Goal: Task Accomplishment & Management: Manage account settings

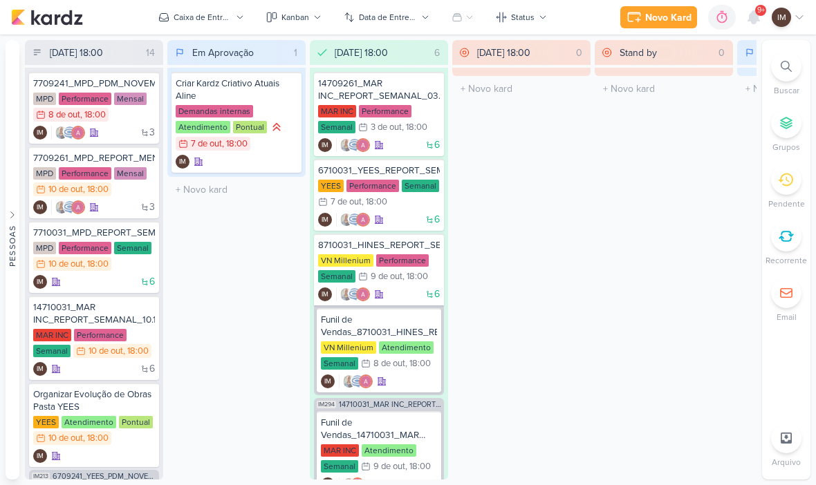
scroll to position [1, 0]
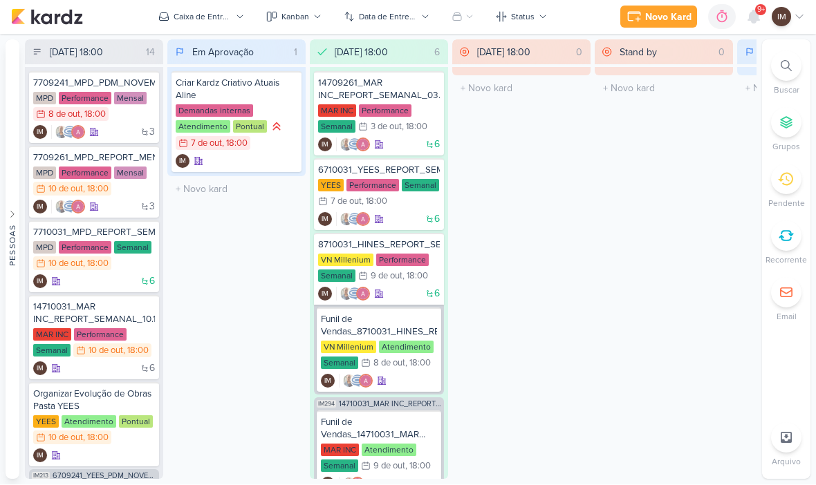
click at [784, 70] on icon at bounding box center [786, 66] width 11 height 11
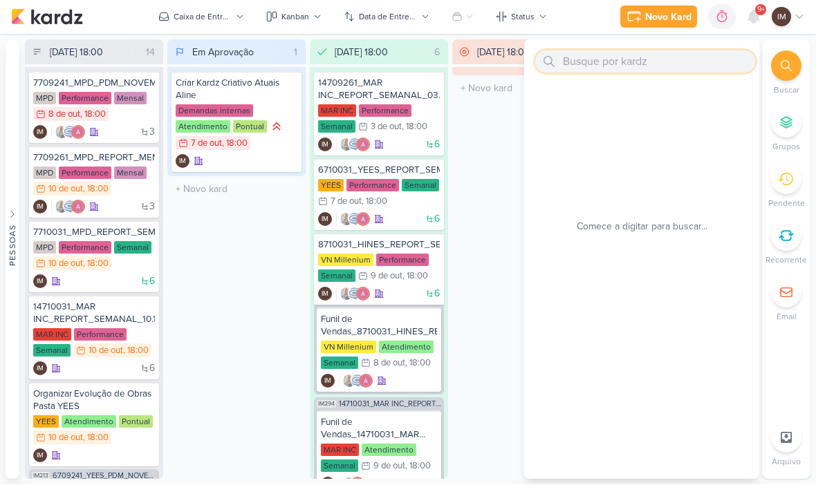
click at [702, 60] on input "text" at bounding box center [645, 62] width 220 height 22
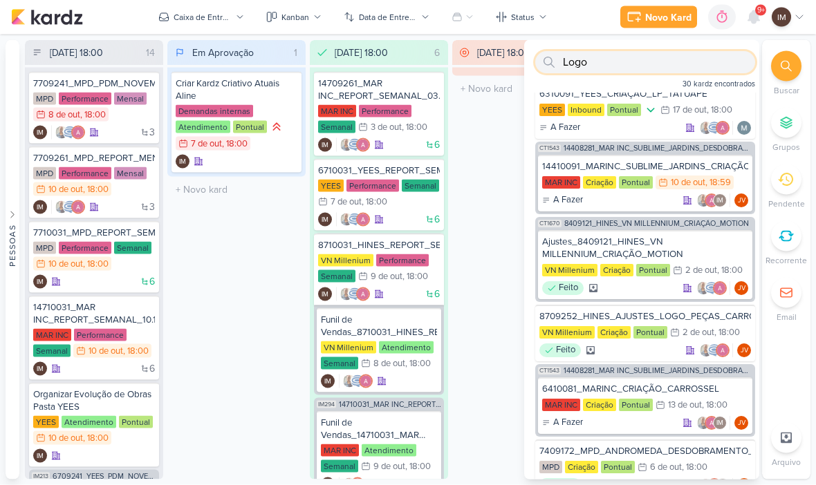
scroll to position [7, 0]
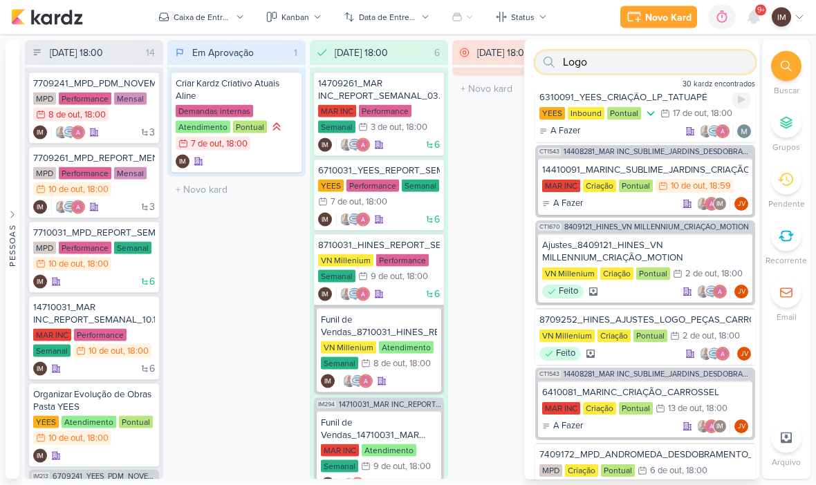
type input "Logo"
click at [696, 102] on div "6310091_YEES_CRIAÇÃO_LP_TATUAPÉ" at bounding box center [645, 97] width 212 height 12
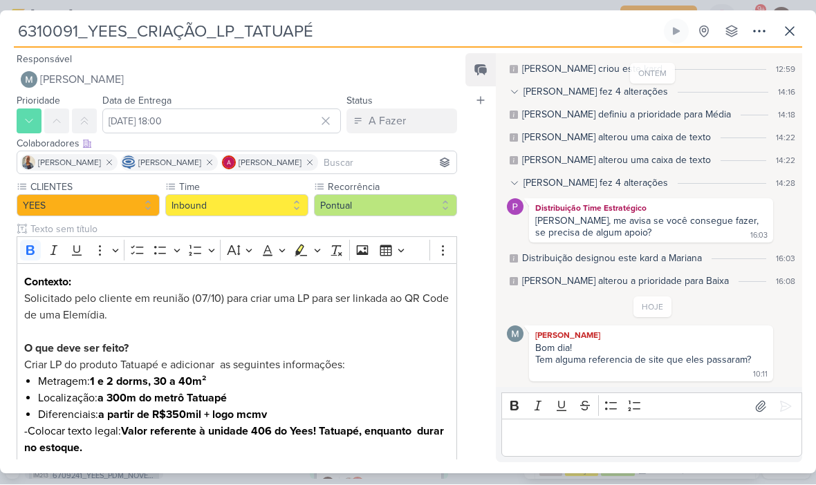
scroll to position [0, 0]
click at [790, 38] on icon at bounding box center [789, 32] width 17 height 17
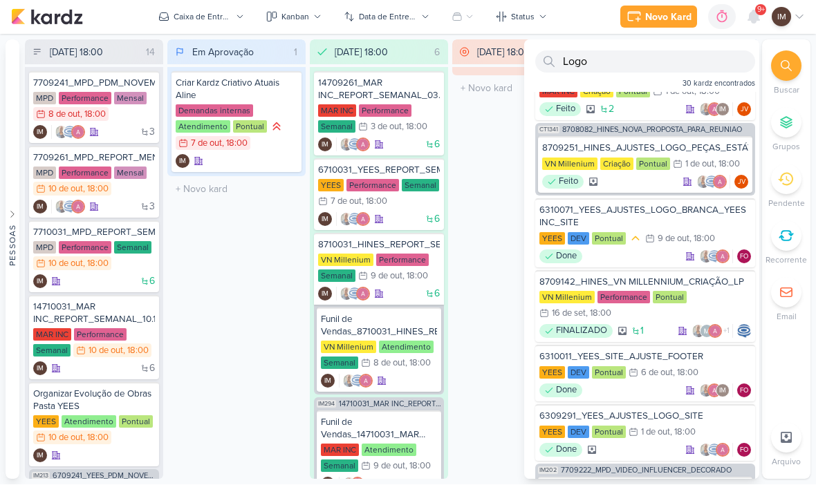
scroll to position [530, 0]
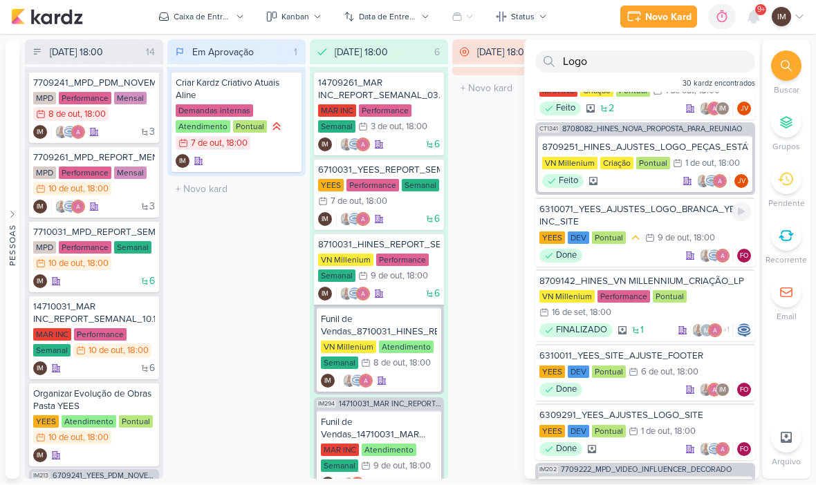
click at [676, 230] on div "6310071_YEES_AJUSTES_LOGO_BRANCA_YEES INC_SITE [GEOGRAPHIC_DATA] DEV Pontual 9/…" at bounding box center [645, 232] width 220 height 69
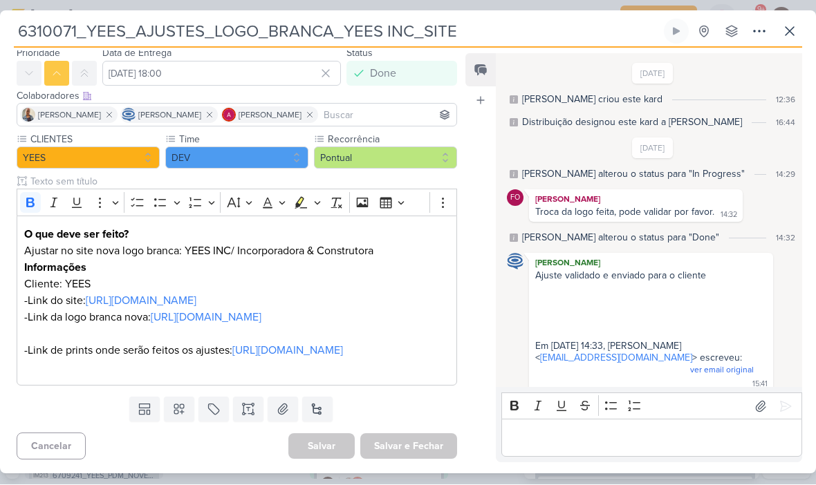
scroll to position [49, 0]
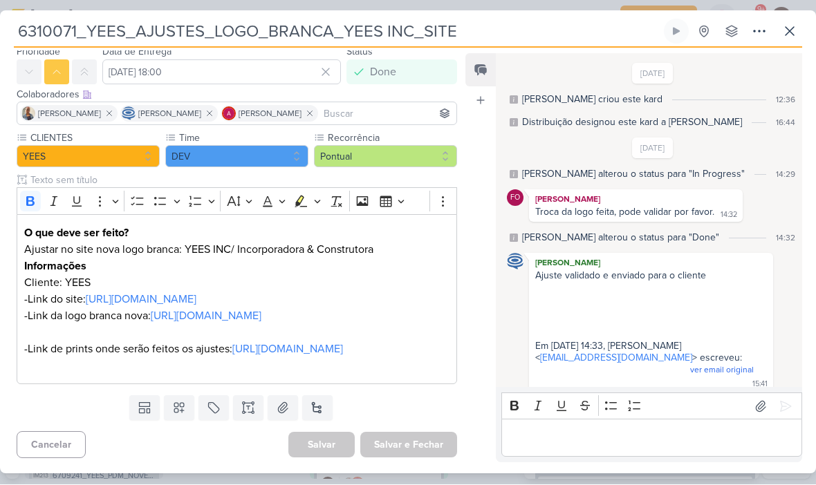
click at [261, 324] on link "[URL][DOMAIN_NAME]" at bounding box center [206, 317] width 111 height 14
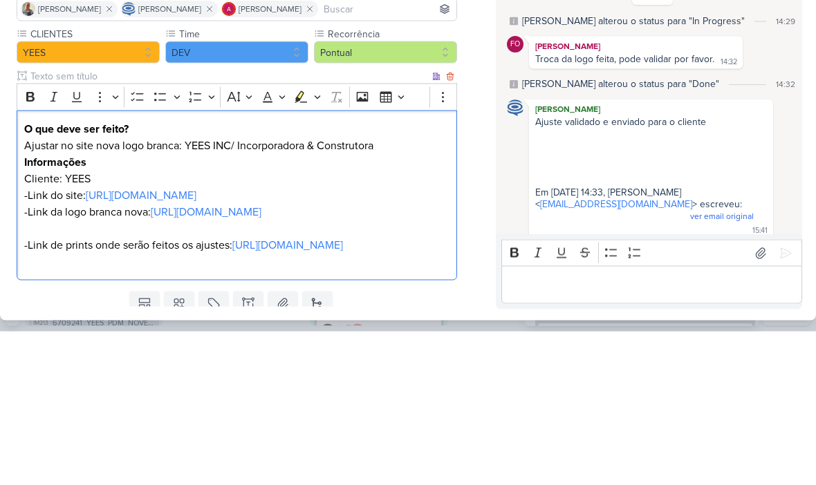
scroll to position [0, 0]
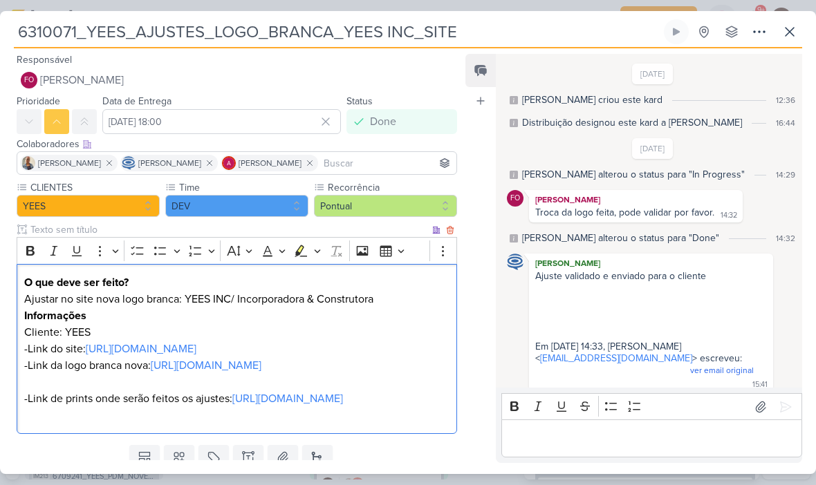
click at [790, 37] on icon at bounding box center [789, 32] width 17 height 17
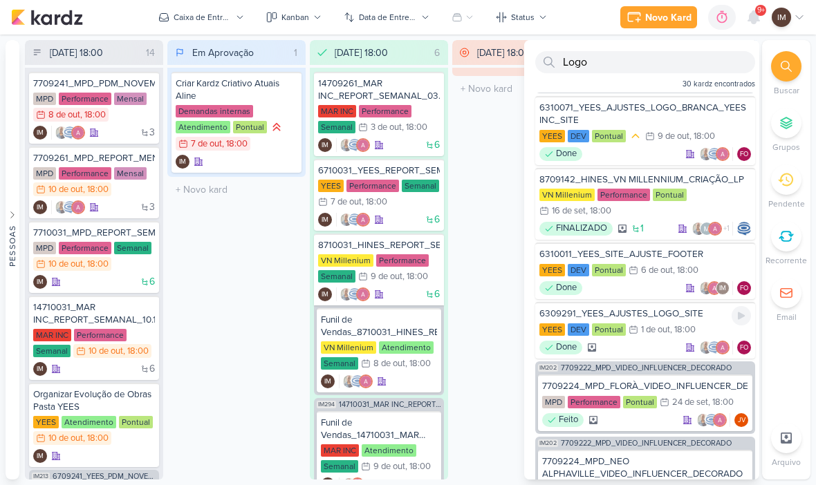
scroll to position [665, 0]
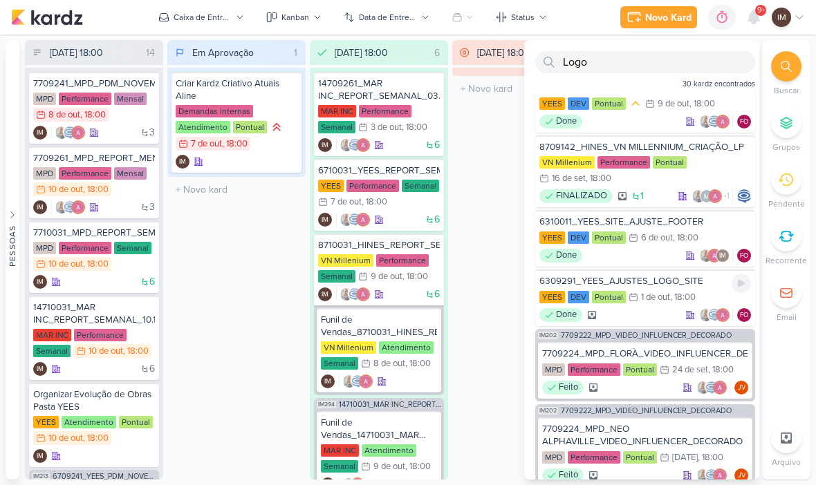
click at [660, 305] on div "YEES DEV Pontual 1/10 [DATE] 18:00" at bounding box center [645, 297] width 212 height 15
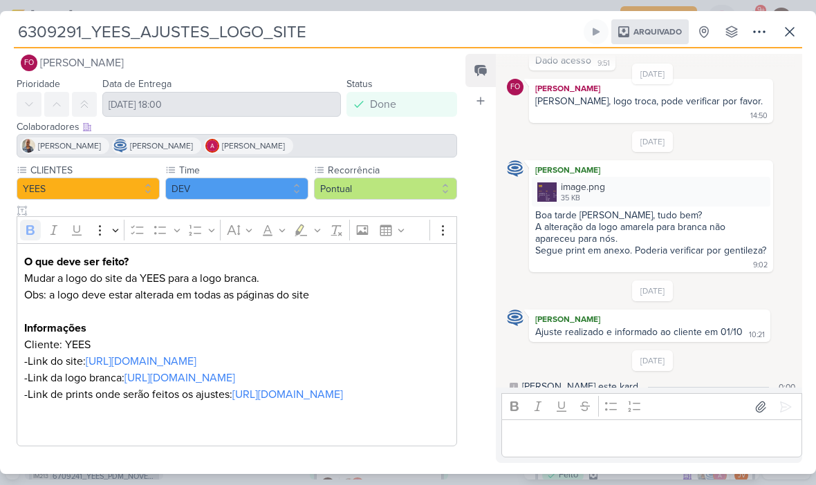
scroll to position [50, 0]
click at [235, 371] on link "[URL][DOMAIN_NAME]" at bounding box center [179, 378] width 111 height 14
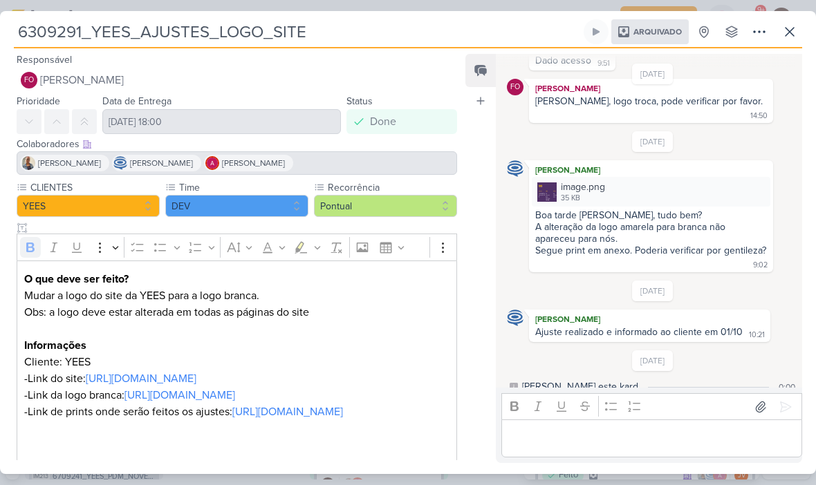
scroll to position [147, 0]
click at [785, 32] on icon at bounding box center [789, 32] width 17 height 17
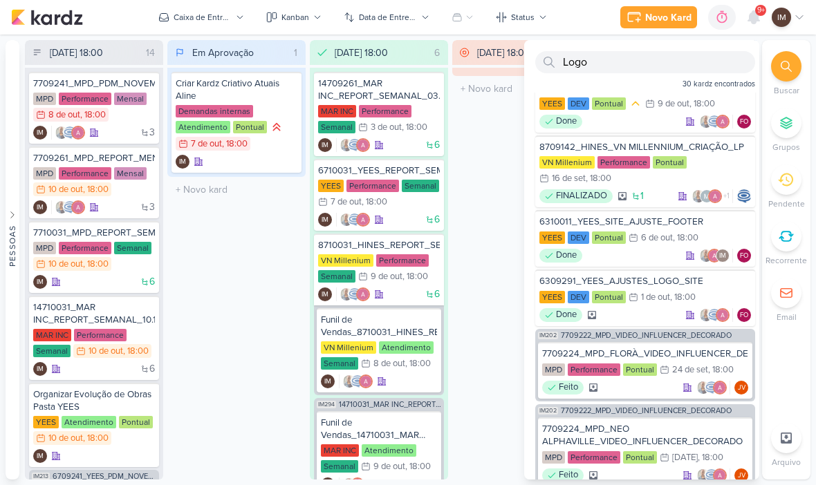
click at [660, 19] on div "Novo Kard" at bounding box center [668, 17] width 46 height 15
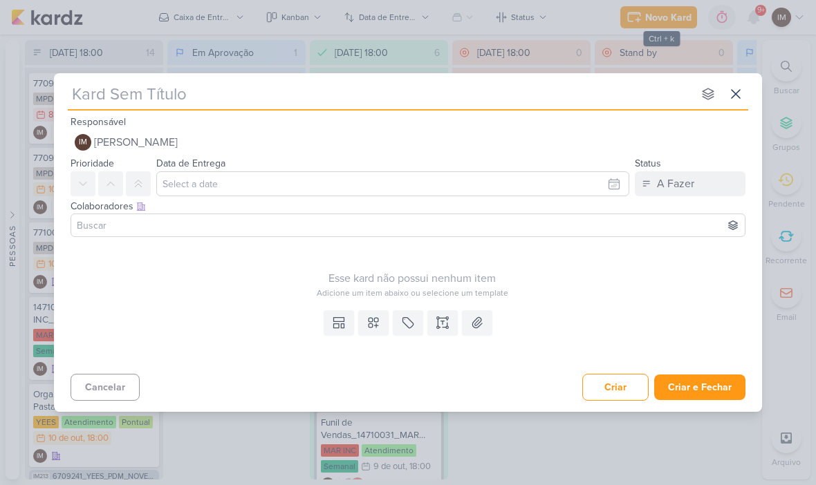
click at [492, 106] on input "text" at bounding box center [380, 94] width 625 height 25
click at [95, 92] on input "text" at bounding box center [380, 94] width 625 height 25
type input "6610101_YEES_LOGO_NOVA_REGUA_EMAIL"
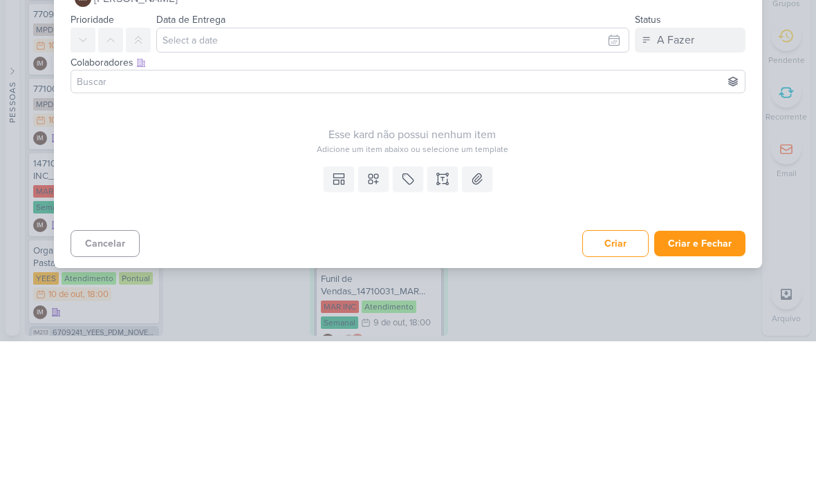
type input "6610101_YEES_LOGO_NOVA_REGUA_EMAIL"
click at [440, 316] on icon at bounding box center [443, 323] width 14 height 14
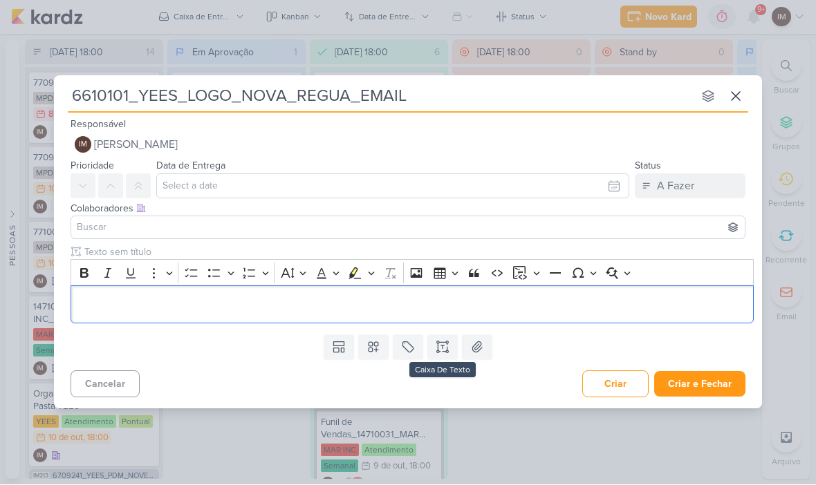
click at [92, 257] on input "text" at bounding box center [418, 252] width 672 height 15
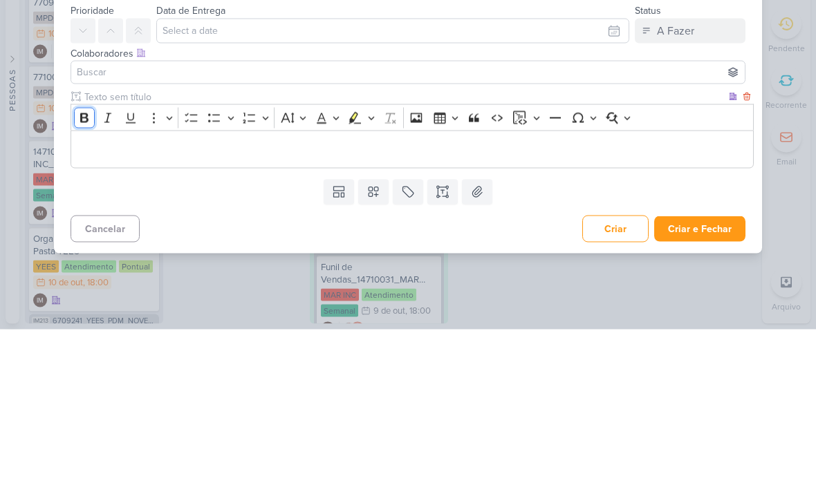
click at [84, 267] on icon "Editor toolbar" at bounding box center [84, 274] width 14 height 14
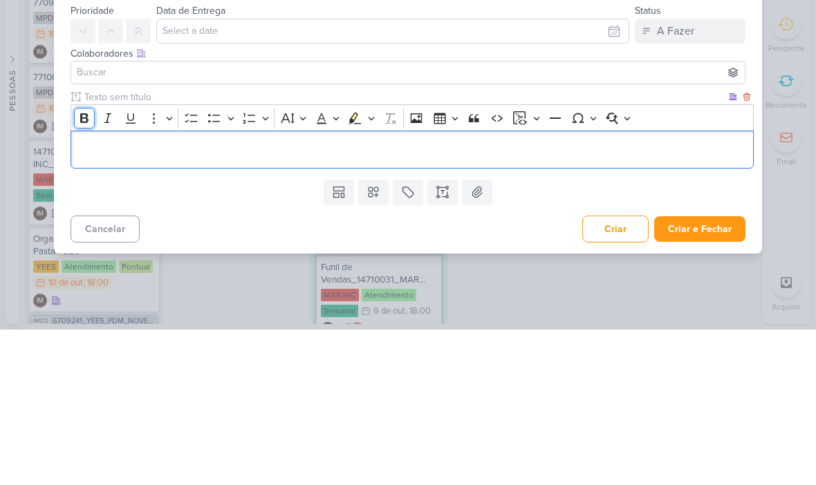
click at [85, 267] on icon "Editor toolbar" at bounding box center [84, 274] width 14 height 14
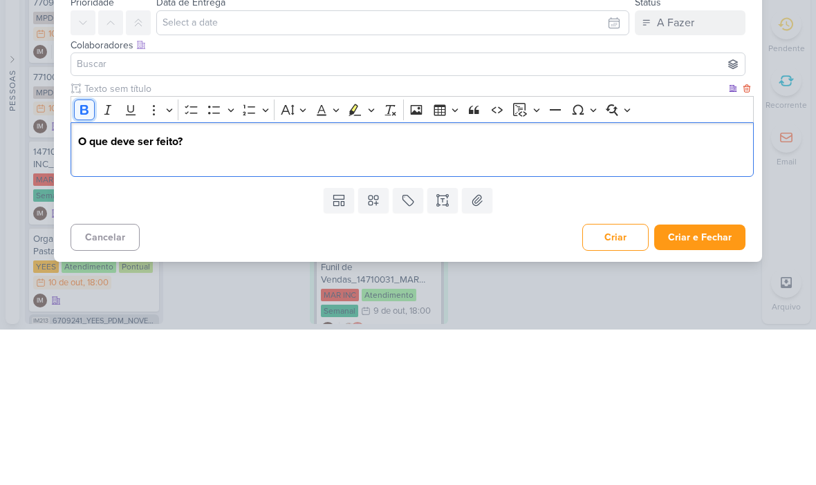
click at [75, 255] on button "Bold" at bounding box center [84, 265] width 21 height 21
click at [83, 290] on strong "O que deve ser feito?" at bounding box center [130, 297] width 104 height 14
click at [79, 290] on strong "O que deve ser feito?" at bounding box center [130, 297] width 104 height 14
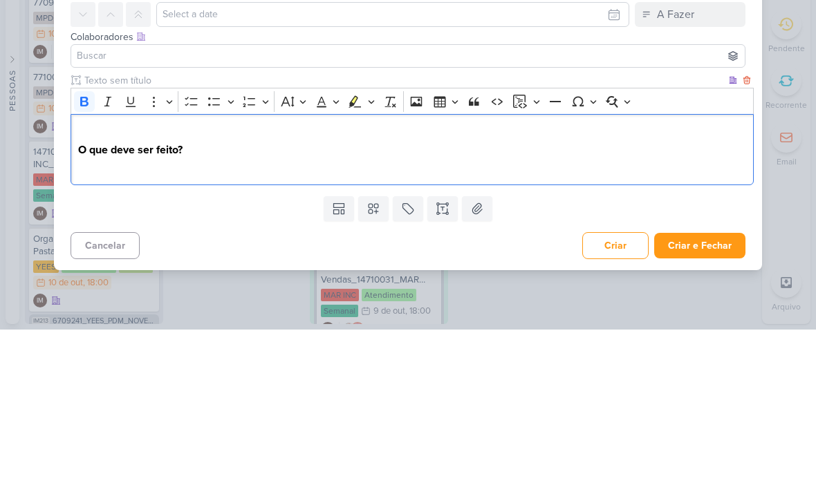
click at [90, 281] on p "Editor editing area: main" at bounding box center [412, 289] width 669 height 17
click at [85, 250] on icon "Editor toolbar" at bounding box center [84, 257] width 14 height 14
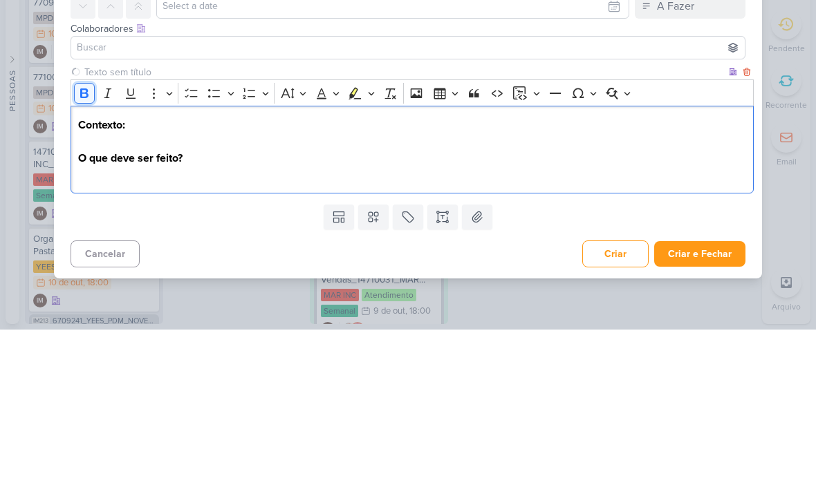
click at [84, 242] on icon "Editor toolbar" at bounding box center [84, 249] width 14 height 14
click at [439, 322] on p "Editor editing area: main" at bounding box center [412, 330] width 669 height 17
click at [88, 274] on strong "Contexto:" at bounding box center [101, 281] width 47 height 14
click at [86, 289] on p "Editor editing area: main" at bounding box center [412, 297] width 669 height 17
click at [111, 242] on icon "Editor toolbar" at bounding box center [108, 249] width 14 height 14
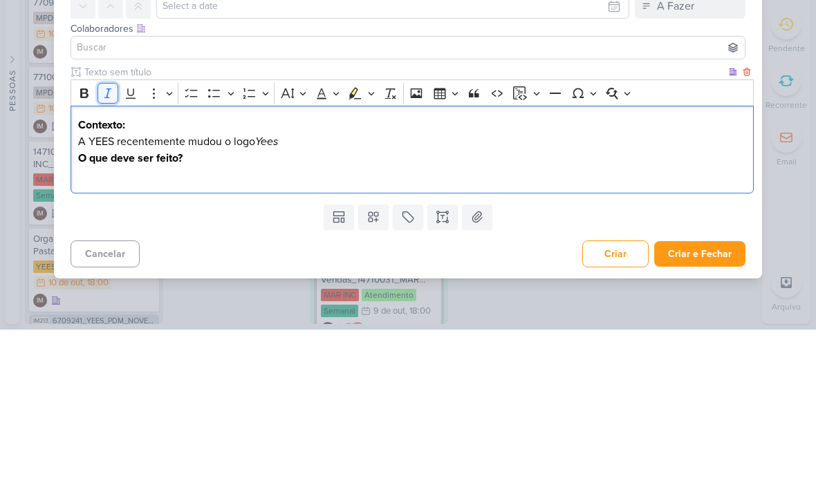
click at [105, 242] on icon "Editor toolbar" at bounding box center [108, 249] width 14 height 14
click at [106, 242] on icon "Editor toolbar" at bounding box center [108, 249] width 14 height 14
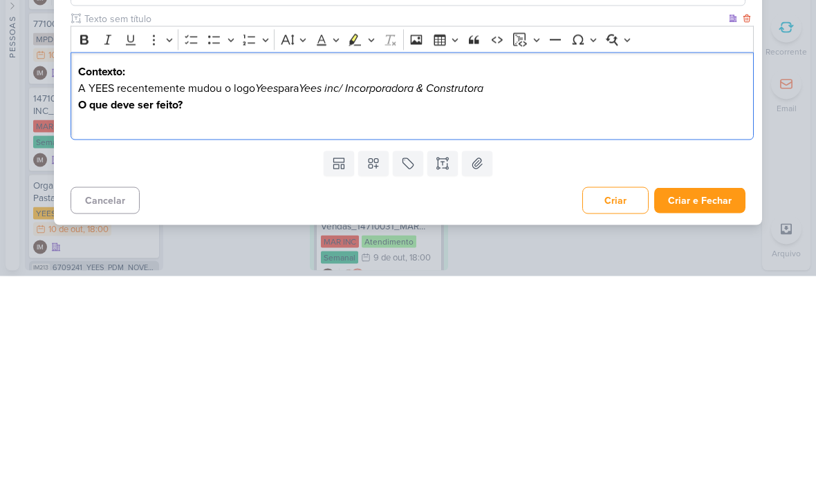
click at [90, 261] on div "Contexto: A YEES recentemente mudou o logo Yees para Yees inc/ Incorporadora & …" at bounding box center [412, 305] width 683 height 88
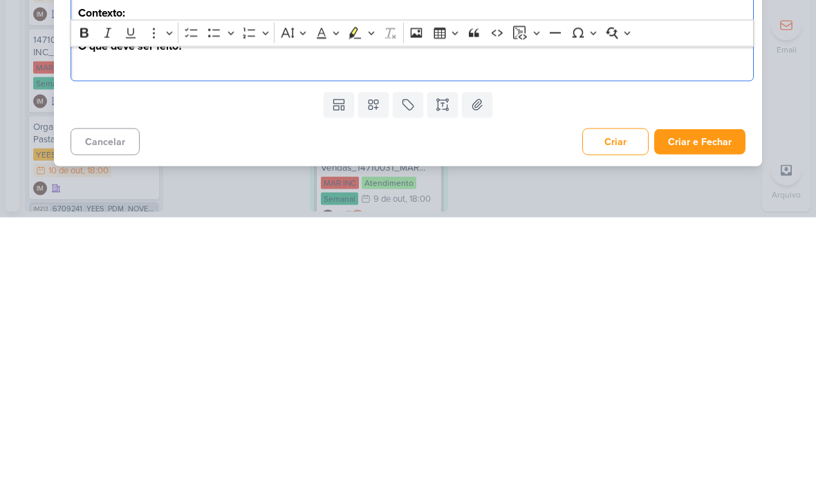
click at [691, 397] on button "Criar e Fechar" at bounding box center [699, 410] width 91 height 26
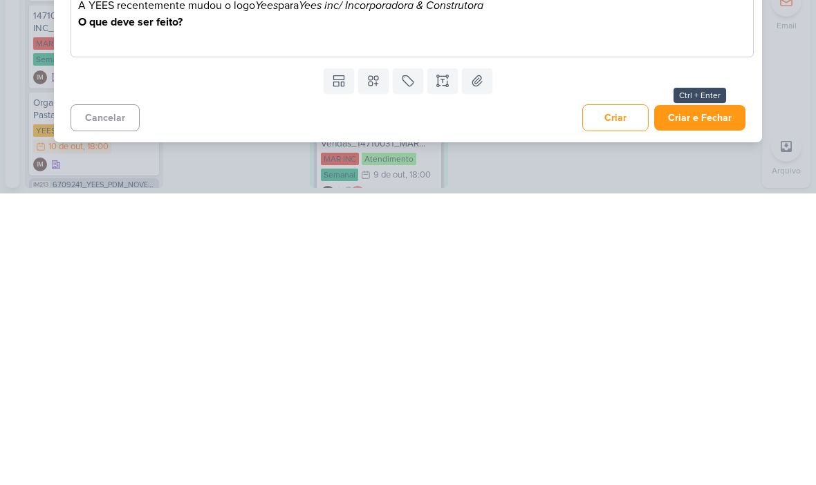
scroll to position [0, 0]
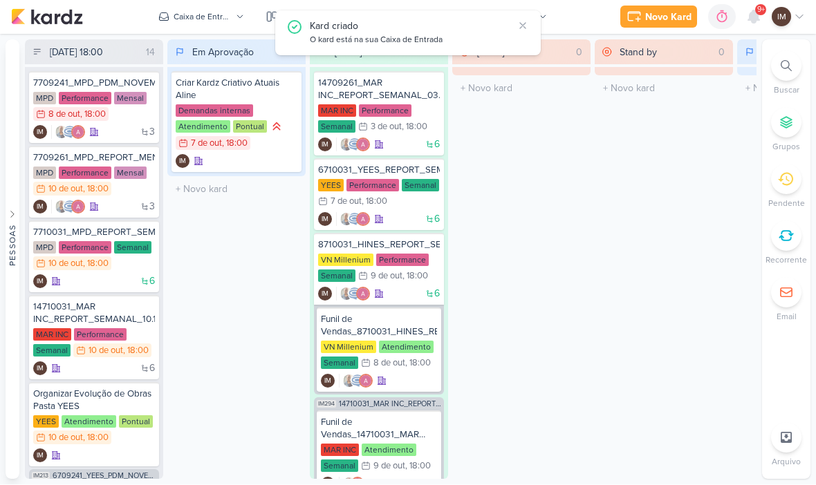
click at [181, 15] on div "Caixa de Entrada" at bounding box center [203, 17] width 58 height 12
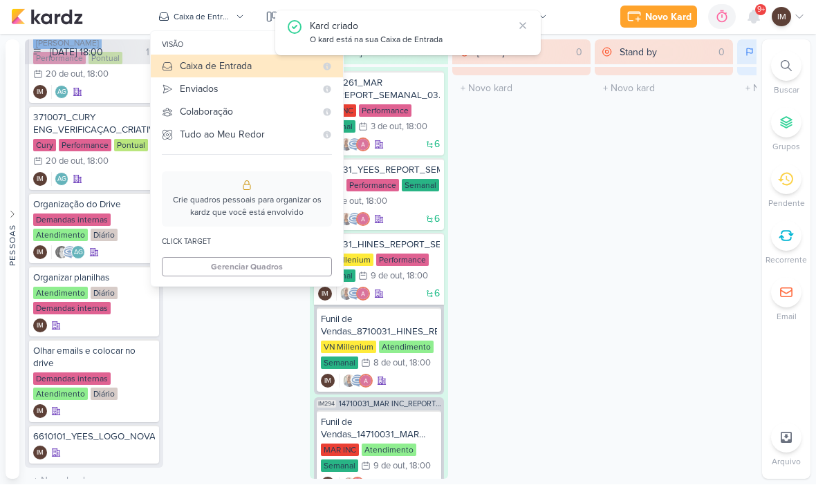
scroll to position [867, 0]
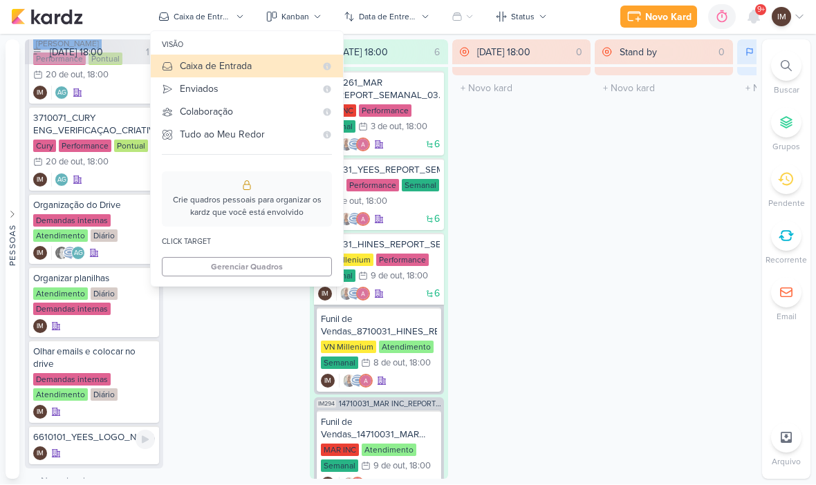
click at [84, 432] on div "6610101_YEES_LOGO_NOVA_REGUA_EMAIL" at bounding box center [94, 438] width 122 height 12
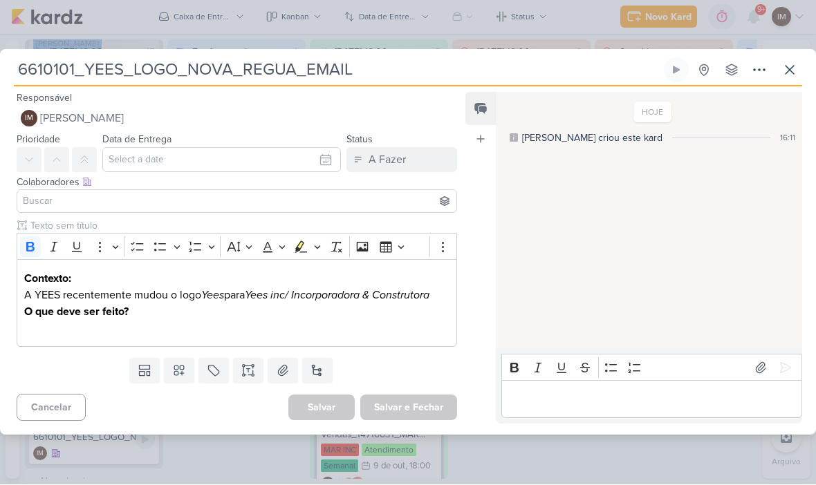
click at [59, 333] on p "Editor editing area: main" at bounding box center [236, 329] width 425 height 17
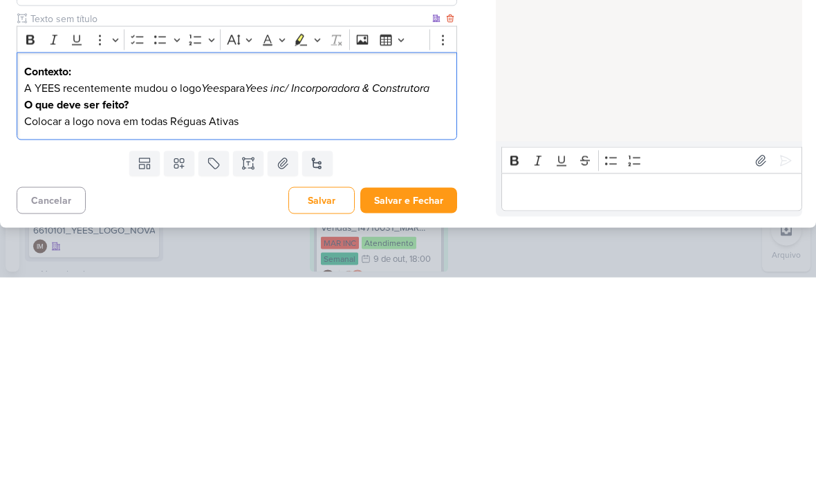
click at [31, 321] on p "Colocar a logo nova em todas Réguas Ativas" at bounding box center [236, 329] width 425 height 17
click at [398, 321] on p "Colocar a logo nova em todas Réguas Ativas" at bounding box center [236, 329] width 425 height 17
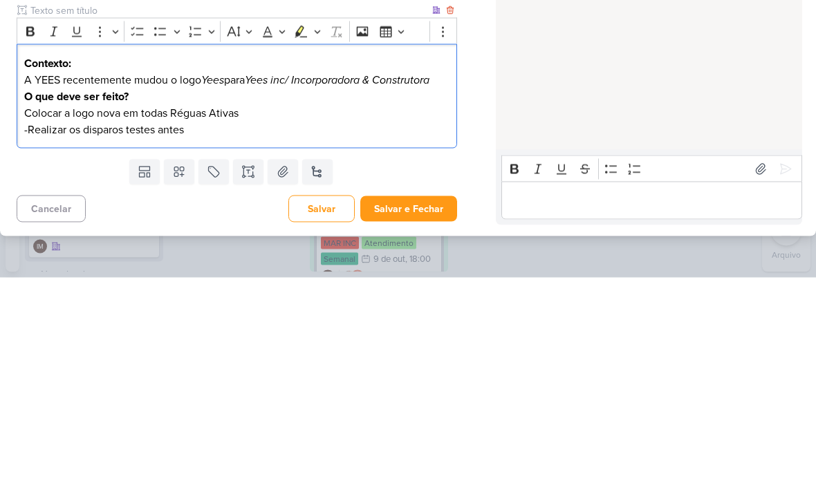
click at [24, 329] on p "-Realizar os disparos testes antes" at bounding box center [236, 337] width 425 height 17
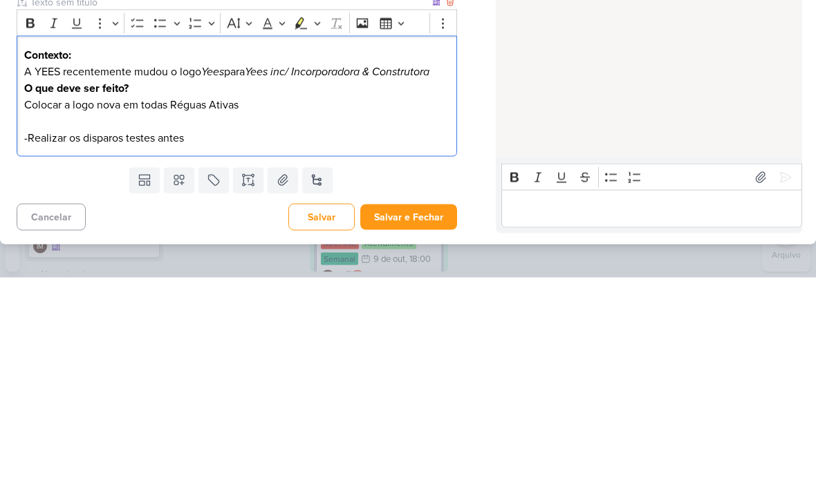
click at [45, 321] on p "Editor editing area: main" at bounding box center [236, 329] width 425 height 17
click at [49, 304] on p "Colocar a logo nova em todas Réguas Ativas" at bounding box center [236, 312] width 425 height 17
click at [30, 224] on icon "Editor toolbar" at bounding box center [31, 231] width 14 height 14
click at [28, 226] on icon "Editor toolbar" at bounding box center [30, 231] width 8 height 10
click at [70, 304] on p "Alterar para logo nova em todas Réguas Ativas" at bounding box center [236, 312] width 425 height 17
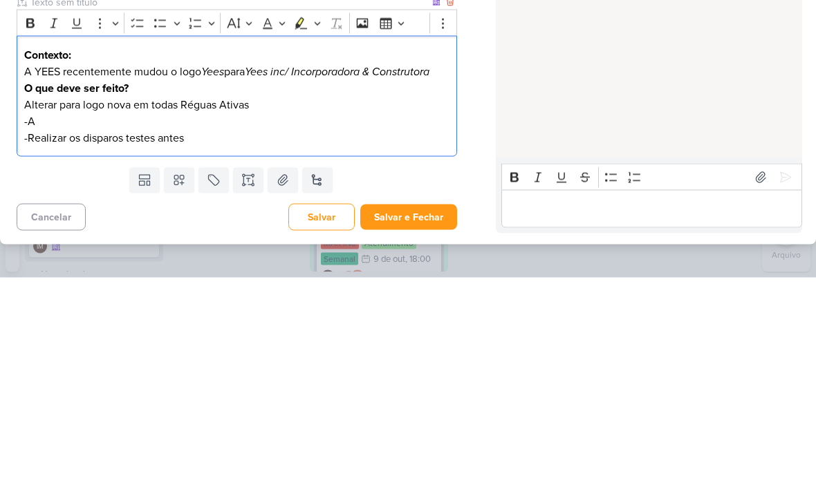
click at [98, 321] on p "-A" at bounding box center [236, 329] width 425 height 17
click at [36, 321] on p "-A" at bounding box center [236, 329] width 425 height 17
click at [130, 321] on p "-A" at bounding box center [236, 329] width 425 height 17
click at [41, 321] on p "Editor editing area: main" at bounding box center [236, 329] width 425 height 17
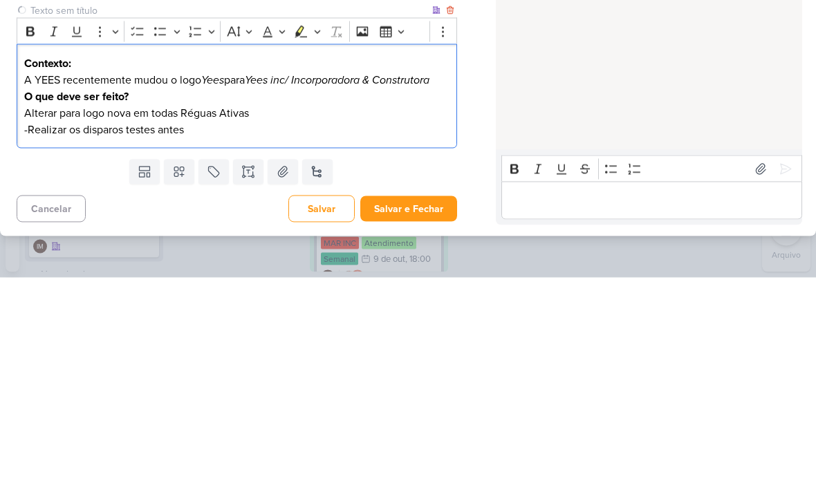
click at [29, 313] on p "Alterar para logo nova em todas Réguas Ativas" at bounding box center [236, 321] width 425 height 17
click at [38, 313] on p "-Alterar para logo nova em todas Réguas Ativas" at bounding box center [236, 321] width 425 height 17
click at [295, 313] on p "-Alterar para logo nova em todas Réguas Ativas" at bounding box center [236, 321] width 425 height 17
click at [195, 329] on p "-Realizar os disparos testes antes" at bounding box center [236, 337] width 425 height 17
click at [186, 313] on p "-Alterar para logo nova em todas Réguas Ativas" at bounding box center [236, 321] width 425 height 17
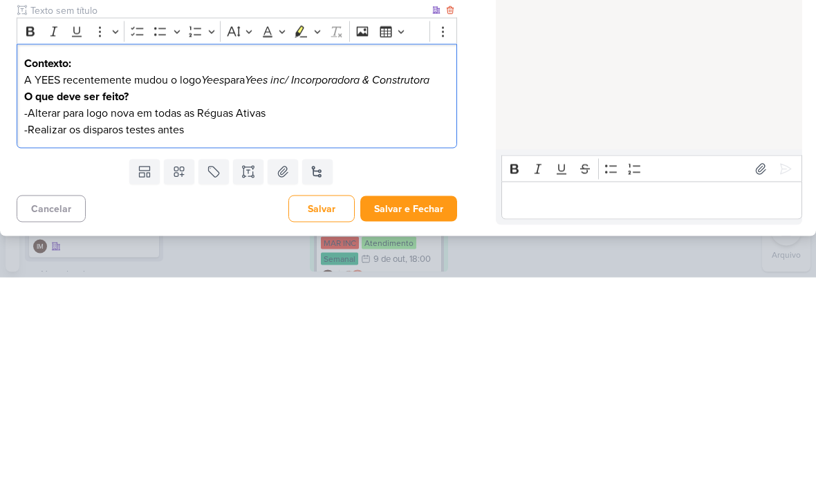
click at [325, 313] on p "-Alterar para logo nova em todas as Réguas Ativas" at bounding box center [236, 321] width 425 height 17
click at [261, 329] on p "-Realizar os disparos testes antes" at bounding box center [236, 337] width 425 height 17
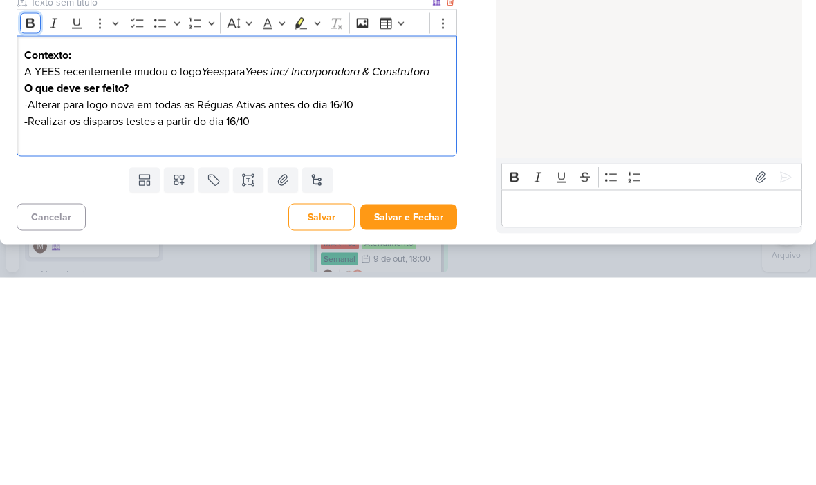
click at [28, 226] on icon "Editor toolbar" at bounding box center [30, 231] width 8 height 10
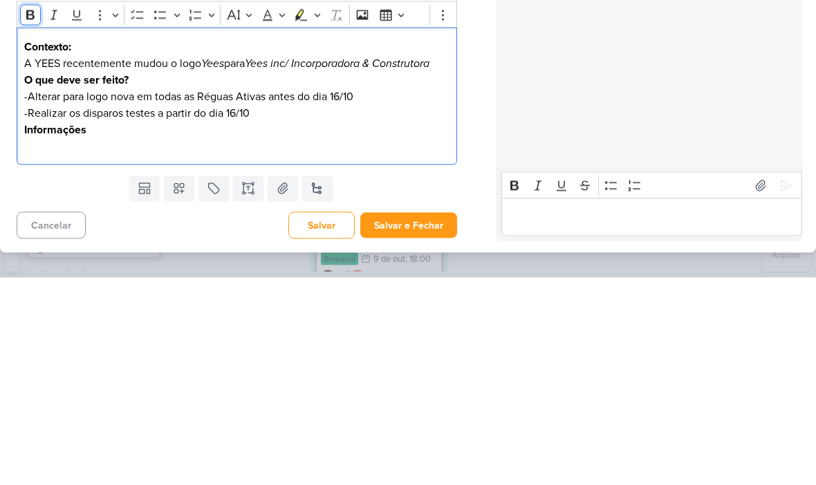
click at [31, 218] on icon "Editor toolbar" at bounding box center [30, 223] width 8 height 10
click at [32, 216] on icon "Editor toolbar" at bounding box center [31, 223] width 14 height 14
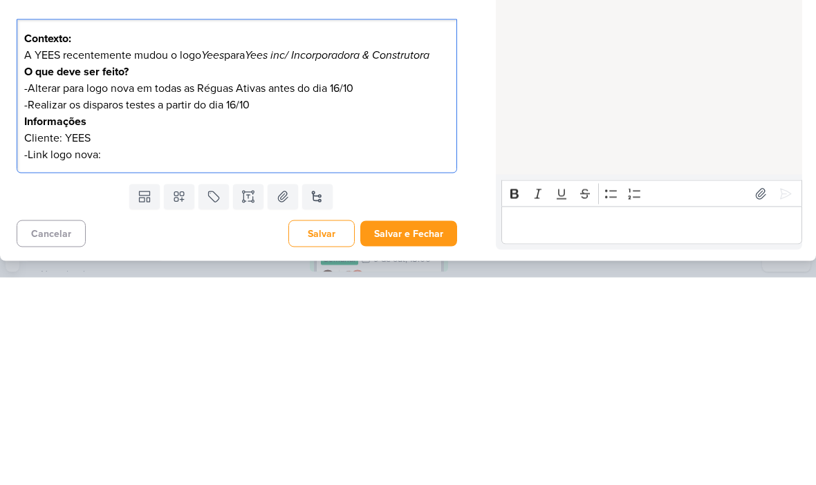
click at [113, 354] on p "-Link logo nova:" at bounding box center [236, 362] width 425 height 17
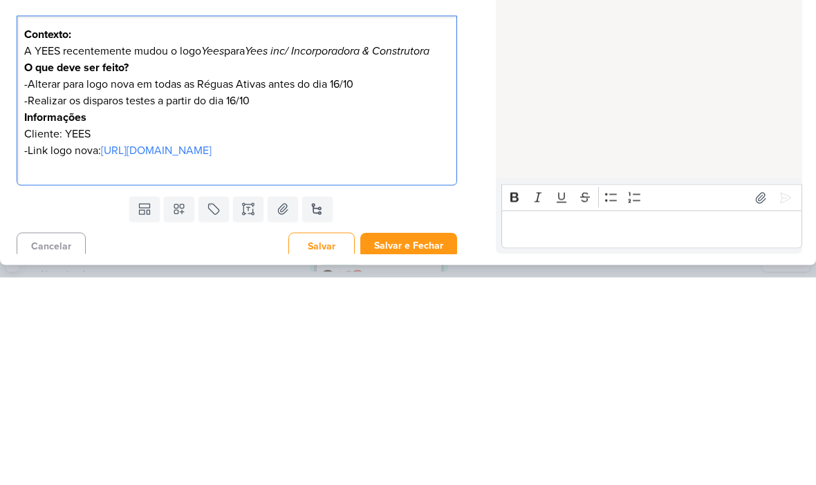
click at [702, 129] on div "HOJE [PERSON_NAME] criou este kard 16:11" at bounding box center [648, 222] width 305 height 330
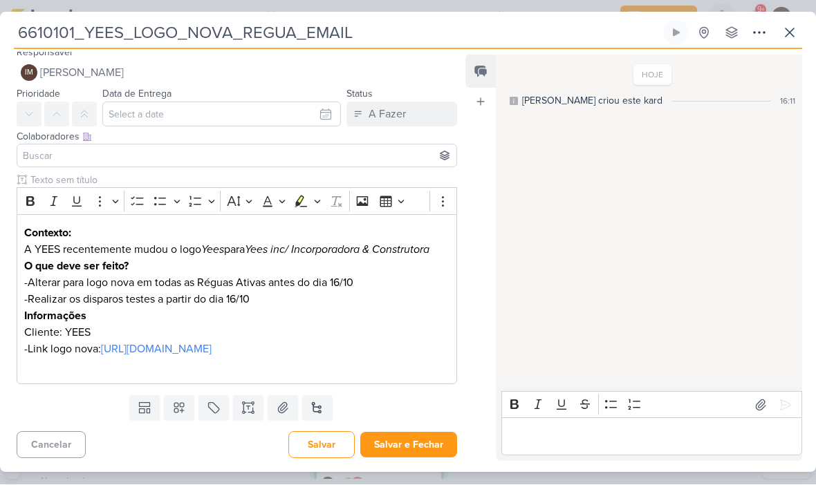
scroll to position [25, 0]
click at [182, 410] on icon at bounding box center [179, 409] width 10 height 10
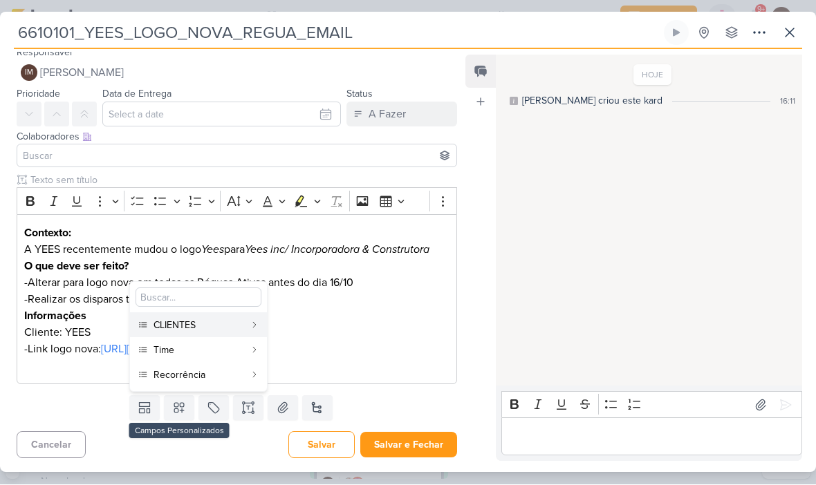
click at [239, 319] on div "CLIENTES" at bounding box center [198, 326] width 91 height 15
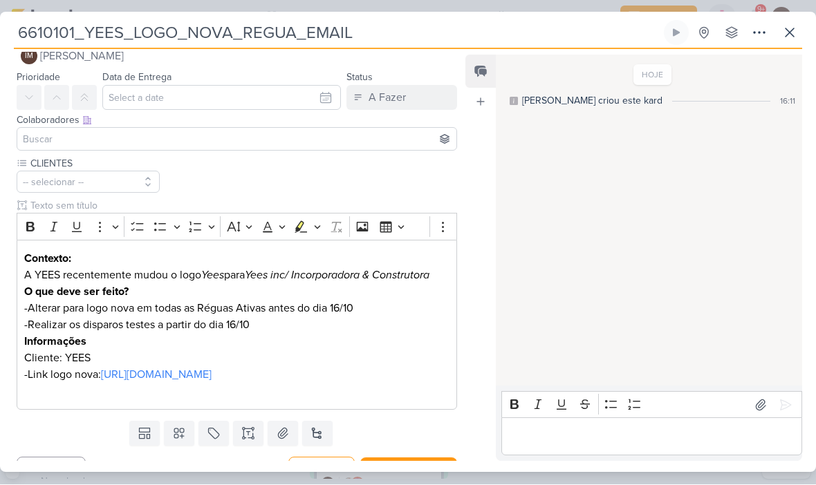
click at [185, 441] on icon at bounding box center [179, 434] width 14 height 14
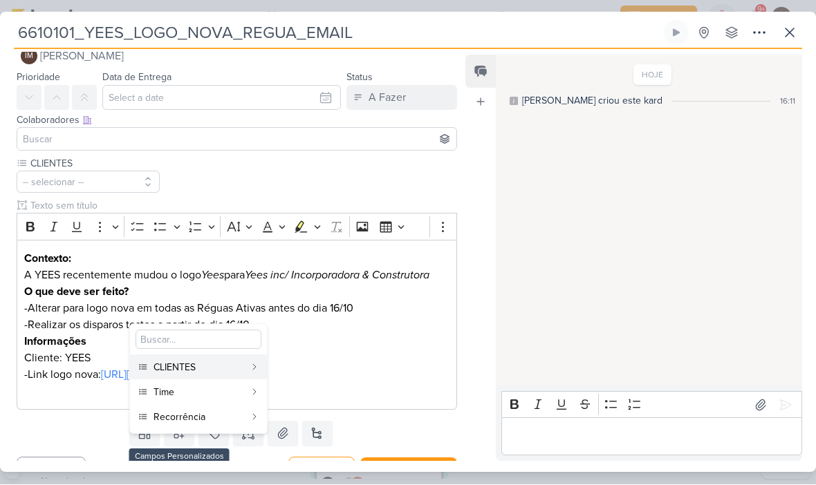
click at [198, 393] on div "Time" at bounding box center [198, 393] width 91 height 15
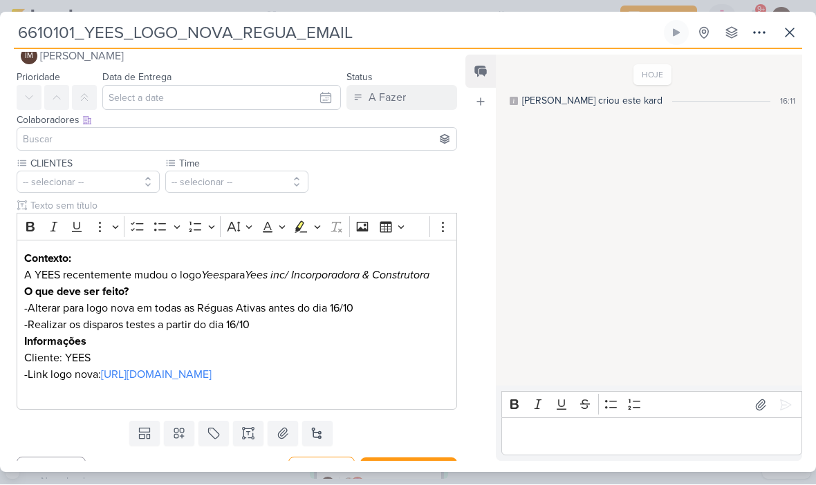
click at [183, 440] on icon at bounding box center [179, 435] width 10 height 10
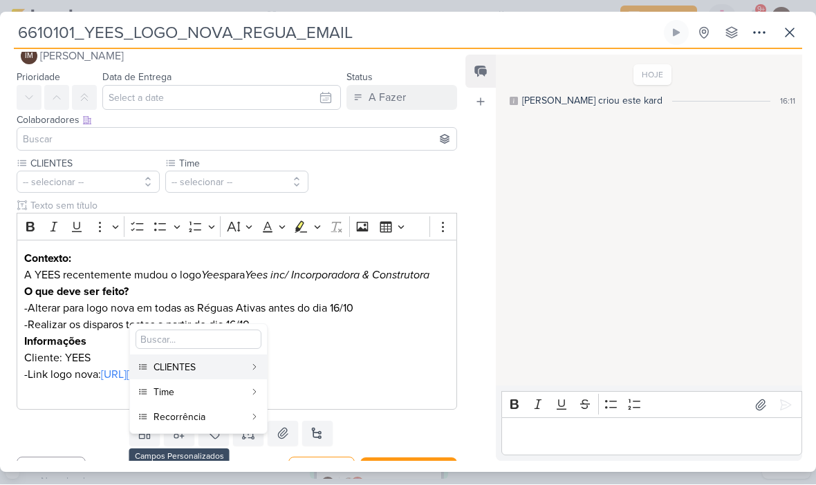
click at [192, 421] on div "Recorrência" at bounding box center [198, 418] width 91 height 15
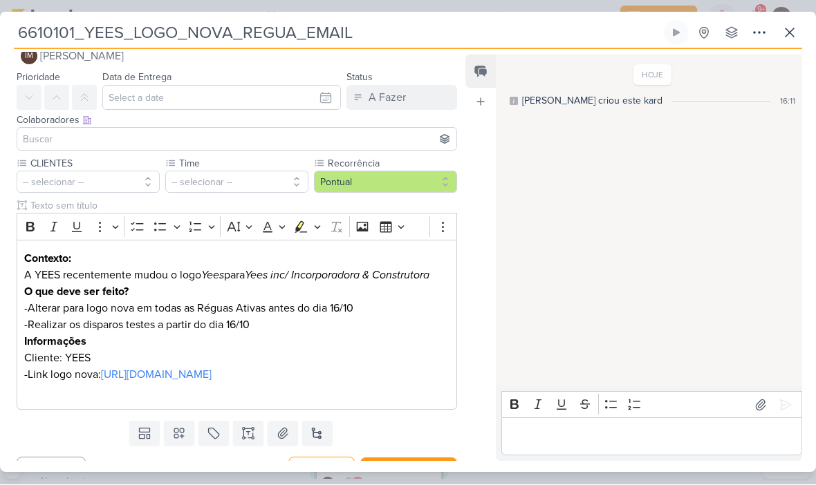
click at [84, 176] on button "-- selecionar --" at bounding box center [88, 182] width 143 height 22
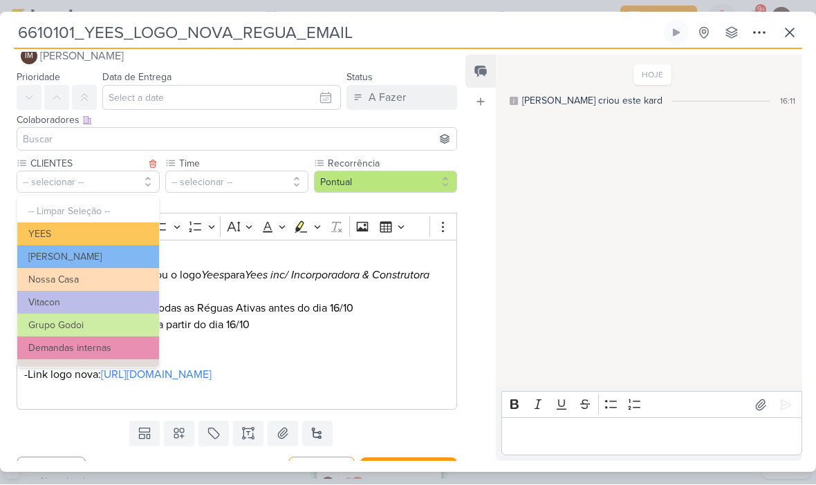
click at [43, 241] on button "YEES" at bounding box center [88, 234] width 142 height 23
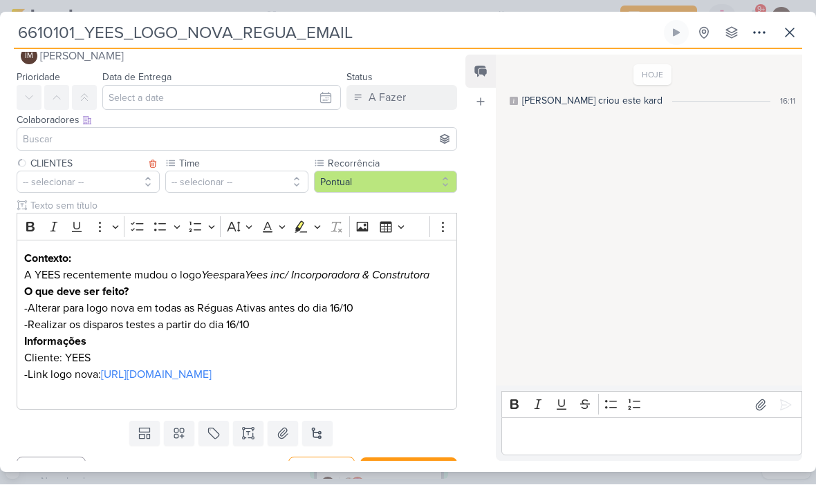
click at [195, 181] on button "-- selecionar --" at bounding box center [236, 182] width 143 height 22
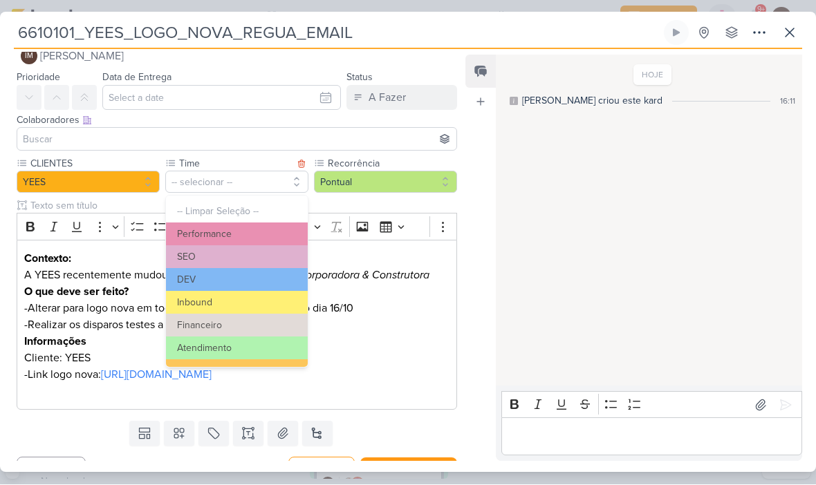
click at [179, 310] on button "Inbound" at bounding box center [237, 303] width 142 height 23
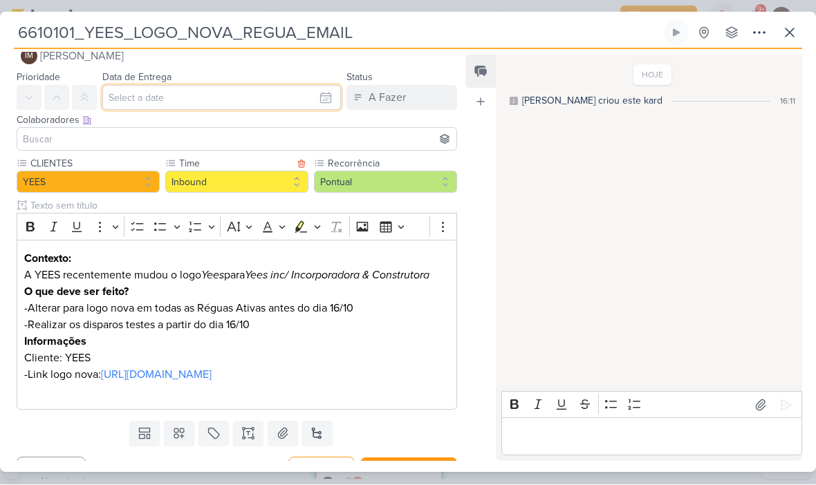
click at [127, 86] on input "text" at bounding box center [221, 98] width 239 height 25
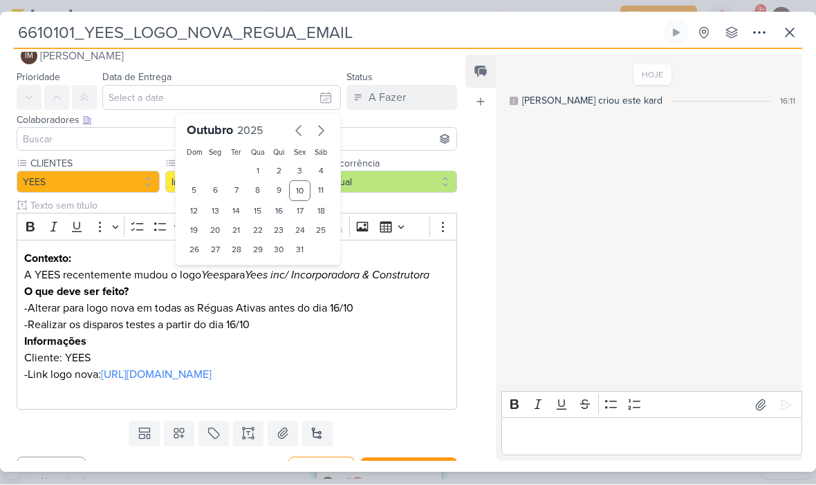
click at [283, 207] on div "16" at bounding box center [278, 211] width 21 height 19
type input "[DATE] 23:59"
click at [223, 274] on select "00 01 02 03 04 05 06 07 08 09 10 11 12 13 14 15 16 17 18 19 20 21 22 23" at bounding box center [215, 273] width 19 height 17
select select "18"
type input "[DATE] 18:59"
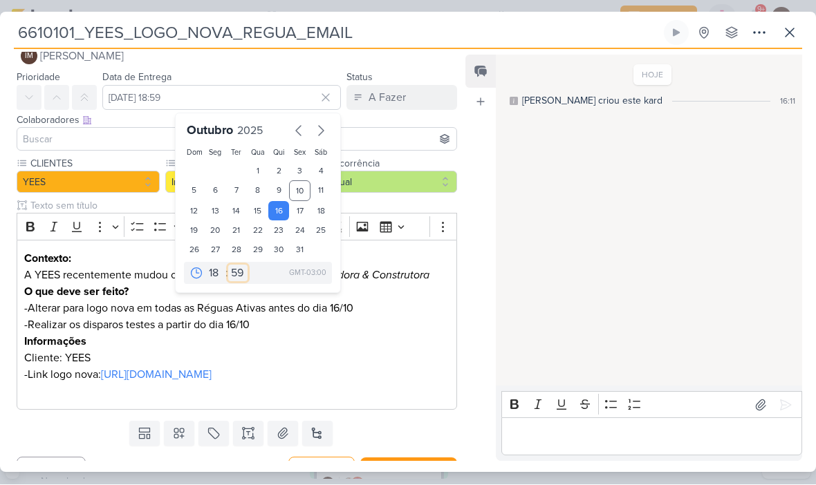
click at [245, 274] on select "00 05 10 15 20 25 30 35 40 45 50 55 59" at bounding box center [237, 273] width 19 height 17
select select "0"
type input "[DATE] 18:00"
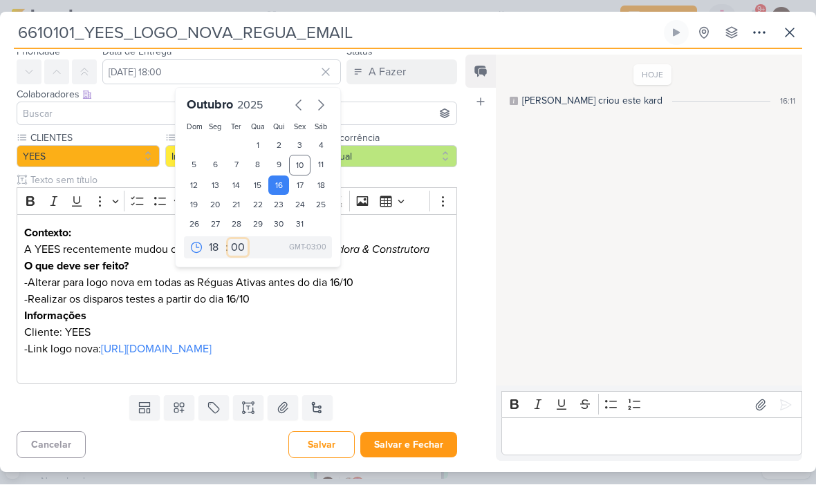
scroll to position [67, 0]
click at [573, 198] on div "HOJE [PERSON_NAME] criou este kard 16:11" at bounding box center [648, 222] width 305 height 330
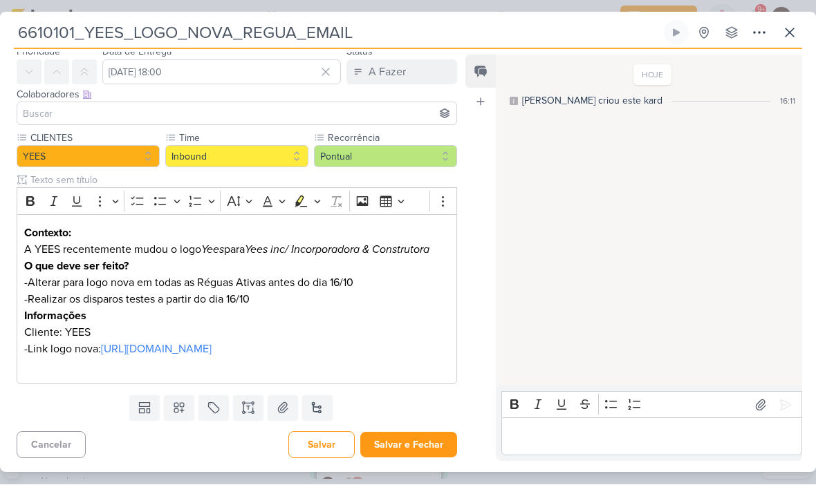
click at [142, 405] on icon at bounding box center [145, 409] width 14 height 14
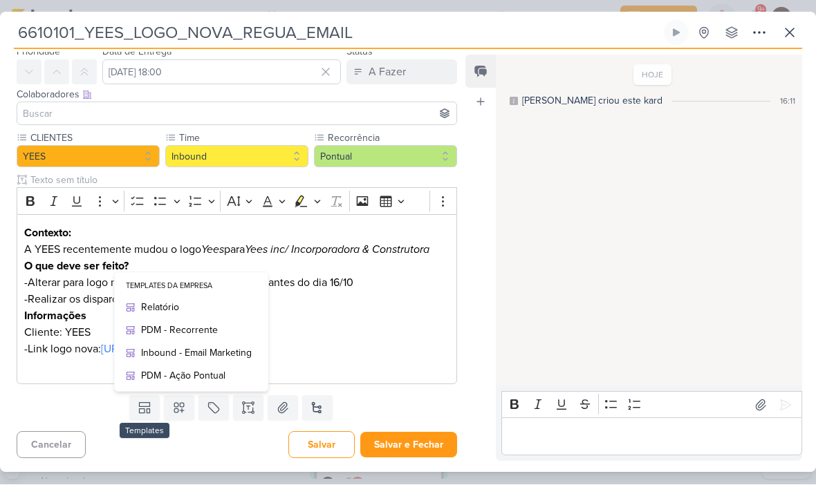
click at [223, 354] on div "Inbound - Email Marketing" at bounding box center [196, 353] width 111 height 15
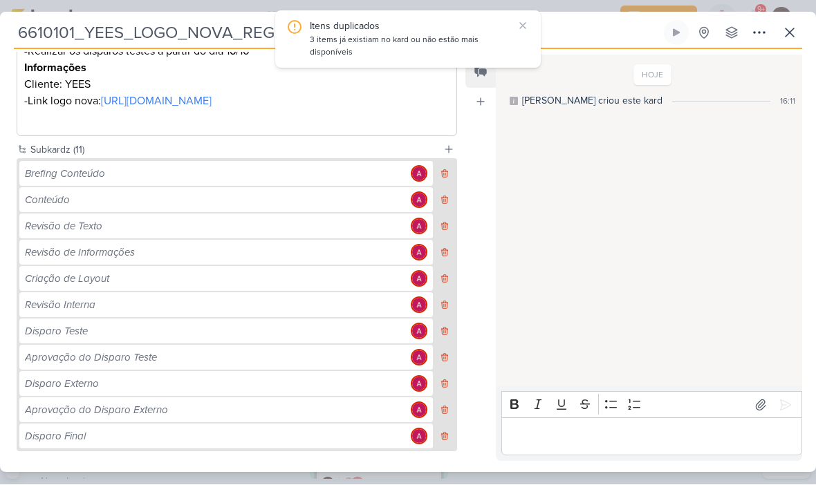
scroll to position [306, 0]
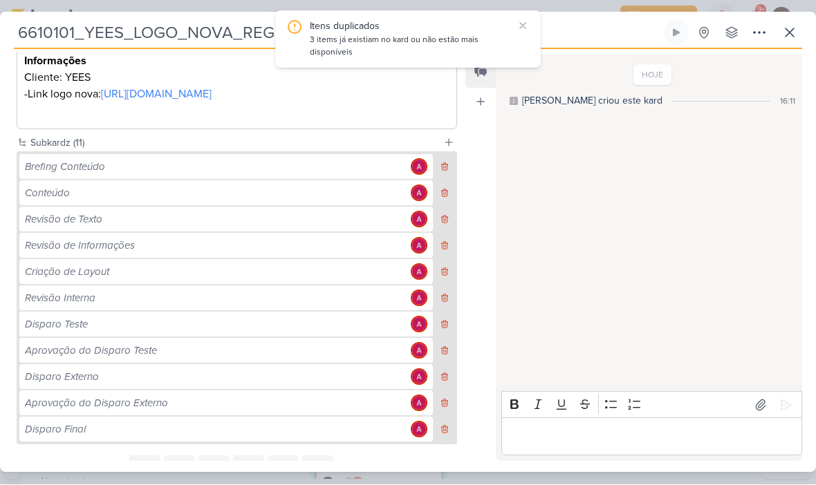
click at [441, 172] on icon at bounding box center [445, 167] width 10 height 10
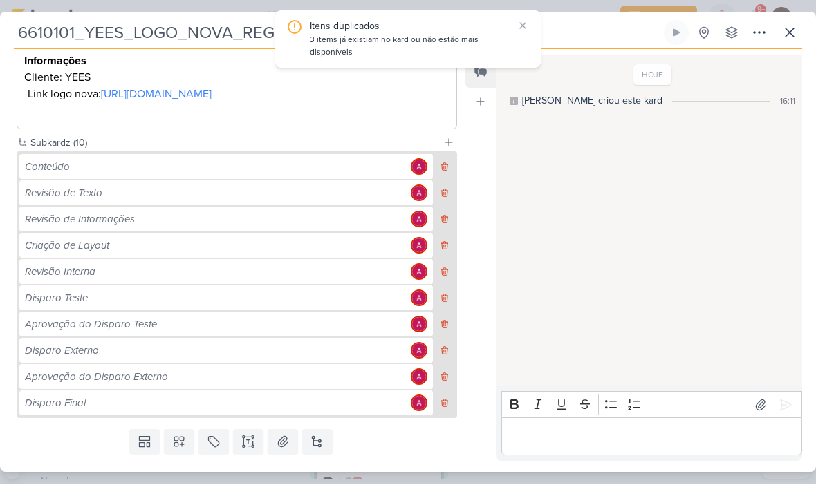
click at [441, 180] on button at bounding box center [445, 167] width 19 height 25
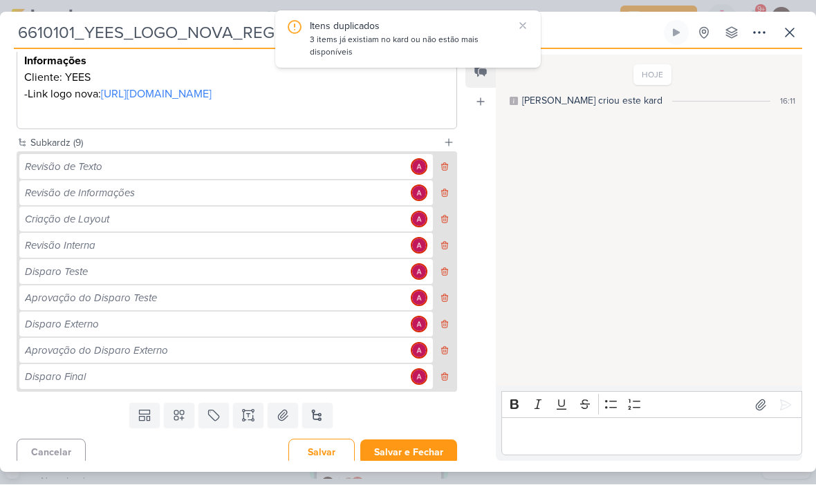
click at [440, 172] on icon at bounding box center [445, 167] width 10 height 10
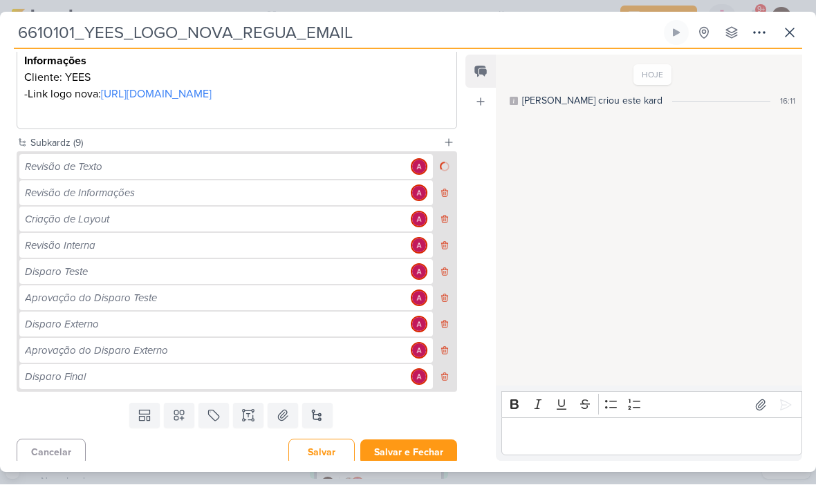
scroll to position [304, 0]
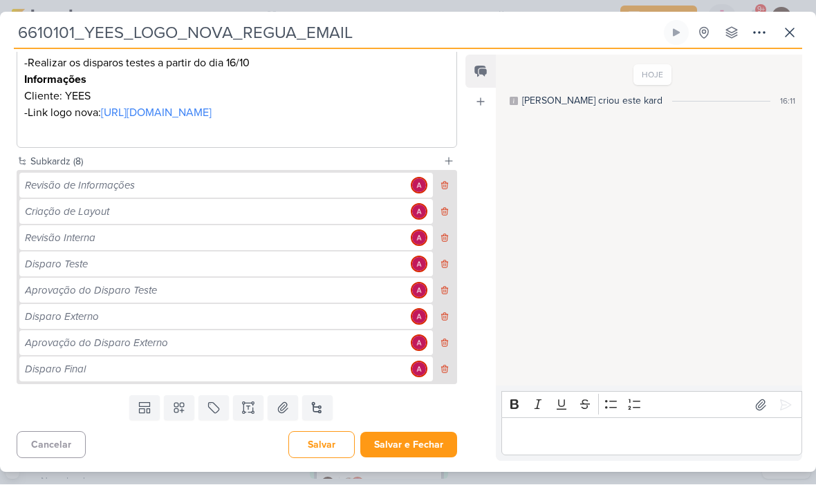
click at [443, 191] on button at bounding box center [445, 186] width 19 height 25
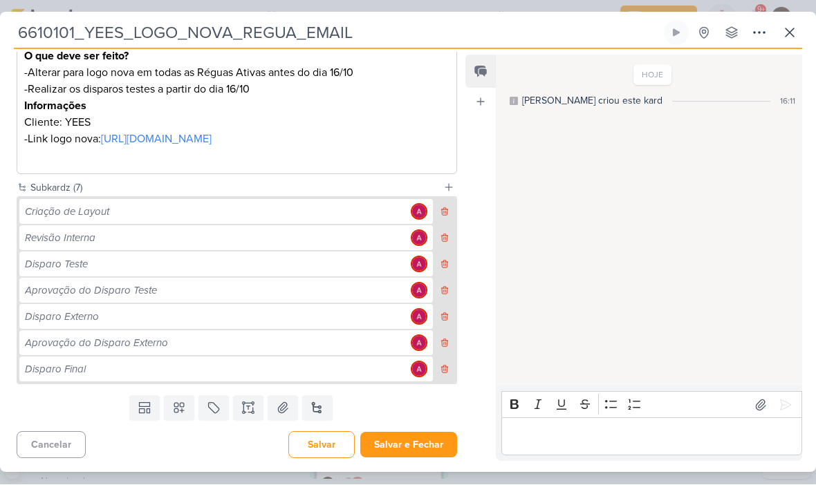
scroll to position [277, 0]
click at [445, 242] on icon at bounding box center [445, 239] width 6 height 8
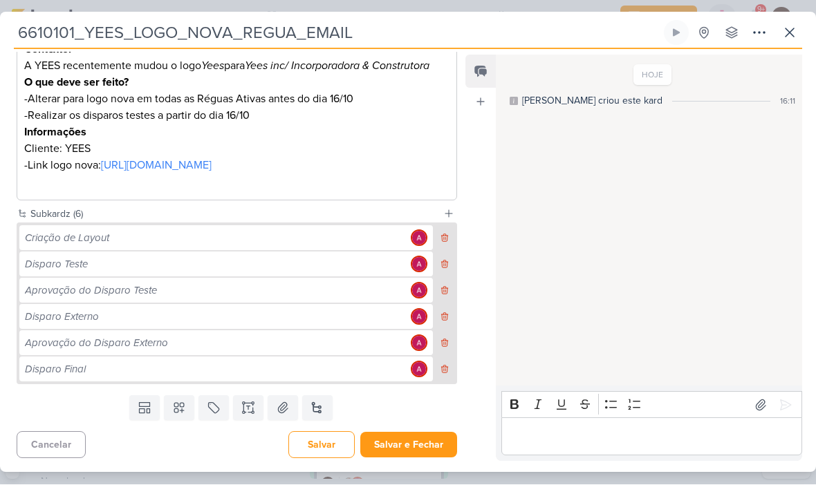
click at [441, 318] on icon at bounding box center [445, 318] width 10 height 10
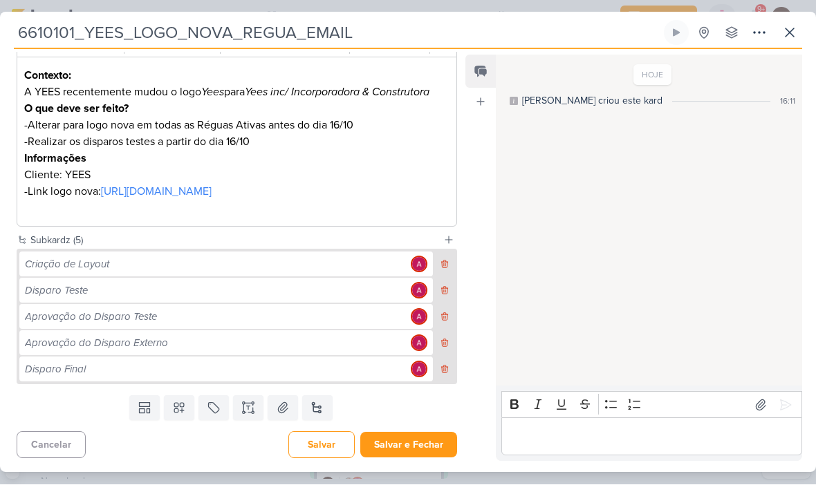
scroll to position [225, 0]
click at [447, 342] on icon at bounding box center [445, 344] width 10 height 10
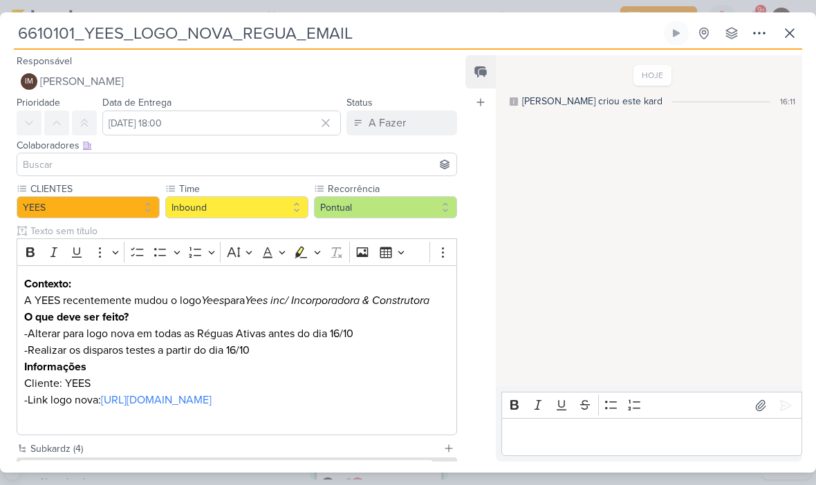
scroll to position [0, 0]
click at [344, 163] on input at bounding box center [237, 164] width 434 height 17
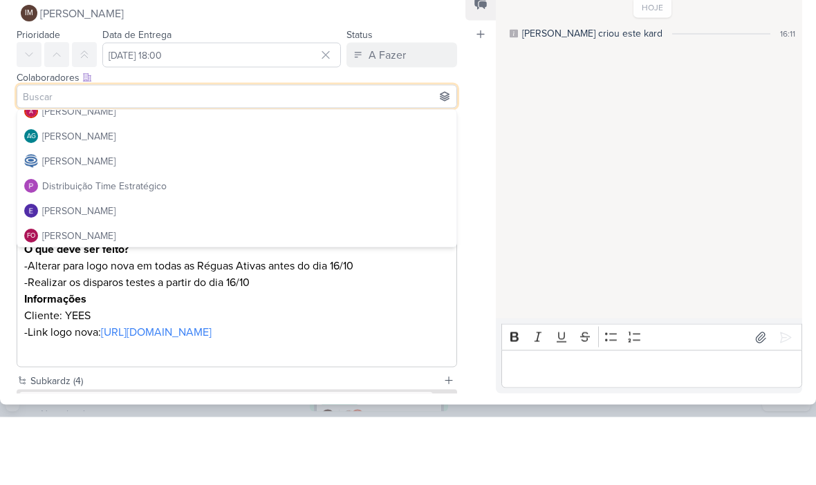
scroll to position [45, 0]
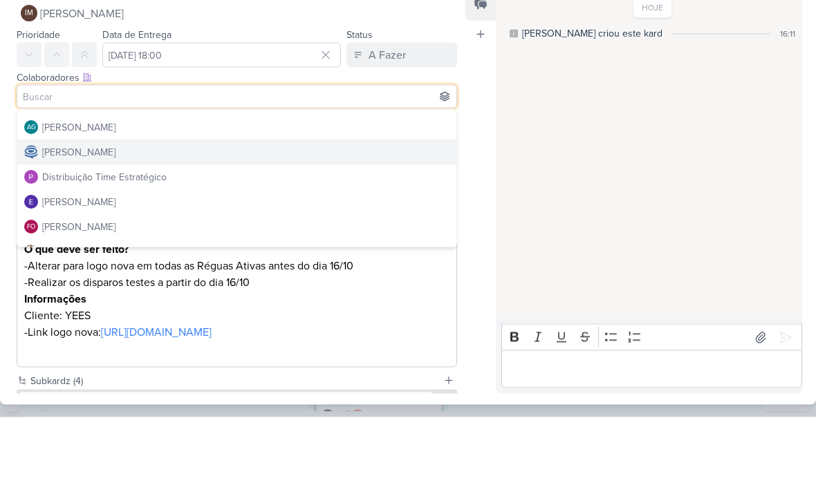
click at [357, 208] on button "[PERSON_NAME]" at bounding box center [236, 220] width 439 height 25
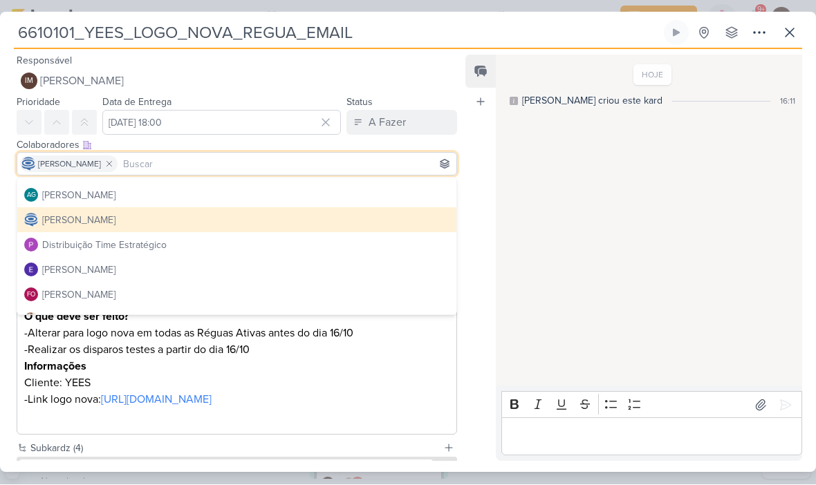
click at [640, 216] on div "HOJE [PERSON_NAME] criou este kard 16:11" at bounding box center [648, 222] width 305 height 330
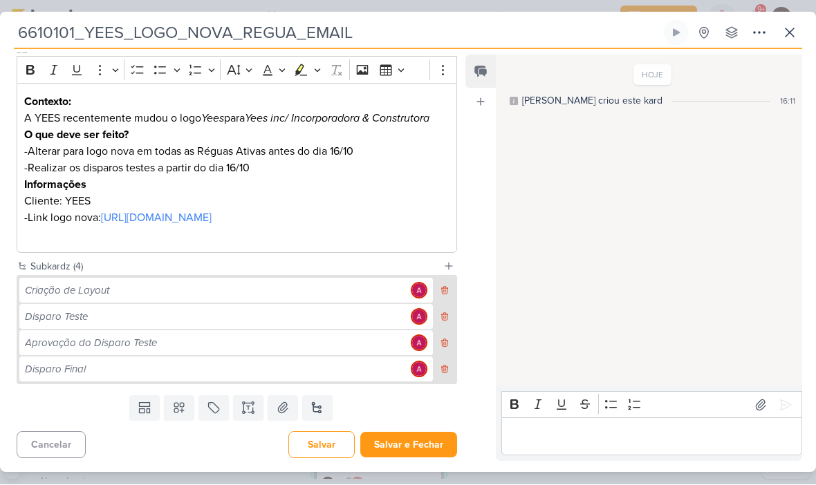
scroll to position [198, 0]
click at [427, 445] on button "Salvar e Fechar" at bounding box center [408, 446] width 97 height 26
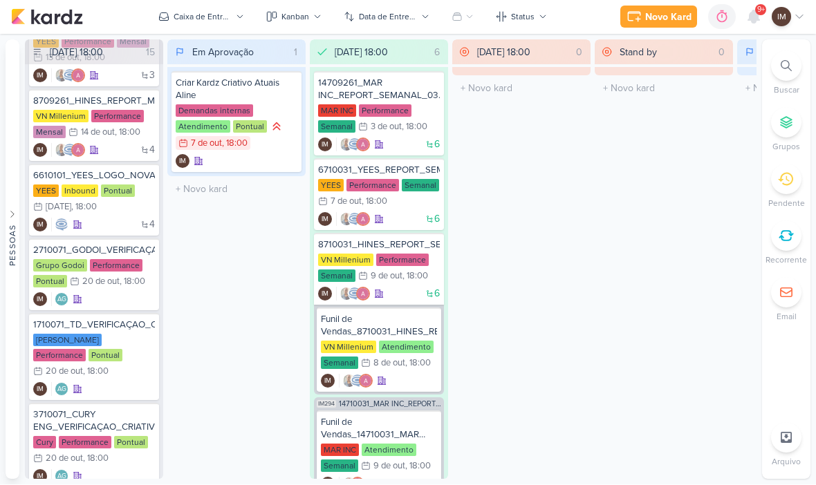
scroll to position [665, 0]
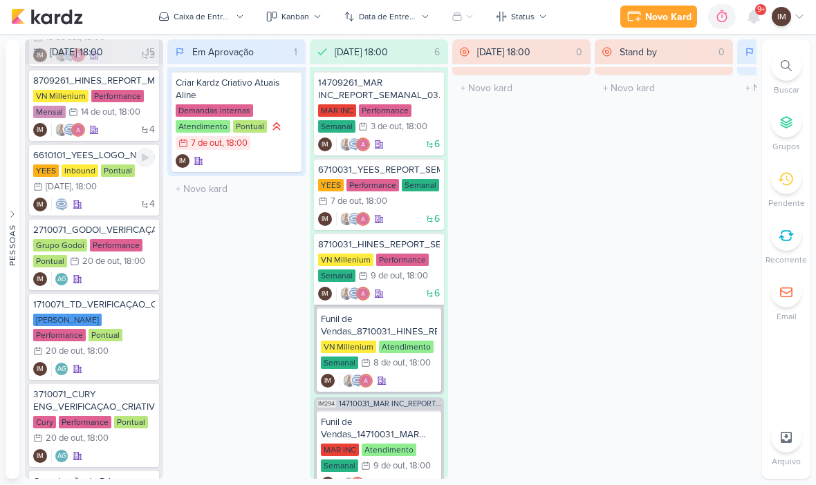
click at [116, 206] on div "4 IM" at bounding box center [94, 205] width 122 height 14
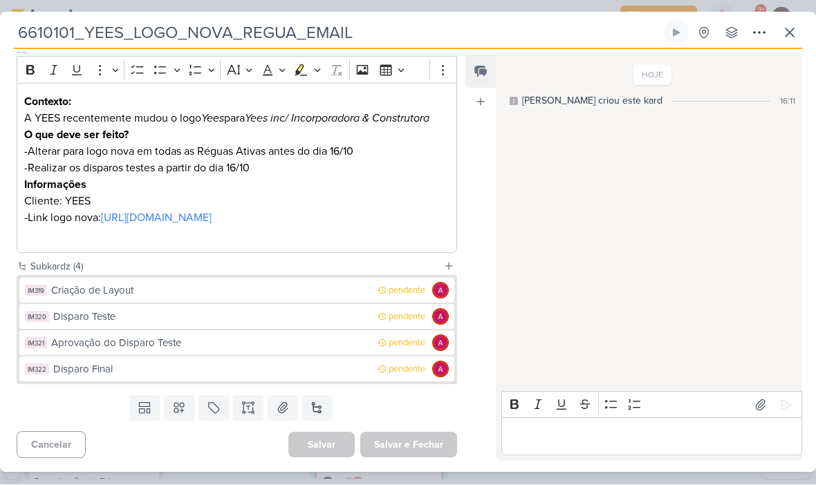
click at [760, 27] on icon at bounding box center [759, 33] width 17 height 17
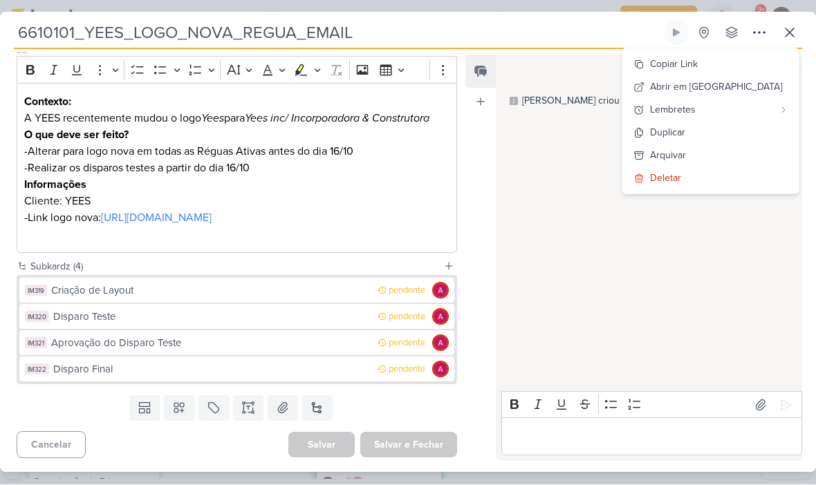
click at [698, 68] on div "Copiar Link" at bounding box center [674, 64] width 48 height 15
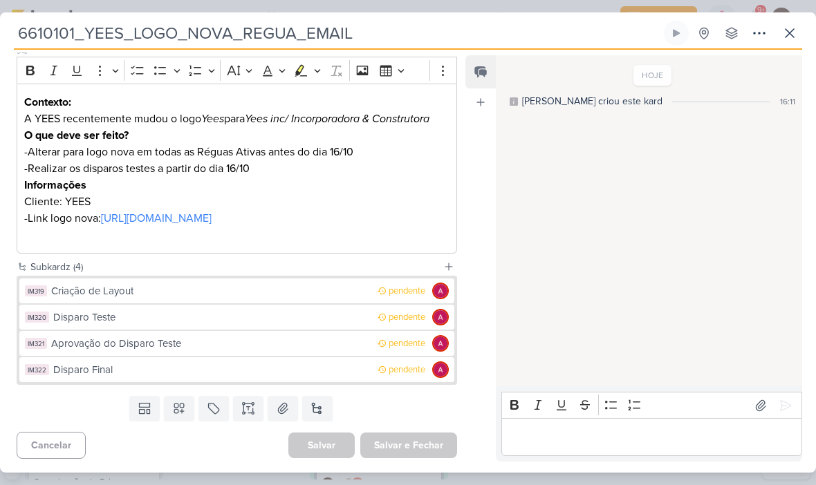
scroll to position [0, 0]
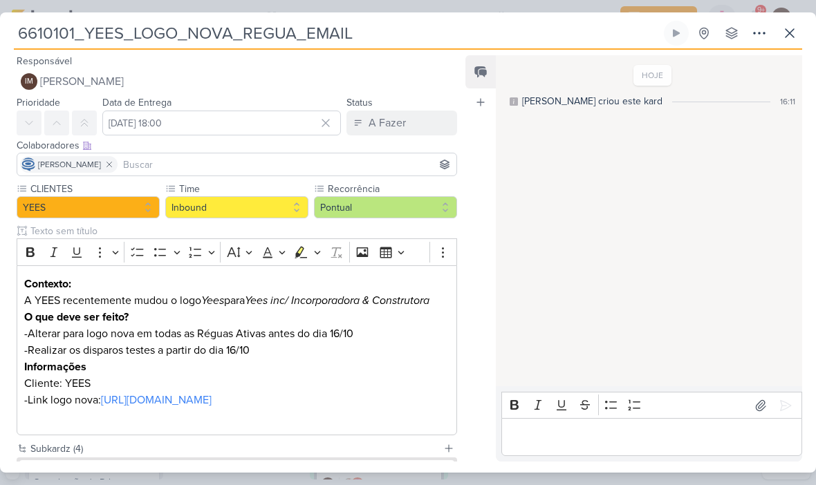
click at [784, 44] on button at bounding box center [789, 33] width 25 height 25
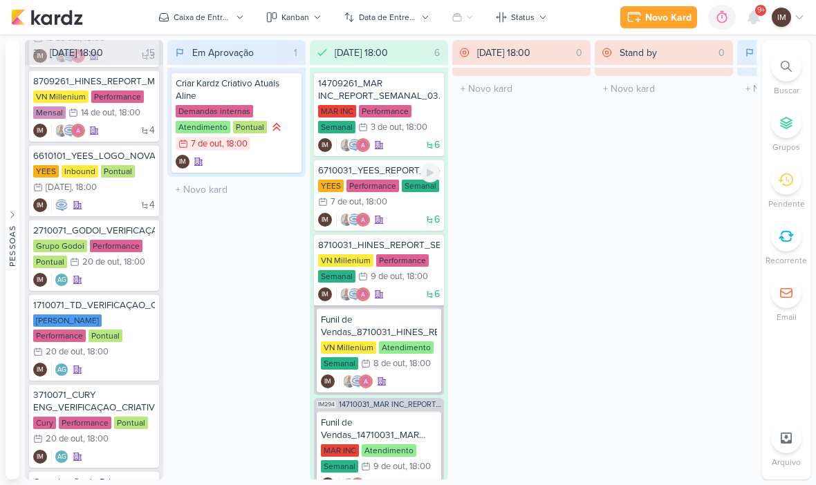
click at [421, 218] on div "6 IM" at bounding box center [379, 220] width 122 height 14
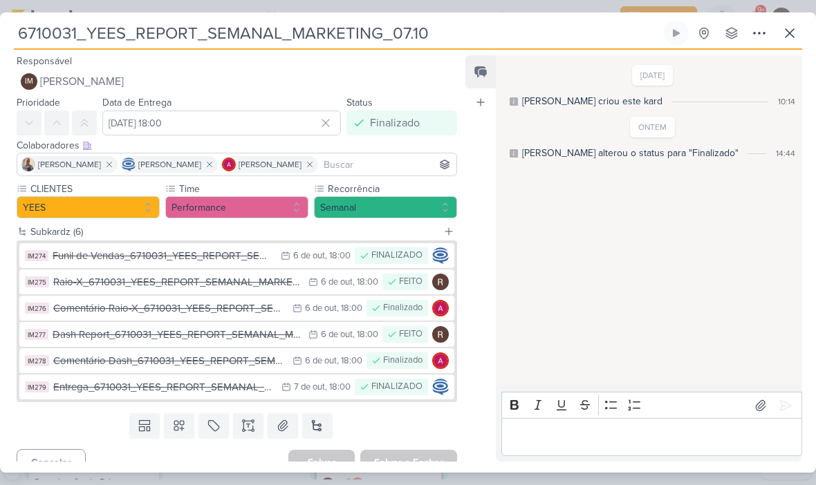
click at [787, 35] on icon at bounding box center [789, 33] width 8 height 8
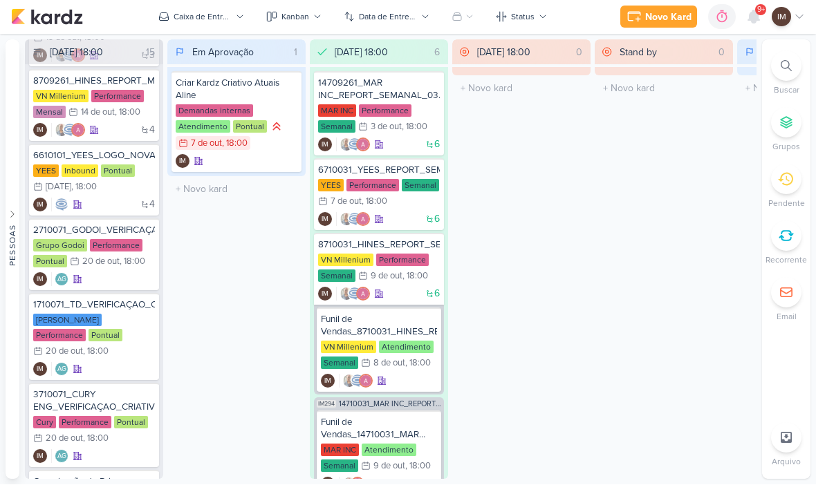
click at [677, 17] on div "Novo Kard" at bounding box center [668, 17] width 46 height 15
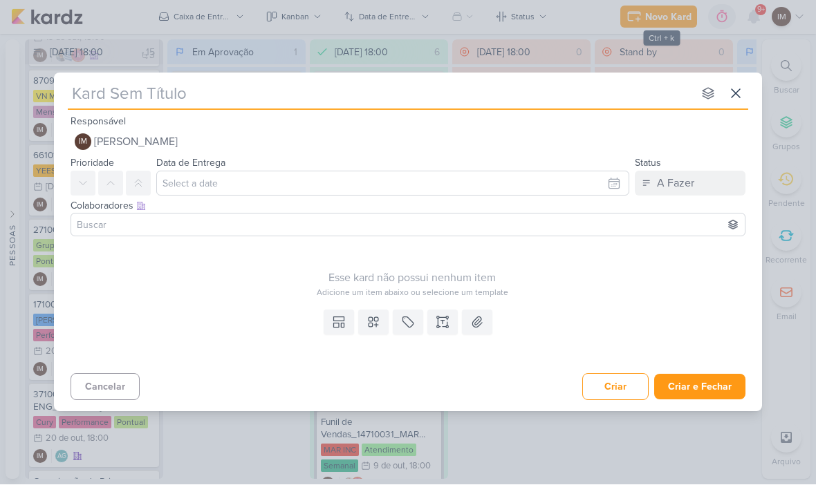
click at [431, 104] on input "text" at bounding box center [380, 94] width 625 height 25
type input "6710101_YEES_REPORT_SEMANAL_COMERCIAL_14.10"
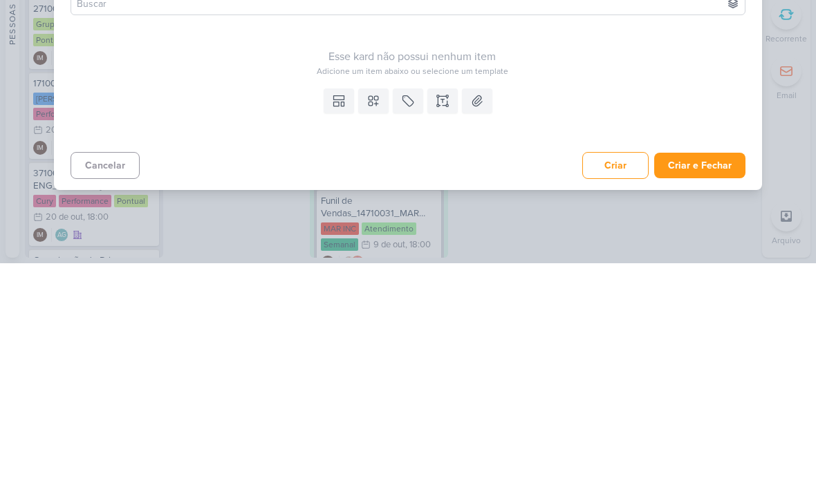
type input "6710101_YEES_REPORT_SEMANAL_COMERCIAL_14.10"
click at [709, 375] on button "Criar e Fechar" at bounding box center [699, 388] width 91 height 26
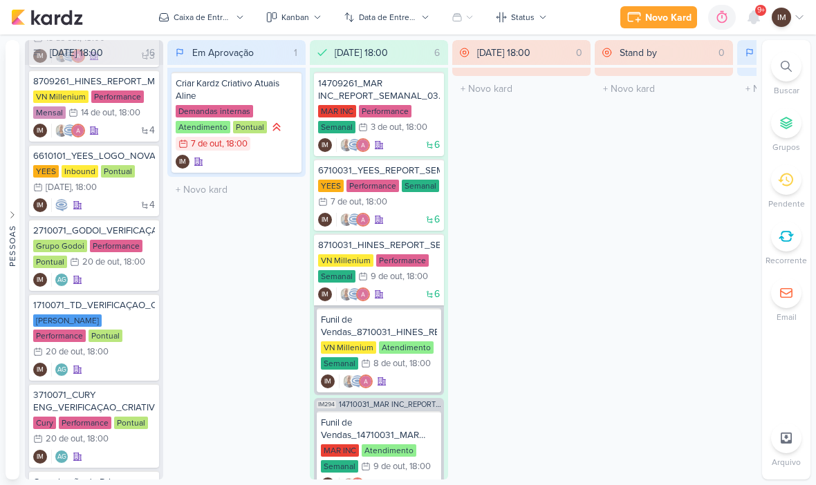
click at [669, 11] on div "Novo Kard" at bounding box center [668, 17] width 46 height 15
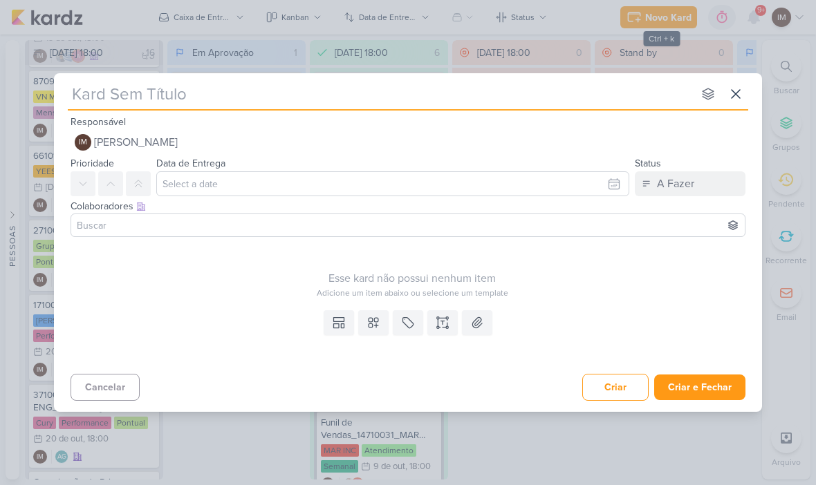
click at [448, 100] on input "text" at bounding box center [380, 94] width 625 height 25
click at [111, 96] on input "text" at bounding box center [380, 94] width 625 height 25
type input "7710109_MPD_REPORT_SEMANAL_15.10"
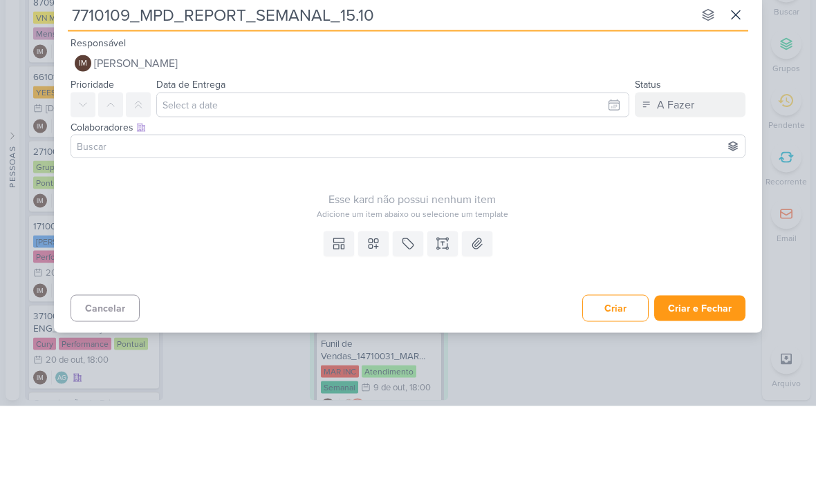
type input "7710109_MPD_REPORT_SEMANAL_15.10"
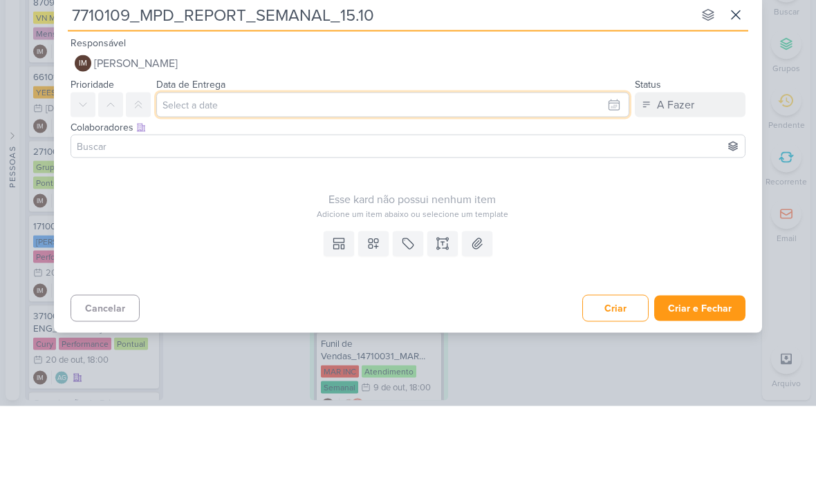
click at [617, 171] on input "text" at bounding box center [392, 183] width 473 height 25
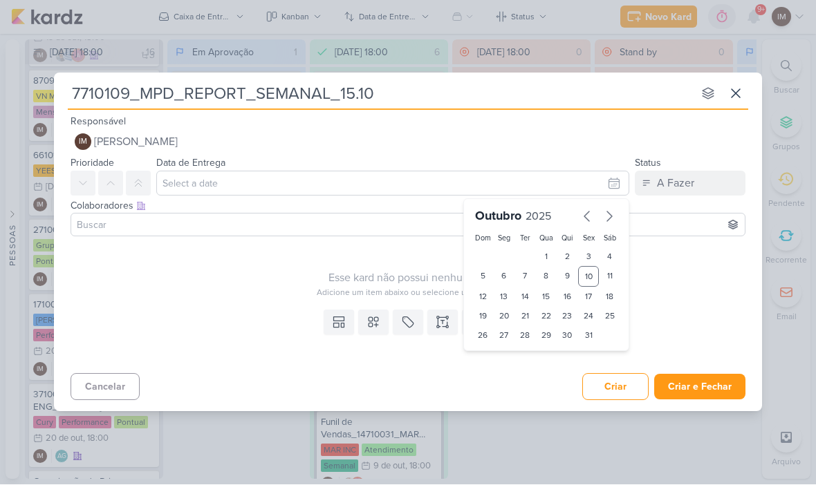
click at [704, 383] on button "Criar e Fechar" at bounding box center [699, 388] width 91 height 26
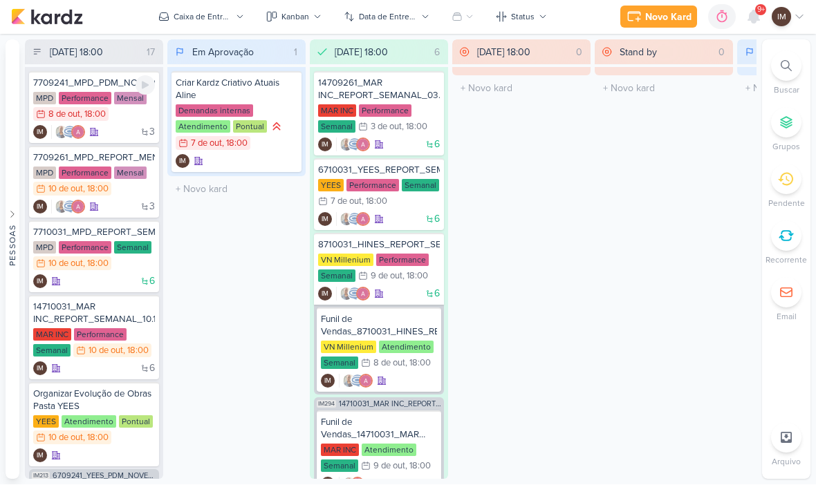
click at [129, 132] on div "3 IM" at bounding box center [94, 133] width 122 height 14
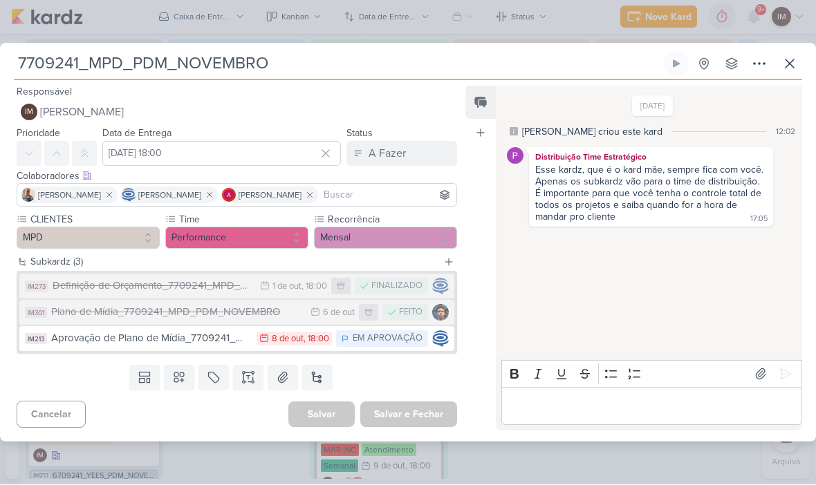
click at [787, 59] on icon at bounding box center [789, 64] width 17 height 17
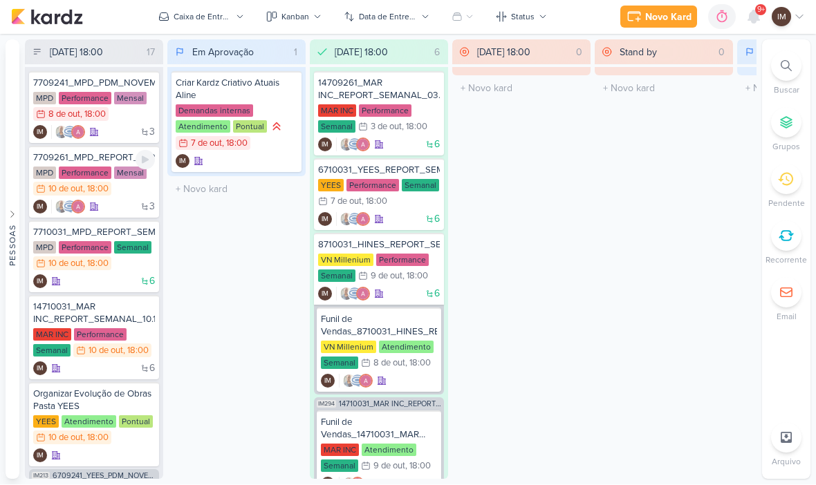
click at [127, 207] on div "3 IM" at bounding box center [94, 208] width 122 height 14
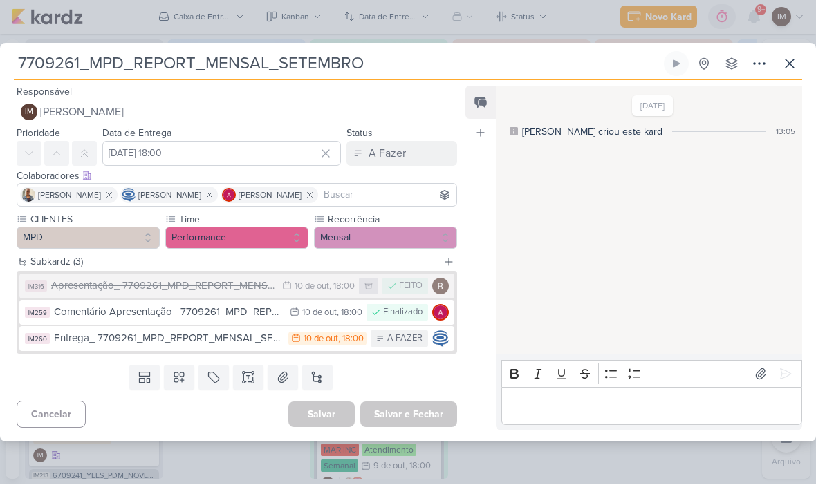
click at [394, 151] on div "A Fazer" at bounding box center [387, 154] width 37 height 17
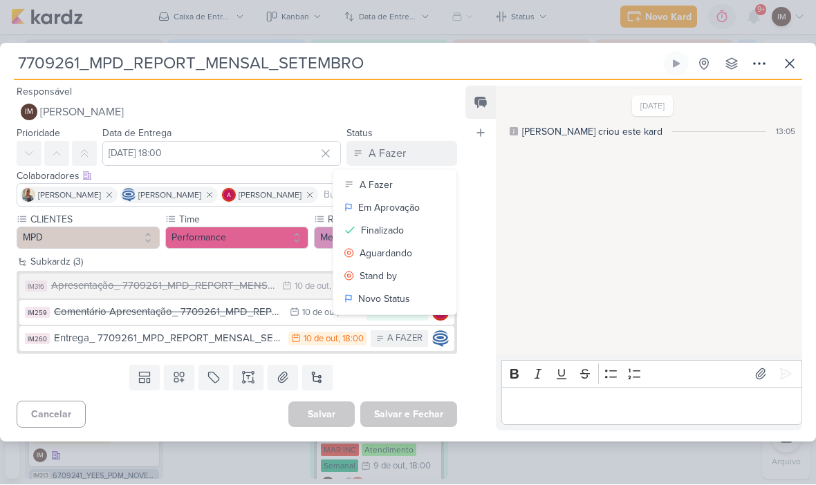
click at [270, 337] on div "Entrega_ 7709261_MPD_REPORT_MENSAL_SETEMBRO" at bounding box center [167, 339] width 227 height 16
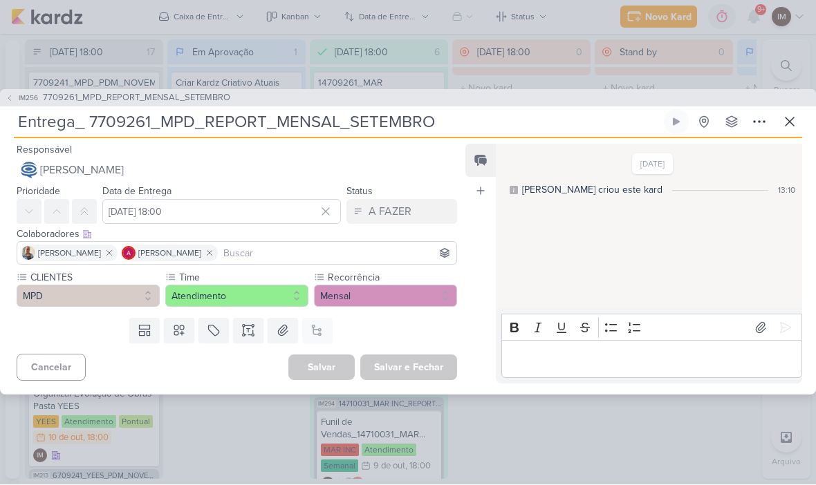
click at [358, 176] on button "[PERSON_NAME]" at bounding box center [237, 170] width 440 height 25
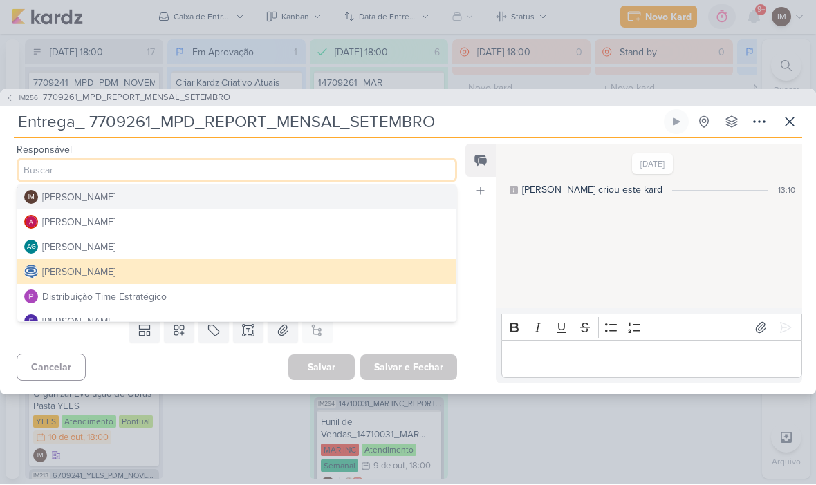
click at [337, 205] on button "IM [PERSON_NAME]" at bounding box center [236, 197] width 439 height 25
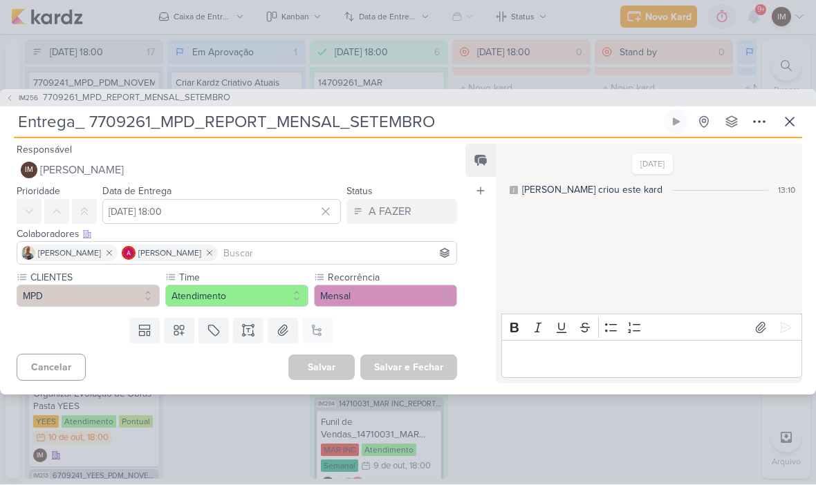
click at [391, 209] on div "A FAZER" at bounding box center [390, 212] width 43 height 17
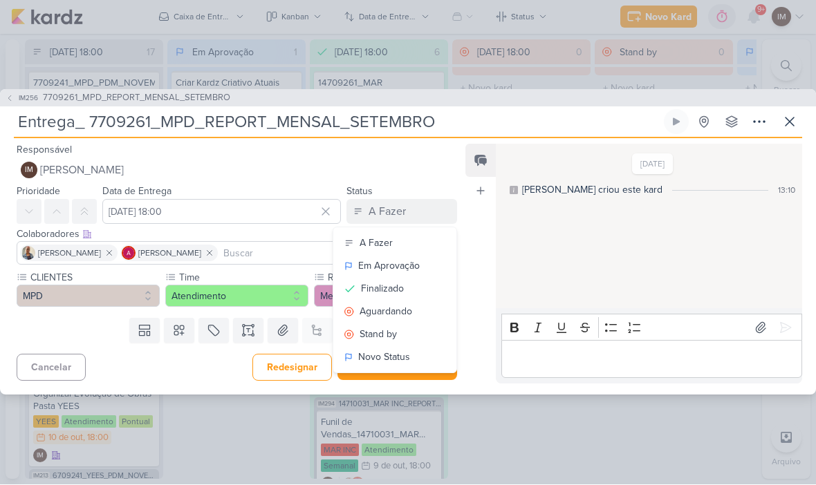
click at [386, 283] on div "Finalizado" at bounding box center [382, 289] width 43 height 15
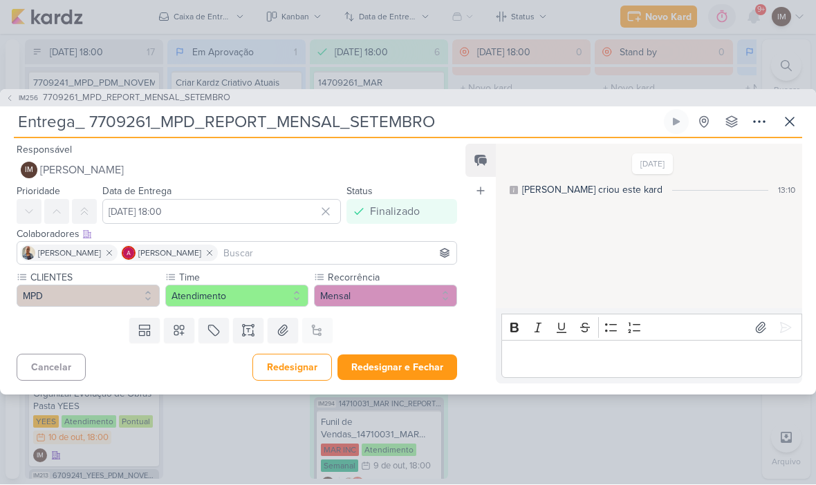
click at [316, 260] on input at bounding box center [337, 253] width 233 height 17
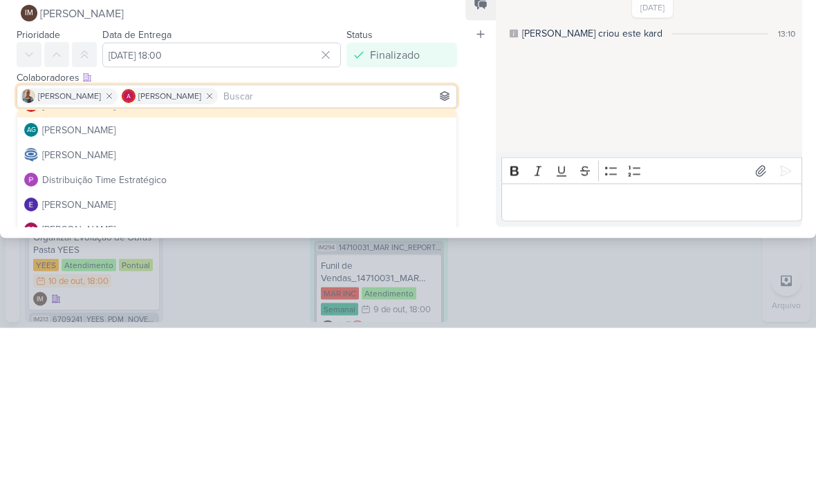
scroll to position [44, 0]
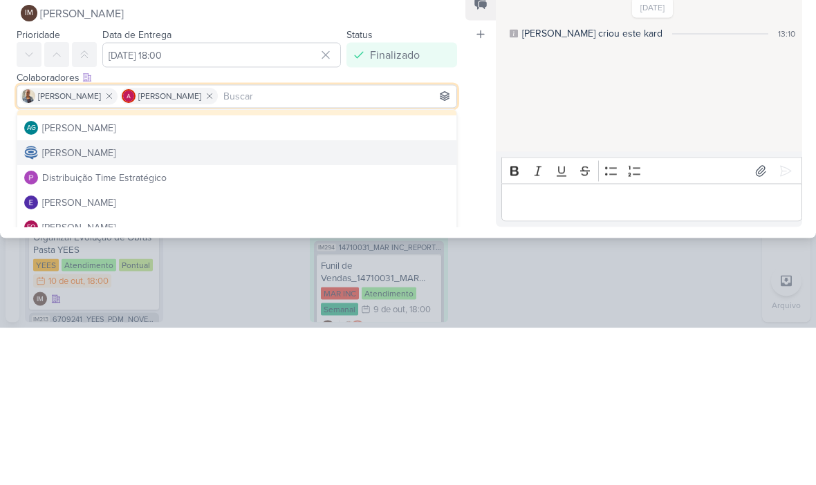
click at [364, 298] on button "[PERSON_NAME]" at bounding box center [236, 310] width 439 height 25
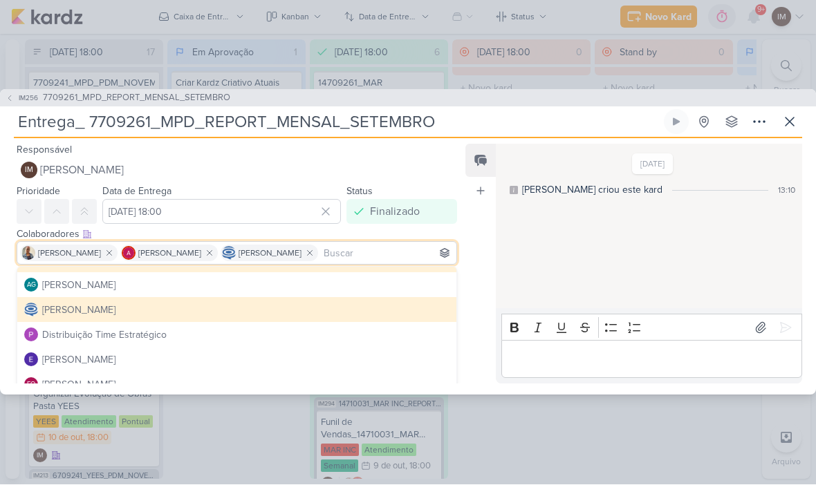
click at [537, 264] on div "[DATE] [PERSON_NAME] criou este kard 13:10" at bounding box center [648, 227] width 305 height 163
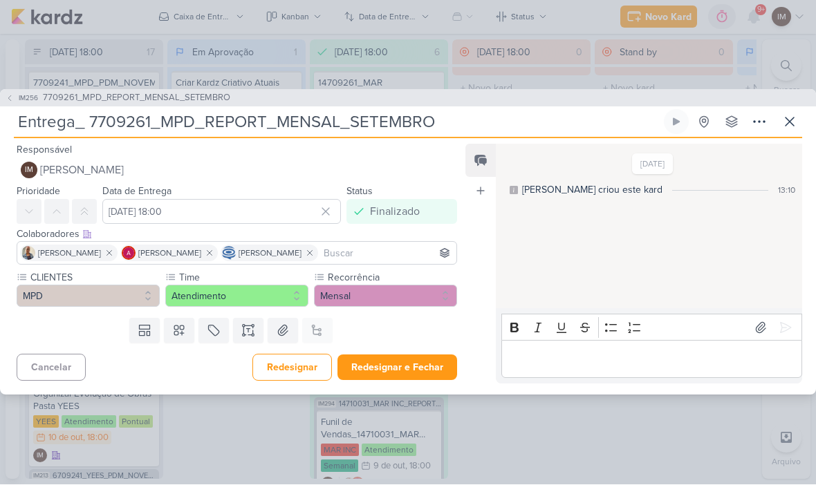
click at [420, 367] on button "Redesignar e Fechar" at bounding box center [397, 368] width 120 height 26
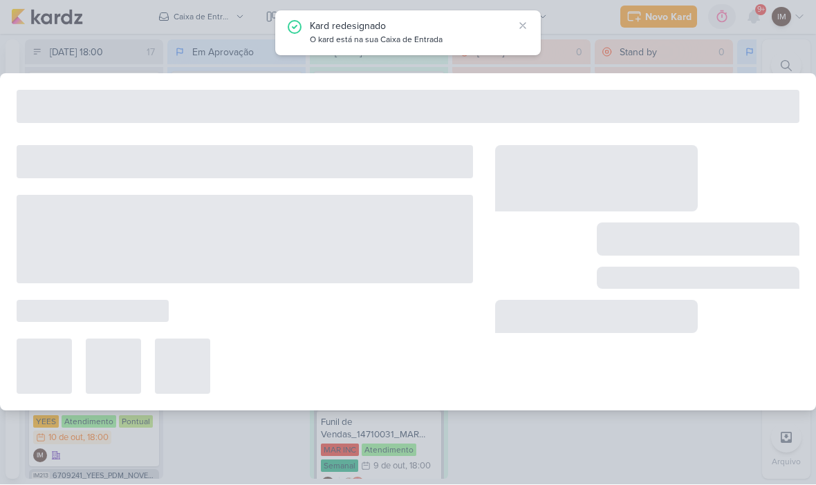
type input "7709261_MPD_REPORT_MENSAL_SETEMBRO"
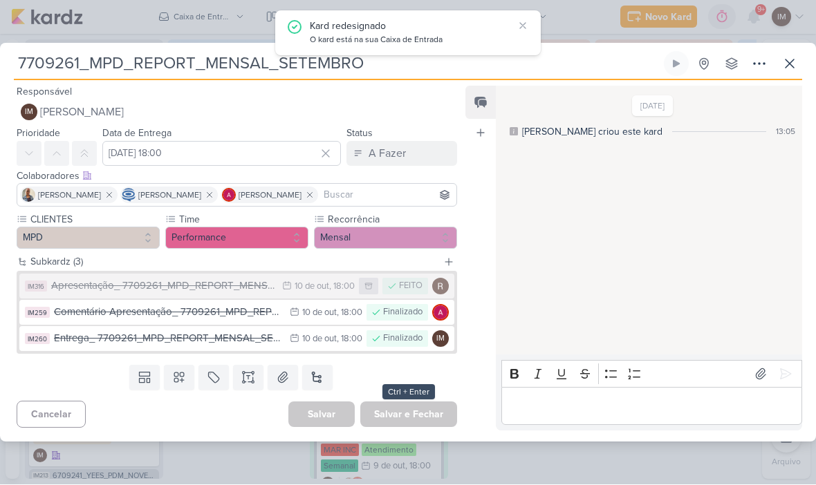
click at [395, 153] on div "A Fazer" at bounding box center [387, 154] width 37 height 17
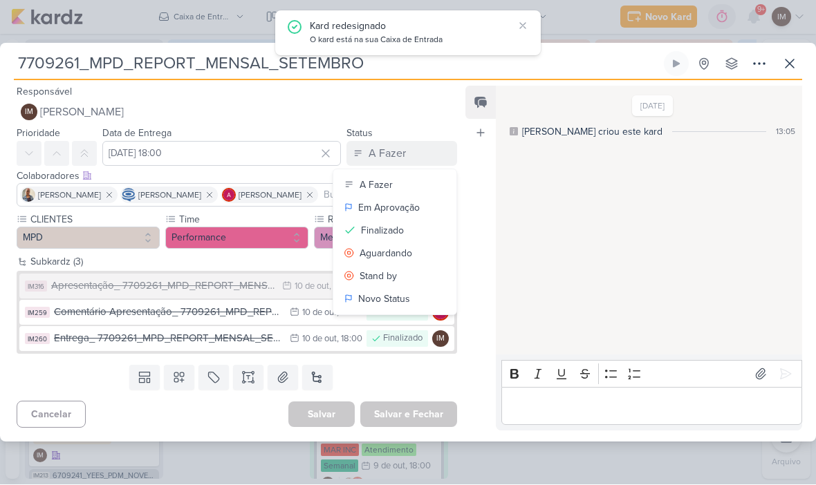
click at [391, 227] on div "Finalizado" at bounding box center [382, 231] width 43 height 15
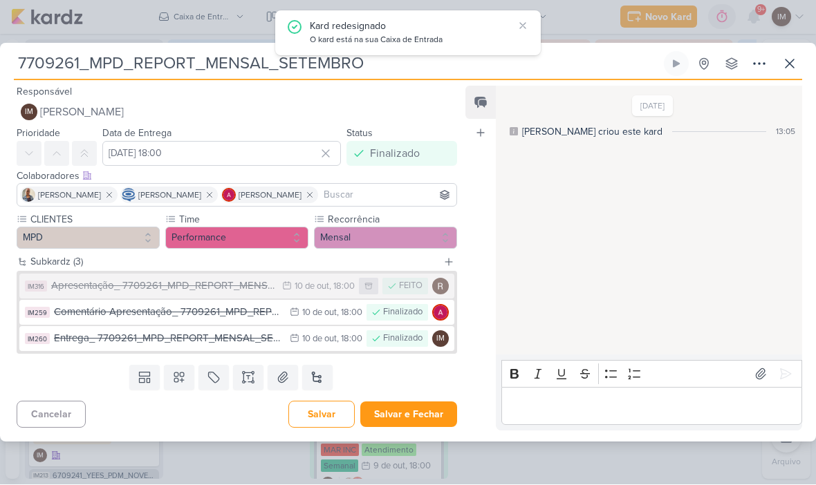
click at [423, 409] on button "Salvar e Fechar" at bounding box center [408, 415] width 97 height 26
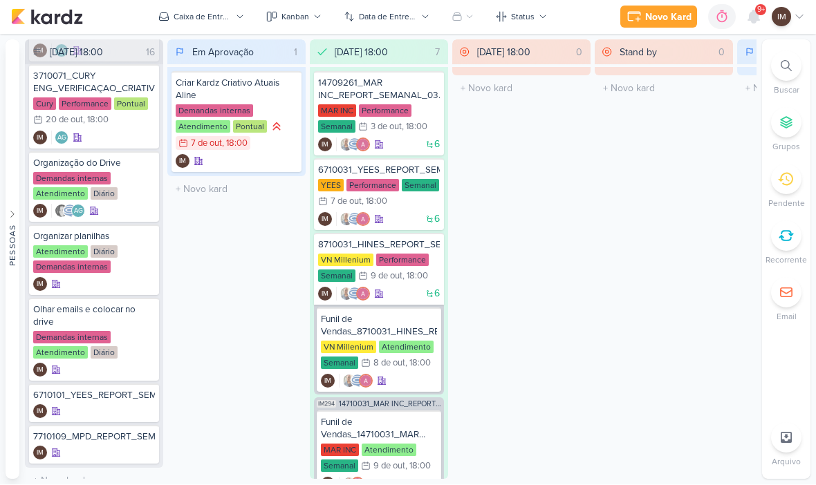
scroll to position [908, 0]
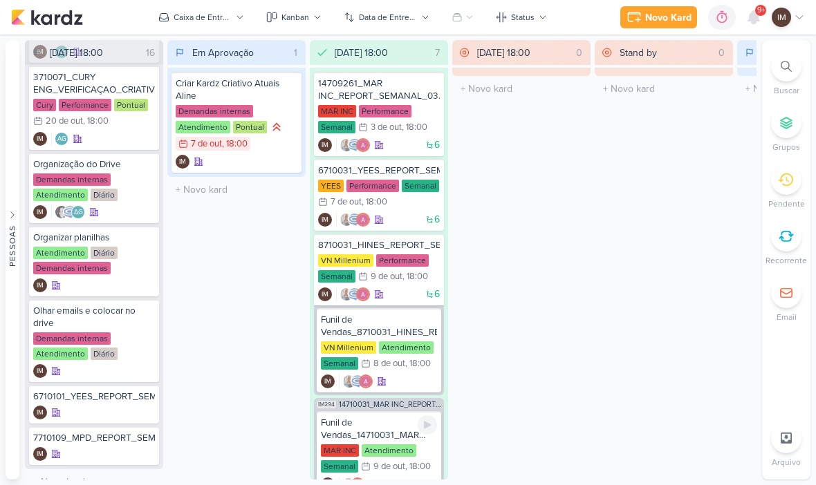
click at [661, 15] on div "Novo Kard" at bounding box center [668, 17] width 46 height 15
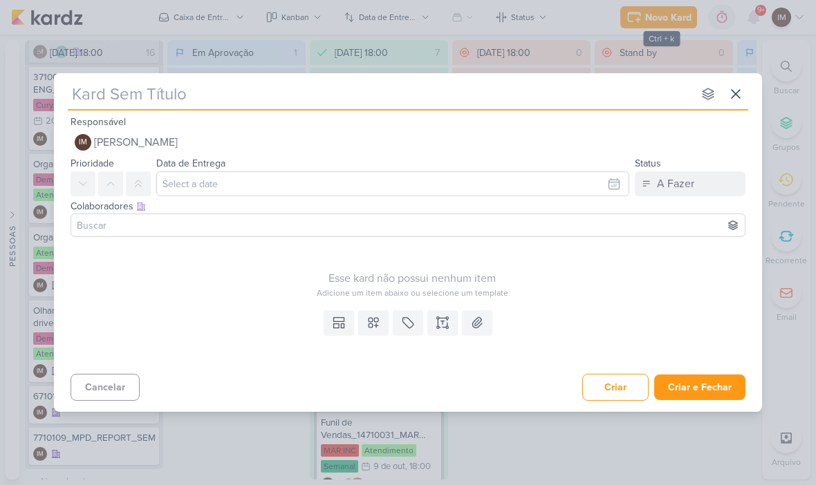
click at [586, 114] on div "Responsável IM [PERSON_NAME] Nenhum contato encontrado create new contact Novo …" at bounding box center [408, 133] width 708 height 41
click at [593, 106] on input "text" at bounding box center [380, 94] width 625 height 25
click at [93, 91] on input "text" at bounding box center [380, 94] width 625 height 25
paste input "7710109_MPD_REPORT_SEMANAL_15.10"
type input "7710109_MPD_REPORT_SEMANAL_15.10"
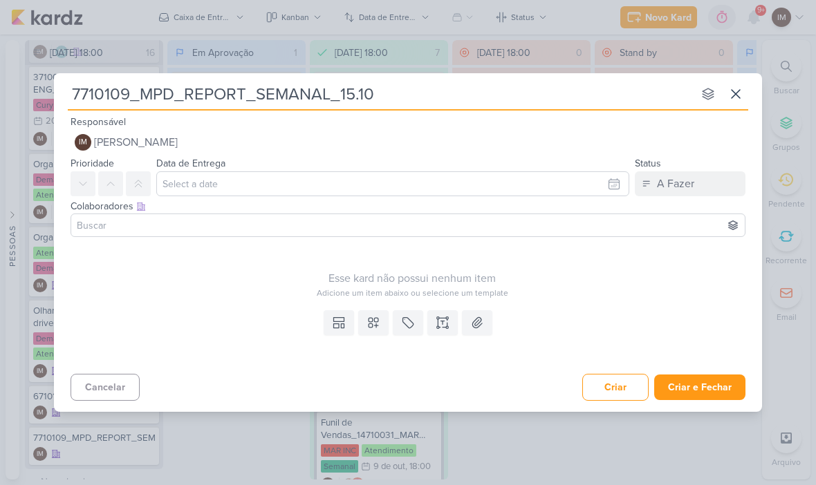
click at [541, 89] on input "7710109_MPD_REPORT_SEMANAL_15.10" at bounding box center [380, 94] width 625 height 25
click at [541, 88] on input "7710109_MPD_REPORT_SEMANAL_15.10" at bounding box center [380, 94] width 625 height 25
click at [534, 95] on input "7710109_MPD_REPORT_SEMANAL_15.10" at bounding box center [380, 94] width 625 height 25
click at [609, 84] on input "7710109_MPD_REPORT_SEMANAL_15.10" at bounding box center [380, 94] width 625 height 25
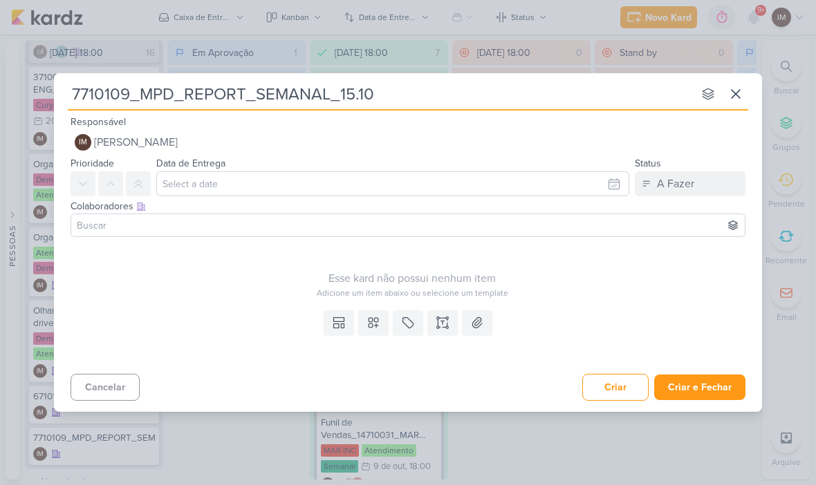
click at [600, 93] on input "7710109_MPD_REPORT_SEMANAL_15.10" at bounding box center [380, 94] width 625 height 25
click at [594, 97] on input "7710109_MPD_REPORT_SEMANAL_15.10" at bounding box center [380, 94] width 625 height 25
click at [124, 96] on input "7710109_MPD_REPORT_SEMANAL_15.10" at bounding box center [380, 94] width 625 height 25
click at [125, 97] on input "7710109_MPD_REPORT_SEMANAL_15.10" at bounding box center [380, 94] width 625 height 25
click at [111, 82] on input "7710109_MPD_REPORT_SEMANAL_15.10" at bounding box center [380, 94] width 625 height 25
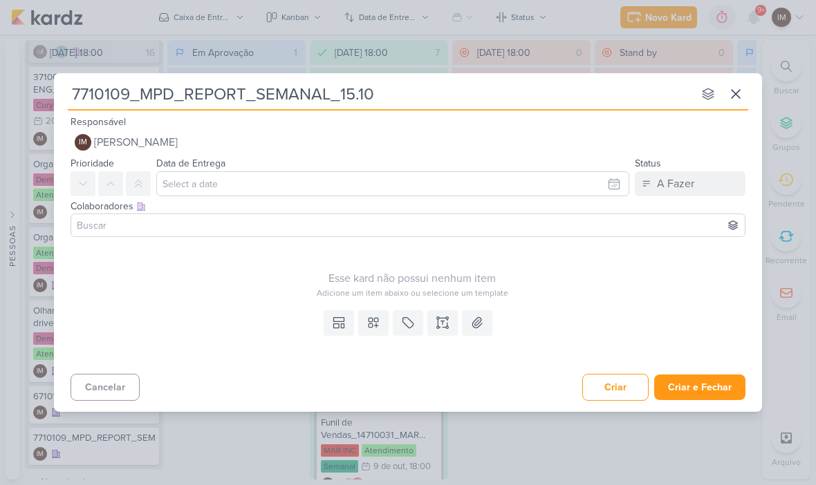
type input "P"
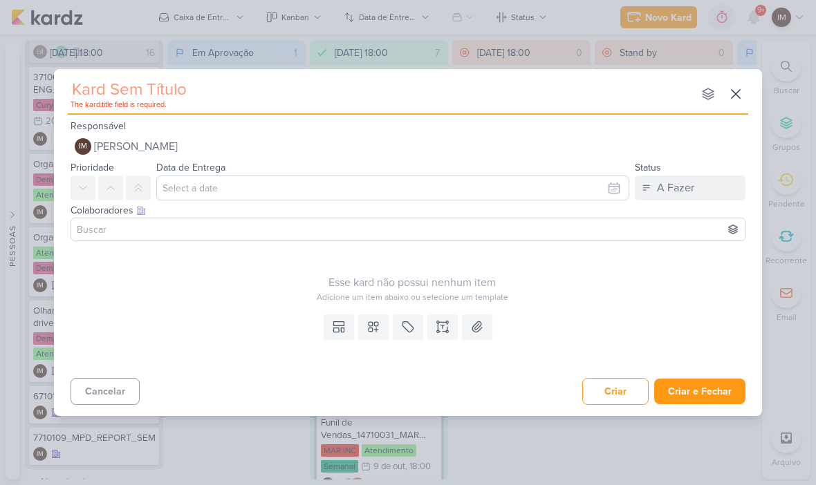
paste input "8710105_HINES_REPORT_SEMANAL_16.10"
type input "8710105_HINES_REPORT_SEMANAL_16.10"
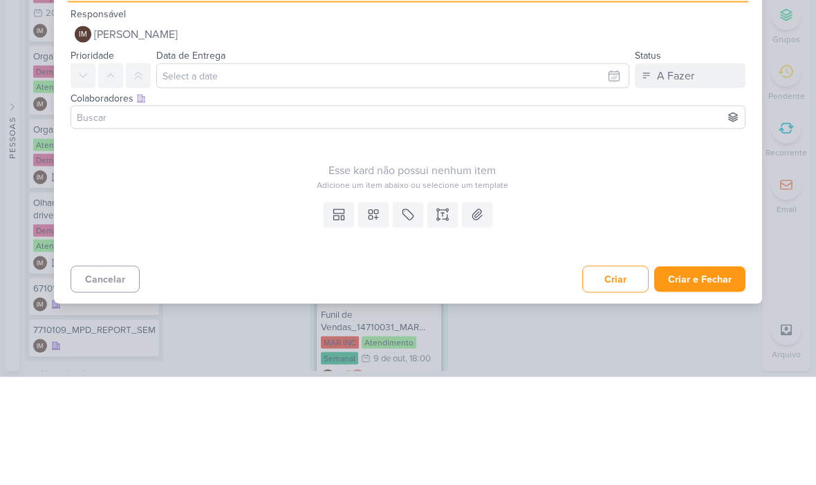
type input "8710105_HINES_REPORT_SEMANAL_16.10"
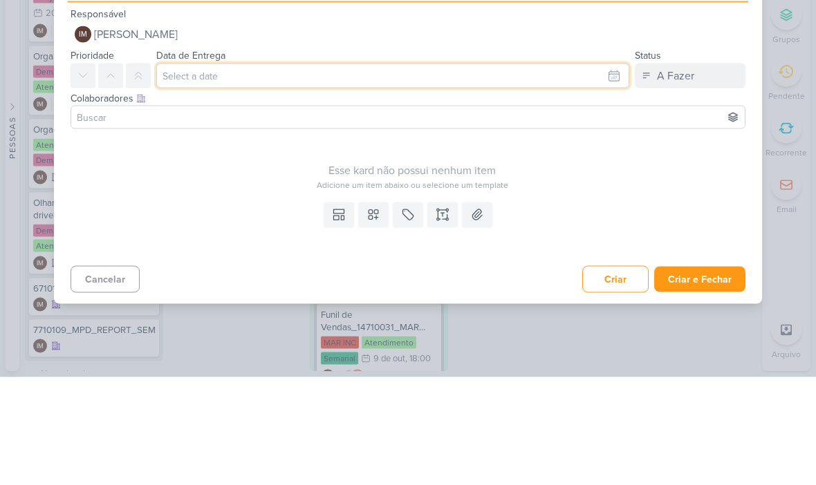
click at [620, 171] on input "text" at bounding box center [392, 183] width 473 height 25
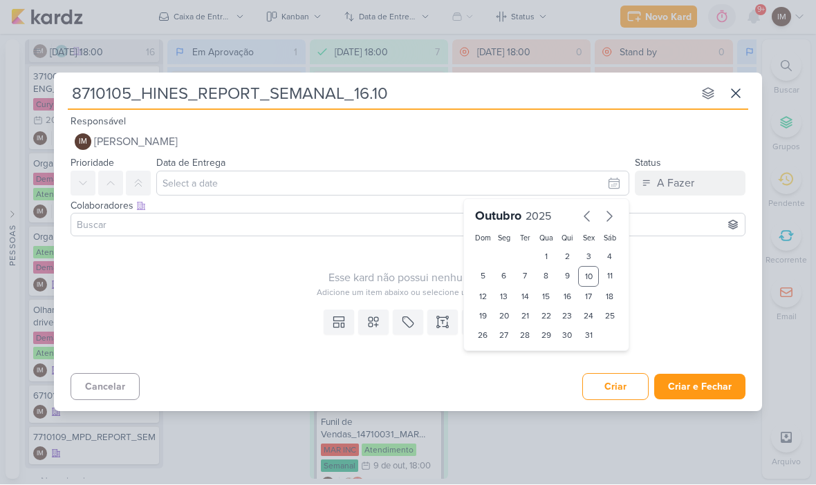
click at [564, 289] on div "16" at bounding box center [567, 297] width 21 height 19
type input "[DATE] 23:59"
click at [490, 368] on div "00 01 02 03 04 05 06 07 08 09 10 11 12 13 14 15 16 17 18 19 20 21 22 23 : 00 05…" at bounding box center [546, 359] width 148 height 22
click at [505, 363] on select "00 01 02 03 04 05 06 07 08 09 10 11 12 13 14 15 16 17 18 19 20 21 22 23" at bounding box center [503, 359] width 19 height 17
select select "18"
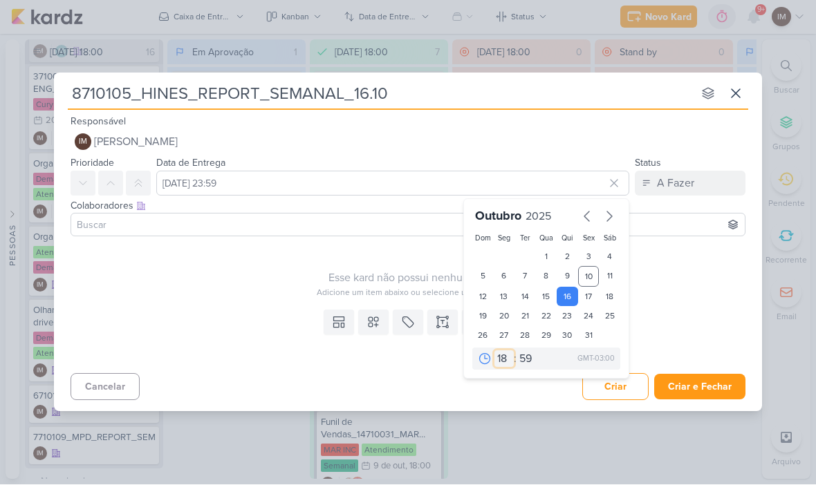
type input "[DATE] 18:59"
click at [525, 354] on select "00 05 10 15 20 25 30 35 40 45 50 55 59" at bounding box center [525, 359] width 19 height 17
select select "0"
type input "[DATE] 18:00"
click at [680, 298] on div "Adicione um item abaixo ou selecione um template" at bounding box center [412, 293] width 683 height 12
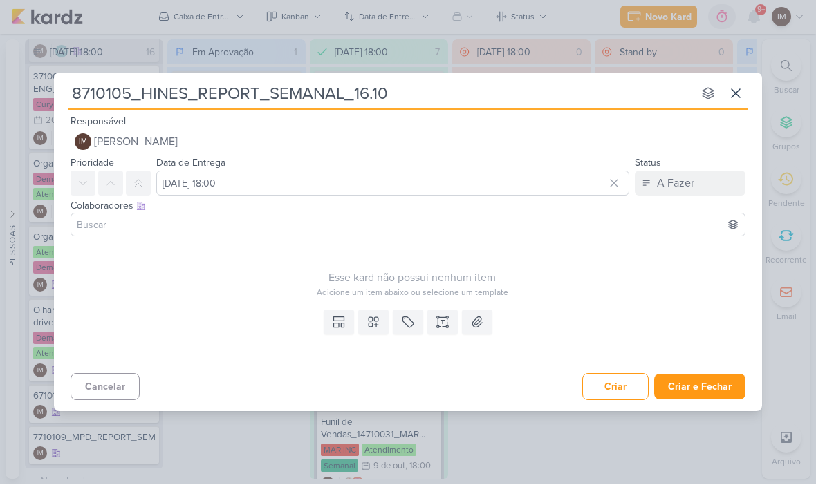
click at [713, 388] on button "Criar e Fechar" at bounding box center [699, 388] width 91 height 26
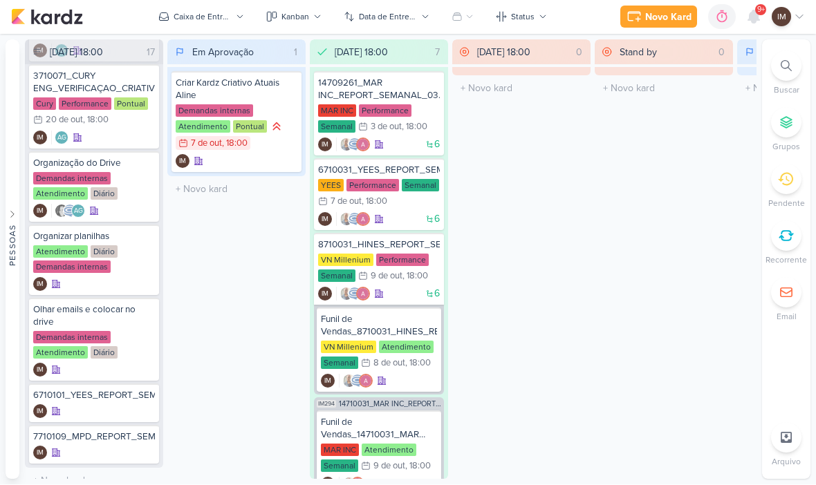
scroll to position [968, 0]
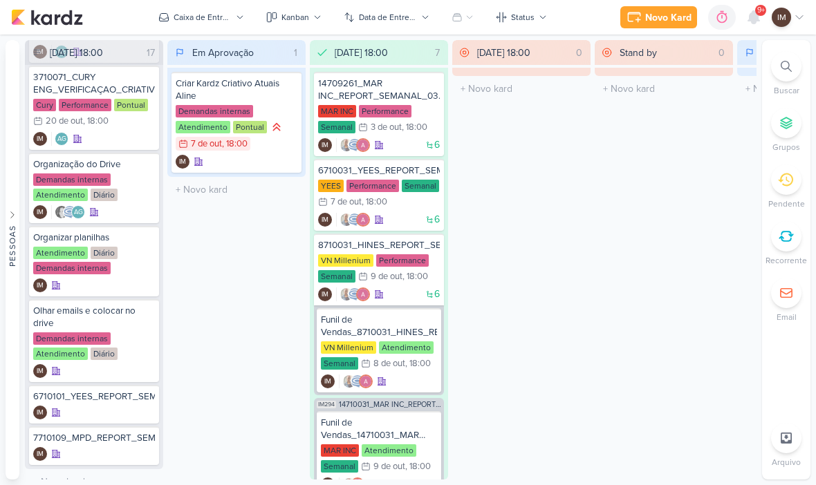
click at [667, 12] on div "Novo Kard" at bounding box center [668, 17] width 46 height 15
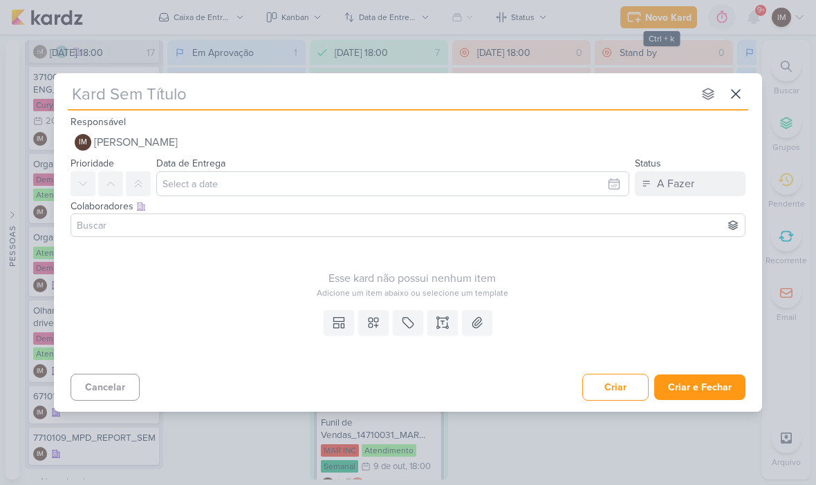
click at [586, 123] on div "Responsável IM [PERSON_NAME] Nenhum contato encontrado create new contact Novo …" at bounding box center [408, 133] width 708 height 41
click at [605, 93] on input "text" at bounding box center [380, 94] width 625 height 25
click at [86, 84] on input "text" at bounding box center [380, 94] width 625 height 25
paste input "14710103_MAR INC_REPORT_SEMANAL_17.10"
type input "14710103_MAR INC_REPORT_SEMANAL_17.10"
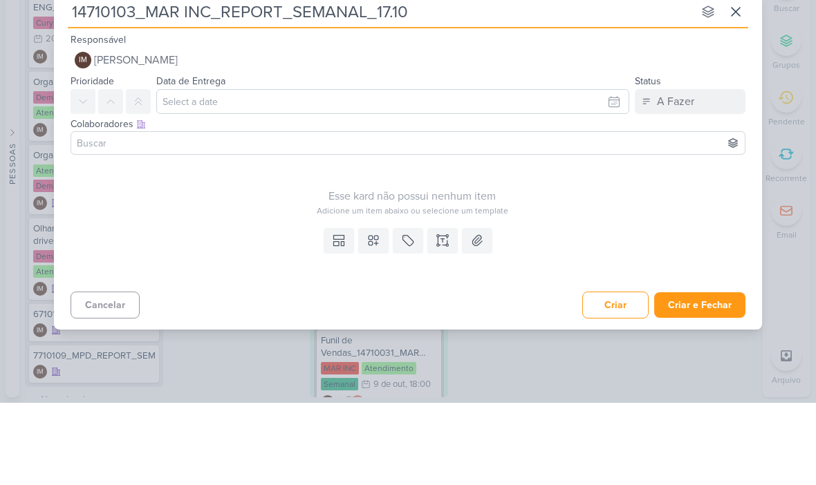
type input "14710103_MAR INC_REPORT_SEMANAL_17.10"
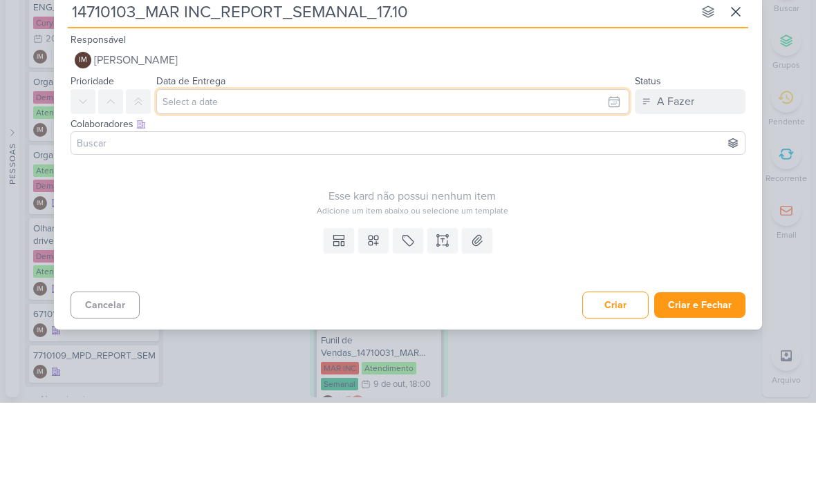
click at [595, 171] on input "text" at bounding box center [392, 183] width 473 height 25
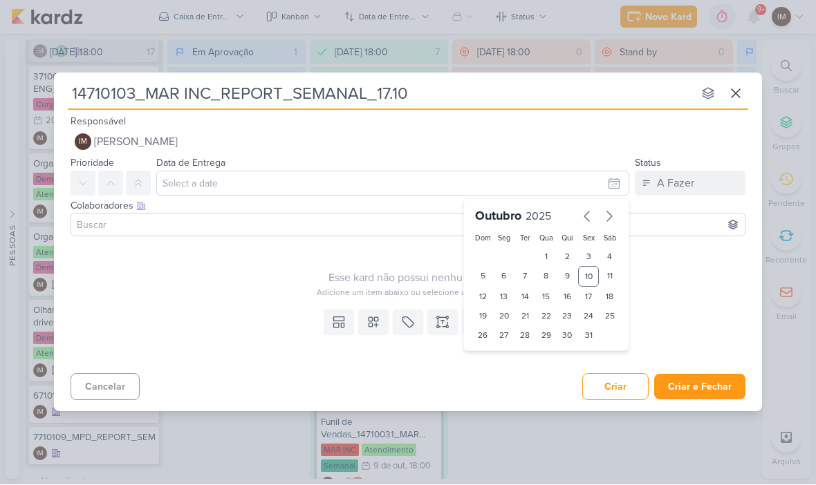
click at [584, 292] on div "17" at bounding box center [588, 297] width 21 height 19
type input "[DATE] 23:59"
click at [501, 357] on select "00 01 02 03 04 05 06 07 08 09 10 11 12 13 14 15 16 17 18 19 20 21 22 23" at bounding box center [503, 359] width 19 height 17
select select "18"
type input "[DATE] 18:59"
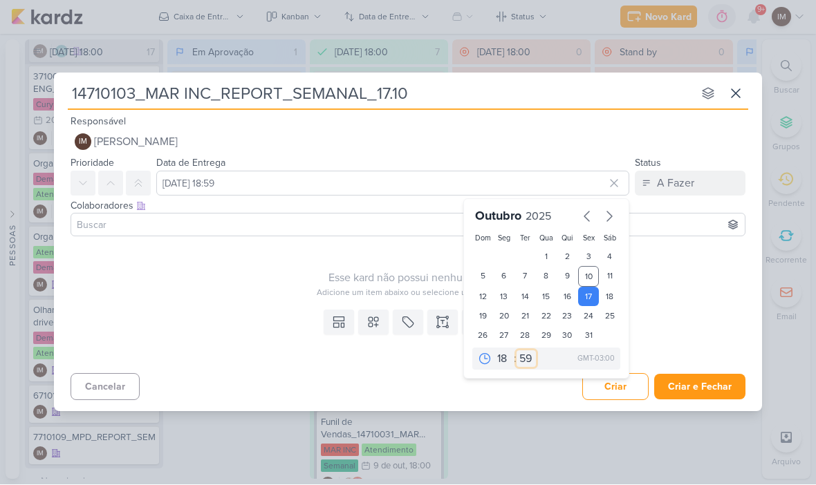
click at [523, 365] on select "00 05 10 15 20 25 30 35 40 45 50 55 59" at bounding box center [525, 359] width 19 height 17
select select "0"
type input "[DATE] 18:00"
click at [713, 386] on button "Criar e Fechar" at bounding box center [699, 388] width 91 height 26
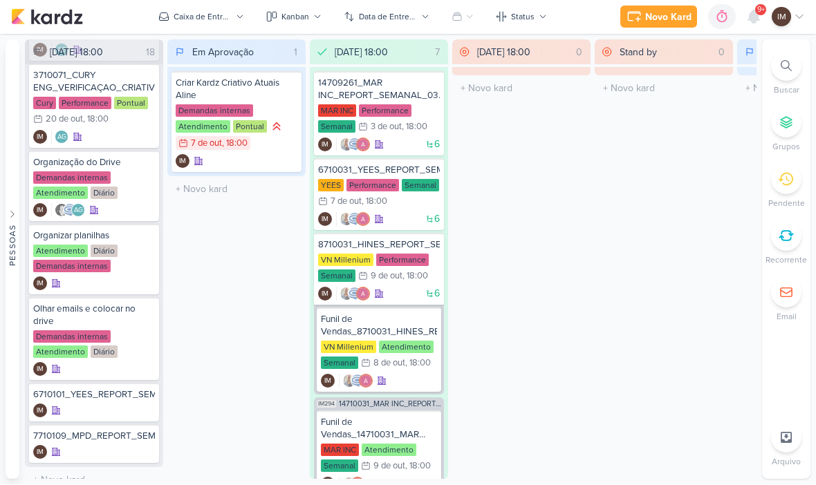
scroll to position [1040, 0]
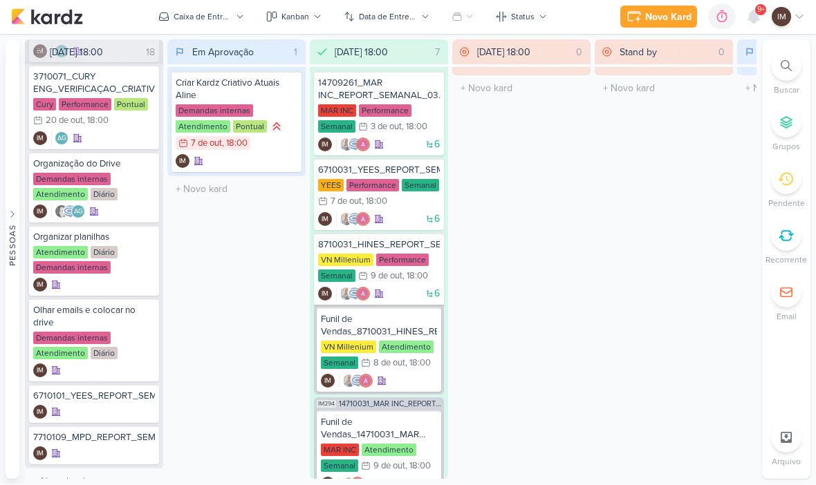
click at [86, 391] on div "6710101_YEES_REPORT_SEMANAL_COMERCIAL_14.10" at bounding box center [94, 397] width 122 height 12
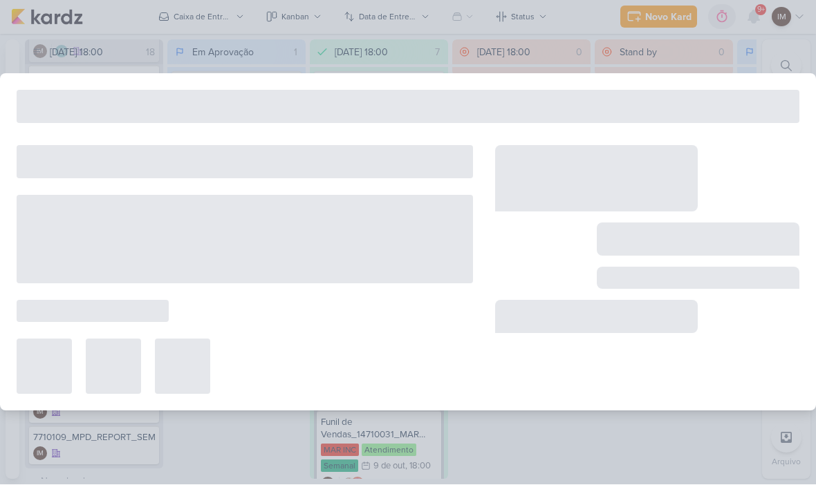
type input "6710101_YEES_REPORT_SEMANAL_COMERCIAL_14.10"
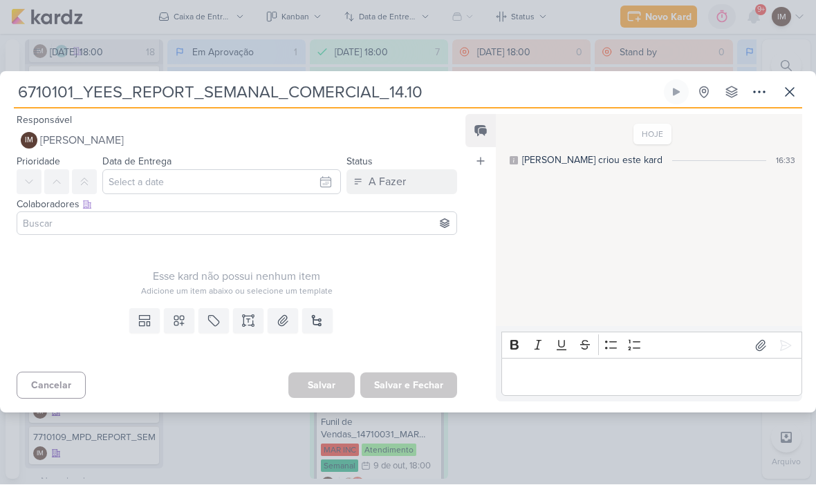
click at [409, 83] on input "6710101_YEES_REPORT_SEMANAL_COMERCIAL_14.10" at bounding box center [337, 92] width 647 height 25
click at [407, 92] on input "6710101_YEES_REPORT_SEMANAL_COMERCIAL_14.10" at bounding box center [337, 92] width 647 height 25
type input "6710101_YEES_REPORT_SEMANAL_COMERCIAL_1.10"
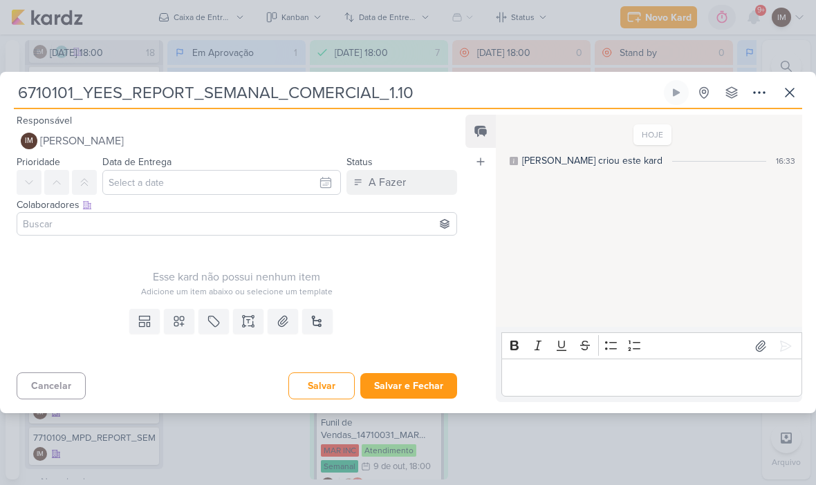
type input "6710101_YEES_REPORT_SEMANAL_COMERCIAL_15.10"
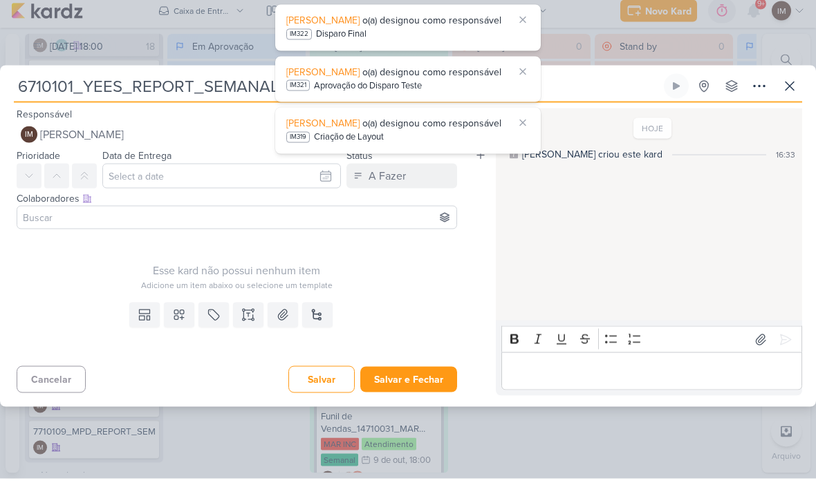
click at [456, 24] on span "o(a) designou como responsável" at bounding box center [431, 27] width 139 height 12
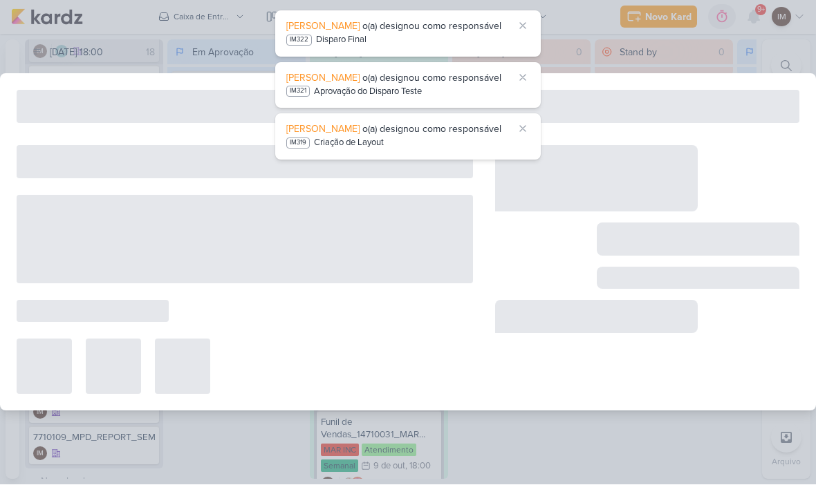
type input "Disparo Final"
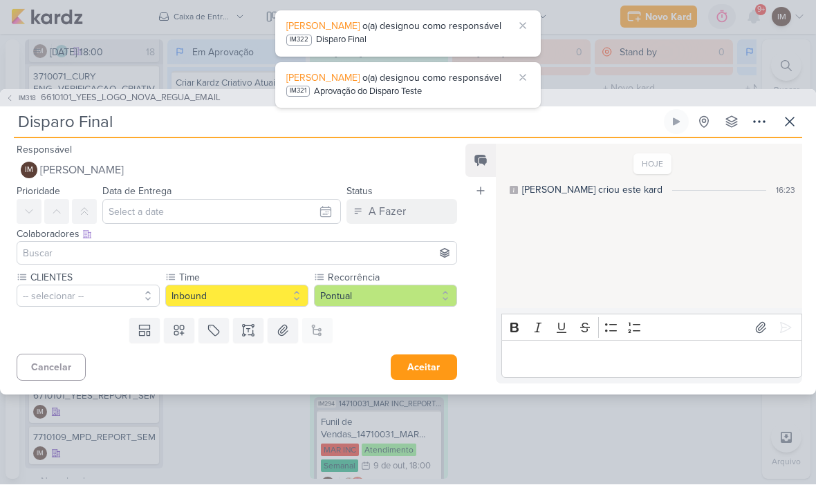
click at [21, 101] on span "IM318" at bounding box center [27, 98] width 21 height 10
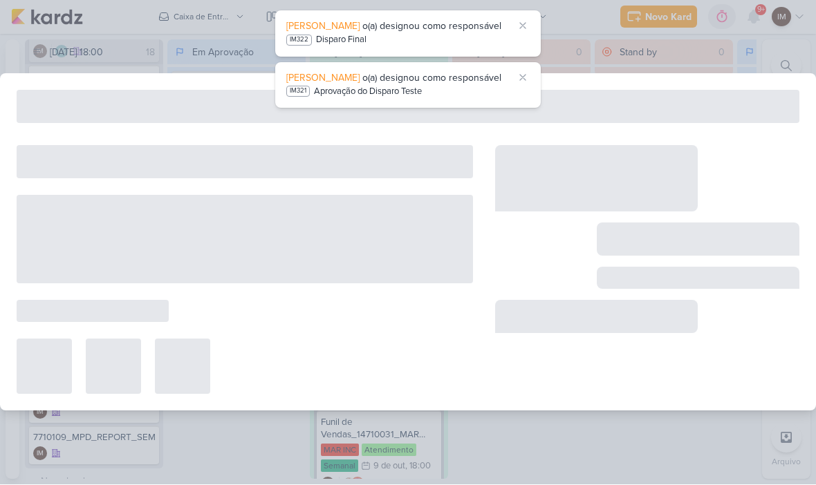
type input "6610101_YEES_LOGO_NOVA_REGUA_EMAIL"
type input "[DATE] 18:00"
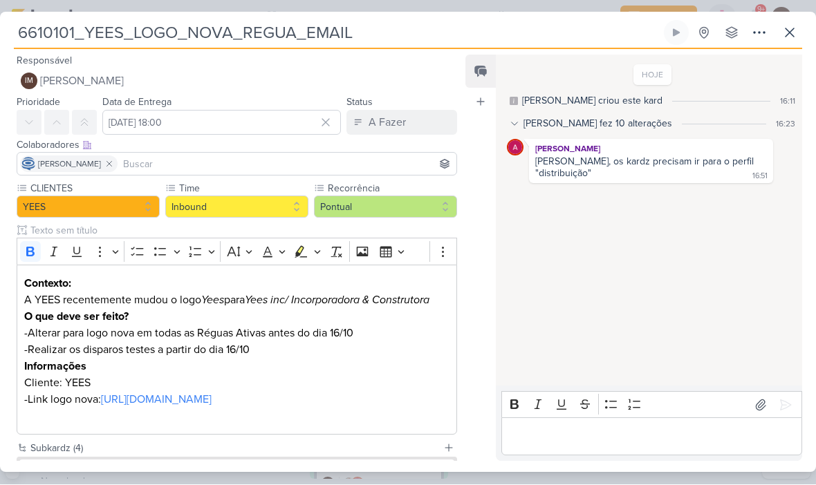
click at [544, 441] on p "Editor editing area: main" at bounding box center [651, 437] width 286 height 17
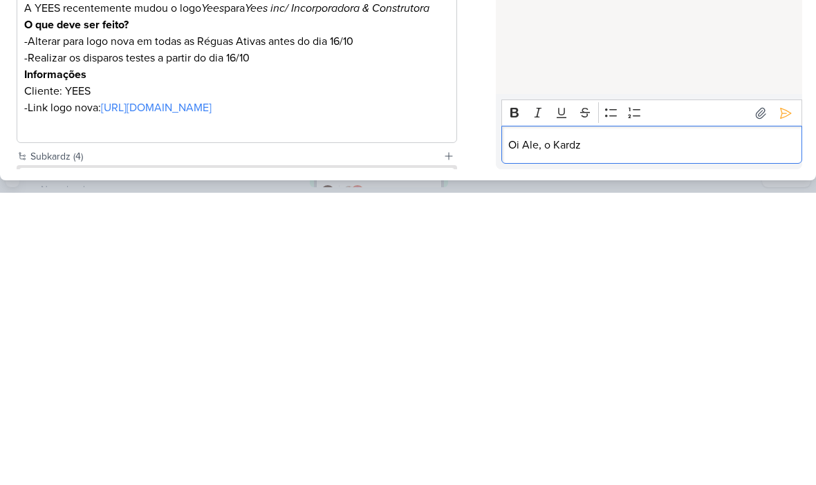
scroll to position [1, 0]
click at [787, 399] on icon at bounding box center [786, 406] width 14 height 14
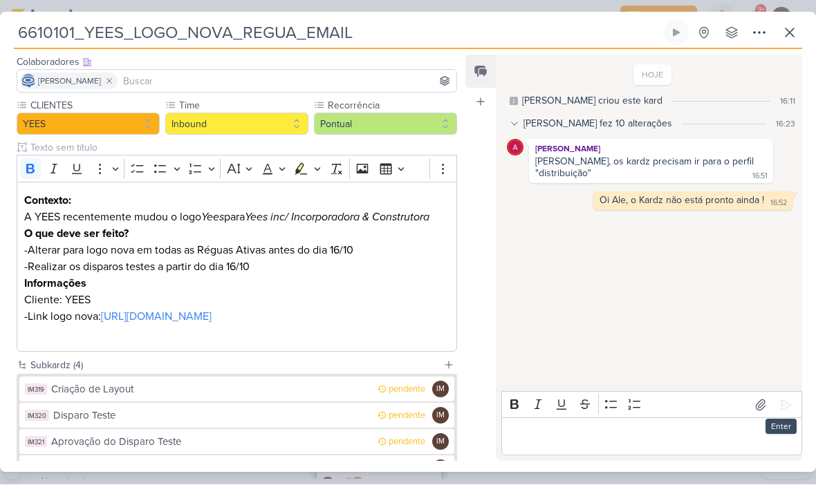
scroll to position [81, 0]
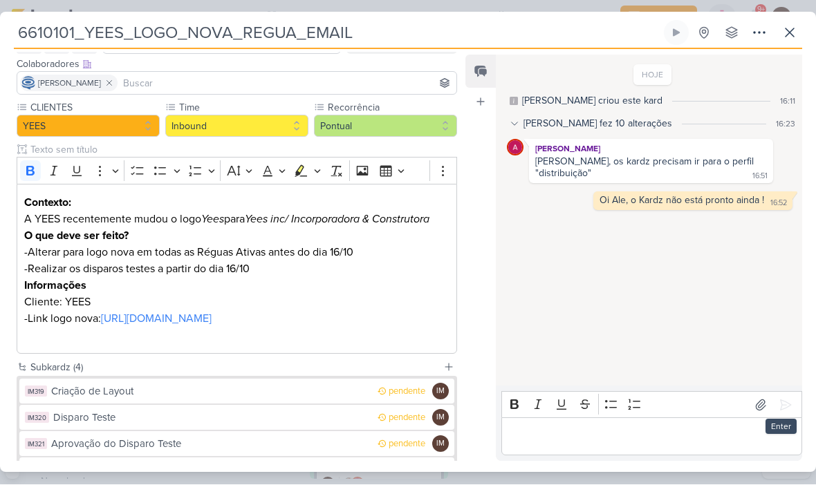
click at [281, 263] on p "-Realizar os disparos testes a partir do dia 16/10" at bounding box center [236, 269] width 425 height 17
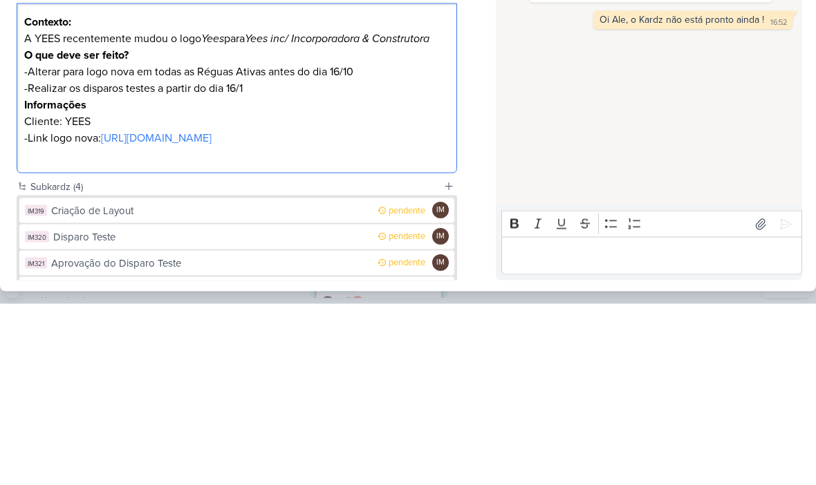
click at [236, 261] on p "-Realizar os disparos testes a partir do dia 16/1" at bounding box center [236, 269] width 425 height 17
click at [225, 261] on p "-Realizar os disparos testes a partir do dia 16/1" at bounding box center [236, 269] width 425 height 17
click at [341, 261] on p "-Realizar os disparos testes a partir antes do dia 16/1" at bounding box center [236, 269] width 425 height 17
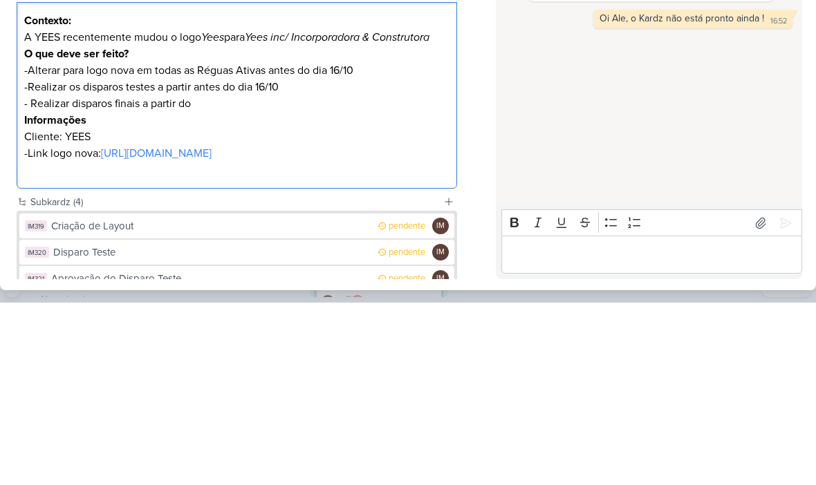
click at [378, 278] on p "- Realizar disparos finais a partir do" at bounding box center [236, 286] width 425 height 17
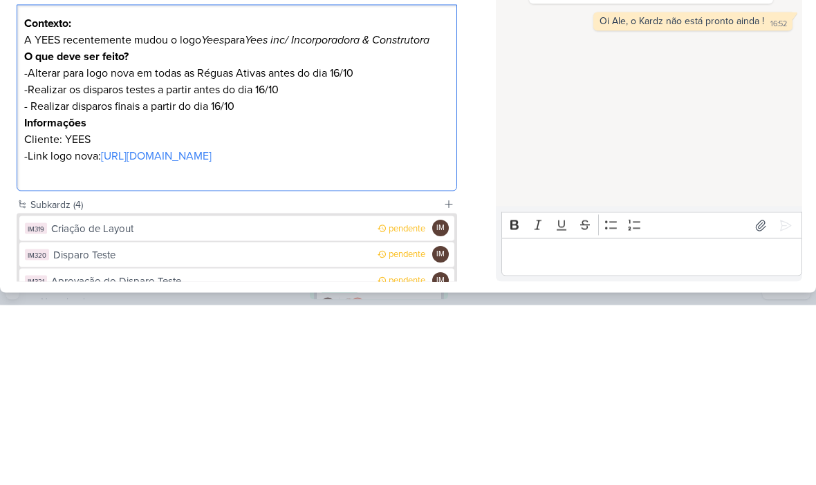
click at [658, 146] on div "HOJE [PERSON_NAME] criou este kard 16:11 [PERSON_NAME] fez 10 alterações 16:23 …" at bounding box center [648, 222] width 305 height 330
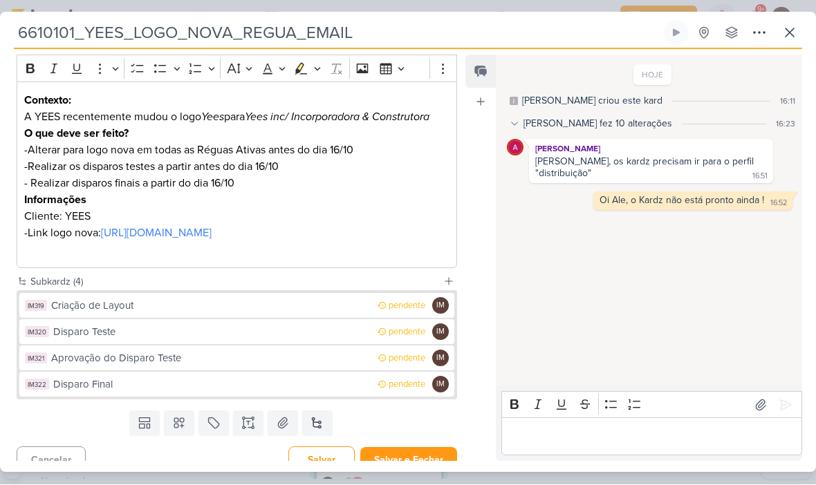
scroll to position [185, 0]
click at [360, 313] on div "Criação de Layout" at bounding box center [210, 305] width 319 height 16
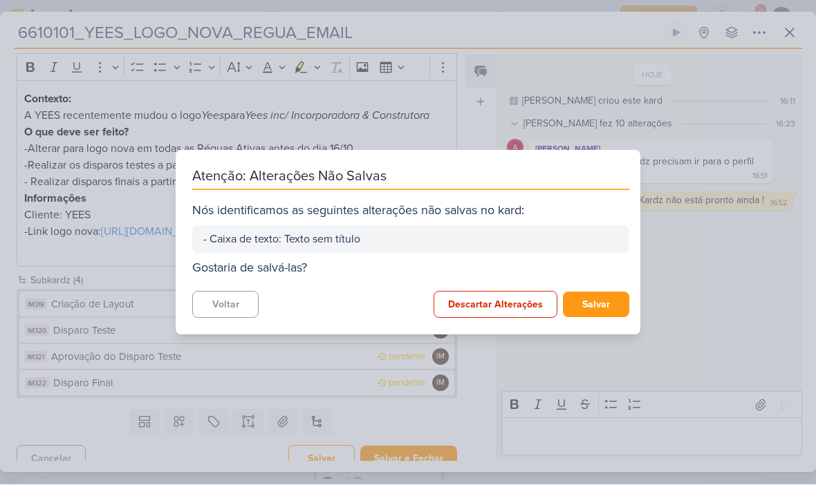
click at [551, 384] on div "Atenção: Alterações Não Salvas Nós identificamos as seguintes alterações não sa…" at bounding box center [408, 242] width 816 height 485
click at [495, 308] on button "Descartar Alterações" at bounding box center [496, 305] width 124 height 27
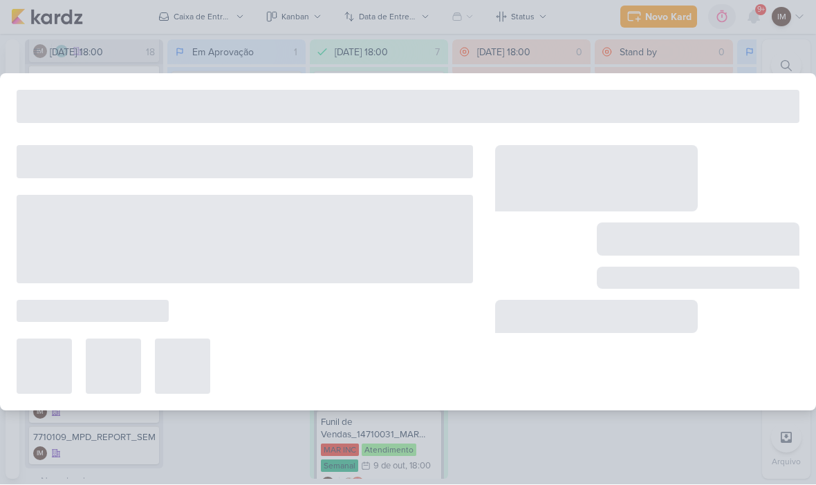
type input "Criação de Layout"
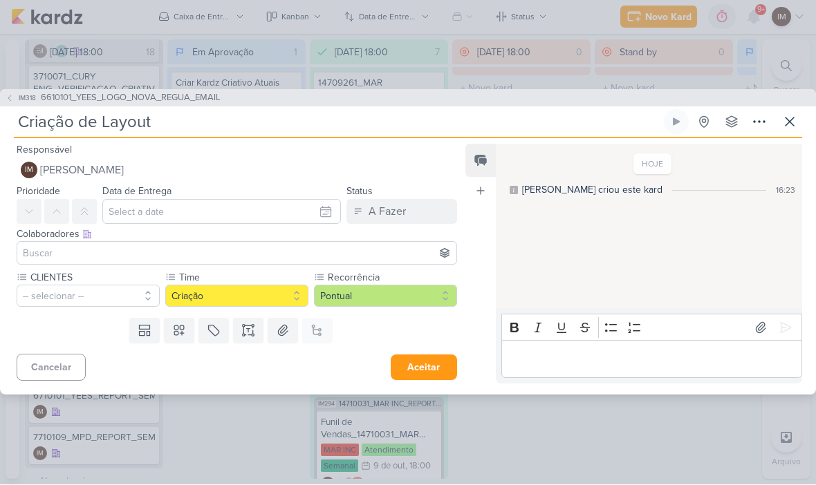
click at [14, 102] on button "IM318 6610101_YEES_LOGO_NOVA_REGUA_EMAIL" at bounding box center [113, 99] width 215 height 14
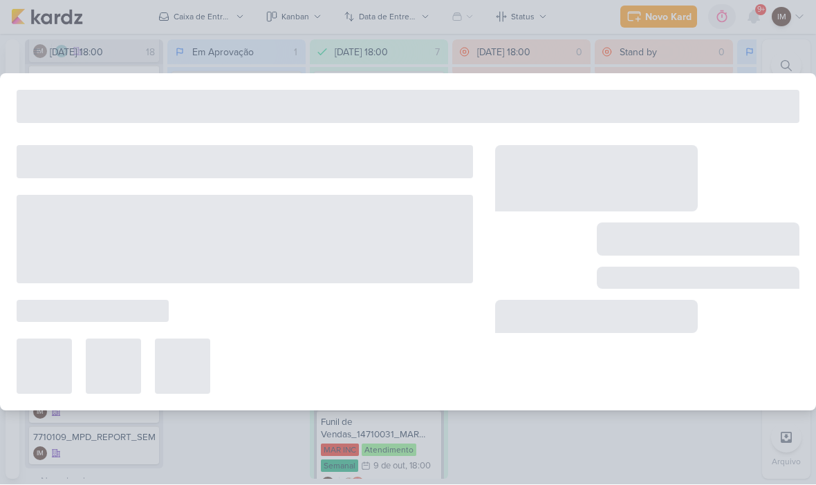
type input "6610101_YEES_LOGO_NOVA_REGUA_EMAIL"
type input "[DATE] 18:00"
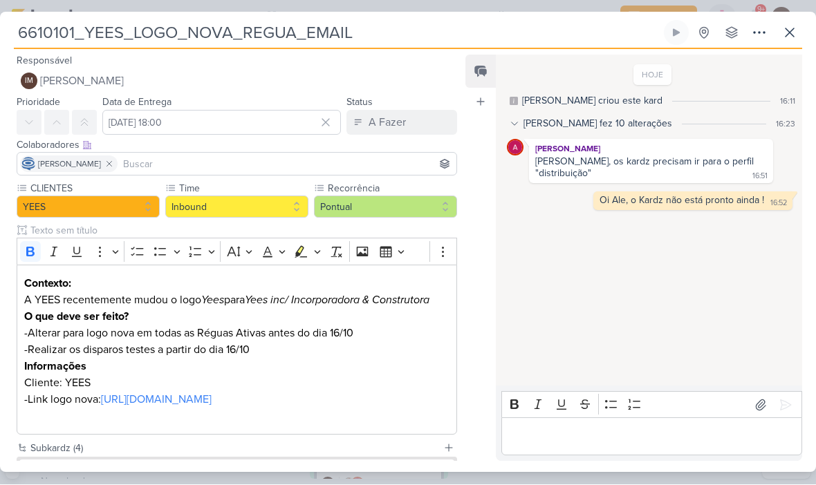
click at [338, 353] on p "-Realizar os disparos testes a partir do dia 16/10" at bounding box center [236, 350] width 425 height 17
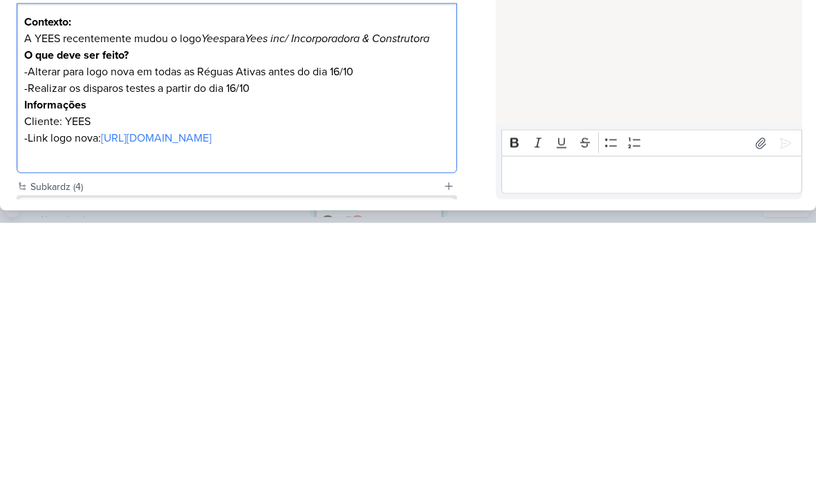
click at [188, 342] on p "-Realizar os disparos testes a partir do dia 16/10" at bounding box center [236, 350] width 425 height 17
click at [187, 342] on p "-Realizar os disparos testes a partir do dia 16/10" at bounding box center [236, 350] width 425 height 17
click at [321, 342] on p "-Realizar os disparos testes antes do dia 16/10" at bounding box center [236, 350] width 425 height 17
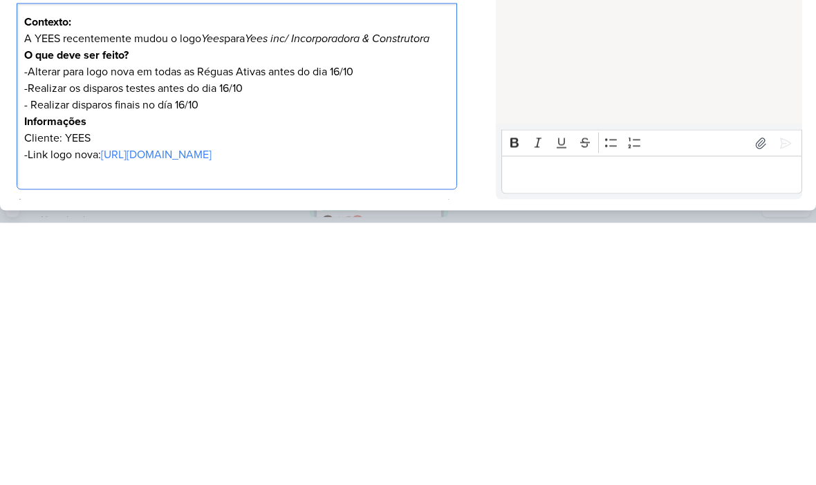
click at [204, 342] on p "-Realizar os disparos testes antes do dia 16/10" at bounding box center [236, 350] width 425 height 17
click at [197, 342] on p "-Realizar os disparos testes antes do dia 16/10" at bounding box center [236, 350] width 425 height 17
click at [544, 74] on div "HOJE [PERSON_NAME] criou este kard 16:11 [PERSON_NAME] fez 10 alterações 16:23 …" at bounding box center [648, 222] width 305 height 330
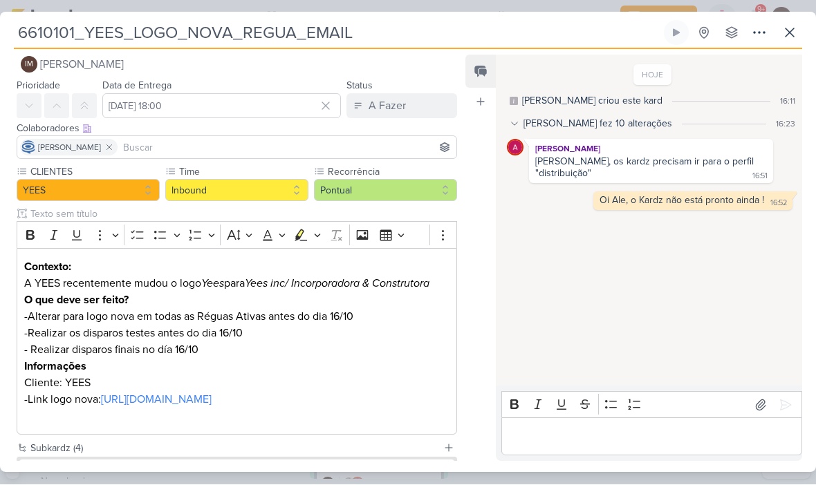
scroll to position [16, 0]
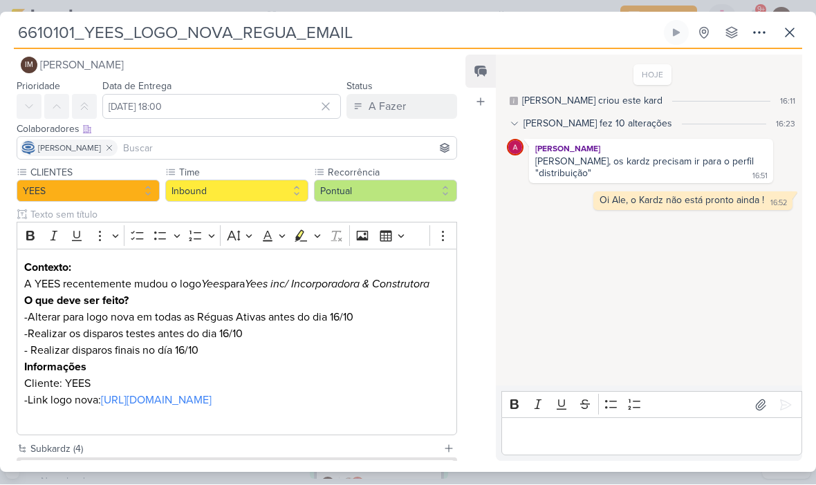
click at [371, 62] on button "IM [PERSON_NAME]" at bounding box center [237, 65] width 440 height 25
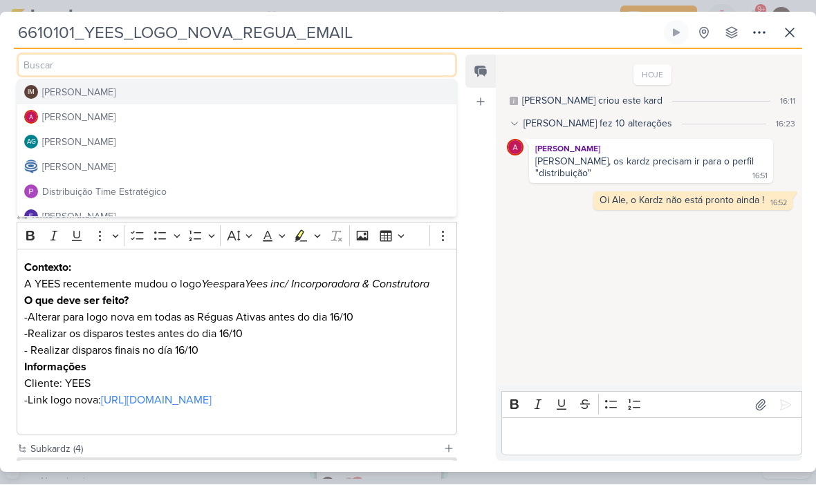
click at [301, 192] on button "Distribuição Time Estratégico" at bounding box center [236, 192] width 439 height 25
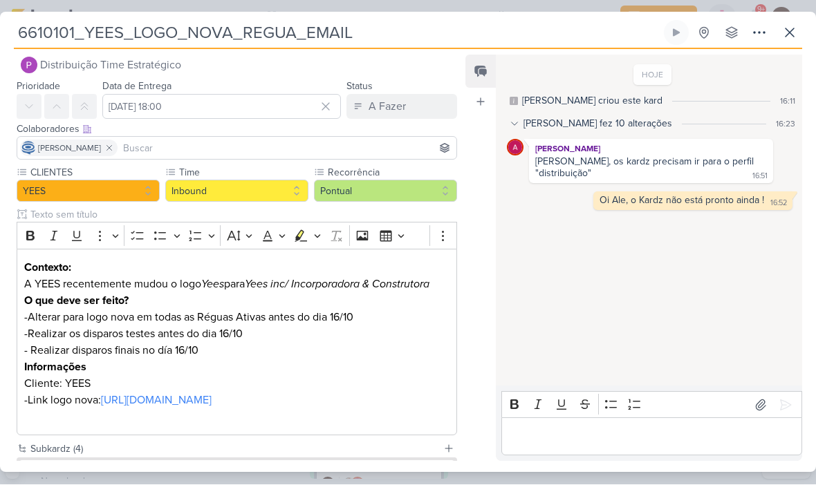
click at [326, 143] on input at bounding box center [286, 148] width 333 height 17
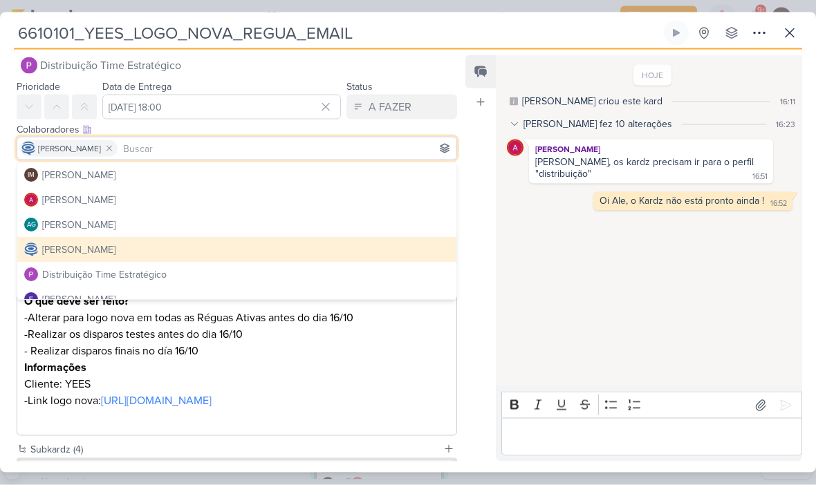
scroll to position [0, 0]
click at [336, 178] on button "IM [PERSON_NAME]" at bounding box center [236, 174] width 439 height 25
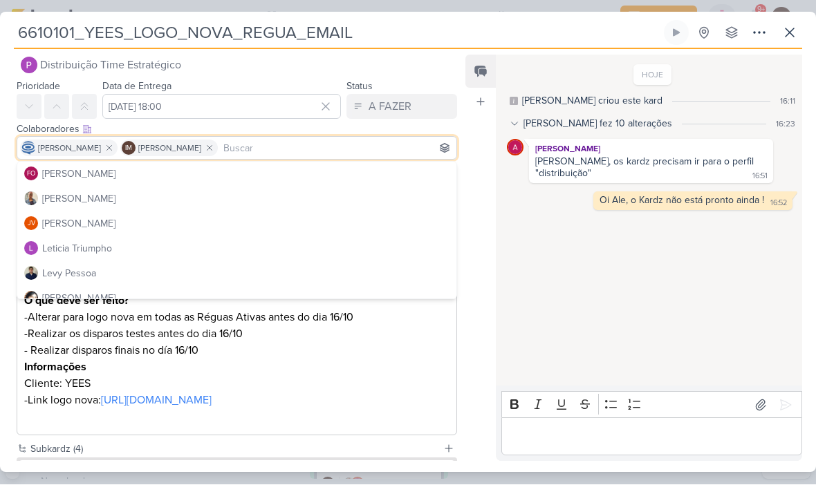
scroll to position [156, 0]
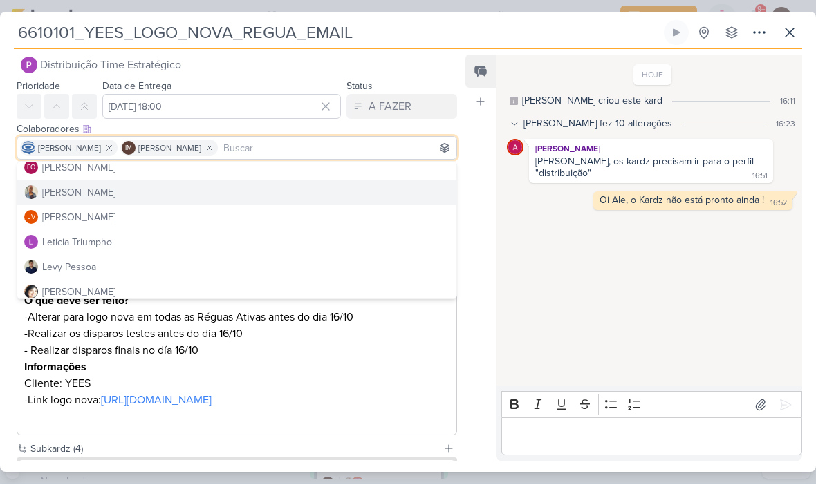
click at [337, 199] on button "[PERSON_NAME]" at bounding box center [236, 192] width 439 height 25
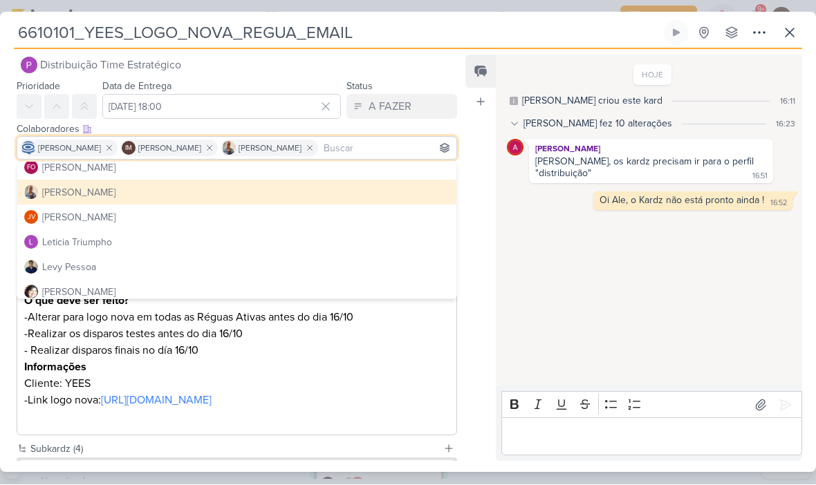
click at [569, 245] on div "HOJE [PERSON_NAME] criou este kard 16:11 [PERSON_NAME] fez 10 alterações 16:23 …" at bounding box center [648, 222] width 305 height 330
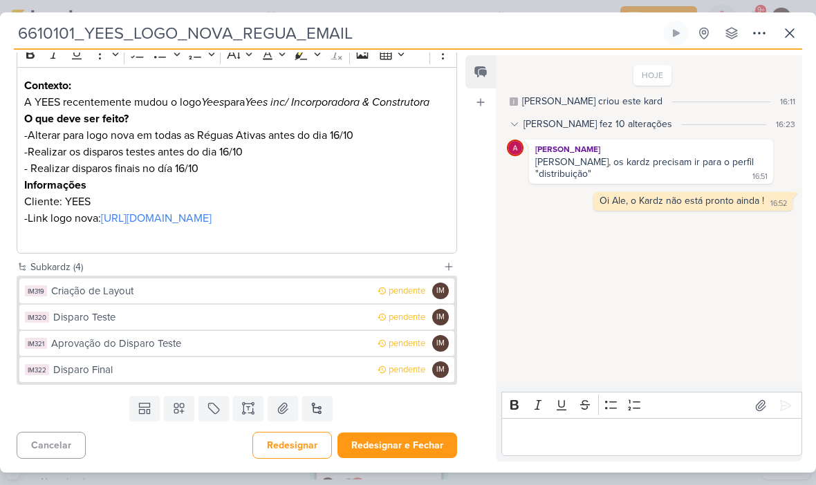
scroll to position [215, 0]
click at [393, 449] on button "Redesignar e Fechar" at bounding box center [397, 446] width 120 height 26
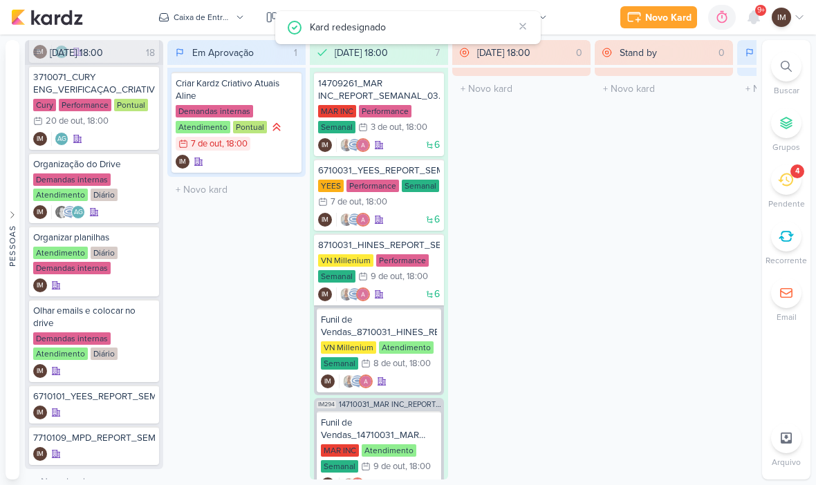
scroll to position [965, 0]
click at [396, 34] on div "Kard redesignado" at bounding box center [411, 26] width 203 height 15
click at [428, 21] on div "Kard redesignado" at bounding box center [411, 26] width 203 height 15
click at [797, 188] on div "4" at bounding box center [786, 180] width 30 height 30
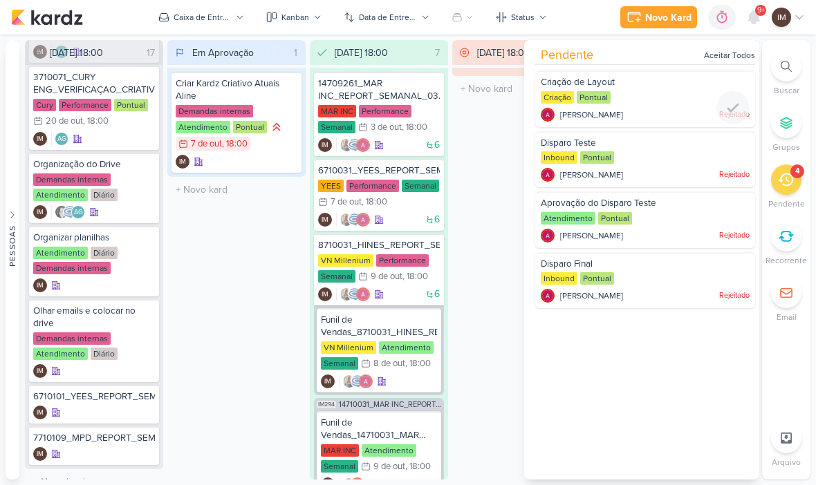
click at [251, 17] on button "Caixa de Entrada" at bounding box center [201, 17] width 102 height 22
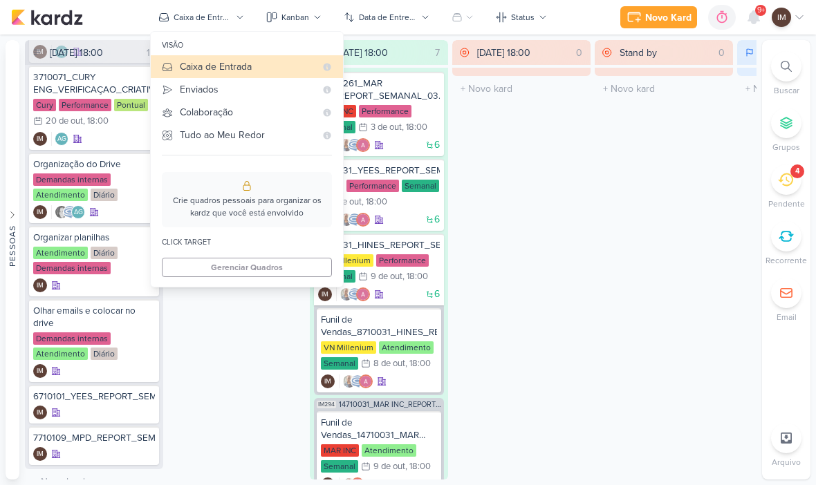
click at [246, 93] on div "Enviados" at bounding box center [248, 89] width 136 height 15
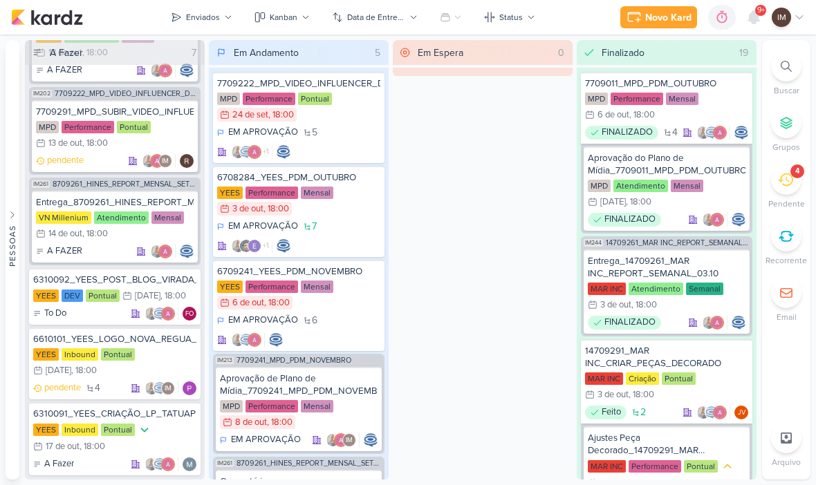
scroll to position [278, 0]
click at [169, 366] on div "YEES Inbound Pontual 16/10 [DATE] 18:00" at bounding box center [114, 363] width 163 height 30
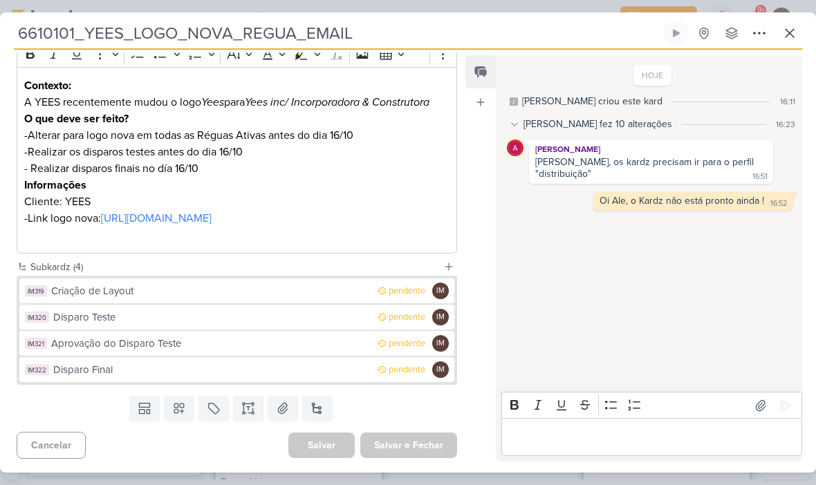
click at [334, 292] on div "Criação de Layout" at bounding box center [210, 291] width 319 height 16
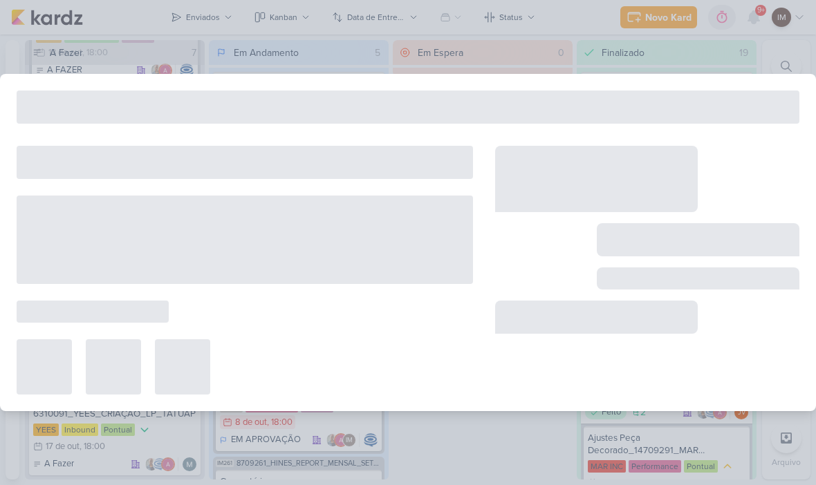
type input "Criação de Layout"
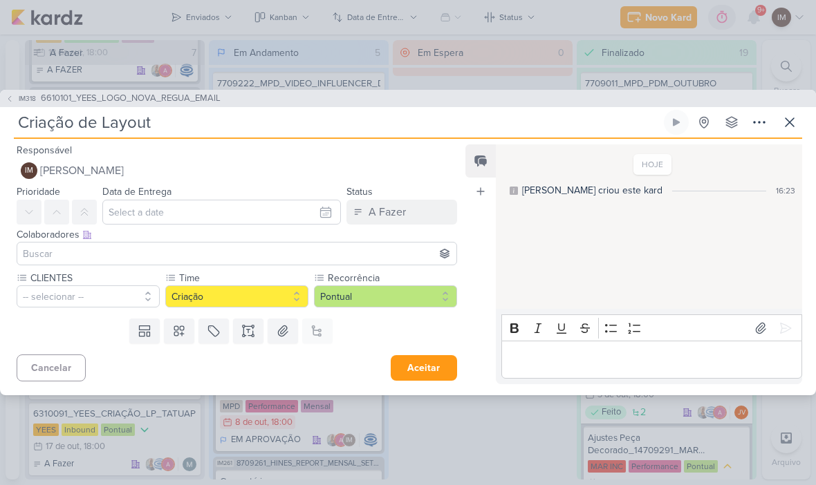
click at [754, 126] on icon at bounding box center [759, 122] width 17 height 17
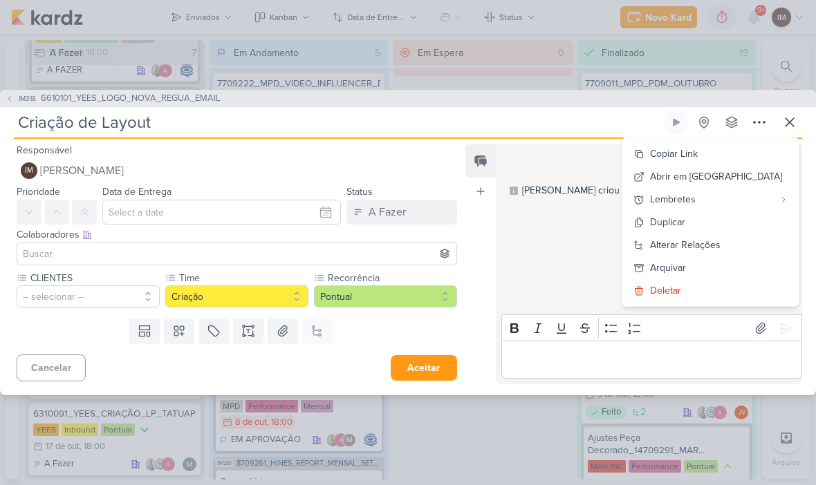
click at [734, 290] on button "Deletar" at bounding box center [710, 290] width 176 height 23
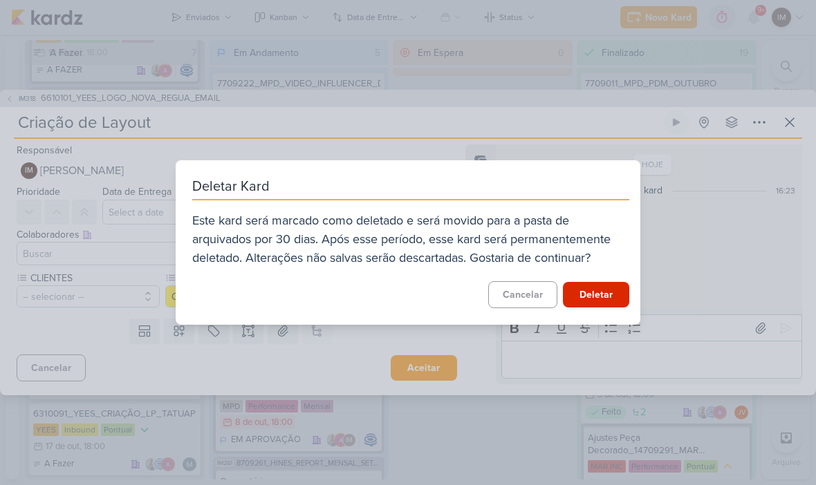
click at [602, 295] on button "Deletar" at bounding box center [596, 295] width 66 height 26
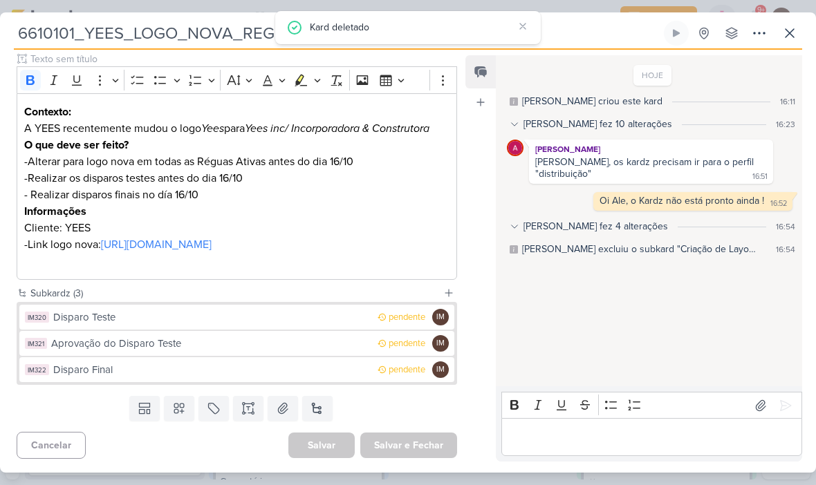
scroll to position [189, 0]
click at [550, 295] on div "HOJE [PERSON_NAME] criou este kard 16:11 [PERSON_NAME] fez 10 alterações 16:23 …" at bounding box center [648, 222] width 305 height 330
click at [342, 319] on div "Disparo Teste" at bounding box center [211, 318] width 317 height 16
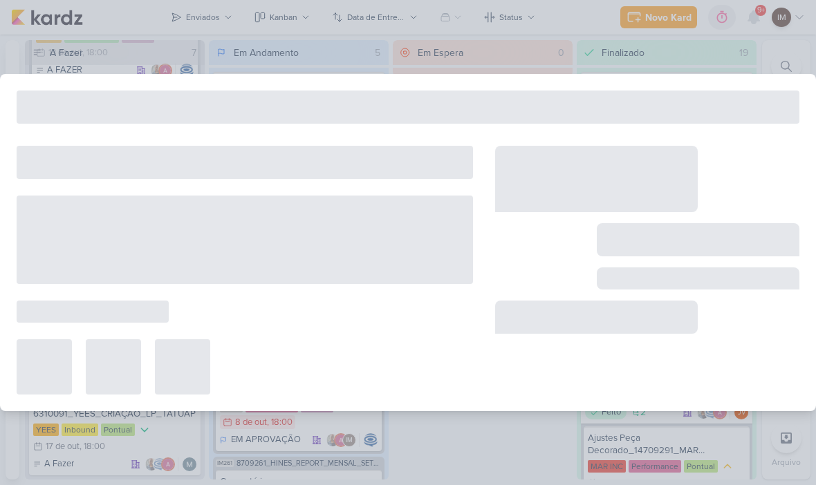
type input "Disparo Teste"
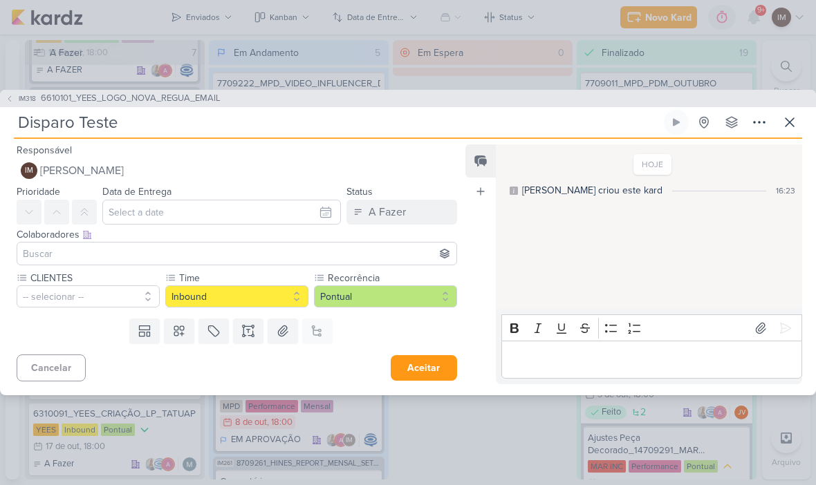
click at [758, 126] on icon at bounding box center [759, 122] width 17 height 17
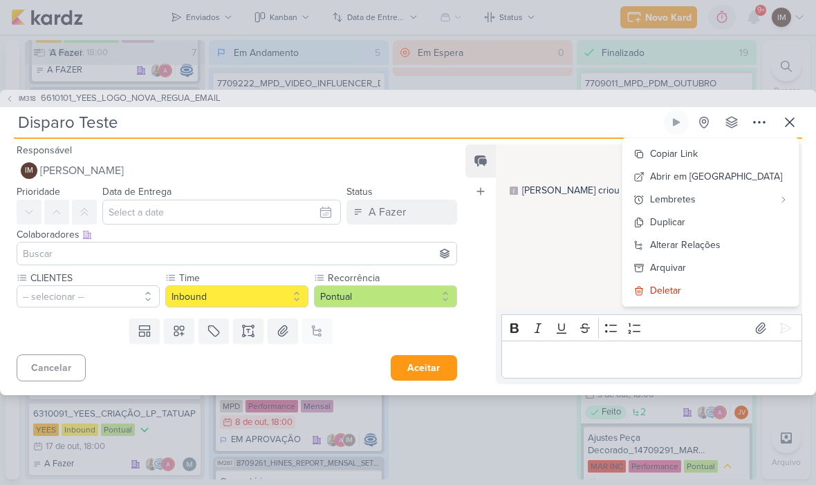
click at [718, 299] on button "Deletar" at bounding box center [710, 290] width 176 height 23
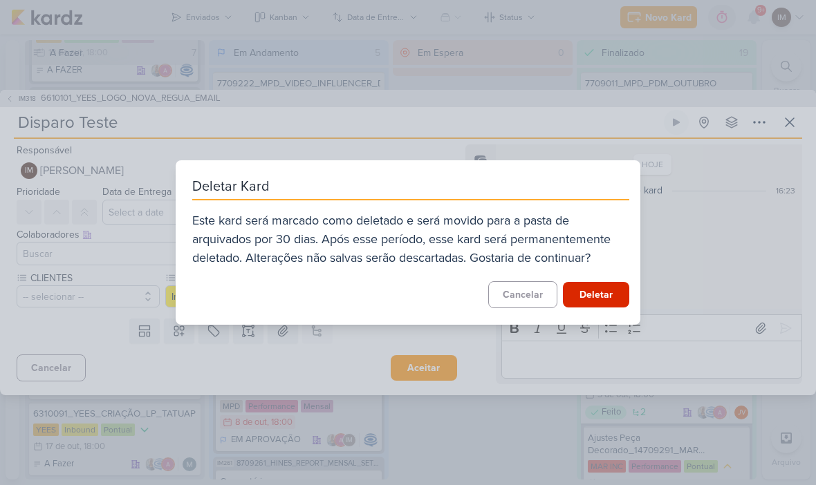
click at [597, 306] on button "Deletar" at bounding box center [596, 295] width 66 height 26
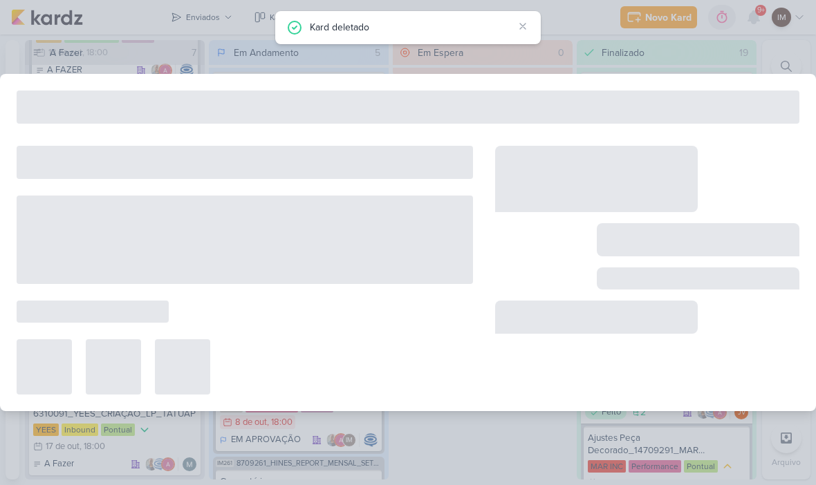
type input "6610101_YEES_LOGO_NOVA_REGUA_EMAIL"
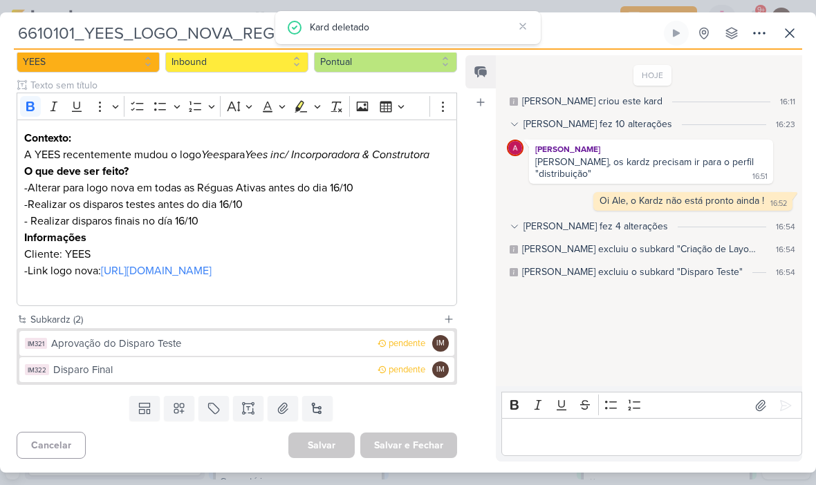
scroll to position [162, 0]
click at [107, 341] on div "Aprovação do Disparo Teste" at bounding box center [210, 344] width 319 height 16
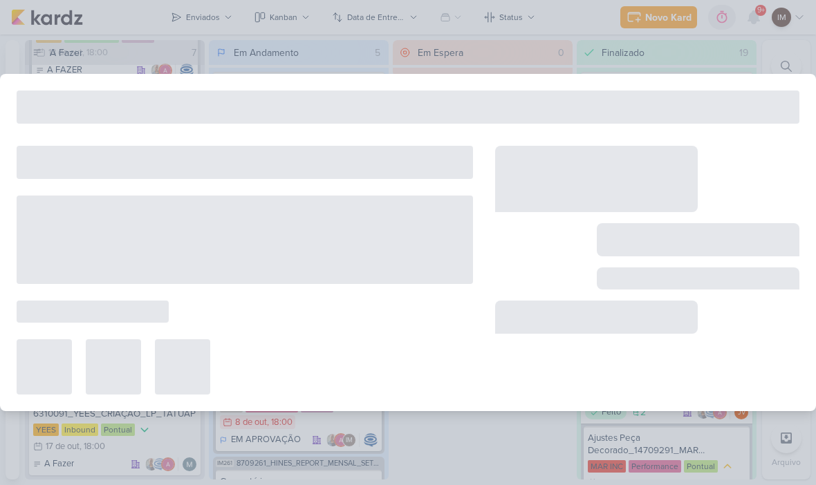
type input "Aprovação do Disparo Teste"
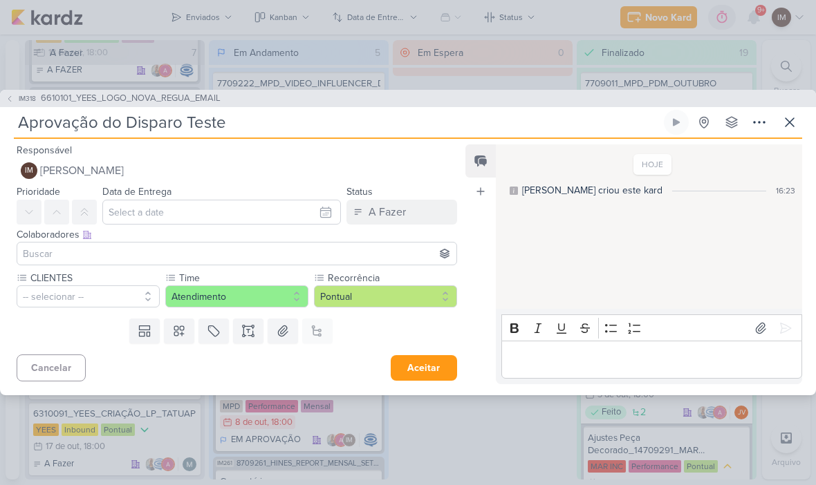
click at [763, 123] on icon at bounding box center [759, 122] width 17 height 17
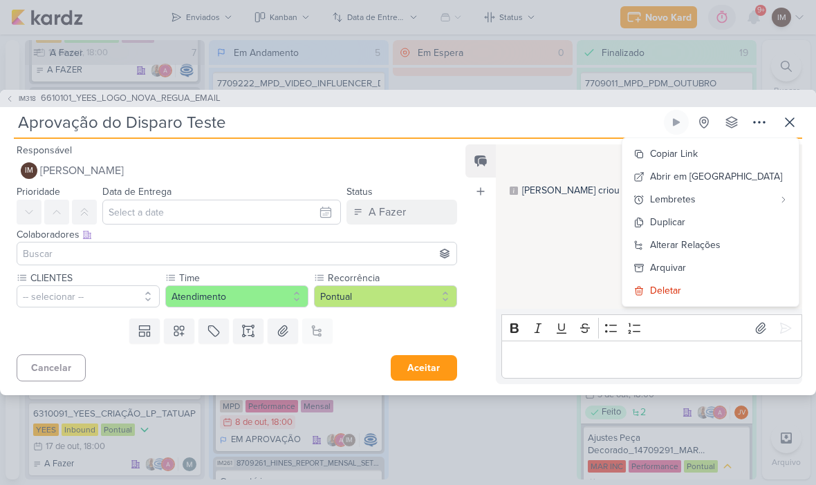
click at [739, 297] on button "Deletar" at bounding box center [710, 290] width 176 height 23
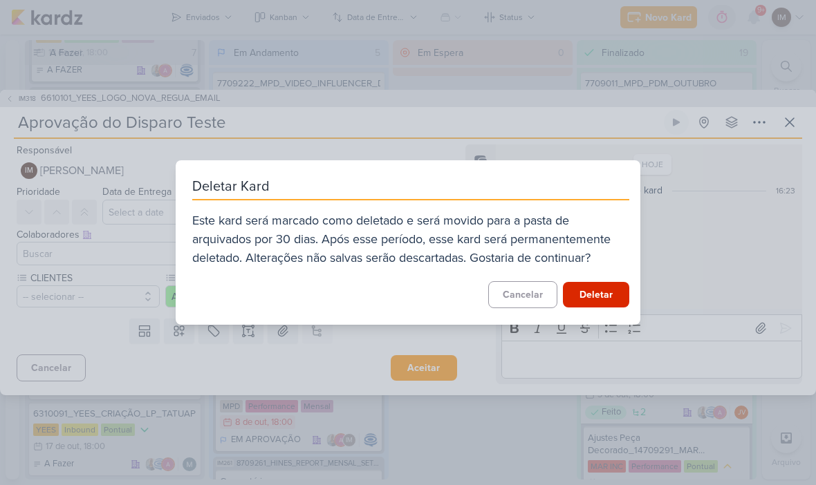
click at [610, 300] on button "Deletar" at bounding box center [596, 295] width 66 height 26
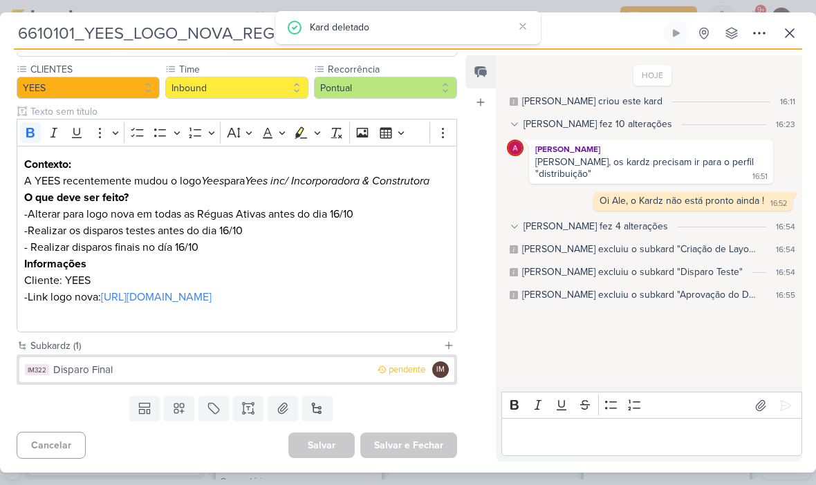
scroll to position [136, 0]
click at [326, 373] on div "Disparo Final" at bounding box center [211, 370] width 317 height 16
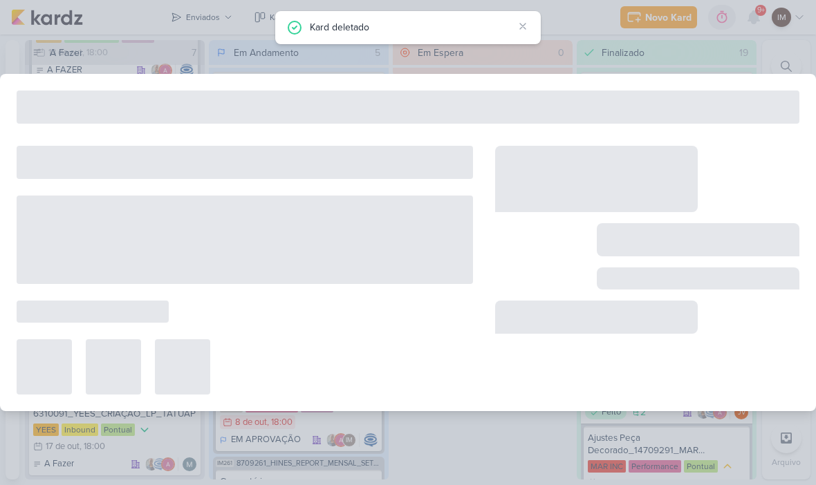
type input "Disparo Final"
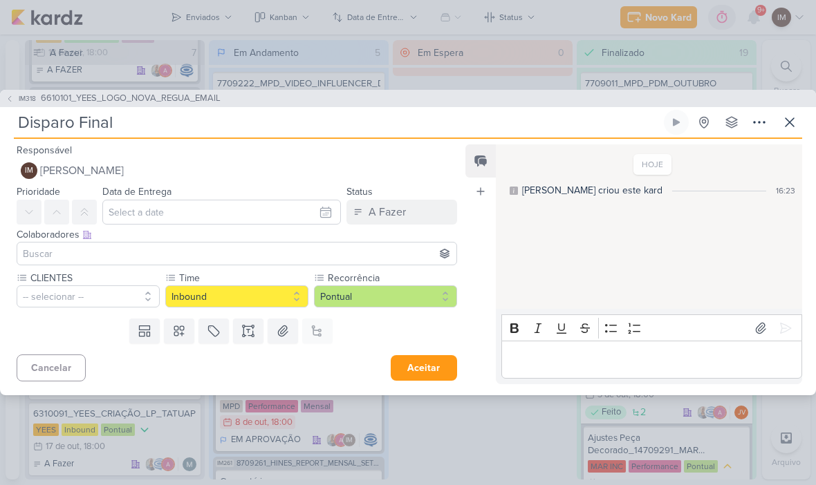
click at [751, 126] on icon at bounding box center [759, 122] width 17 height 17
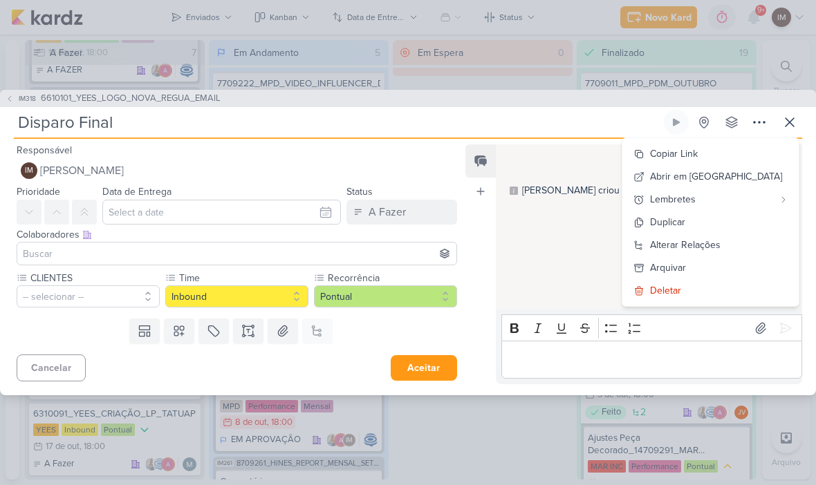
click at [681, 293] on div "Deletar" at bounding box center [665, 290] width 31 height 15
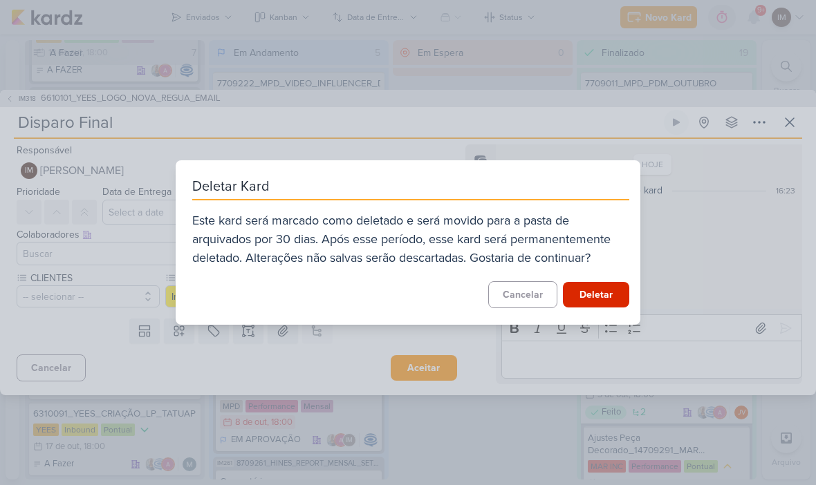
click at [599, 292] on button "Deletar" at bounding box center [596, 295] width 66 height 26
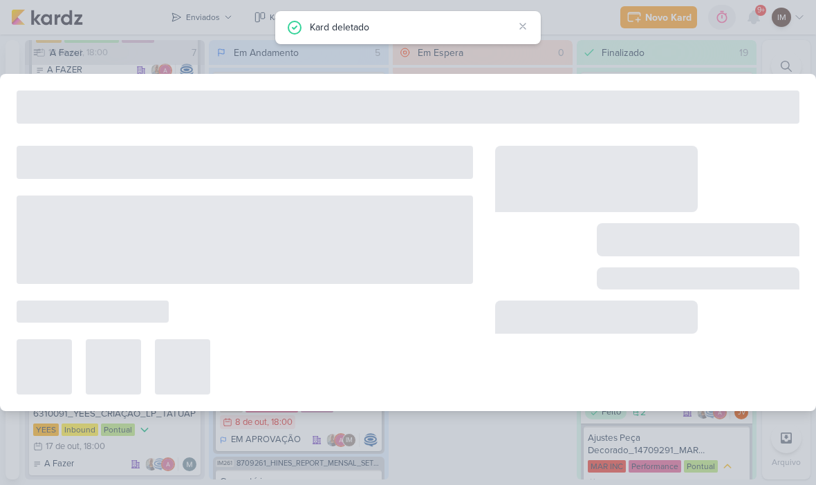
type input "6610101_YEES_LOGO_NOVA_REGUA_EMAIL"
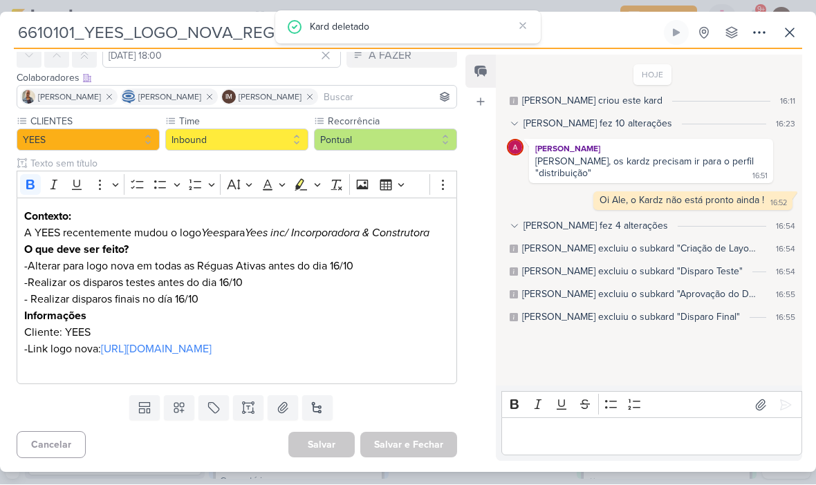
scroll to position [84, 0]
click at [556, 443] on p "Editor editing area: main" at bounding box center [651, 437] width 286 height 17
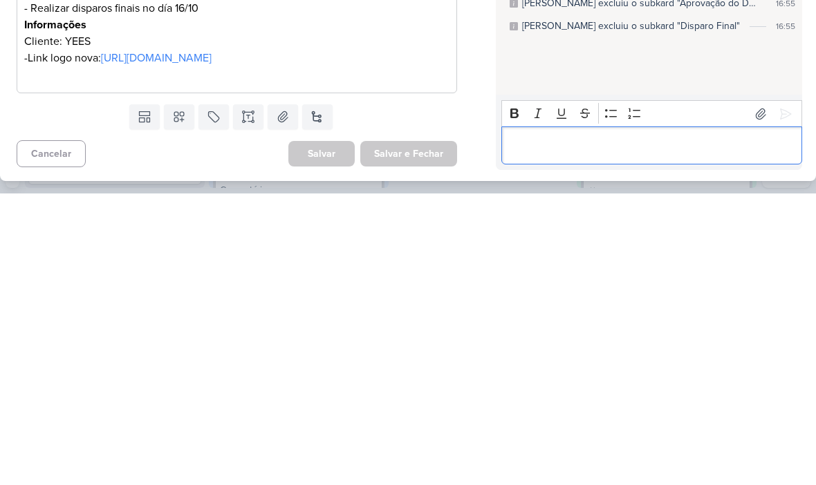
scroll to position [0, 0]
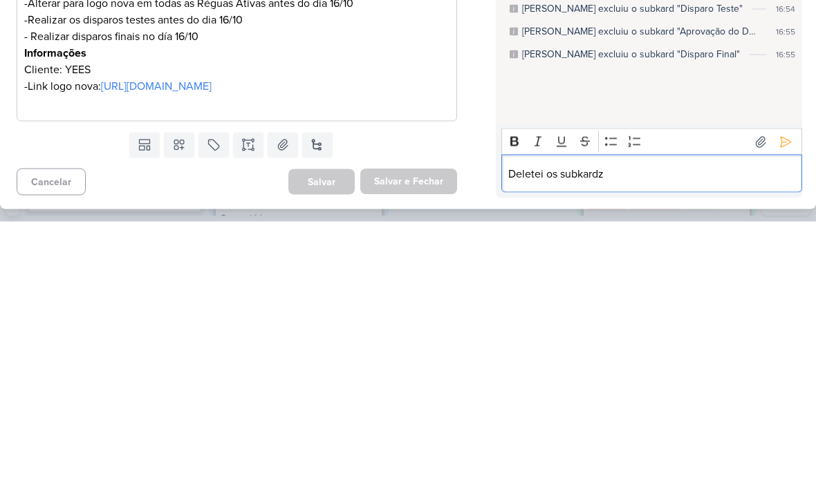
click at [547, 429] on p "Deletei os subkardz" at bounding box center [651, 437] width 286 height 17
click at [782, 395] on button at bounding box center [785, 406] width 22 height 22
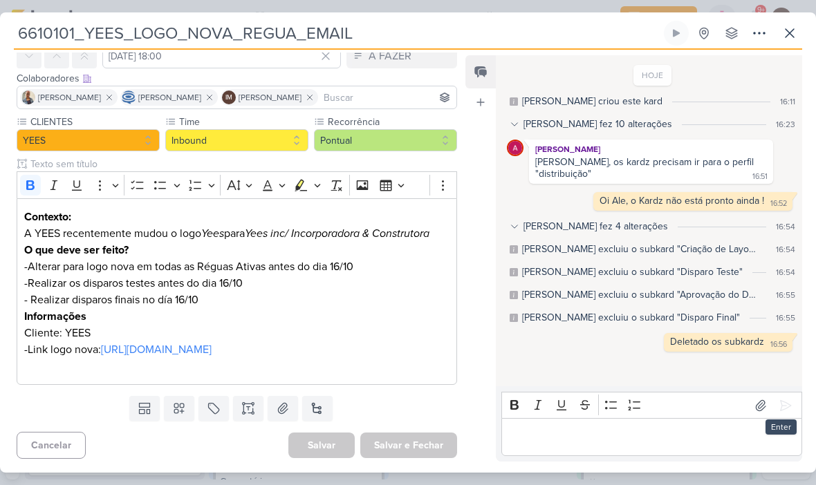
click at [800, 36] on button at bounding box center [789, 33] width 25 height 25
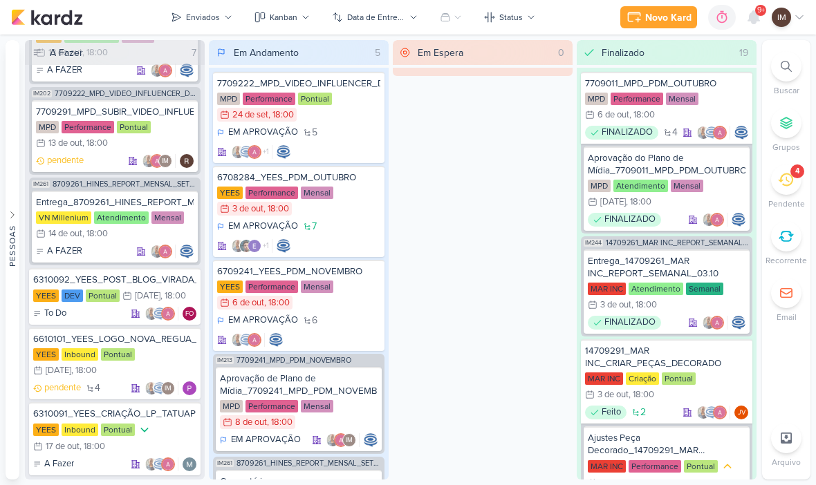
click at [194, 12] on div "Enviados" at bounding box center [203, 17] width 34 height 12
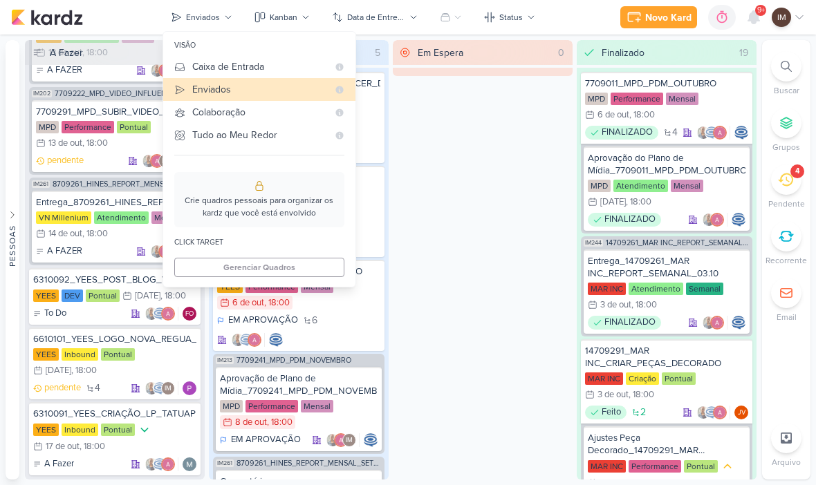
click at [202, 80] on button "Enviados" at bounding box center [259, 89] width 192 height 23
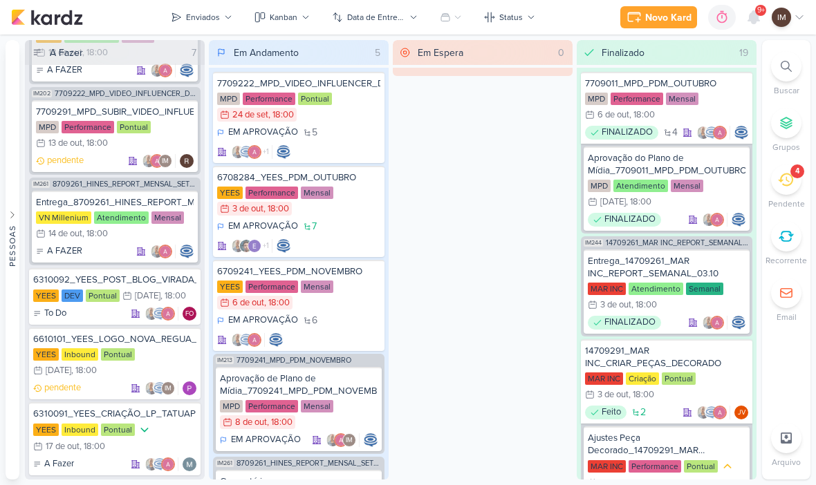
click at [215, 22] on div "Enviados" at bounding box center [203, 17] width 34 height 12
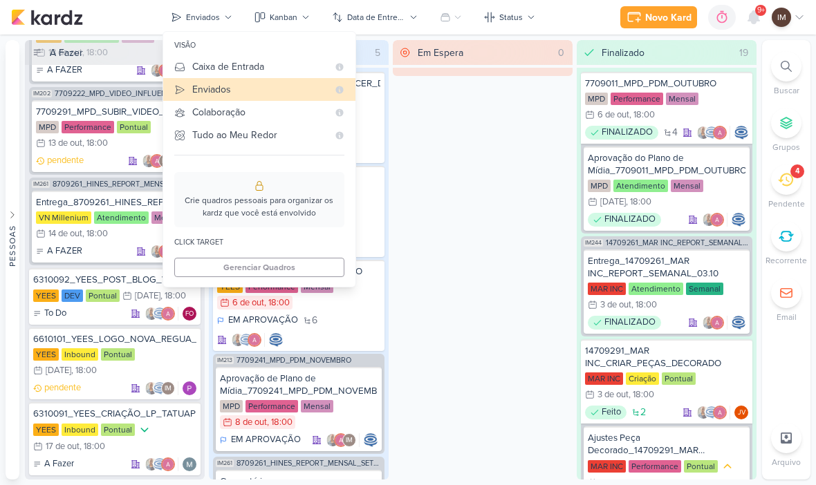
click at [248, 68] on div "Caixa de Entrada" at bounding box center [260, 66] width 136 height 15
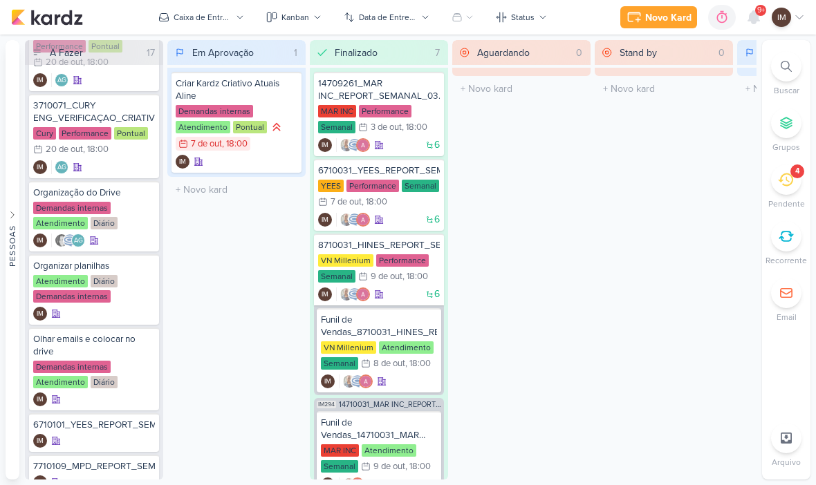
scroll to position [938, 0]
click at [106, 434] on div "IM" at bounding box center [94, 441] width 122 height 14
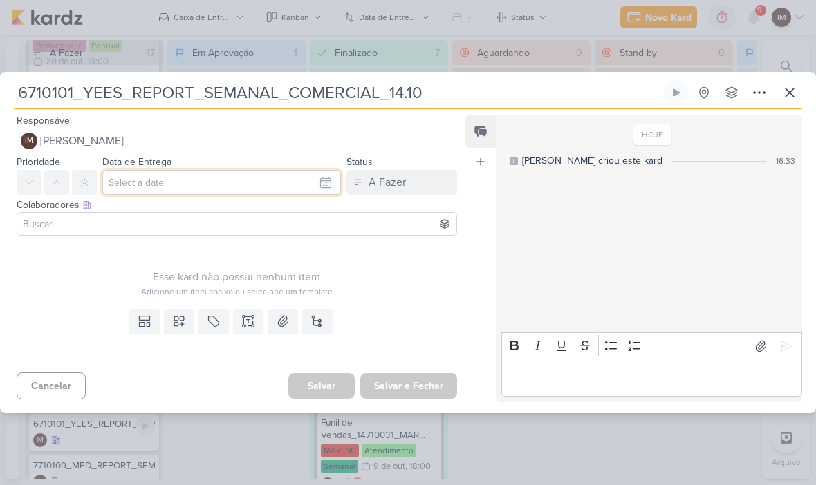
click at [289, 185] on input "text" at bounding box center [221, 182] width 239 height 25
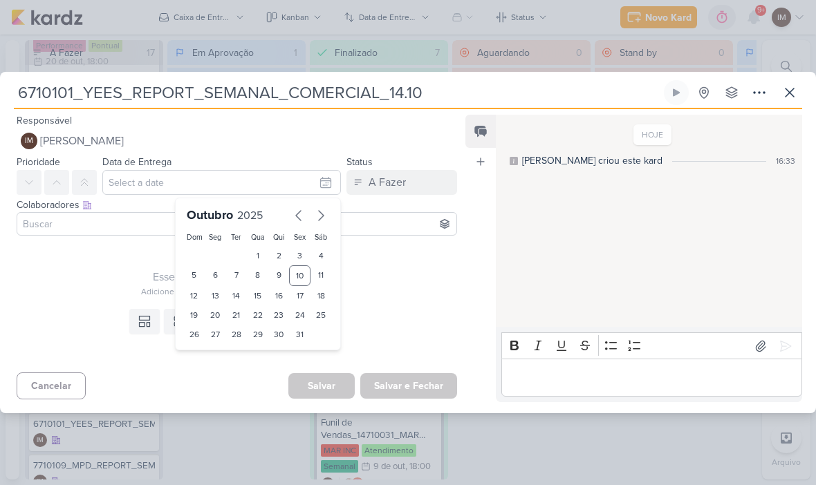
click at [397, 92] on input "6710101_YEES_REPORT_SEMANAL_COMERCIAL_14.10" at bounding box center [337, 92] width 647 height 25
click at [391, 98] on input "6710101_YEES_REPORT_SEMANAL_COMERCIAL_14.10" at bounding box center [337, 92] width 647 height 25
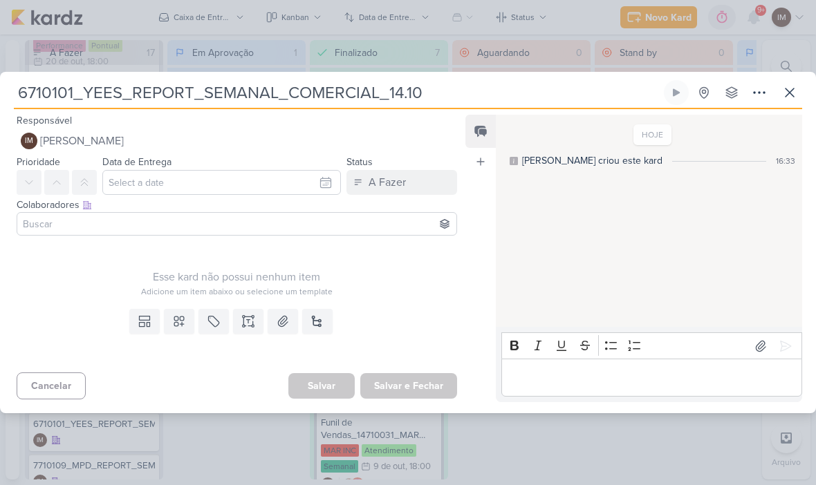
type input "6710101_YEES_REPORT_SEMANAL_COMERCIAL_1.10"
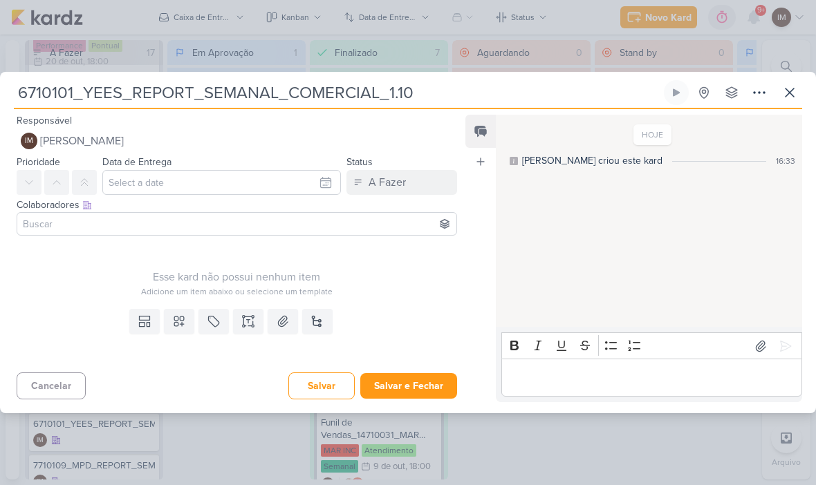
type input "6710101_YEES_REPORT_SEMANAL_COMERCIAL_15.10"
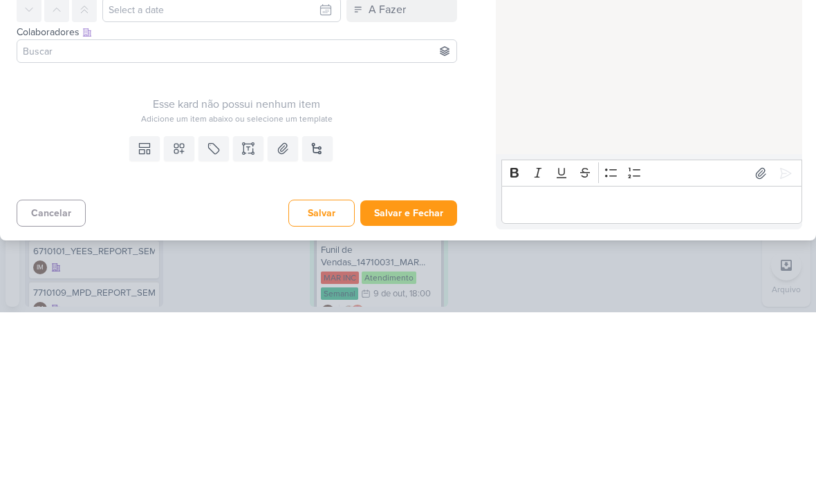
type input "6710101_YEES_REPORT_SEMANAL_COMERCIAL_15.10"
click at [254, 316] on icon at bounding box center [253, 317] width 2 height 2
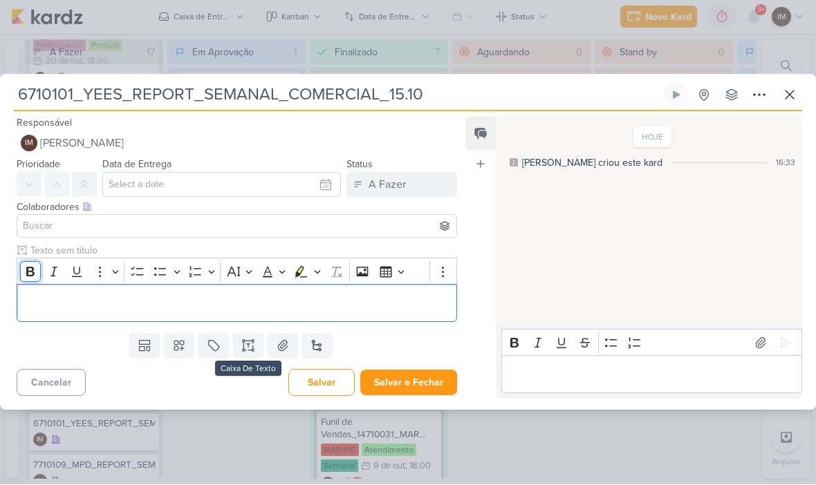
click at [29, 270] on icon "Editor toolbar" at bounding box center [31, 272] width 14 height 14
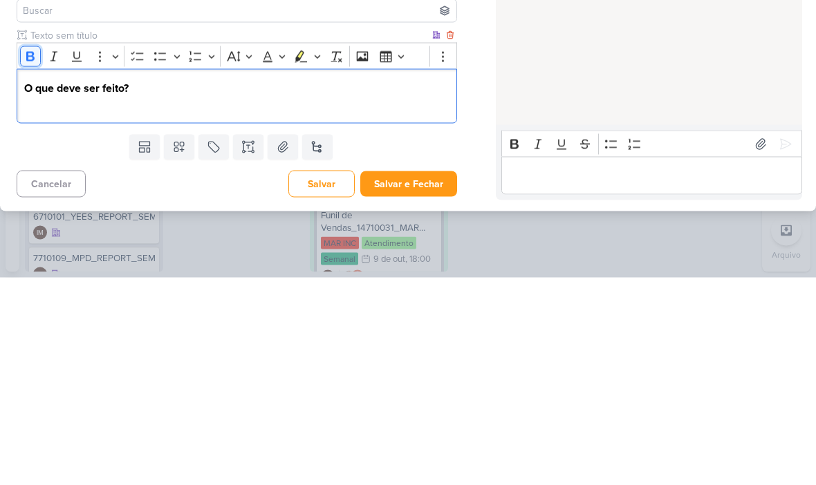
click at [33, 259] on icon "Editor toolbar" at bounding box center [30, 264] width 8 height 10
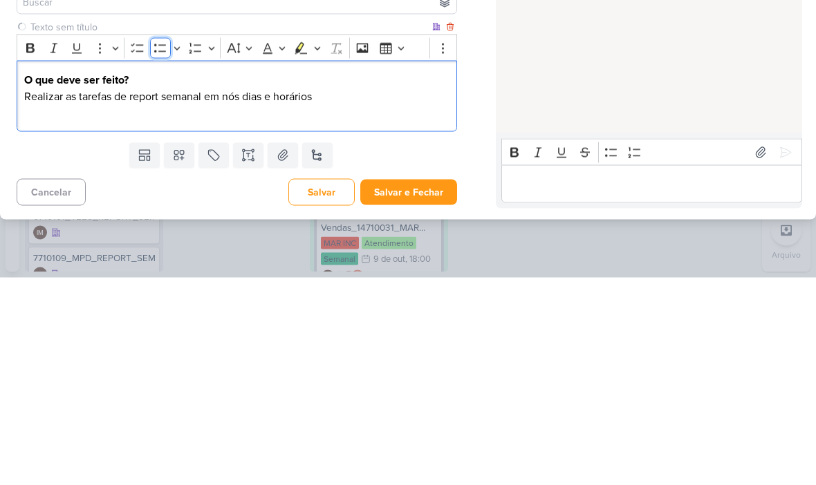
click at [158, 249] on icon "Editor toolbar" at bounding box center [160, 256] width 14 height 14
click at [344, 296] on p "Realizar as tarefas de report semanal em nós dias e horários" at bounding box center [236, 304] width 425 height 17
click at [250, 296] on p "Realizar as tarefas de report semanal em nós dias e horários:" at bounding box center [236, 304] width 425 height 17
click at [245, 296] on p "Realizar as tarefas de report semanal em nós dias e horários:" at bounding box center [236, 304] width 425 height 17
click at [127, 313] on li "Funil de Vendas" at bounding box center [243, 321] width 411 height 17
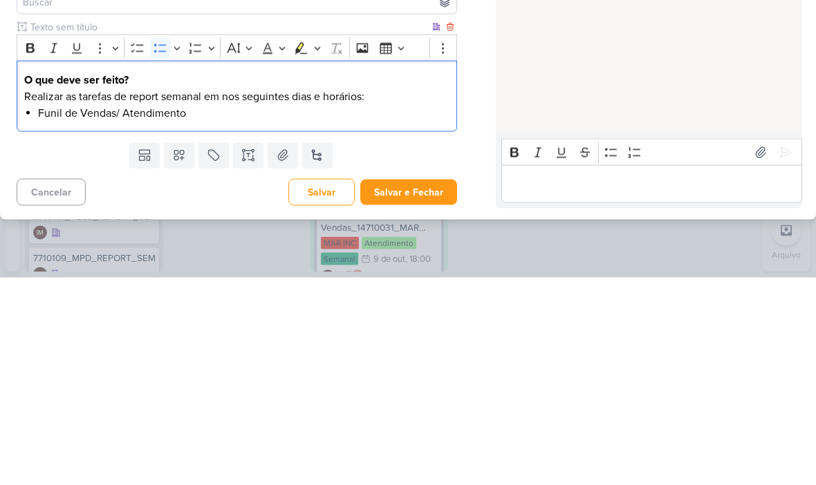
click at [346, 296] on p "Realizar as tarefas de report semanal em nos seguintes dias e horários:" at bounding box center [236, 304] width 425 height 17
click at [349, 296] on p "Realizar as tarefas de report semanal em nos seguintes dias e horários:" at bounding box center [236, 304] width 425 height 17
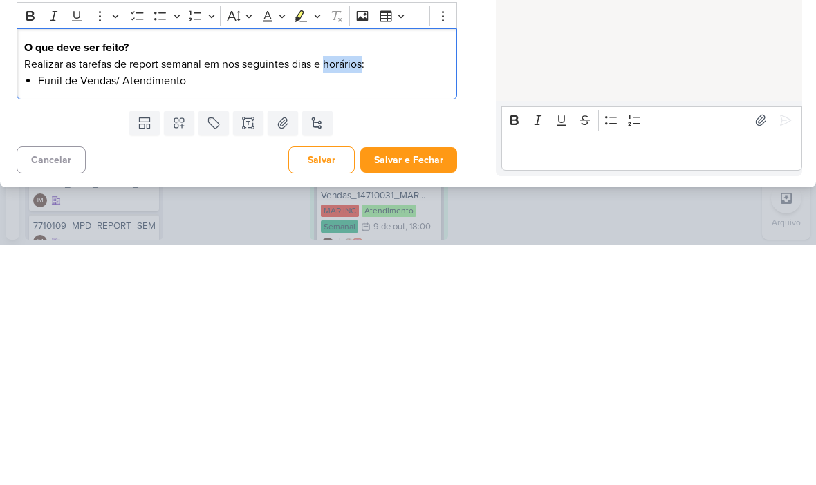
click at [283, 268] on div "O que deve ser feito? Realizar as tarefas de report semanal em nos seguintes di…" at bounding box center [237, 303] width 440 height 71
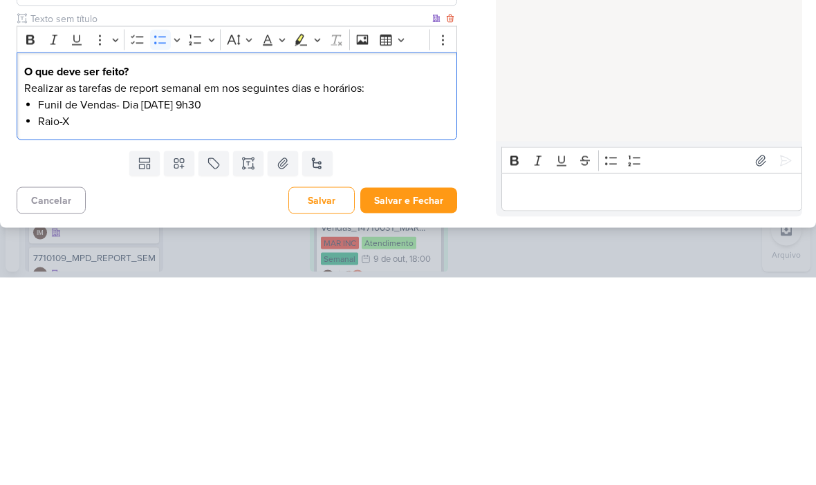
click at [123, 304] on li "Funil de Vendas- Dia [DATE] 9h30" at bounding box center [243, 312] width 411 height 17
click at [148, 304] on li "Funil de Vendas- Dia [DATE] 9h30" at bounding box center [243, 312] width 411 height 17
click at [142, 304] on li "Funil de Vendas- Dia [DATE] 9h30" at bounding box center [243, 312] width 411 height 17
click at [138, 304] on li "Funil de Vendas- Dia [DATE] 9h30" at bounding box center [243, 312] width 411 height 17
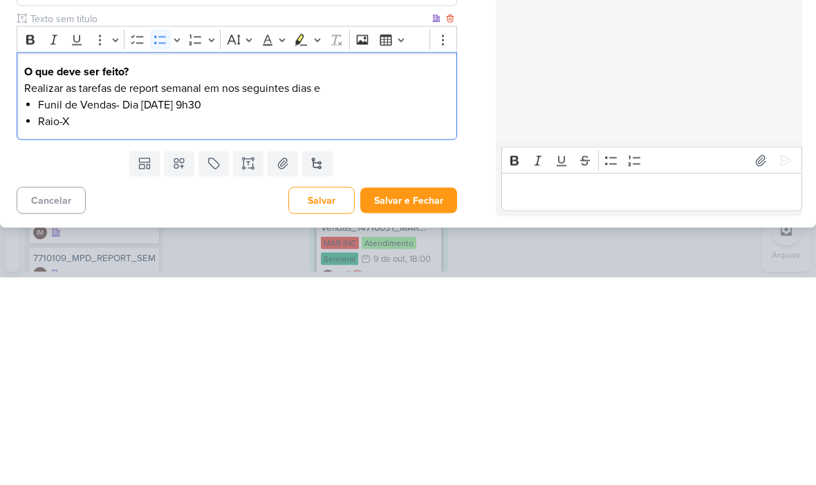
copy li "- Dia [DATE] 9h30"
click at [74, 321] on li "Raio-X" at bounding box center [243, 329] width 411 height 17
click at [92, 321] on li "Raio-X" at bounding box center [243, 329] width 411 height 17
click at [89, 321] on li "Raio-X" at bounding box center [243, 329] width 411 height 17
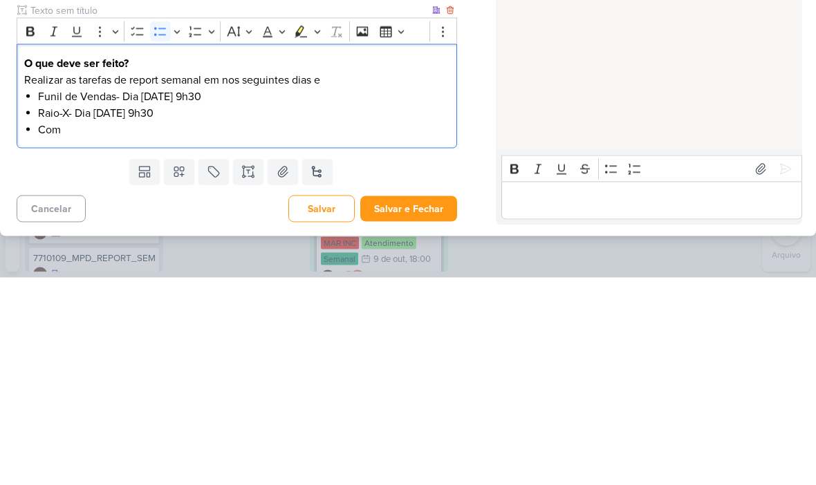
click at [183, 313] on li "Raio-X- Dia [DATE] 9h30" at bounding box center [243, 321] width 411 height 17
click at [243, 296] on li "Funil de Vendas- Dia [DATE] 9h30" at bounding box center [243, 304] width 411 height 17
click at [205, 279] on p "Realizar as tarefas de report semanal em nos seguintes dias e" at bounding box center [236, 287] width 425 height 17
click at [403, 263] on p "O que deve ser feito?" at bounding box center [236, 271] width 425 height 17
click at [217, 296] on li "Funil de Vendas- Dia 14/10 às 18" at bounding box center [243, 304] width 411 height 17
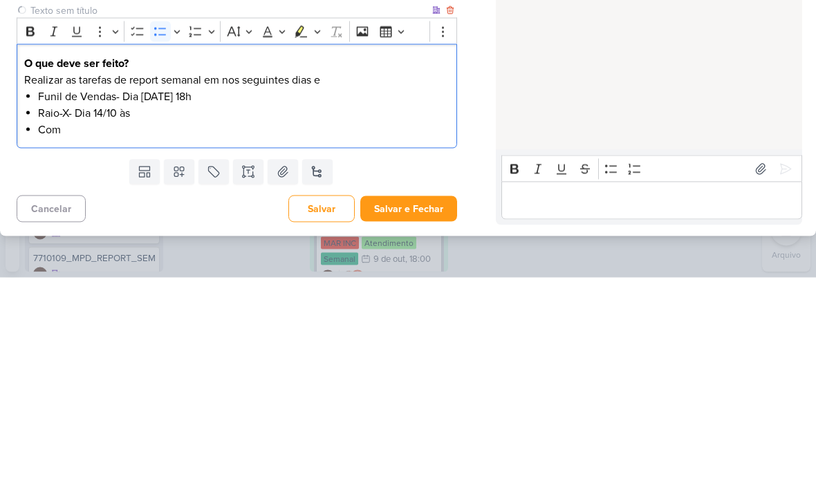
click at [164, 313] on li "Raio-X- Dia 14/10 às" at bounding box center [243, 321] width 411 height 17
click at [82, 329] on li "Com" at bounding box center [243, 337] width 411 height 17
click at [97, 313] on li "Raio-X- Dia [DATE] 18h" at bounding box center [243, 321] width 411 height 17
click at [88, 313] on li "Raio-X- Dia [DATE] 18h" at bounding box center [243, 321] width 411 height 17
copy li "Dia [DATE] 18h"
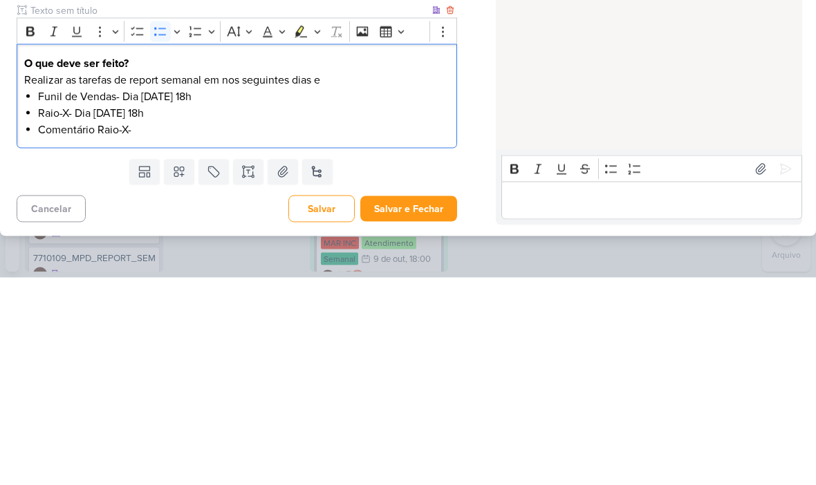
click at [158, 329] on li "Comentário Raio-X-" at bounding box center [243, 337] width 411 height 17
click at [152, 329] on li "Comentário Raio-X-" at bounding box center [243, 337] width 411 height 17
click at [162, 296] on li "Funil de Vendas- Dia [DATE] 18h" at bounding box center [243, 304] width 411 height 17
click at [124, 313] on li "Raio-X- Dia [DATE] 18h" at bounding box center [243, 321] width 411 height 17
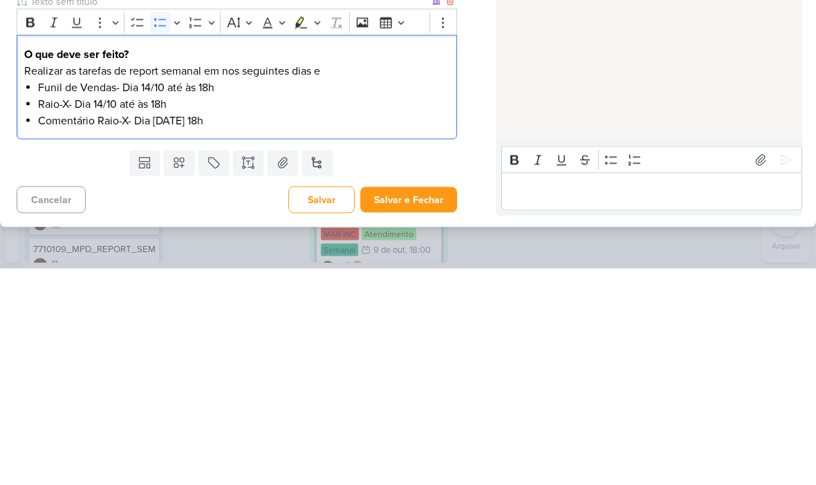
click at [180, 329] on li "Comentário Raio-X- Dia [DATE] 18h" at bounding box center [243, 337] width 411 height 17
click at [143, 329] on li "Comentário Raio-X- Dia 14/10 até às 18h" at bounding box center [243, 337] width 411 height 17
click at [144, 329] on li "Comentário Raio-X- Dia 14/10 até às 18h" at bounding box center [243, 337] width 411 height 17
copy li "Dia 14/10 até às 18h"
click at [284, 329] on li "Comentário Raio-X- Dia 14/10 até às 18h" at bounding box center [243, 337] width 411 height 17
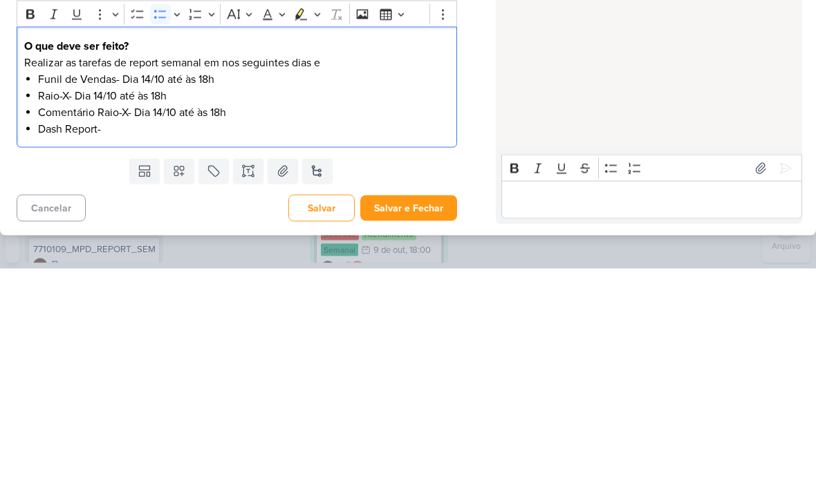
click at [123, 337] on li "Dash Report-" at bounding box center [243, 345] width 411 height 17
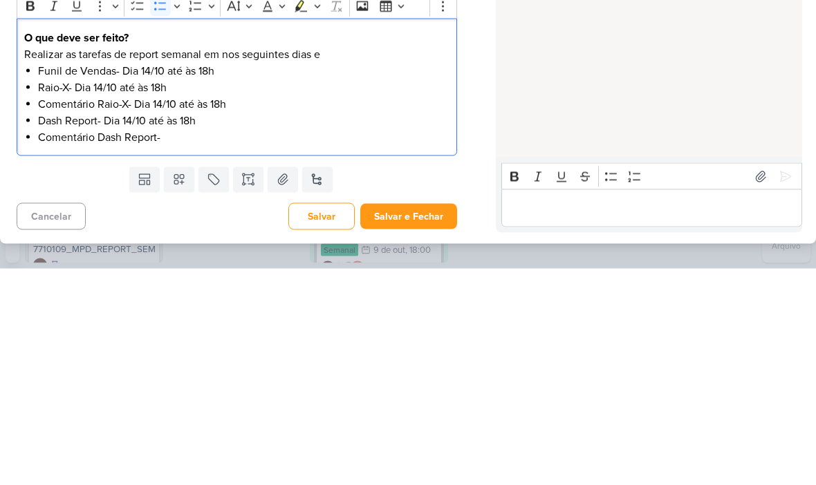
click at [183, 346] on li "Comentário Dash Report-" at bounding box center [243, 354] width 411 height 17
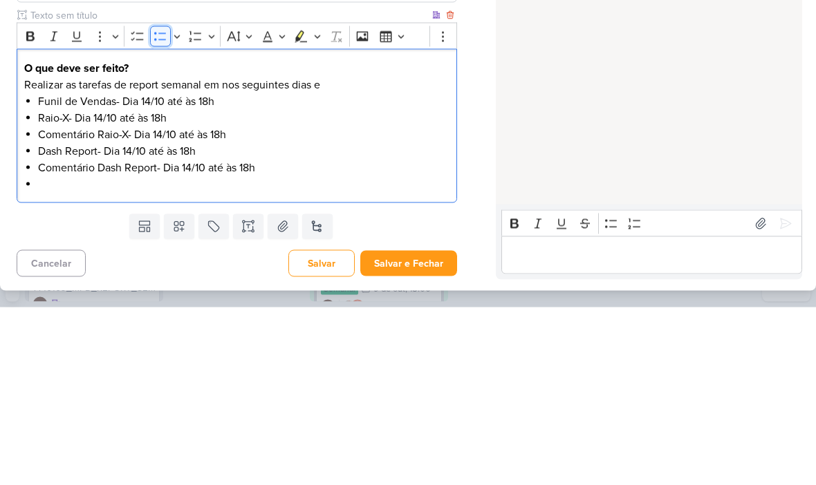
click at [165, 210] on icon "Editor toolbar" at bounding box center [160, 214] width 12 height 8
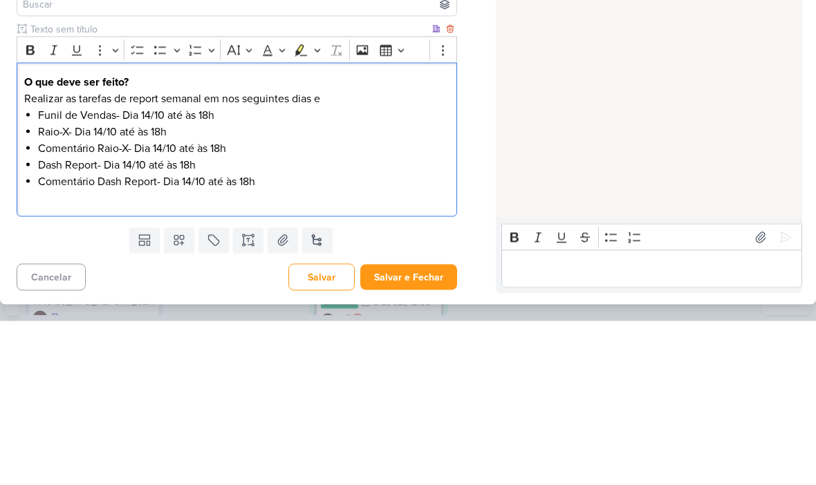
click at [17, 201] on div "Bold Italic Underline More To-do List Bulleted List Bulleted List Numbered List…" at bounding box center [237, 214] width 440 height 27
click at [32, 209] on icon "Editor toolbar" at bounding box center [30, 214] width 8 height 10
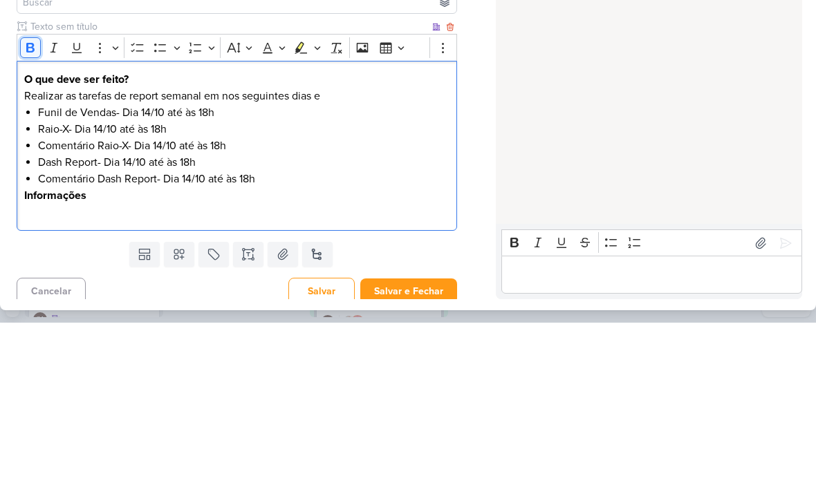
click at [30, 200] on button "Bold" at bounding box center [30, 210] width 21 height 21
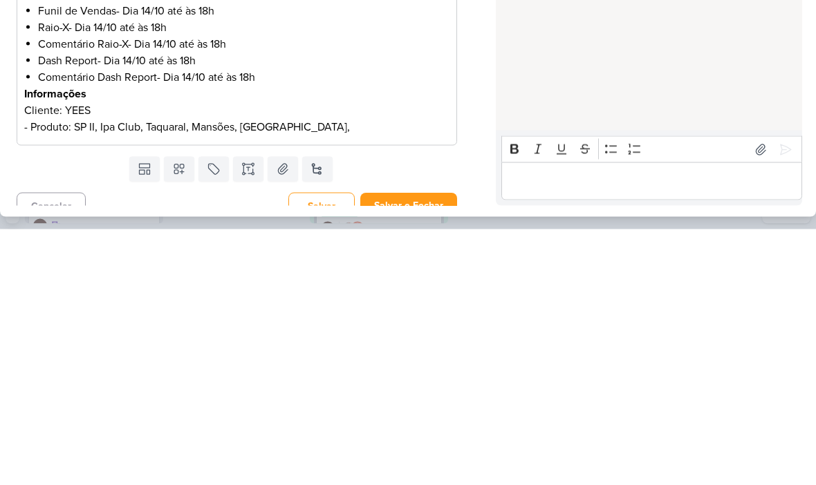
scroll to position [0, 0]
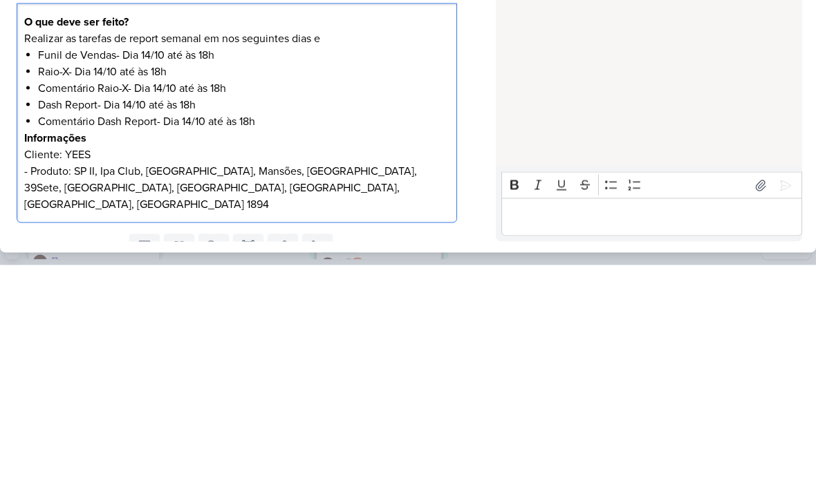
click at [592, 107] on div "HOJE [PERSON_NAME] criou este kard 16:33" at bounding box center [648, 222] width 305 height 330
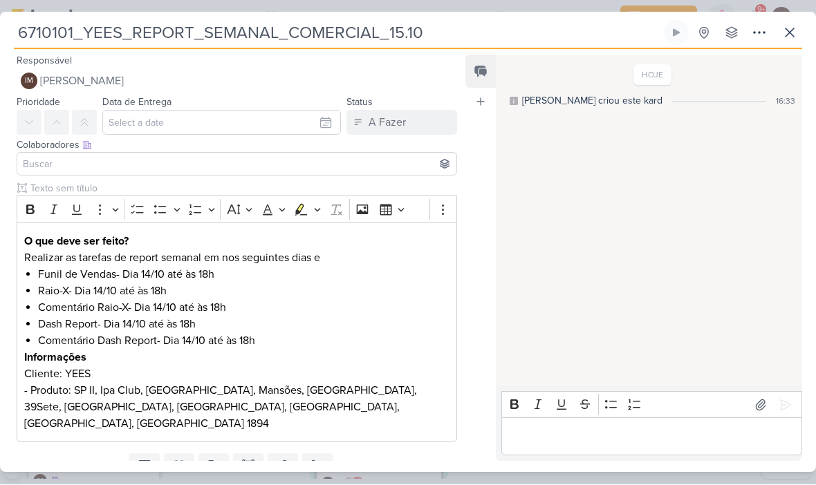
click at [270, 402] on p "- Produto: SP II, Ipa Club, [GEOGRAPHIC_DATA], Mansões, [GEOGRAPHIC_DATA], 39Se…" at bounding box center [236, 408] width 425 height 50
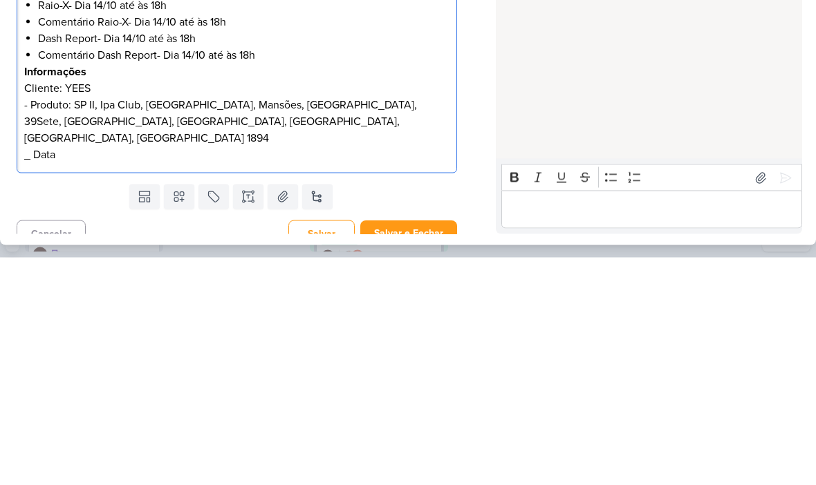
scroll to position [58, 0]
click at [445, 375] on p "-Data e Hora reunião: Dia [DATE] 9h30" at bounding box center [236, 383] width 425 height 17
click at [547, 95] on div "HOJE [PERSON_NAME] criou este kard 16:33" at bounding box center [648, 222] width 305 height 330
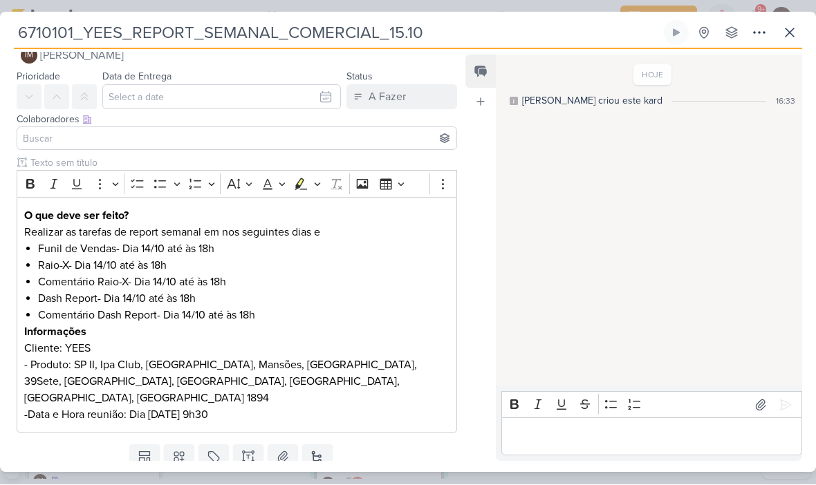
scroll to position [24, 0]
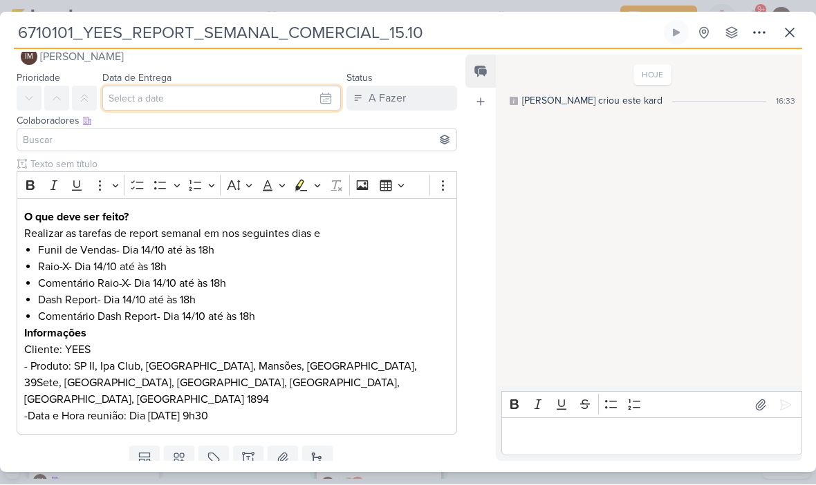
click at [317, 99] on input "text" at bounding box center [221, 98] width 239 height 25
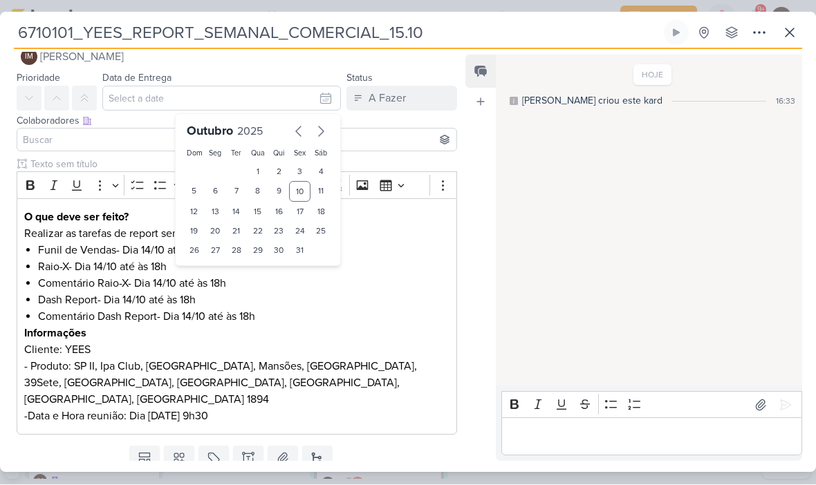
click at [279, 192] on div "9" at bounding box center [278, 192] width 21 height 21
click at [305, 193] on div "10" at bounding box center [299, 192] width 21 height 21
click at [239, 212] on div "14" at bounding box center [236, 212] width 21 height 19
click at [256, 215] on div "15" at bounding box center [257, 212] width 21 height 19
type input "15 de outubro de 2025 às 23:59"
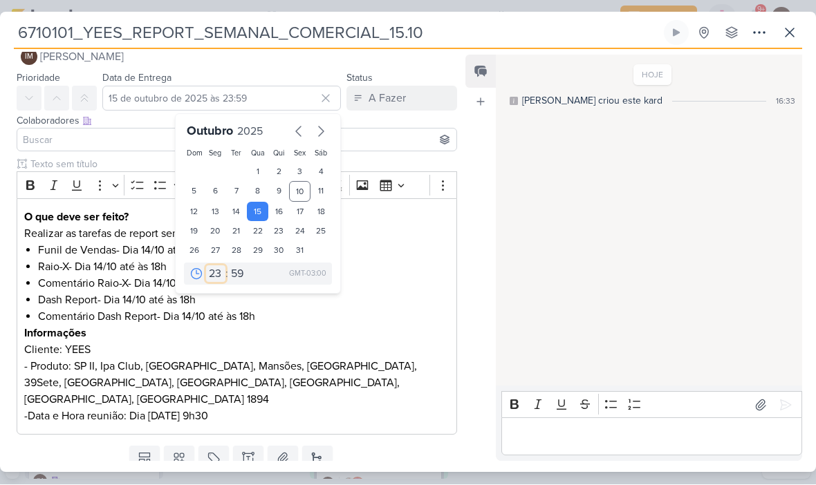
click at [216, 274] on select "00 01 02 03 04 05 06 07 08 09 10 11 12 13 14 15 16 17 18 19 20 21 22 23" at bounding box center [215, 274] width 19 height 17
select select "18"
type input "[DATE] 18:59"
click at [239, 272] on select "00 05 10 15 20 25 30 35 40 45 50 55 59" at bounding box center [237, 274] width 19 height 17
click at [238, 277] on select "00 05 10 15 20 25 30 35 40 45 50 55 59" at bounding box center [237, 274] width 19 height 17
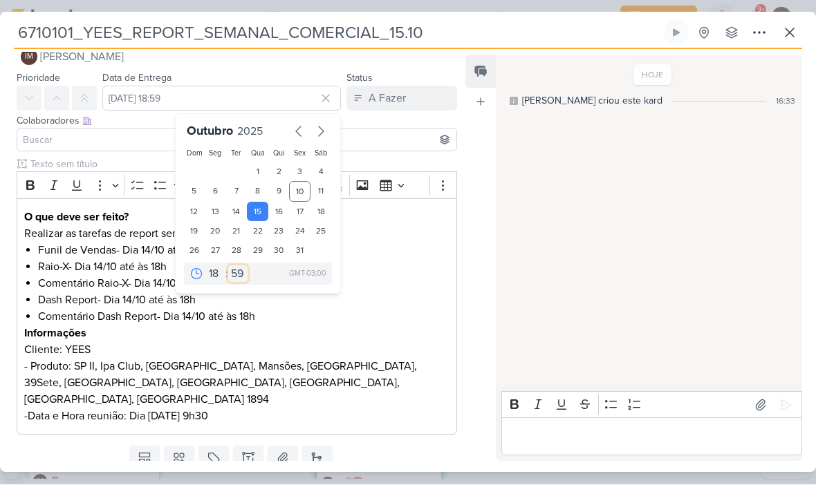
select select "0"
type input "[DATE] 18:00"
click at [229, 61] on button "IM [PERSON_NAME]" at bounding box center [237, 57] width 440 height 25
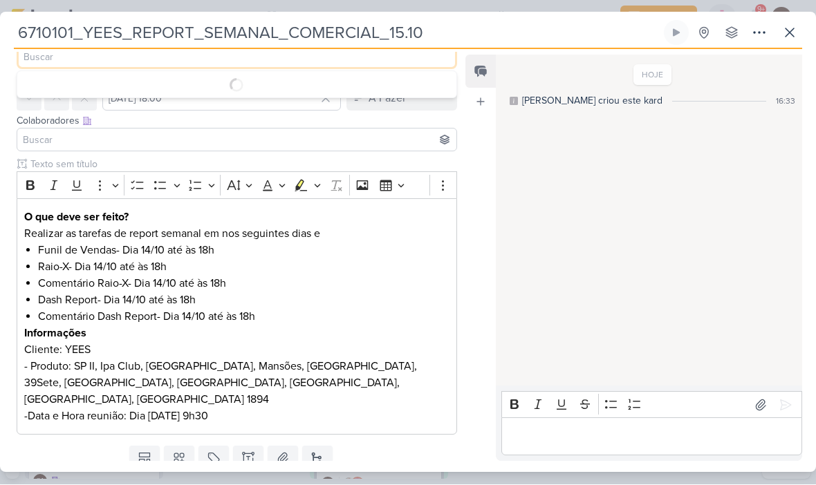
scroll to position [23, 0]
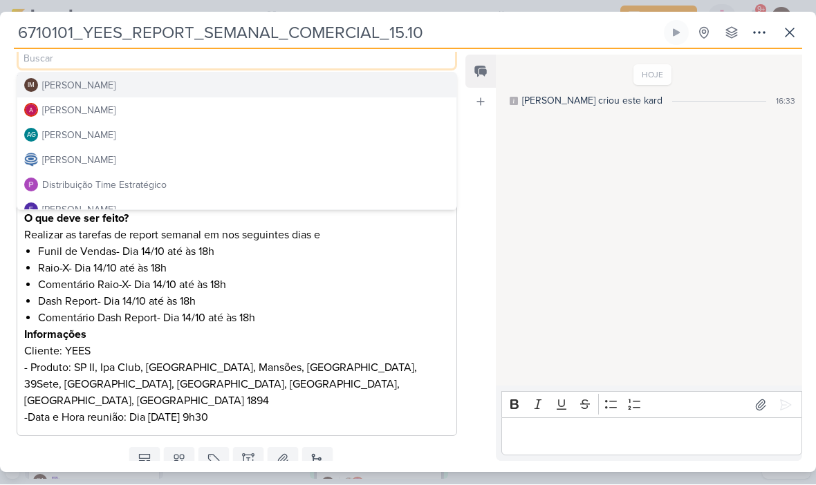
click at [184, 180] on button "Distribuição Time Estratégico" at bounding box center [236, 185] width 439 height 25
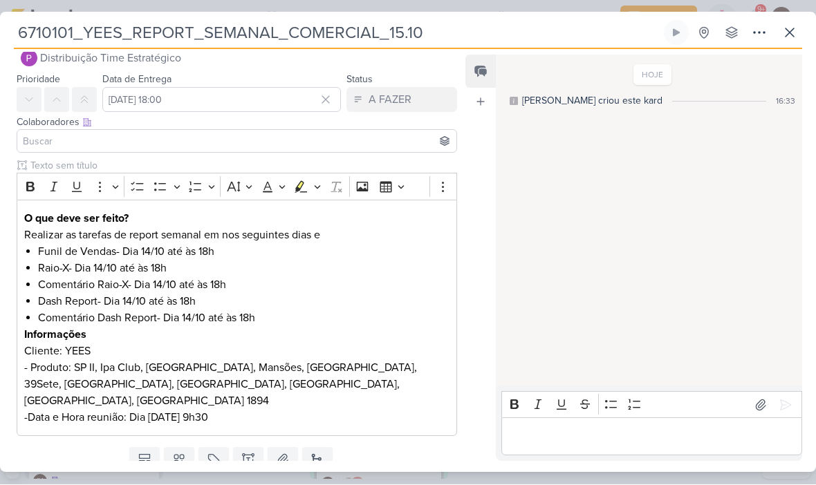
click at [62, 106] on button at bounding box center [56, 100] width 25 height 25
click at [131, 144] on input at bounding box center [237, 141] width 434 height 17
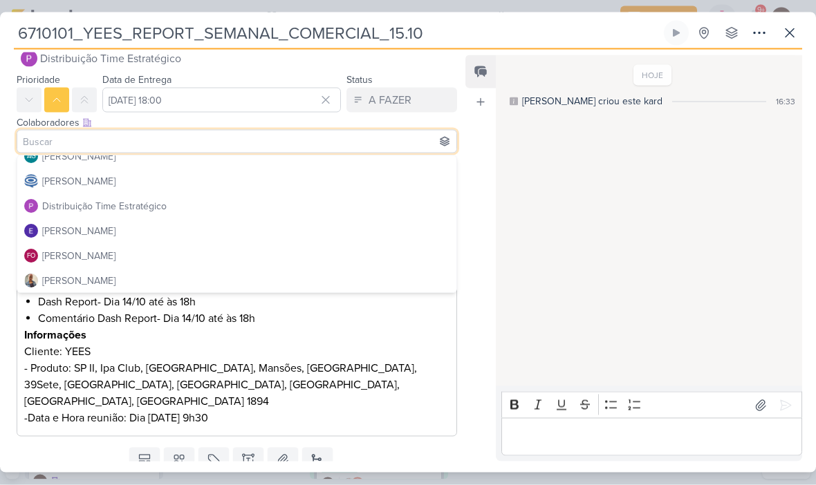
scroll to position [29, 0]
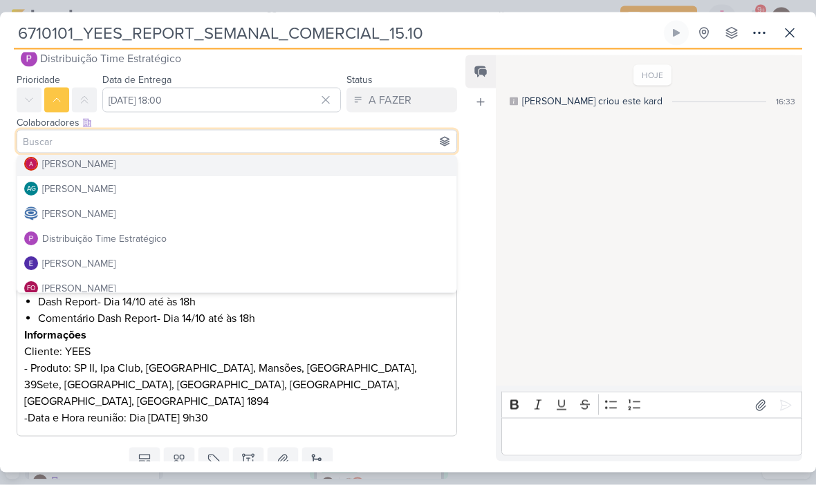
click at [230, 166] on button "[PERSON_NAME]" at bounding box center [236, 163] width 439 height 25
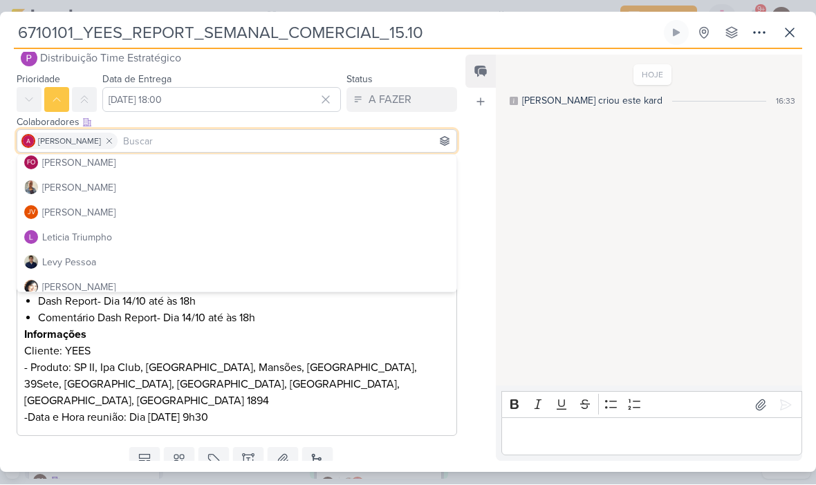
scroll to position [156, 0]
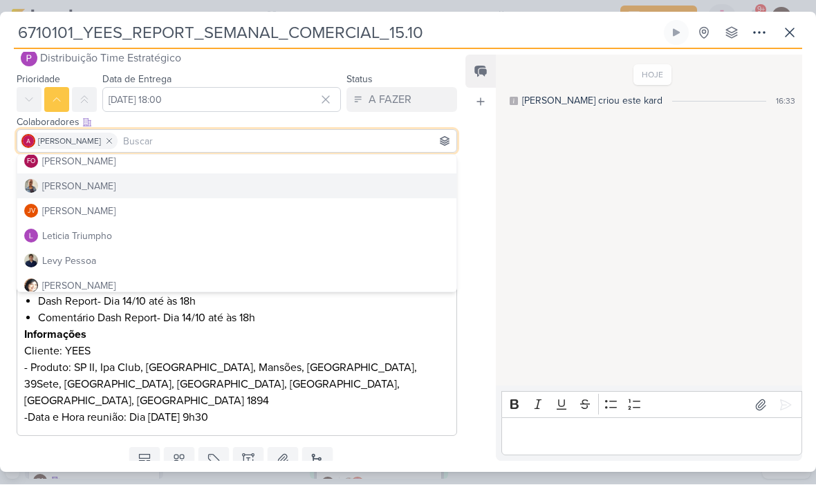
click at [203, 185] on button "[PERSON_NAME]" at bounding box center [236, 186] width 439 height 25
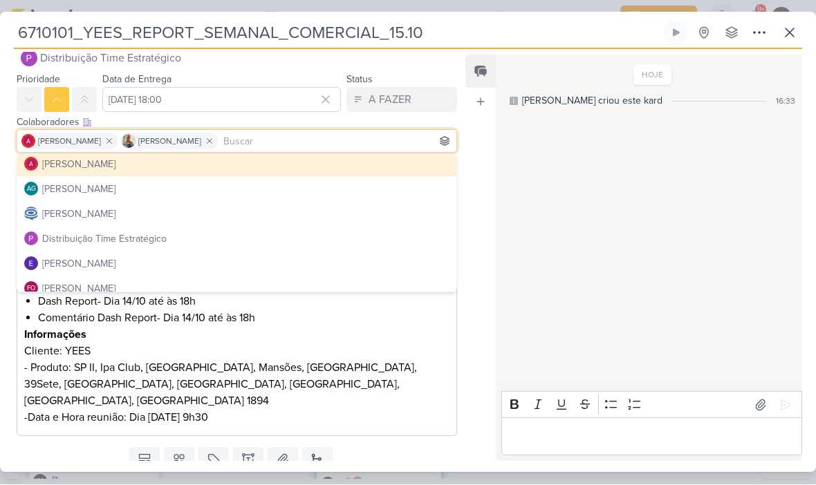
scroll to position [13, 0]
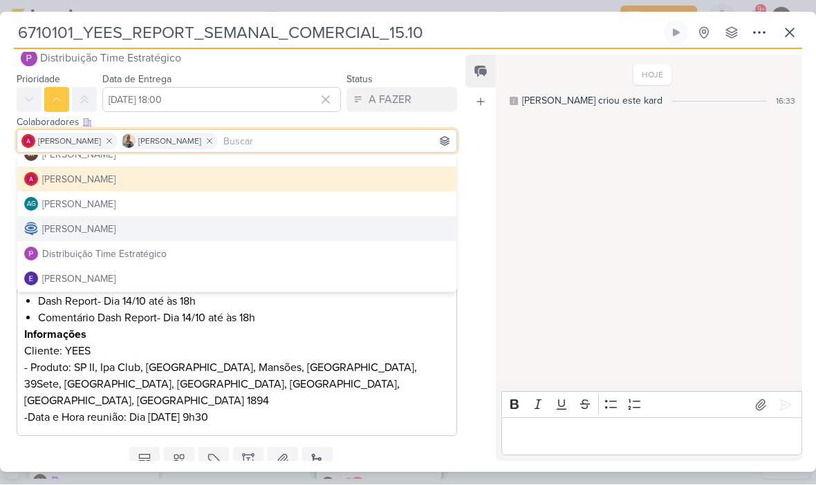
click at [191, 226] on button "[PERSON_NAME]" at bounding box center [236, 229] width 439 height 25
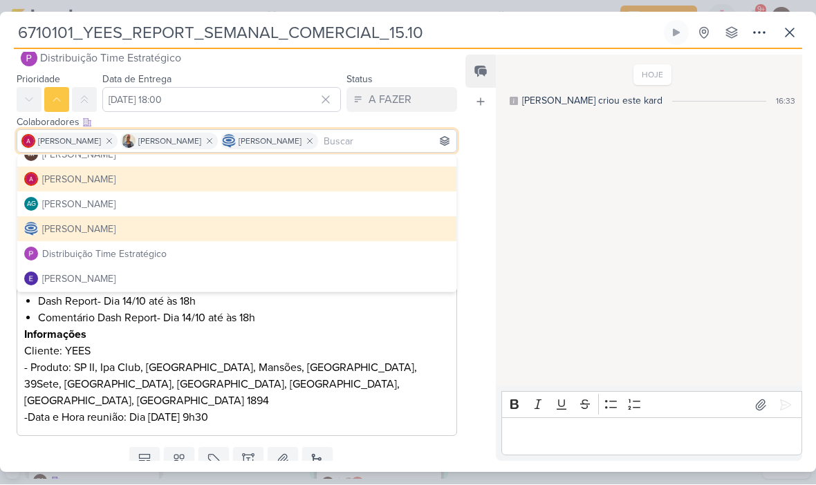
click at [635, 230] on div "HOJE [PERSON_NAME] criou este kard 16:33" at bounding box center [648, 222] width 305 height 330
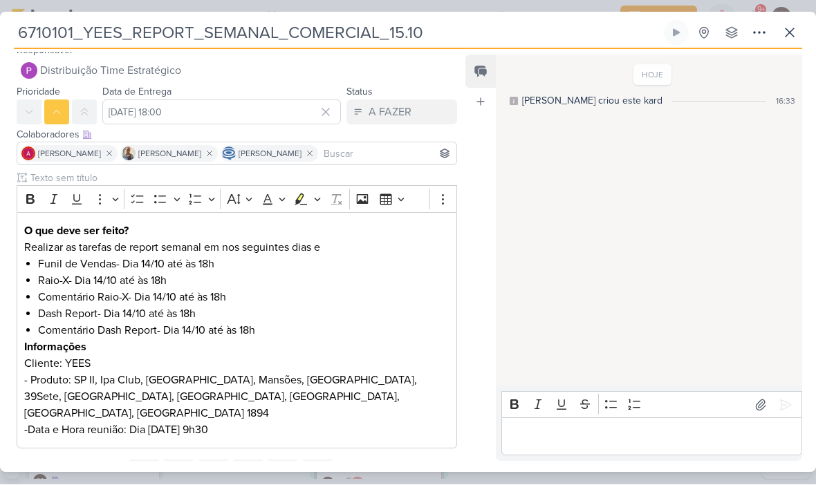
scroll to position [26, 0]
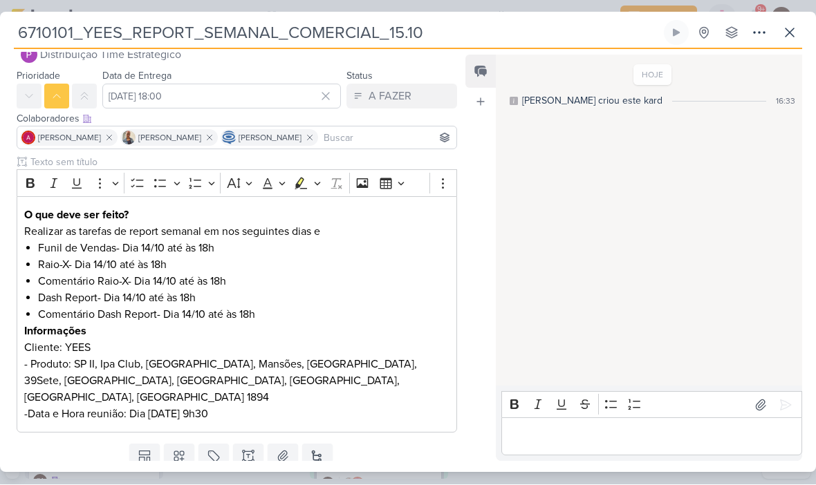
click at [28, 209] on strong "O que deve ser feito?" at bounding box center [76, 216] width 104 height 14
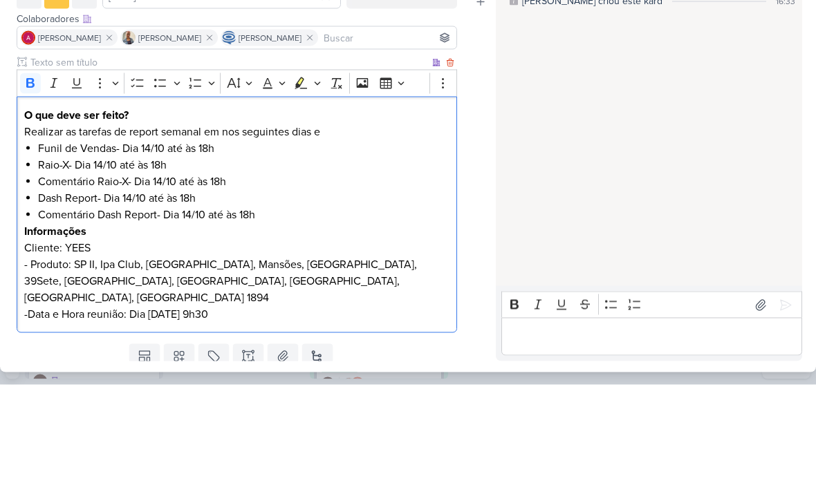
click at [29, 209] on strong "O que deve ser feito?" at bounding box center [76, 216] width 104 height 14
click at [30, 209] on strong "O que deve ser feito?" at bounding box center [76, 216] width 104 height 14
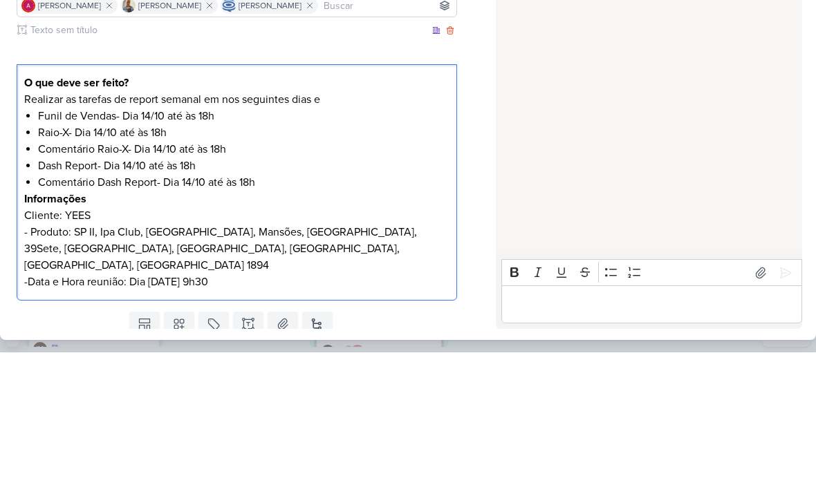
scroll to position [58, 0]
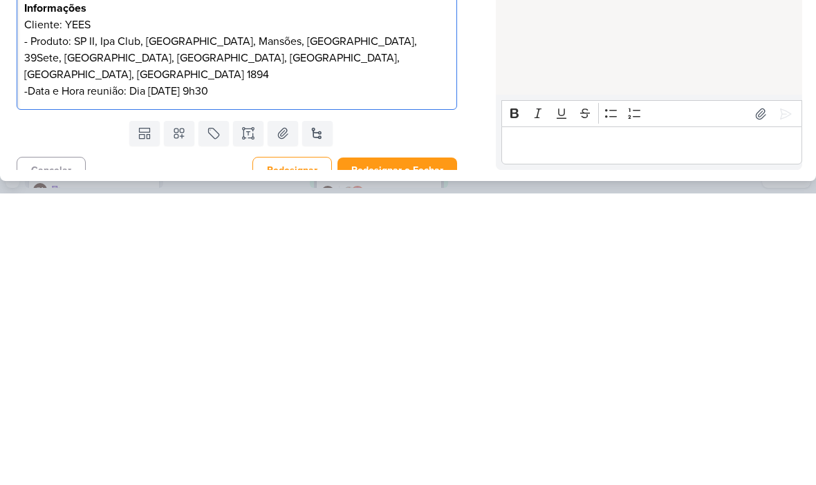
copy div "O que deve ser feito? Realizar as tarefas de report semanal em nos seguintes di…"
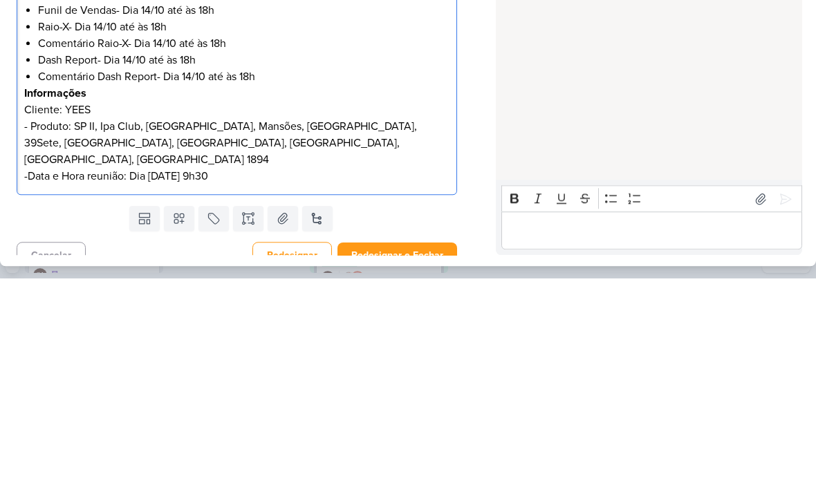
click at [425, 449] on button "Redesignar e Fechar" at bounding box center [397, 462] width 120 height 26
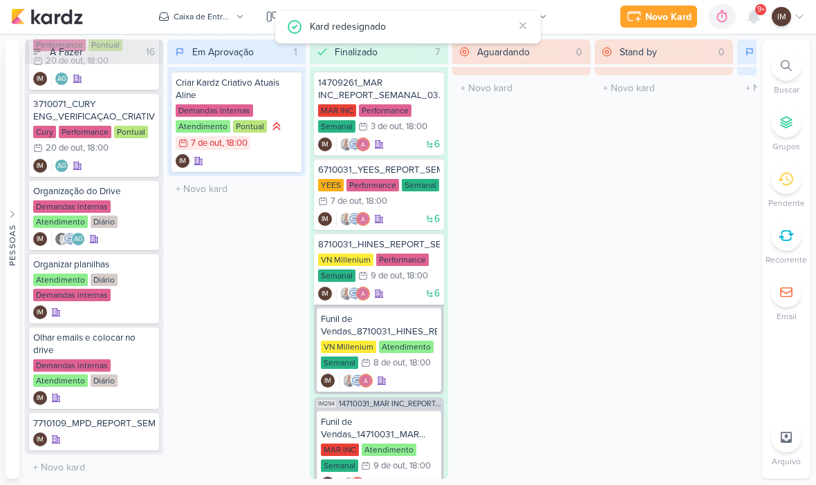
scroll to position [924, 0]
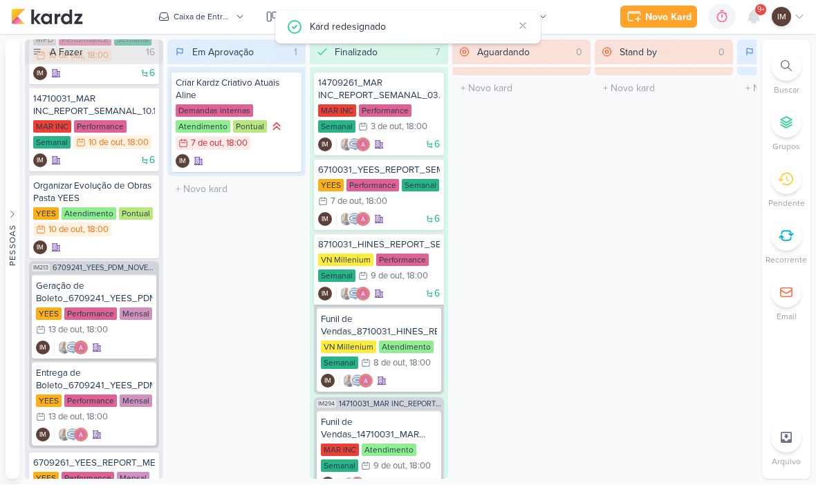
click at [229, 24] on button "Caixa de Entrada" at bounding box center [201, 17] width 102 height 22
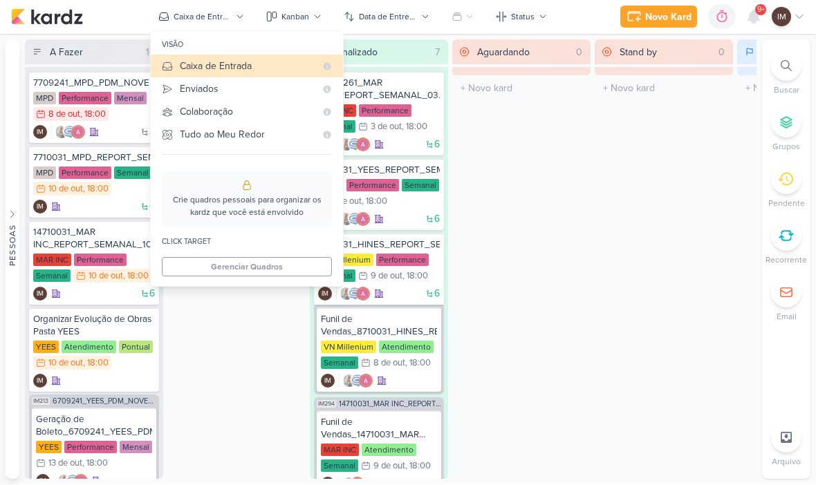
scroll to position [-1, 0]
click at [245, 89] on div "Enviados" at bounding box center [248, 89] width 136 height 15
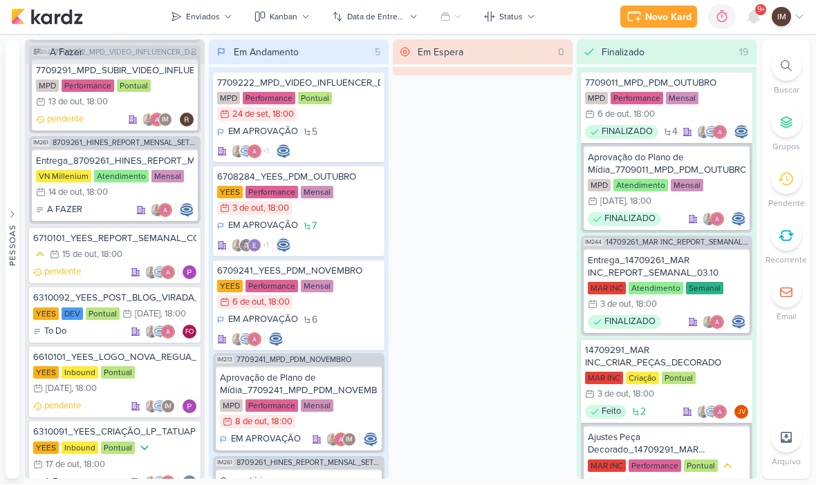
scroll to position [323, 0]
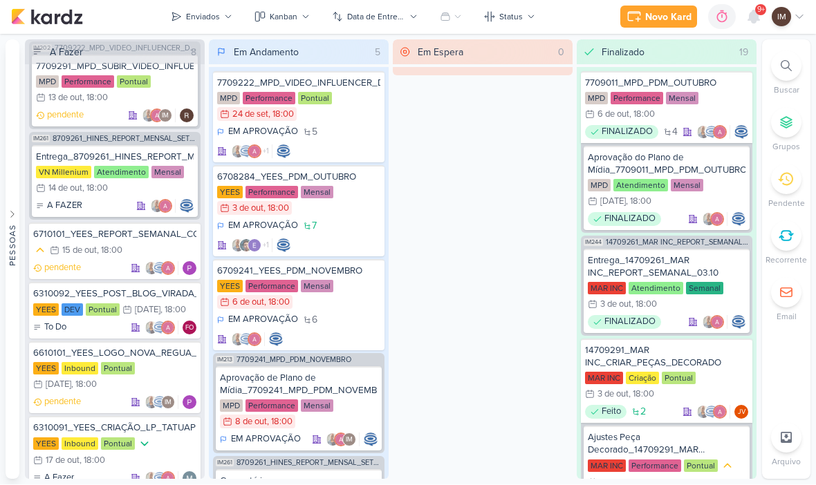
click at [122, 247] on div ", 18:00" at bounding box center [110, 251] width 26 height 9
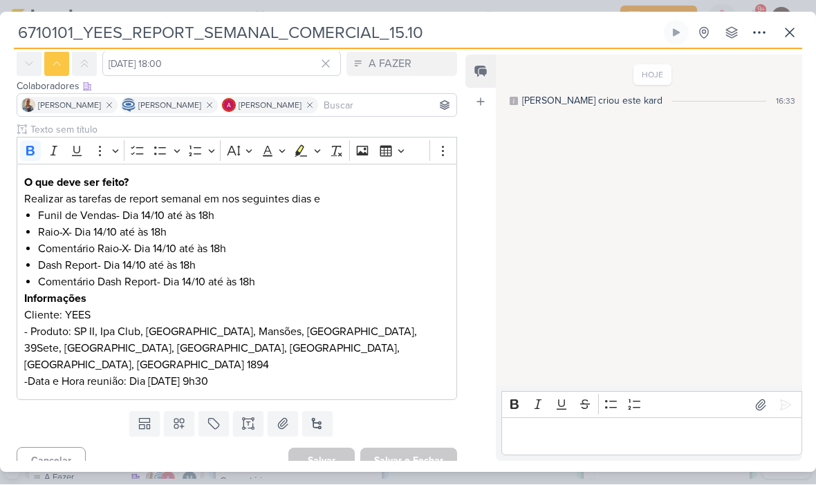
click at [178, 420] on icon at bounding box center [179, 425] width 10 height 10
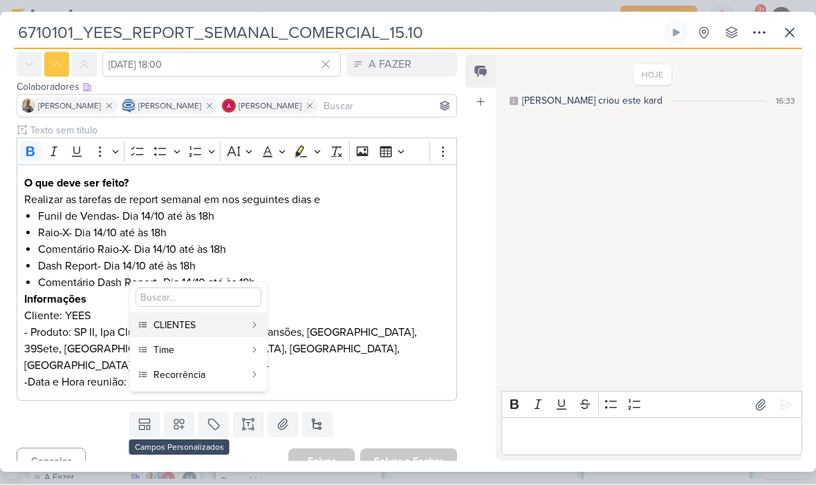
click at [203, 325] on div "CLIENTES" at bounding box center [198, 326] width 91 height 15
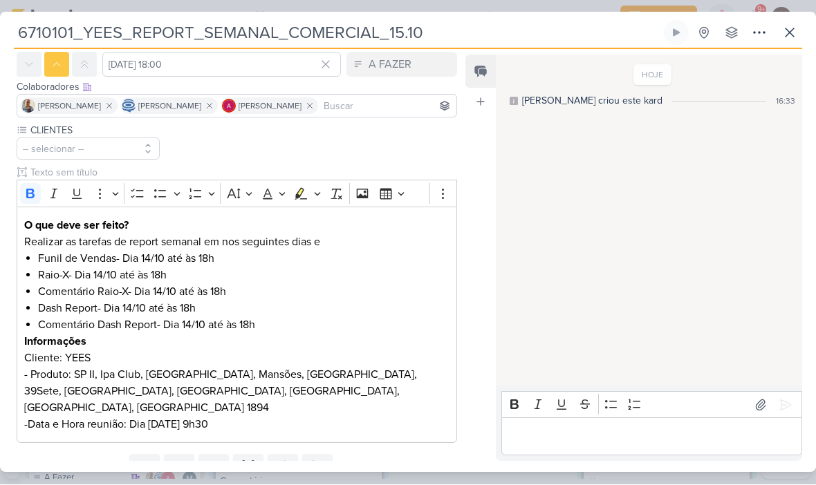
click at [179, 455] on button at bounding box center [179, 467] width 30 height 25
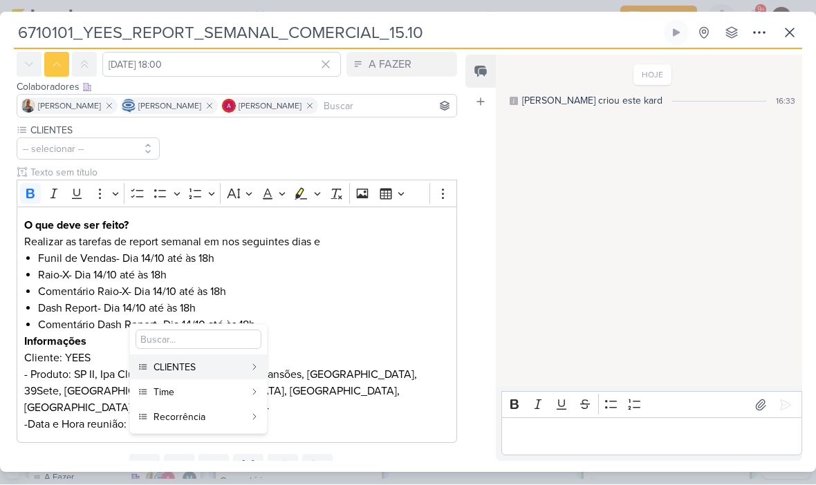
click at [192, 391] on div "Time" at bounding box center [198, 393] width 91 height 15
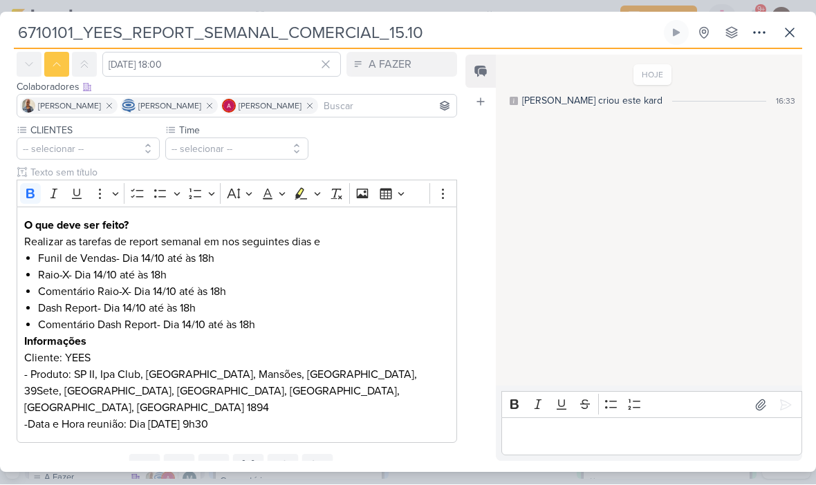
click at [181, 460] on icon at bounding box center [179, 467] width 14 height 14
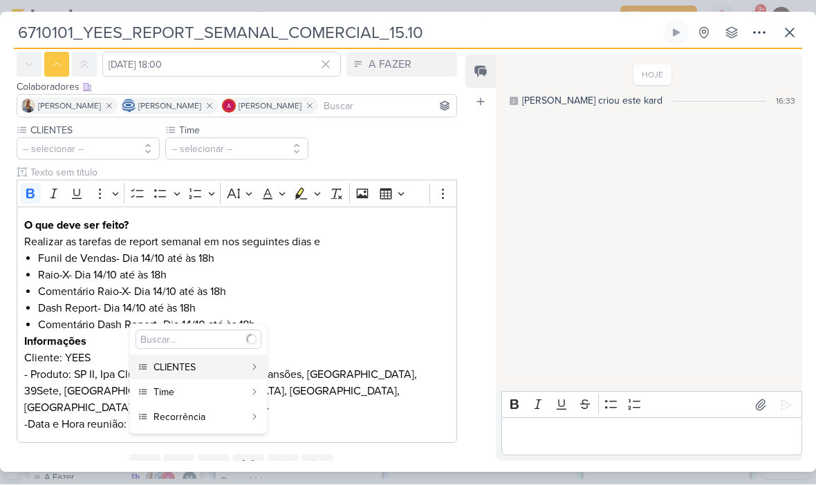
click at [196, 418] on div "Recorrência" at bounding box center [198, 418] width 91 height 15
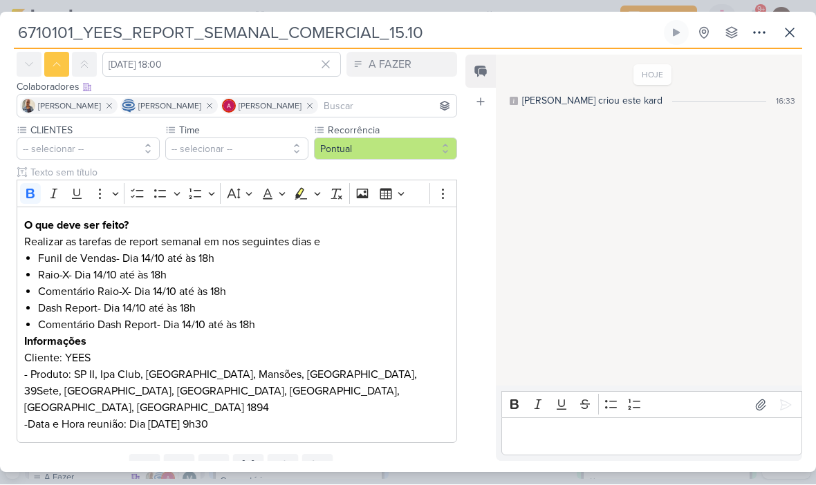
click at [106, 146] on button "-- selecionar --" at bounding box center [88, 149] width 143 height 22
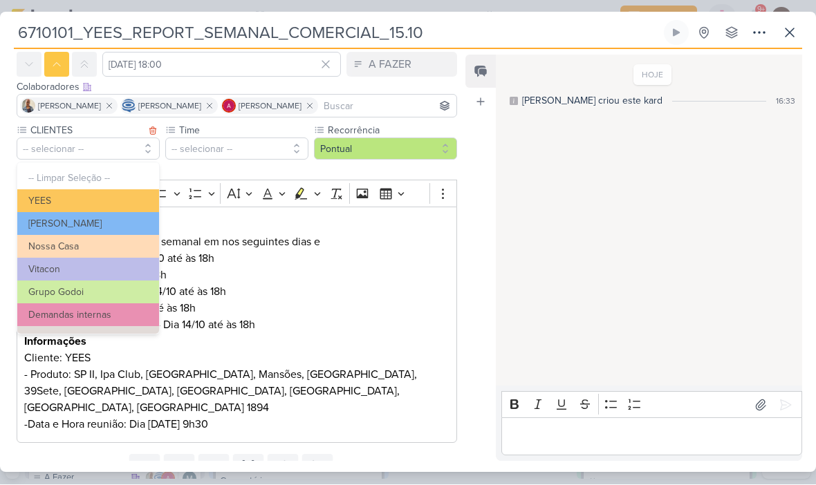
click at [127, 200] on button "YEES" at bounding box center [88, 201] width 142 height 23
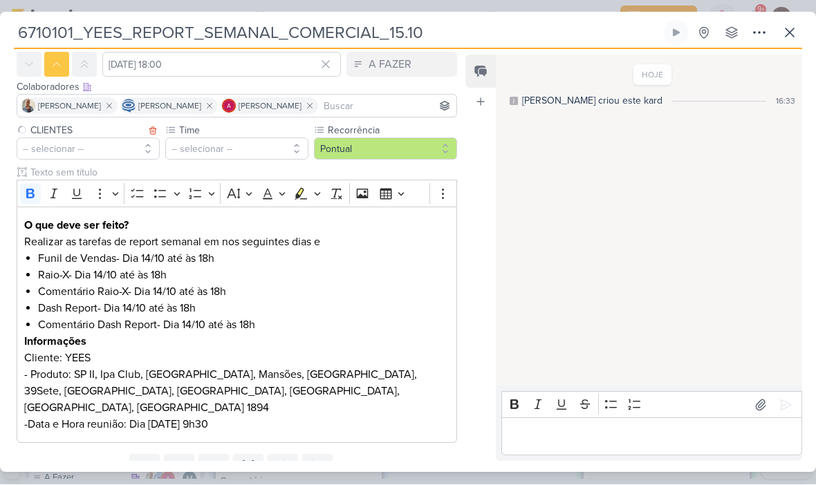
click at [232, 145] on button "-- selecionar --" at bounding box center [236, 149] width 143 height 22
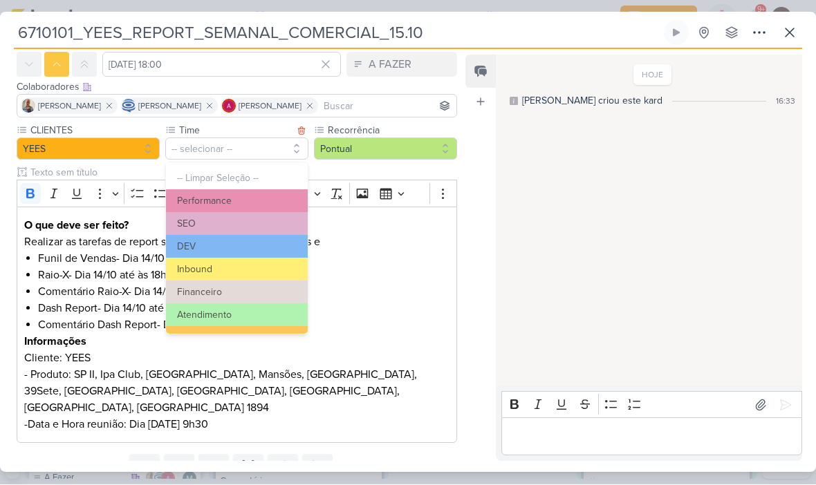
click at [265, 203] on button "Performance" at bounding box center [237, 201] width 142 height 23
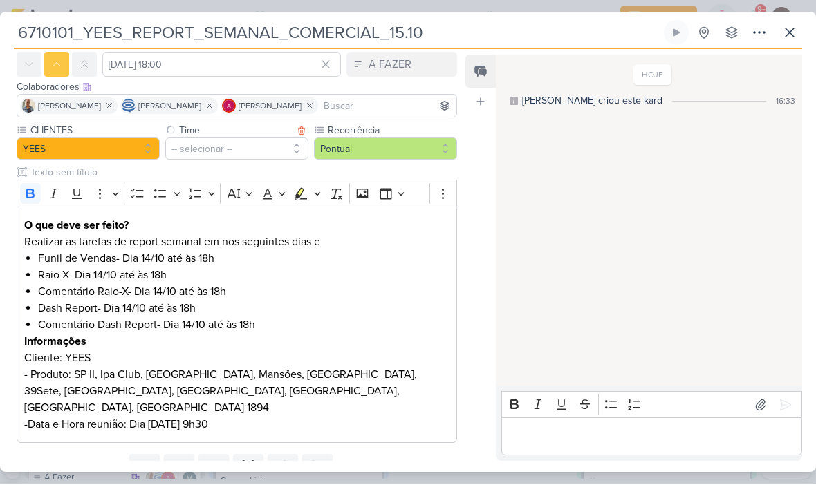
click at [371, 149] on button "Pontual" at bounding box center [385, 149] width 143 height 22
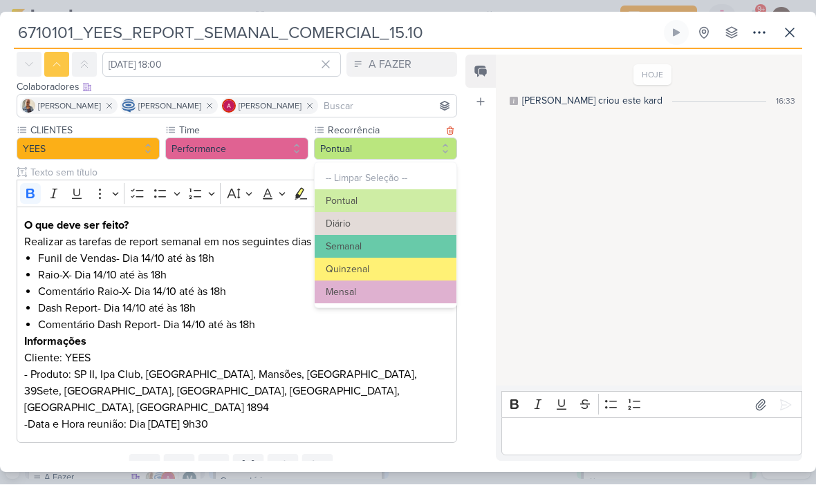
click at [405, 245] on button "Semanal" at bounding box center [386, 247] width 142 height 23
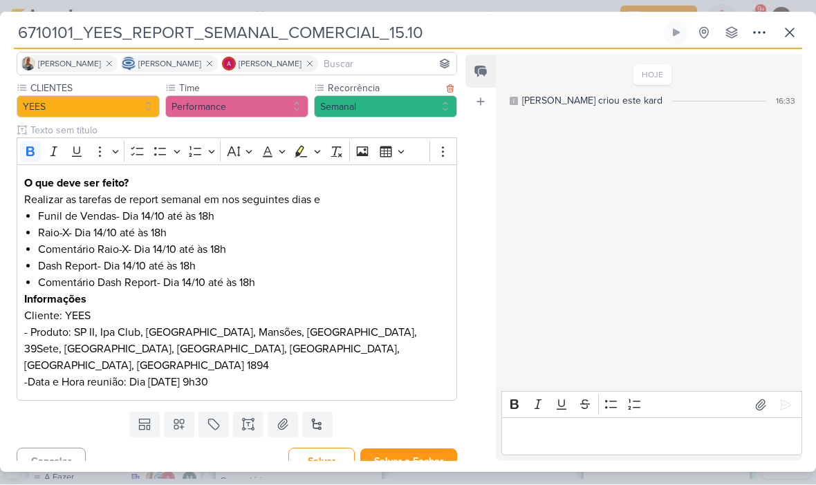
click at [420, 449] on button "Salvar e Fechar" at bounding box center [408, 462] width 97 height 26
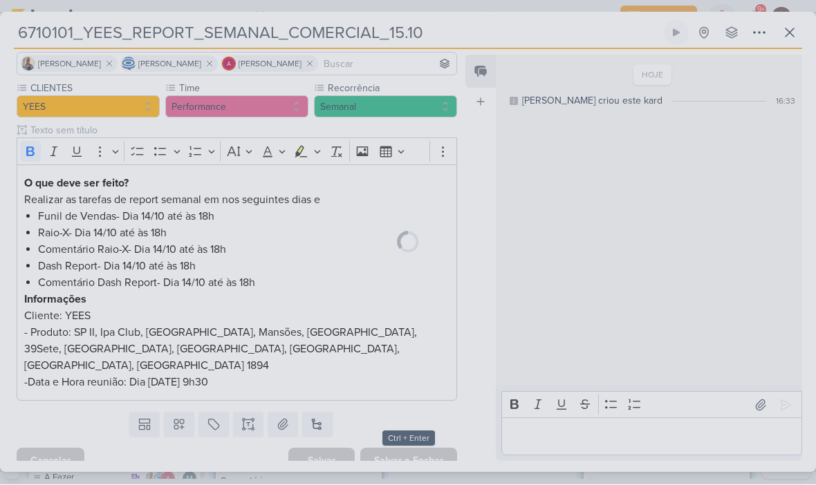
scroll to position [99, 0]
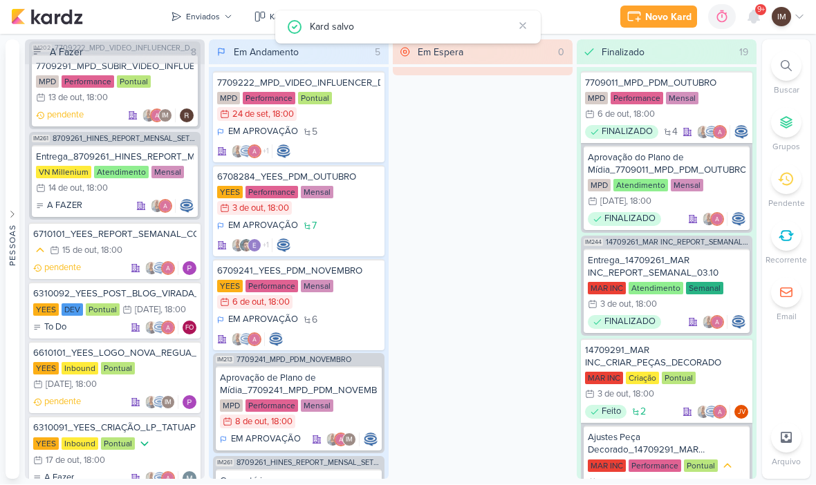
click at [221, 12] on button "Enviados" at bounding box center [201, 17] width 78 height 22
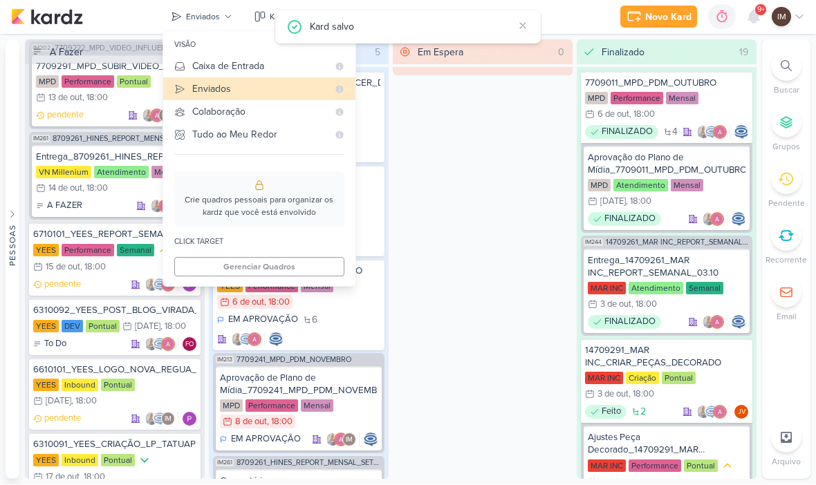
click at [247, 65] on div "Caixa de Entrada" at bounding box center [260, 66] width 136 height 15
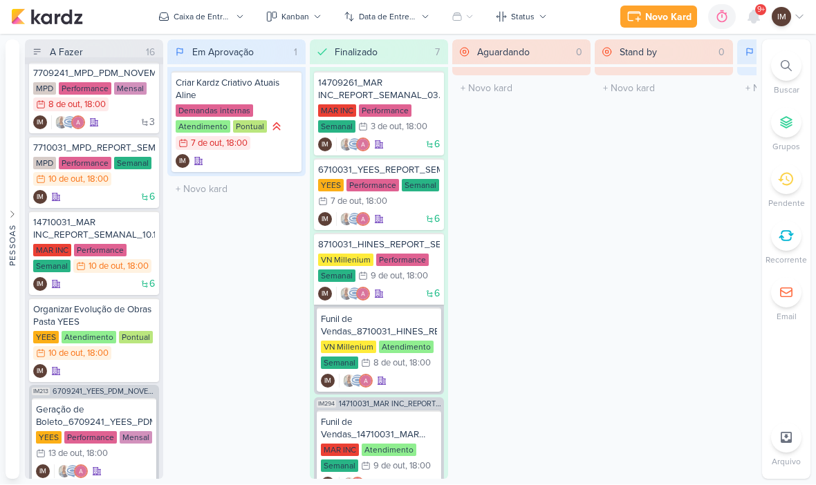
scroll to position [9, 0]
click at [758, 15] on icon at bounding box center [753, 17] width 11 height 12
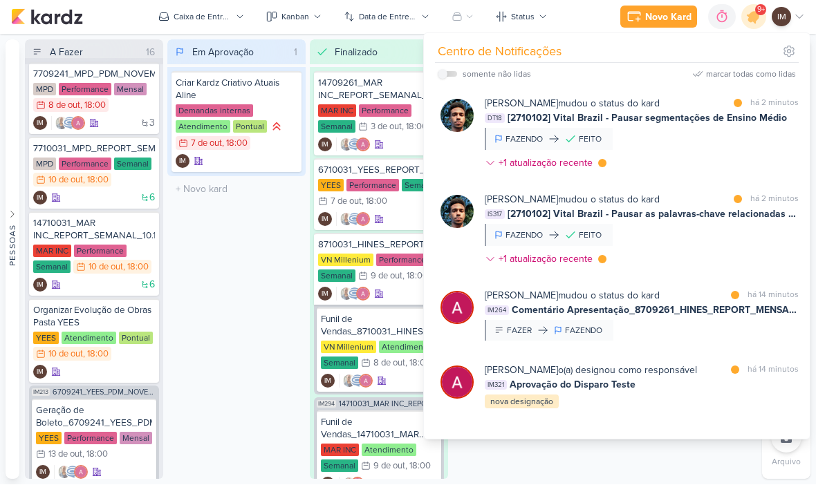
click at [757, 13] on span "9+" at bounding box center [761, 10] width 8 height 11
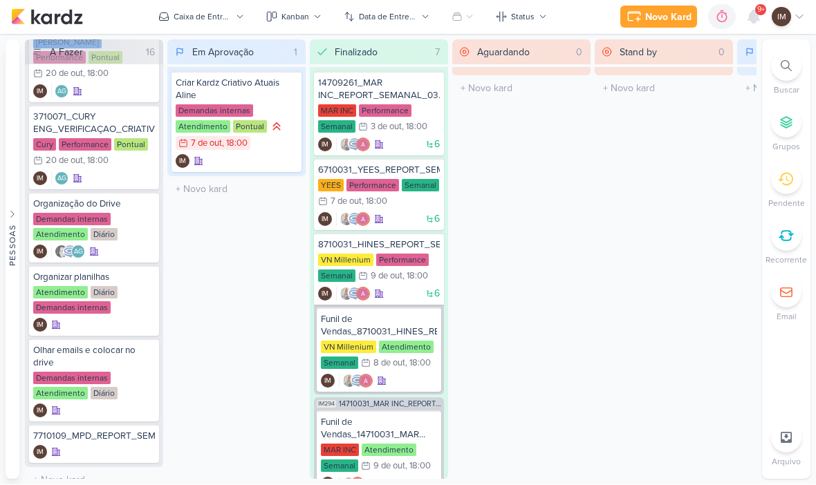
scroll to position [924, 0]
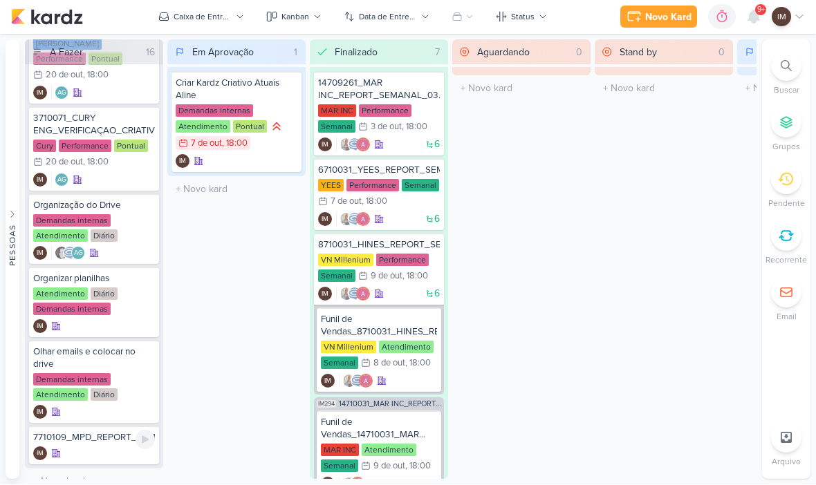
click at [111, 447] on div "IM" at bounding box center [94, 454] width 122 height 14
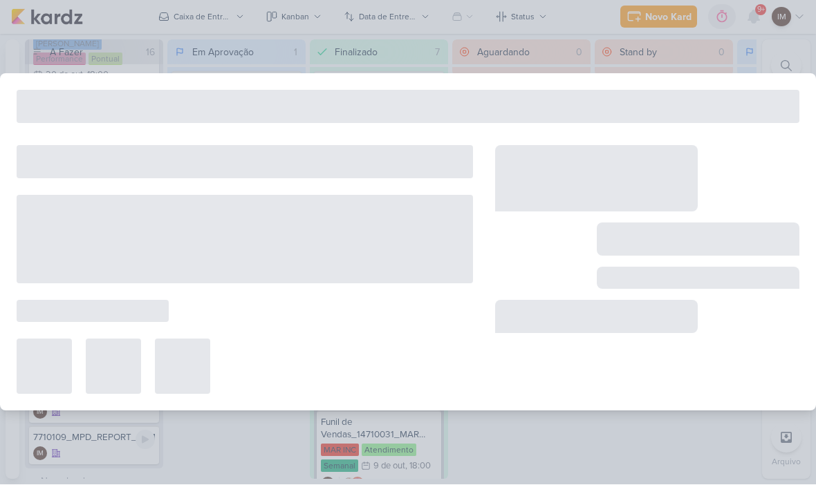
type input "7710109_MPD_REPORT_SEMANAL_15.10"
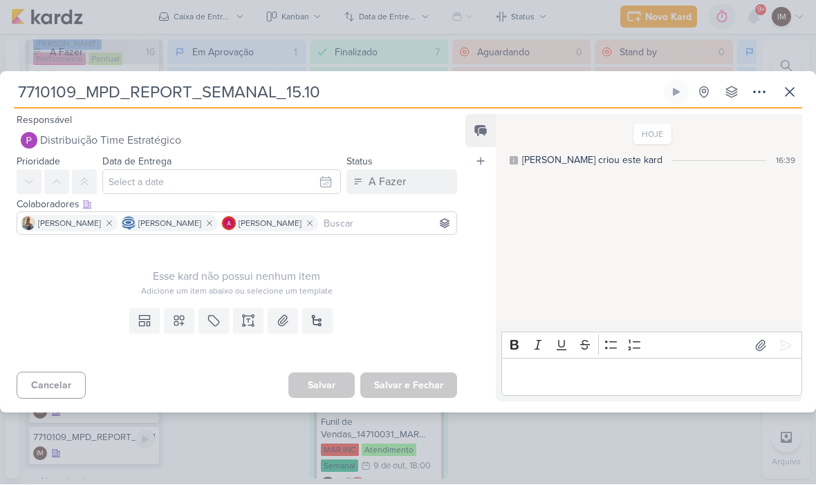
scroll to position [0, 0]
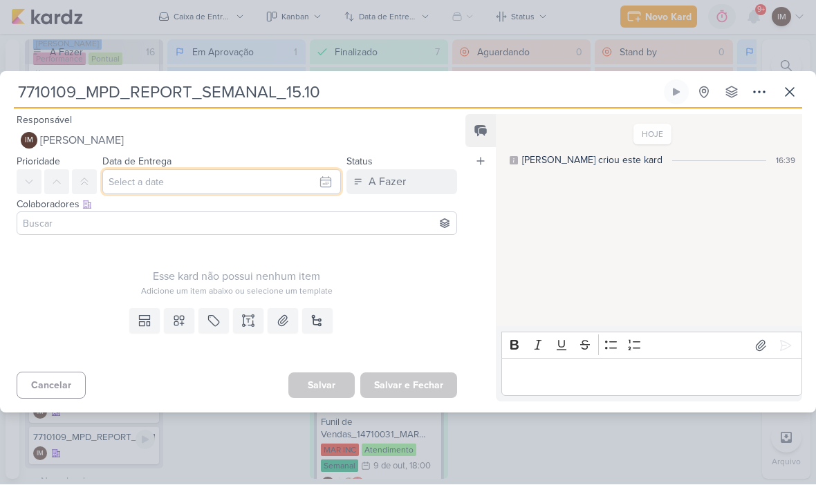
click at [306, 177] on input "text" at bounding box center [221, 182] width 239 height 25
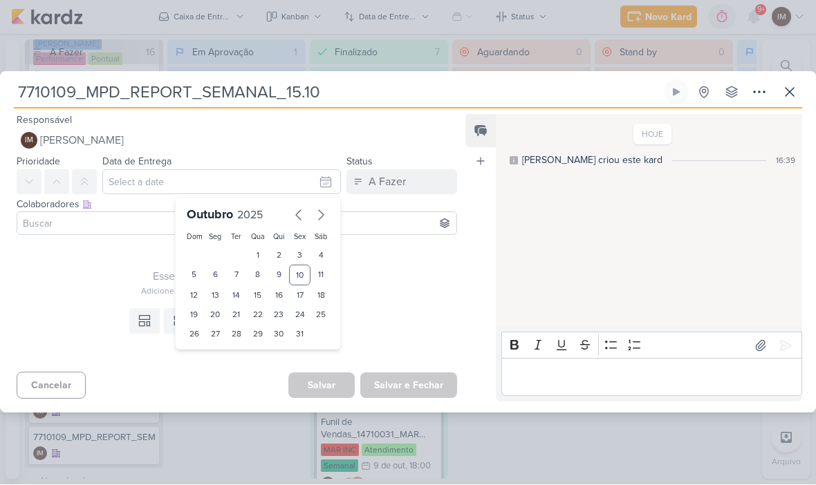
click at [260, 295] on div "15" at bounding box center [257, 295] width 21 height 19
type input "15 de outubro de 2025 às 23:59"
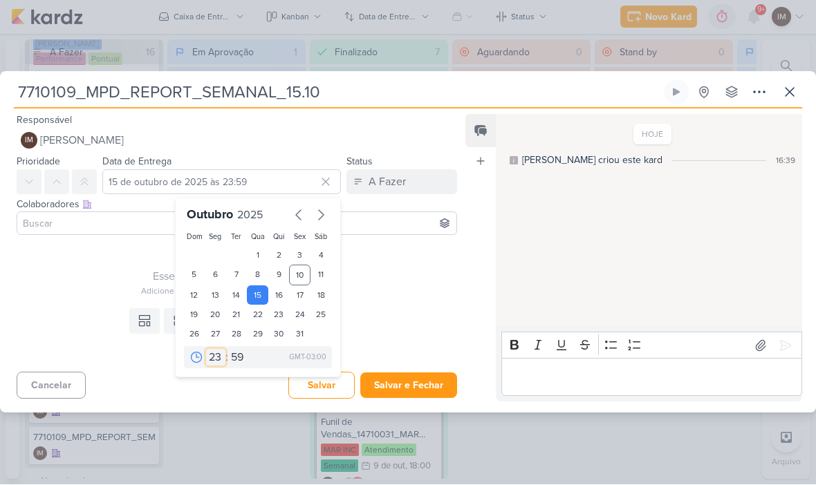
click at [218, 355] on select "00 01 02 03 04 05 06 07 08 09 10 11 12 13 14 15 16 17 18 19 20 21 22 23" at bounding box center [215, 358] width 19 height 17
select select "18"
type input "[DATE] 18:59"
click at [240, 361] on select "00 05 10 15 20 25 30 35 40 45 50 55 59" at bounding box center [237, 358] width 19 height 17
select select "0"
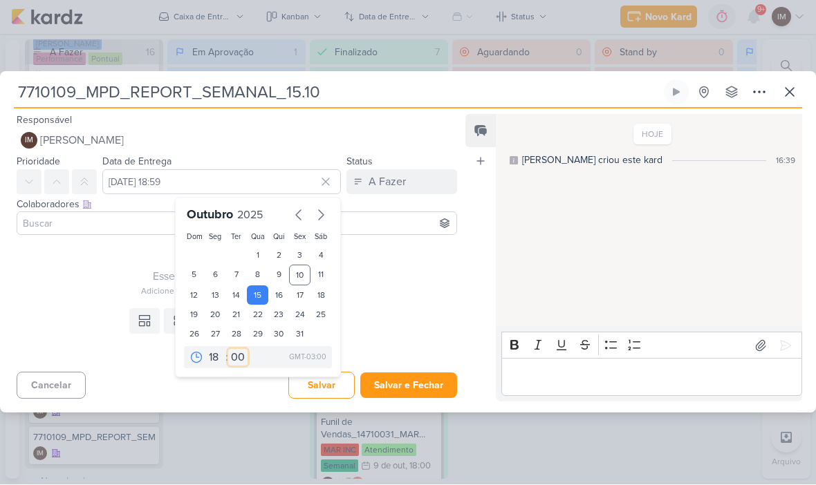
type input "[DATE] 18:00"
click at [117, 355] on div "Templates Campos Personalizados Marcadores Caixa De Texto Anexo [GEOGRAPHIC_DAT…" at bounding box center [231, 336] width 463 height 64
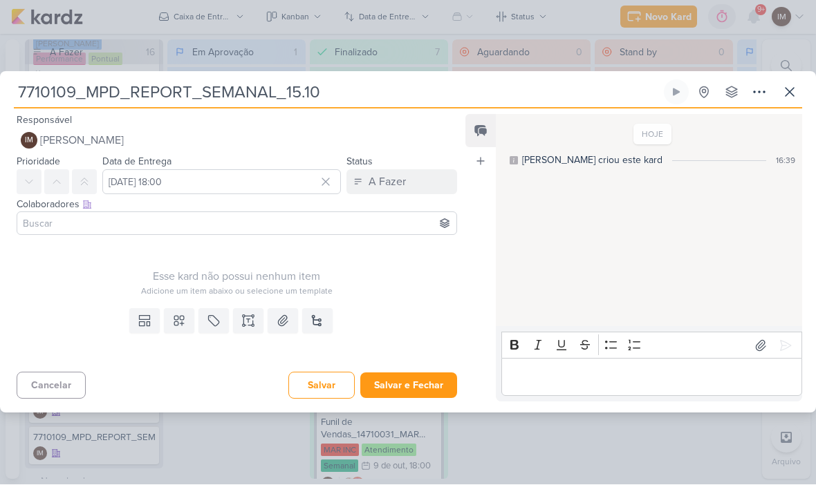
click at [185, 319] on icon at bounding box center [179, 322] width 14 height 14
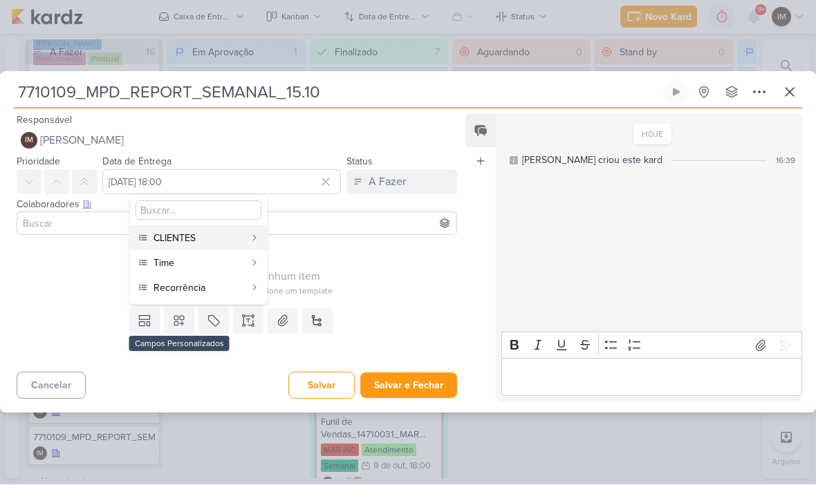
click at [234, 248] on button "CLIENTES" at bounding box center [198, 238] width 137 height 25
click at [234, 248] on div "Esse kard não possui nenhum item Adicione um item abaixo ou selecione um templa…" at bounding box center [237, 269] width 440 height 57
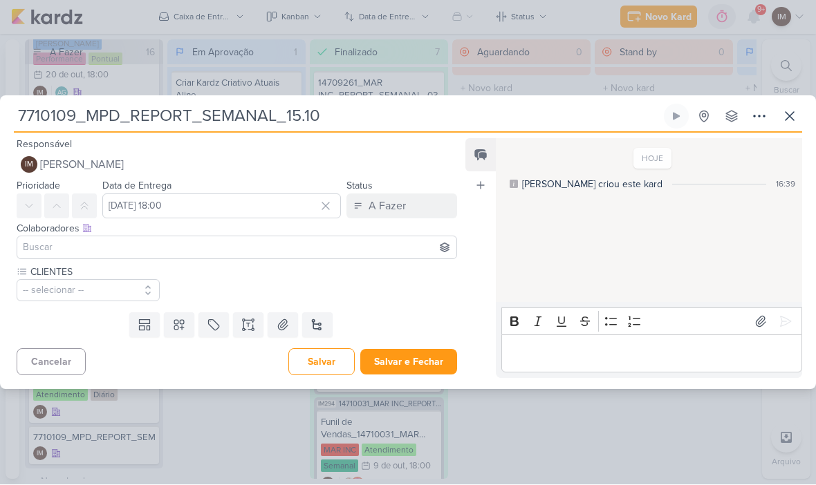
click at [189, 328] on button at bounding box center [179, 325] width 30 height 25
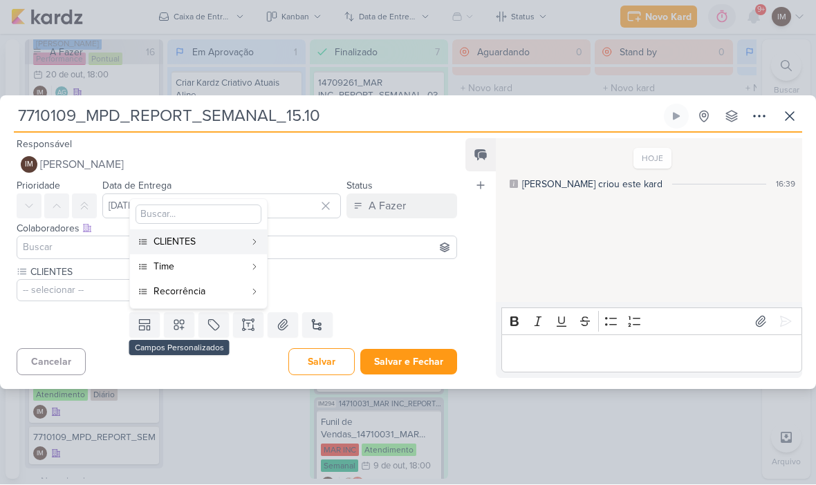
click at [211, 264] on div "Time" at bounding box center [198, 267] width 91 height 15
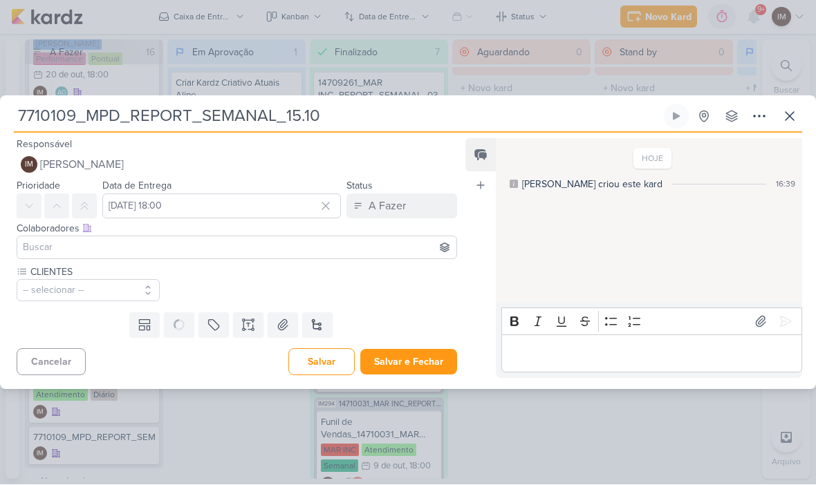
click at [187, 325] on icon at bounding box center [179, 325] width 19 height 19
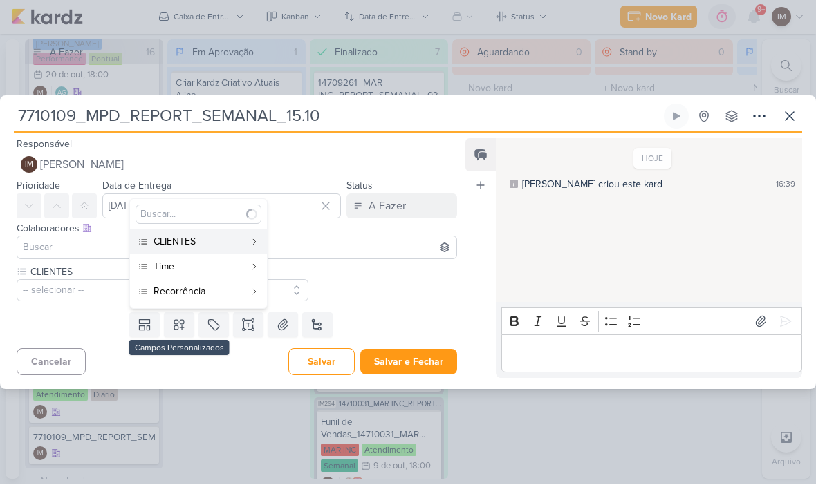
click at [207, 292] on div "Recorrência" at bounding box center [198, 292] width 91 height 15
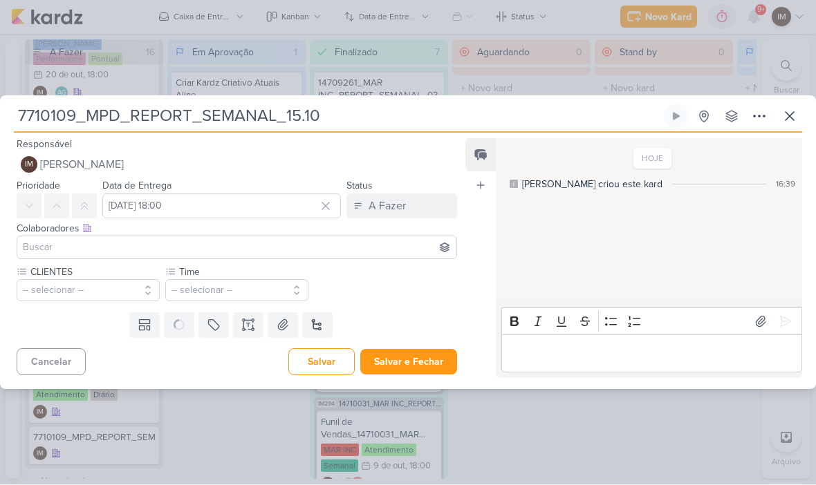
click at [125, 290] on button "-- selecionar --" at bounding box center [88, 291] width 143 height 22
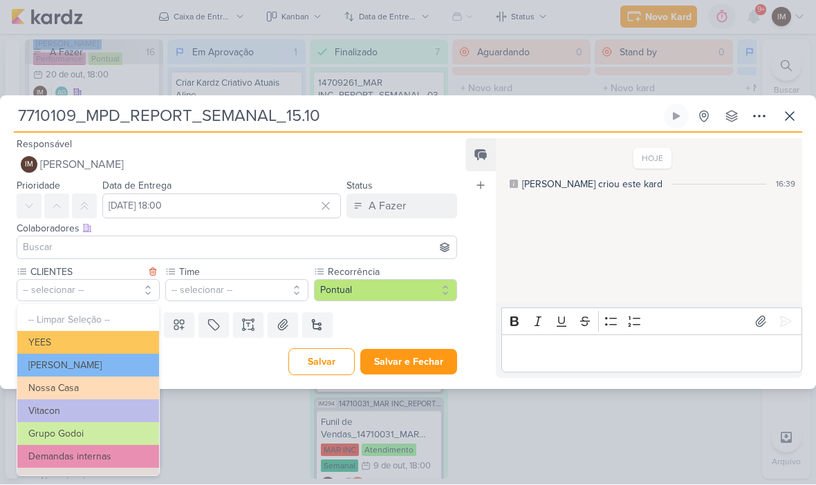
click at [108, 339] on button "YEES" at bounding box center [88, 343] width 142 height 23
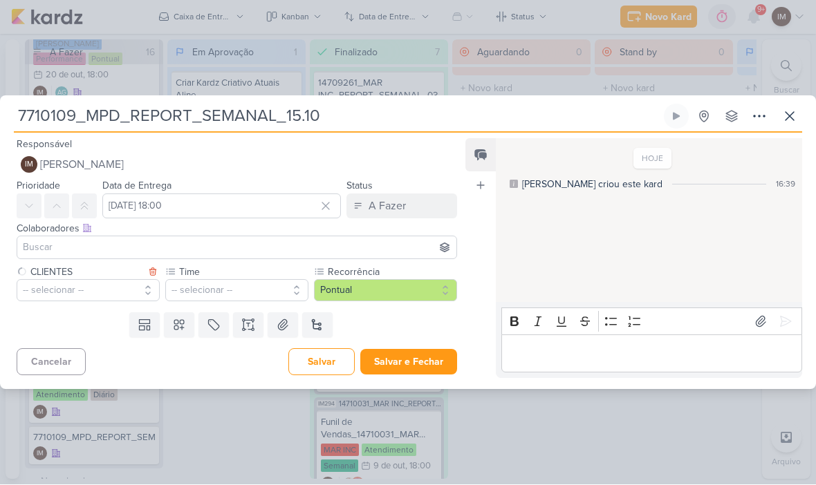
click at [114, 290] on button "-- selecionar --" at bounding box center [88, 291] width 143 height 22
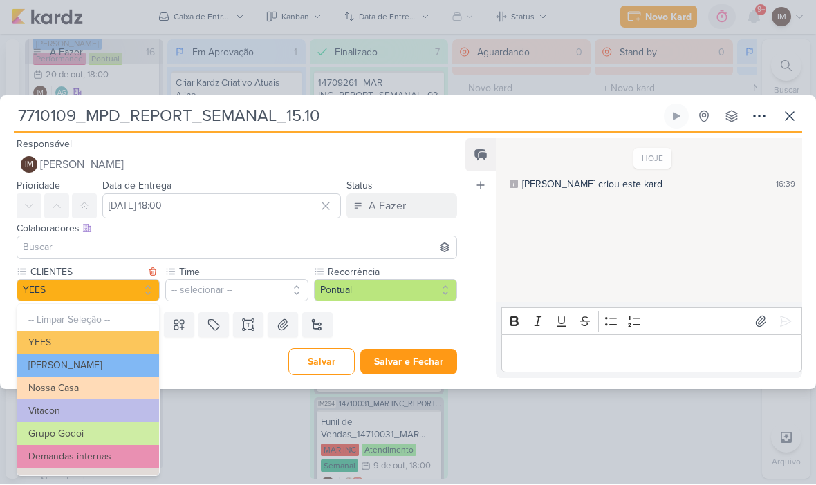
scroll to position [91, 0]
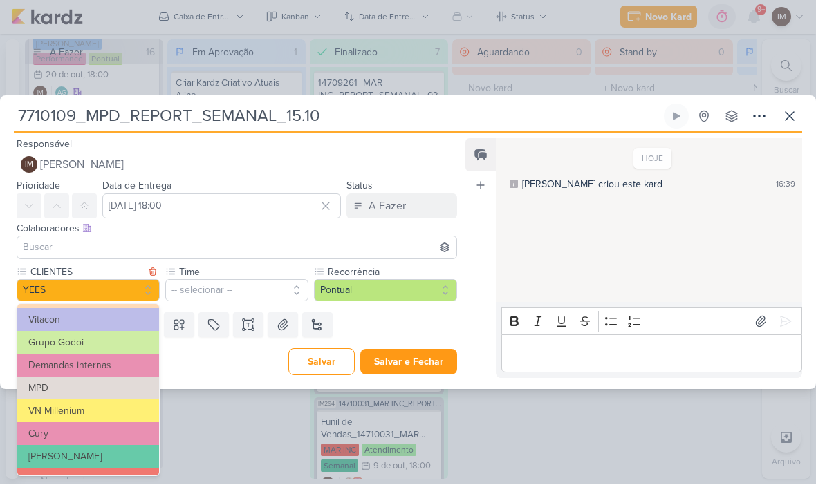
click at [96, 384] on button "MPD" at bounding box center [88, 388] width 142 height 23
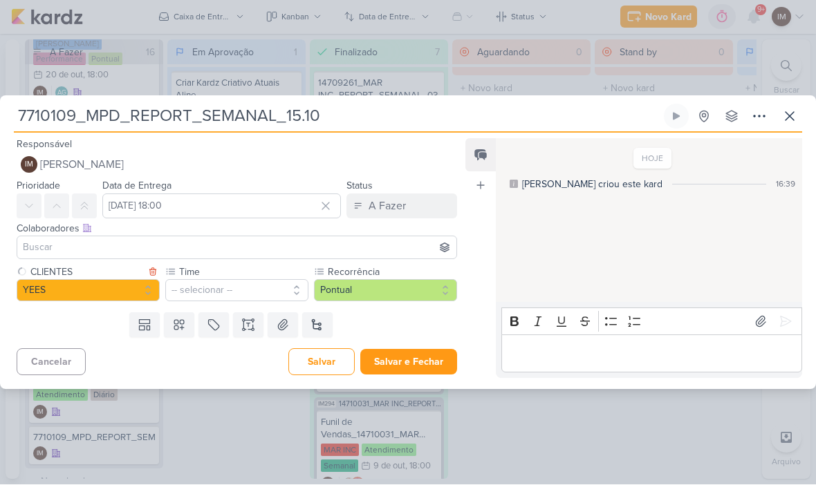
click at [205, 288] on button "-- selecionar --" at bounding box center [236, 291] width 143 height 22
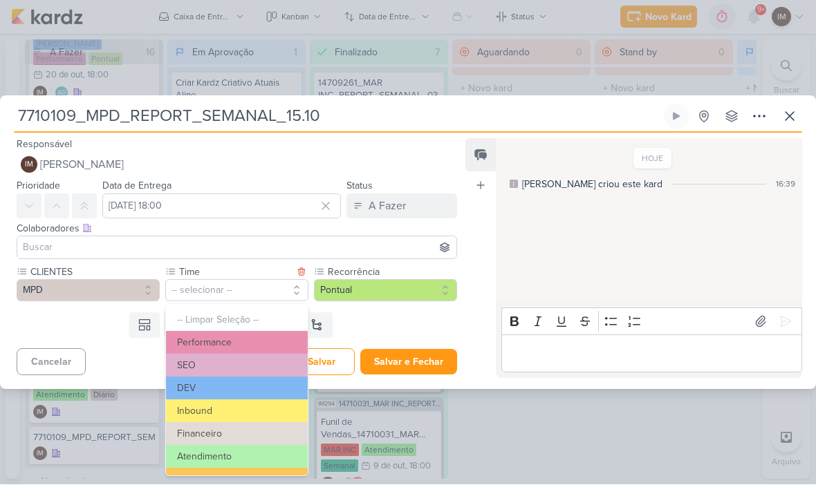
click at [239, 337] on button "Performance" at bounding box center [237, 343] width 142 height 23
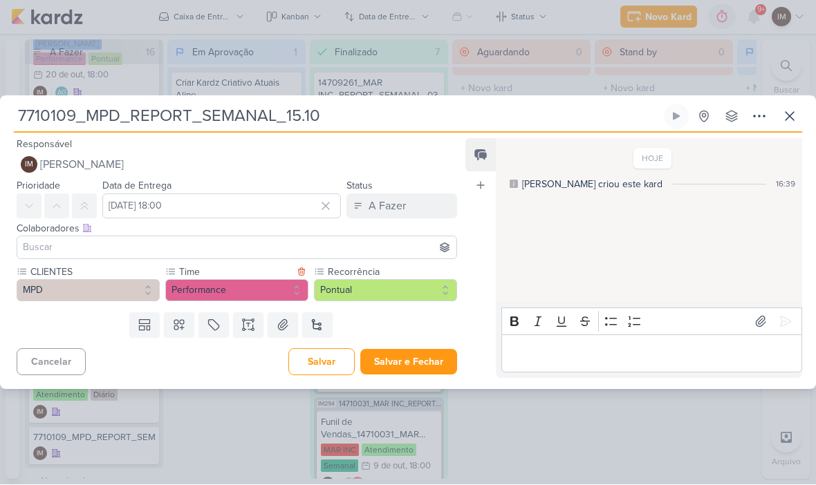
click at [254, 333] on button at bounding box center [248, 325] width 30 height 25
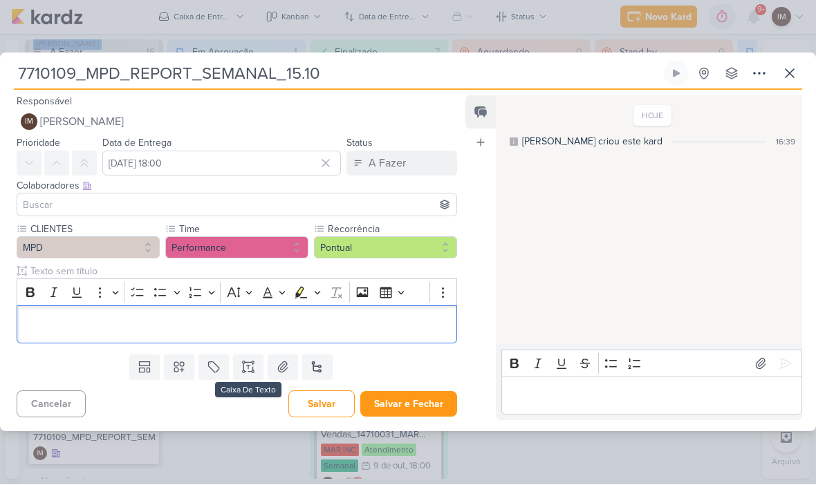
click at [381, 250] on button "Pontual" at bounding box center [385, 248] width 143 height 22
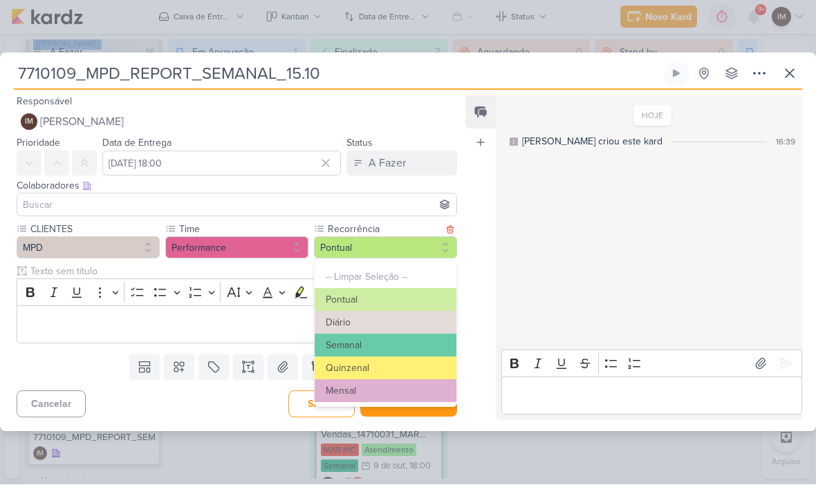
click at [388, 295] on button "Pontual" at bounding box center [386, 300] width 142 height 23
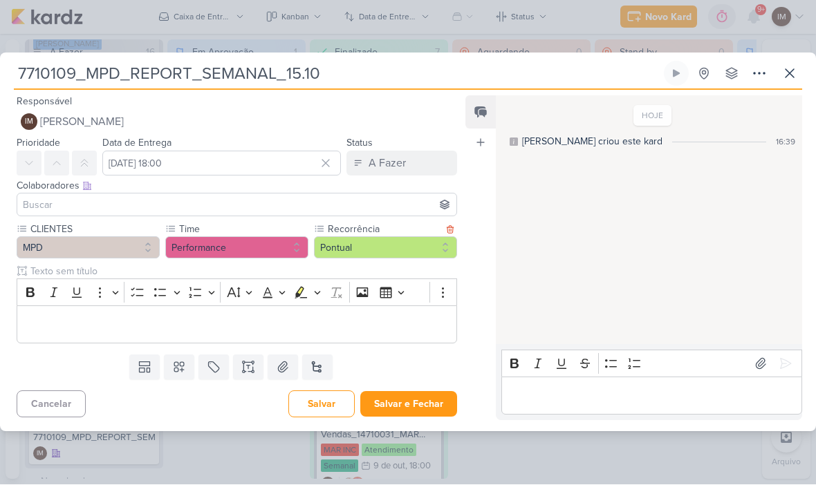
click at [404, 241] on button "Pontual" at bounding box center [385, 248] width 143 height 22
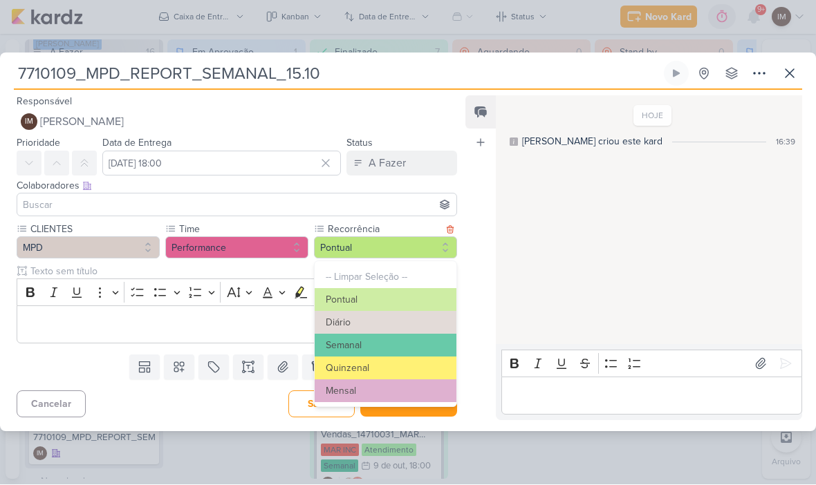
click at [382, 341] on button "Semanal" at bounding box center [386, 346] width 142 height 23
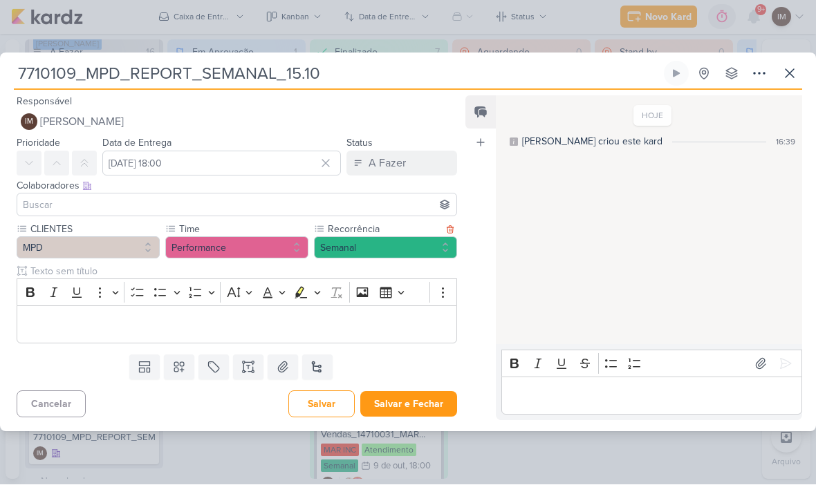
click at [41, 320] on p "Editor editing area: main" at bounding box center [236, 325] width 425 height 17
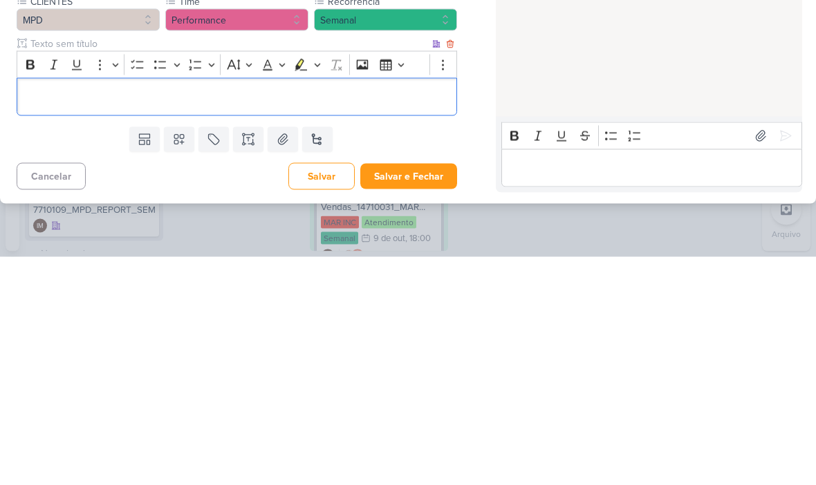
click at [45, 317] on p "Editor editing area: main" at bounding box center [236, 325] width 425 height 17
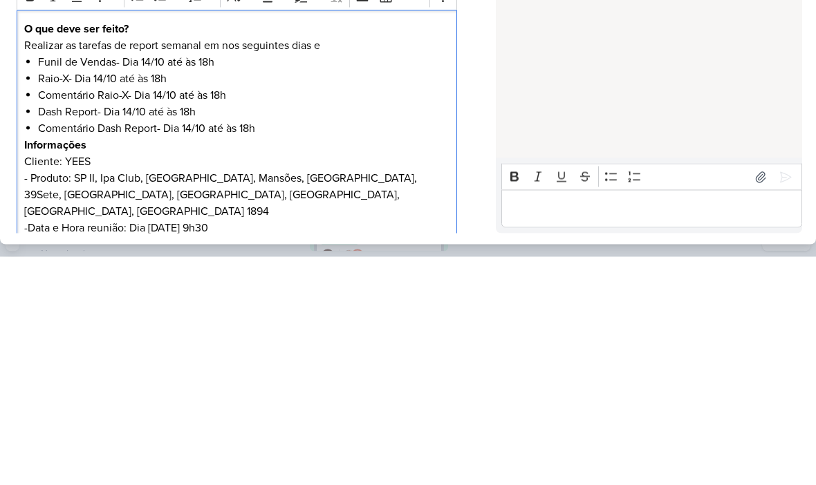
scroll to position [29, 0]
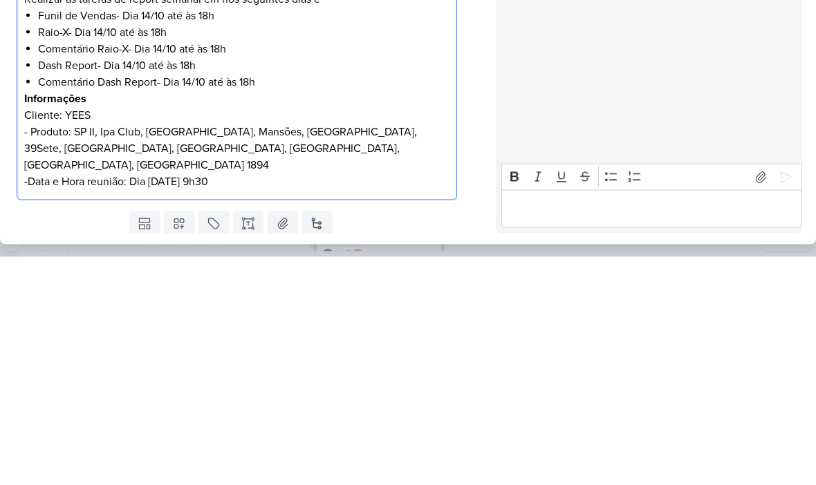
scroll to position [75, 0]
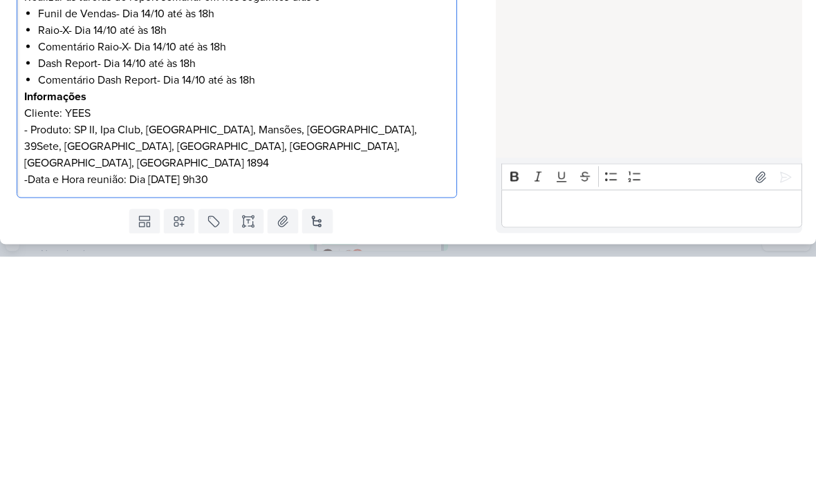
click at [82, 350] on p "- Produto: SP II, Ipa Club, [GEOGRAPHIC_DATA], Mansões, [GEOGRAPHIC_DATA], 39Se…" at bounding box center [236, 375] width 425 height 50
click at [86, 350] on p "- Produto: SP II, Ipa Club, [GEOGRAPHIC_DATA], Mansões, [GEOGRAPHIC_DATA], 39Se…" at bounding box center [236, 375] width 425 height 50
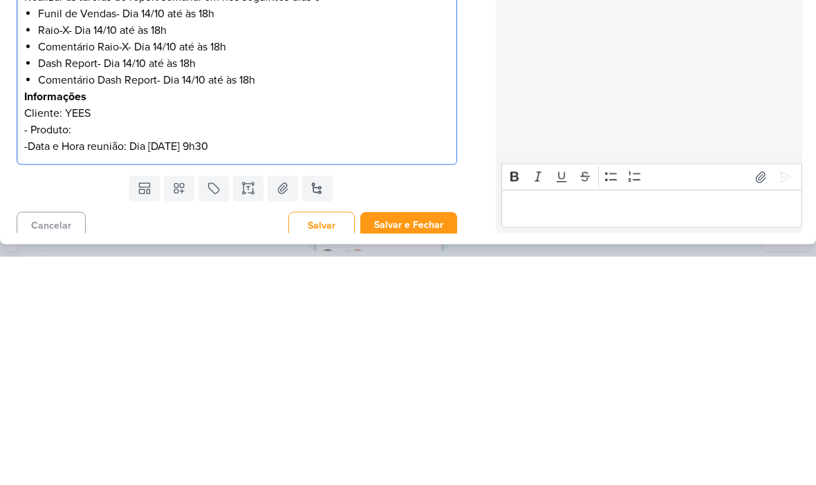
click at [202, 366] on p "-Data e Hora reunião: Dia [DATE] 9h30" at bounding box center [236, 374] width 425 height 17
click at [353, 366] on p "-Data e Hora reunião: Dia [DATE] 9h30" at bounding box center [236, 374] width 425 height 17
click at [357, 350] on p "- Produto:" at bounding box center [236, 358] width 425 height 17
click at [85, 350] on p "- Produto:" at bounding box center [236, 358] width 425 height 17
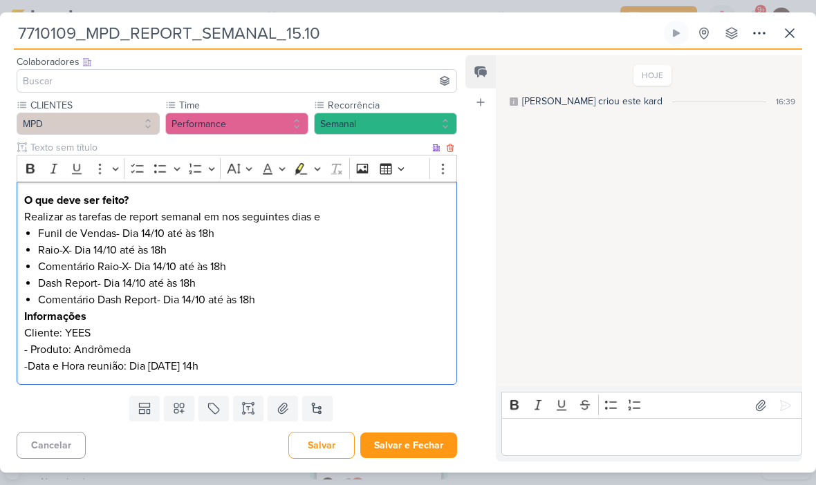
scroll to position [84, 0]
click at [606, 158] on div "HOJE Isabella criou este kard 16:39" at bounding box center [648, 222] width 305 height 330
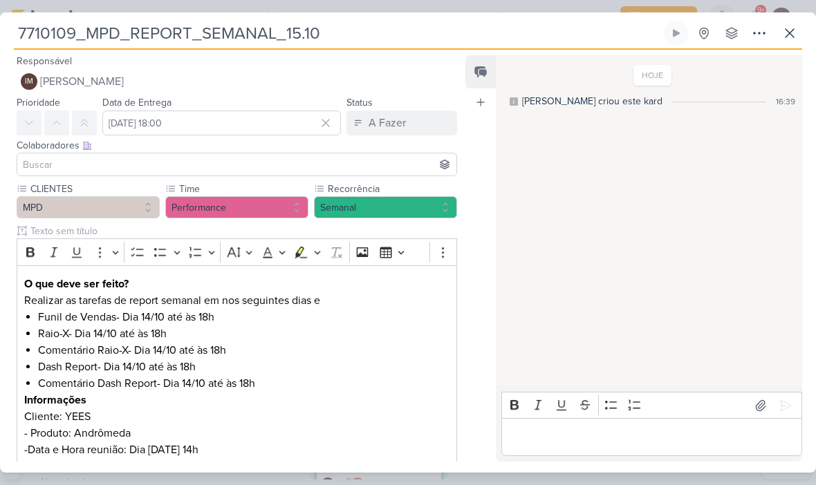
click at [160, 423] on p "Cliente: YEES" at bounding box center [236, 417] width 425 height 17
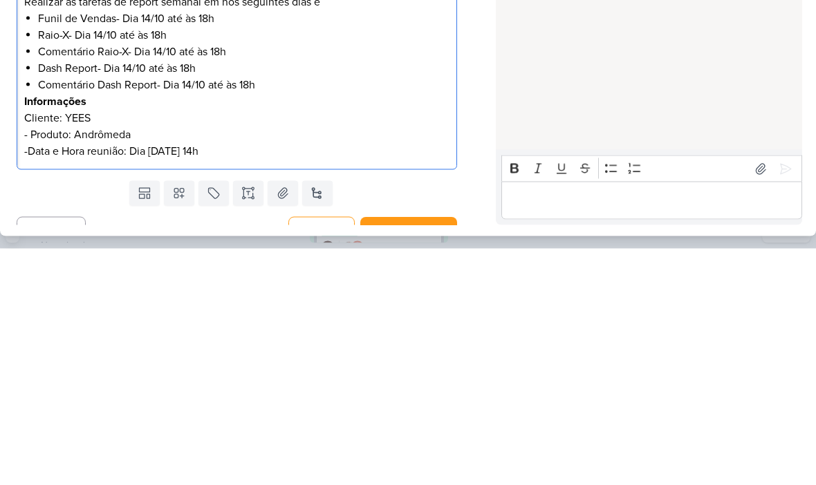
scroll to position [62, 0]
click at [222, 364] on p "- Produto: Andrômeda" at bounding box center [236, 372] width 425 height 17
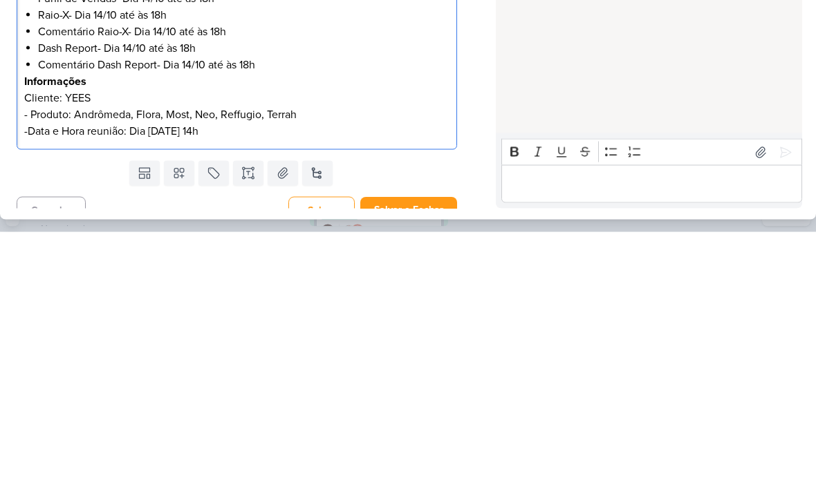
scroll to position [78, 0]
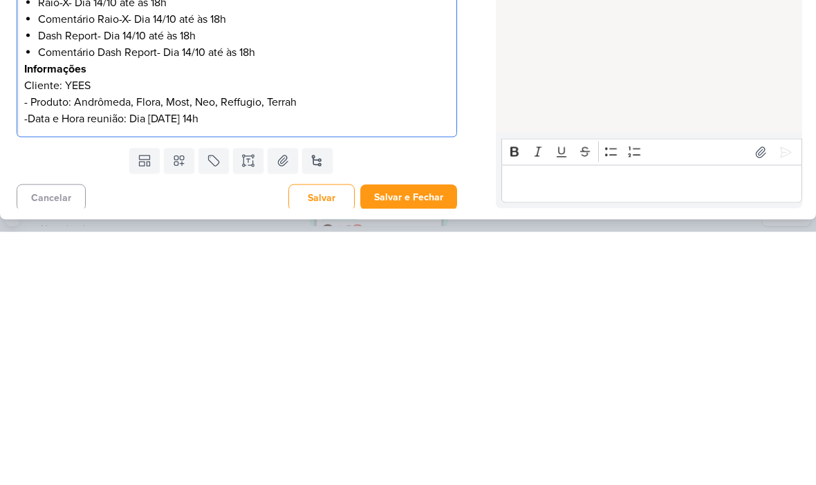
click at [592, 57] on div "HOJE Isabella criou este kard 16:39" at bounding box center [648, 222] width 305 height 330
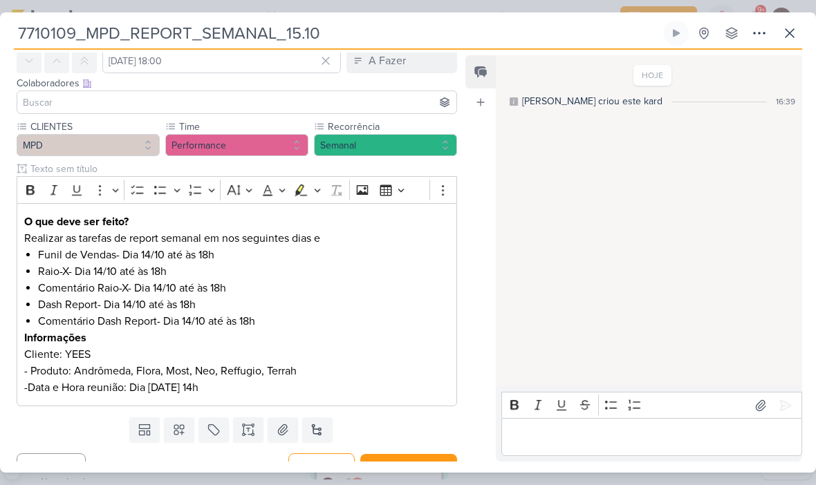
scroll to position [64, 0]
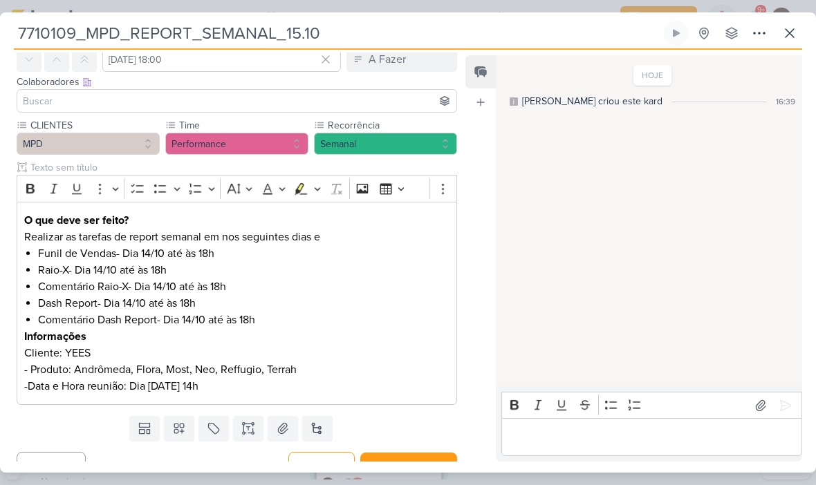
click at [218, 237] on p "Realizar as tarefas de report semanal em nos seguintes dias e" at bounding box center [236, 237] width 425 height 17
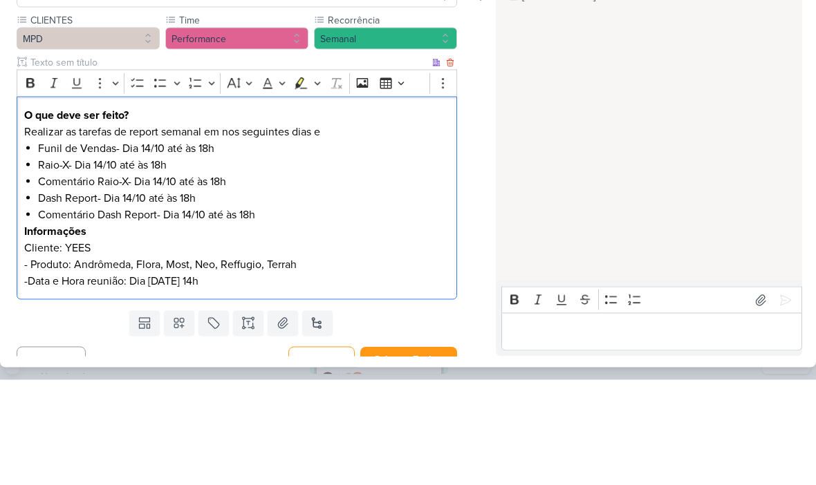
click at [212, 229] on p "Realizar as tarefas de report semanal em nos seguintes dias e" at bounding box center [236, 237] width 425 height 17
click at [209, 229] on p "Realizar as tarefas de report semanal em nos seguintes dias e" at bounding box center [236, 237] width 425 height 17
click at [649, 170] on div "HOJE Isabella criou este kard 16:39" at bounding box center [648, 222] width 305 height 330
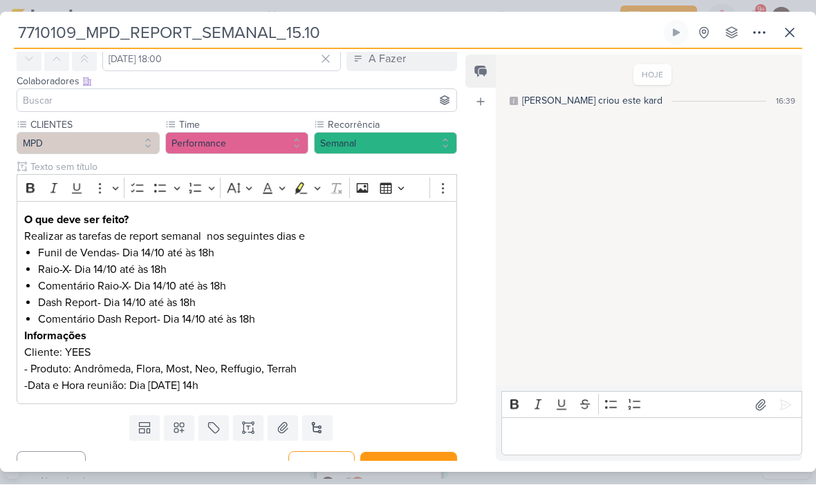
click at [344, 236] on p "Realizar as tarefas de report semanal nos seguintes dias e" at bounding box center [236, 237] width 425 height 17
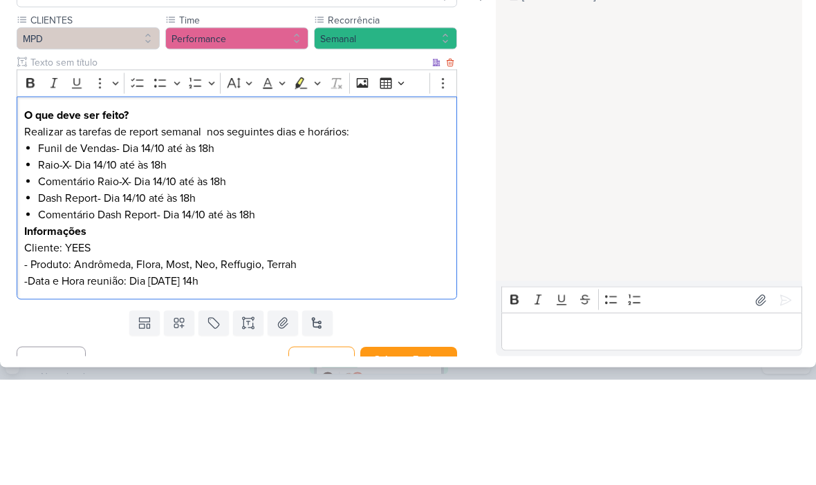
click at [642, 139] on div "HOJE Isabella criou este kard 16:39" at bounding box center [648, 222] width 305 height 330
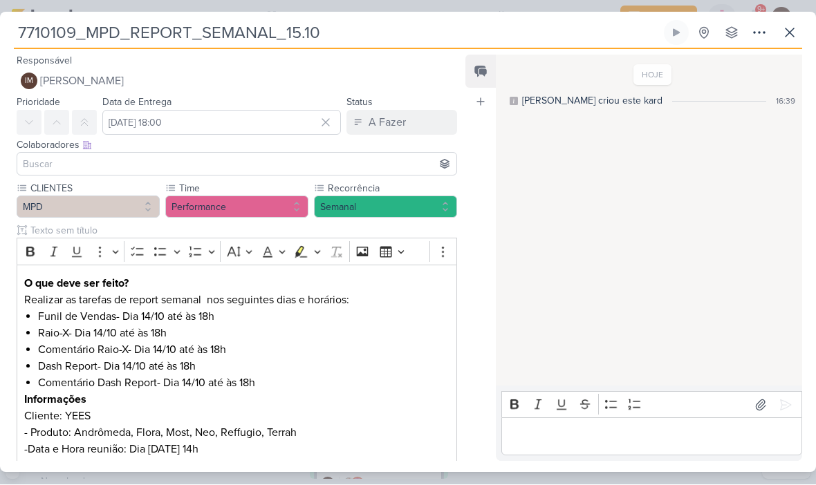
scroll to position [0, 0]
click at [97, 88] on span "[PERSON_NAME]" at bounding box center [82, 81] width 84 height 17
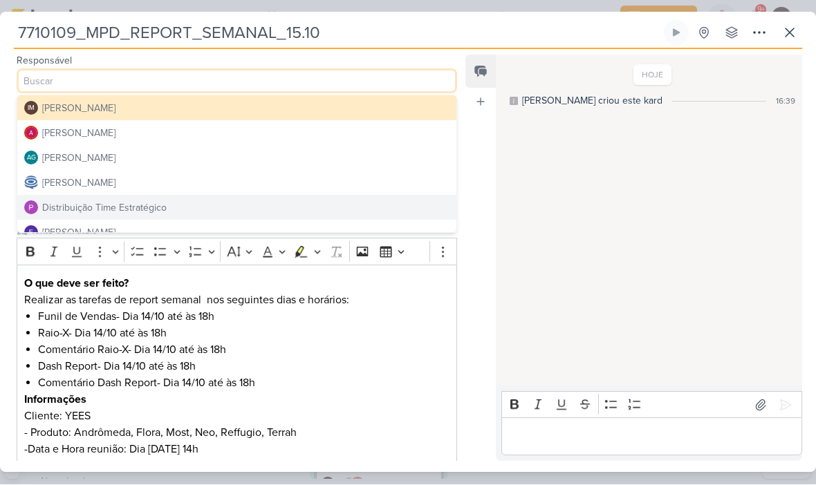
click at [330, 203] on button "Distribuição Time Estratégico" at bounding box center [236, 208] width 439 height 25
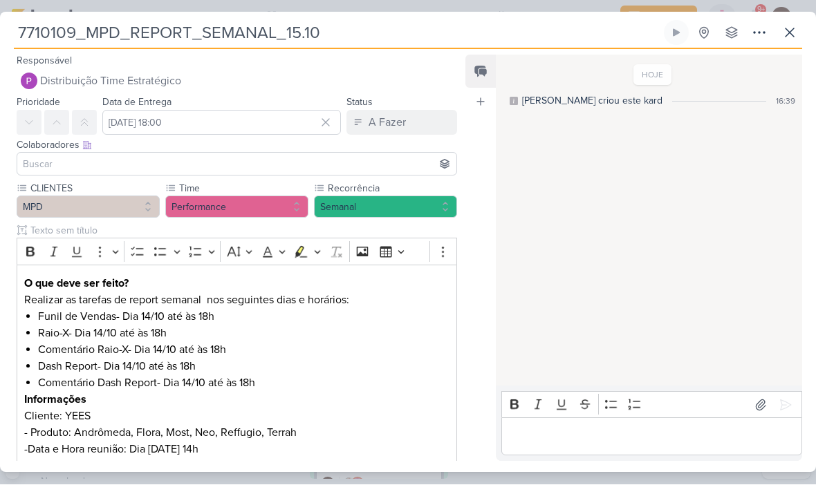
click at [37, 157] on input at bounding box center [237, 164] width 434 height 17
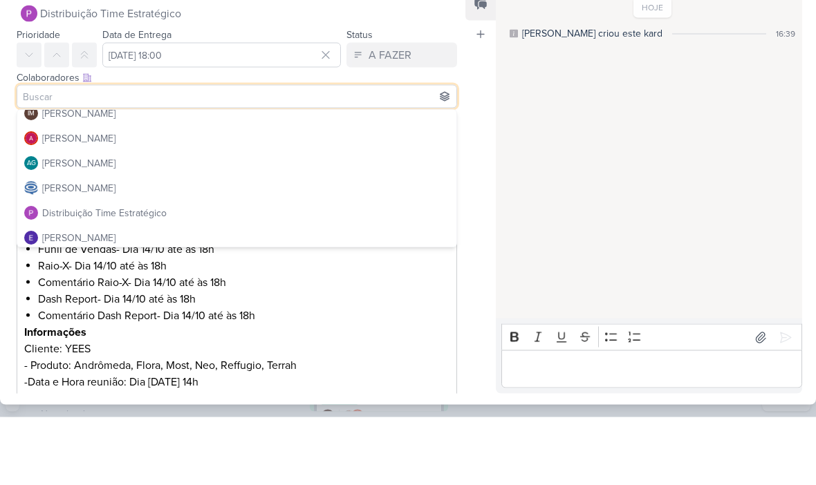
scroll to position [8, 0]
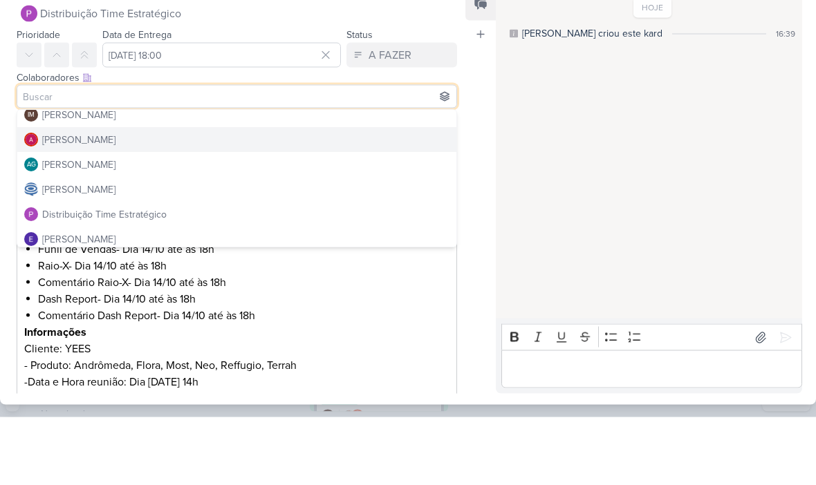
click at [66, 201] on div "[PERSON_NAME]" at bounding box center [78, 208] width 73 height 15
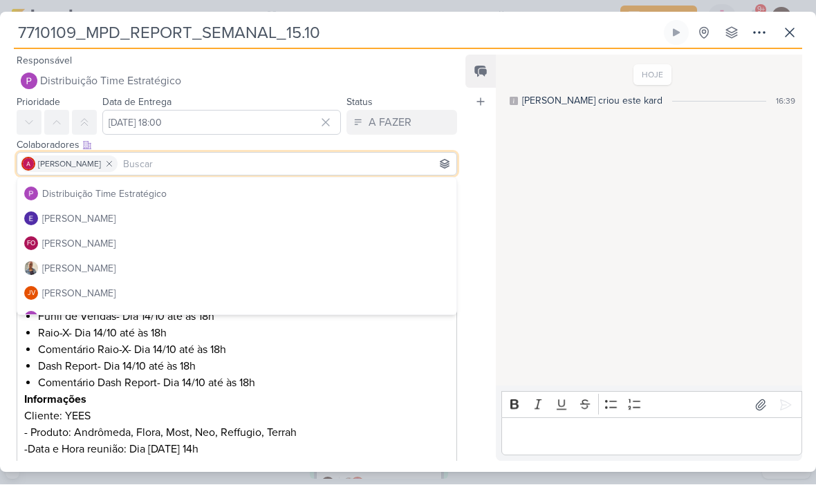
scroll to position [100, 0]
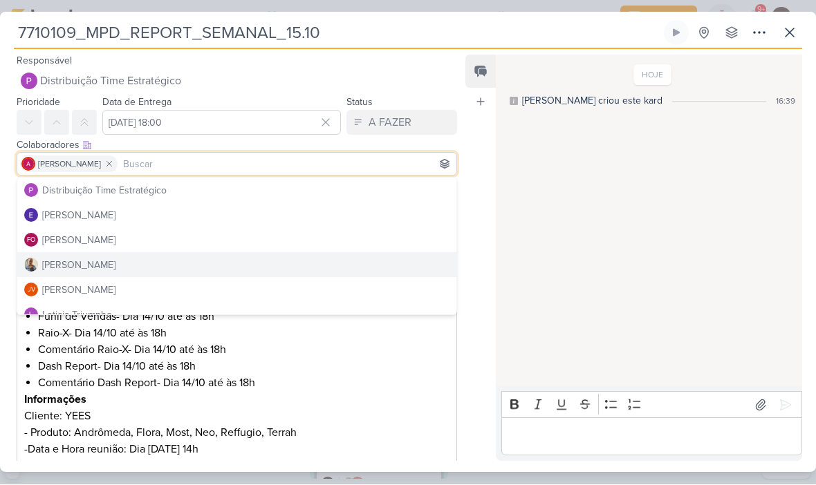
click at [299, 261] on button "[PERSON_NAME]" at bounding box center [236, 265] width 439 height 25
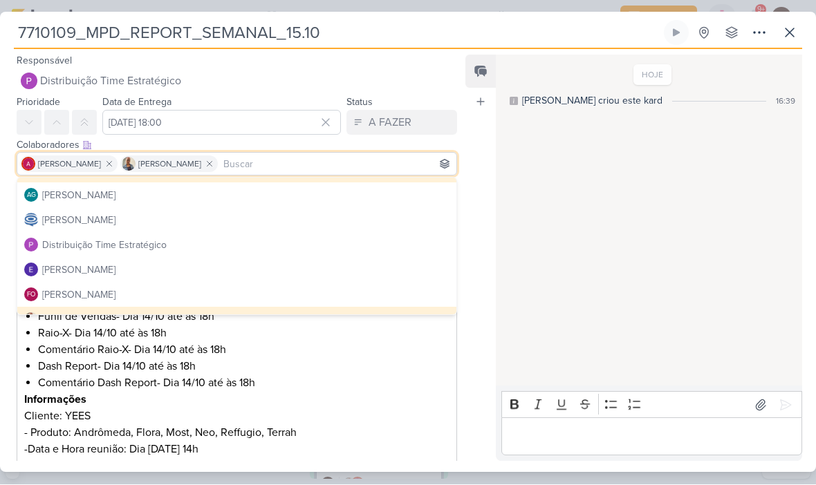
scroll to position [42, 0]
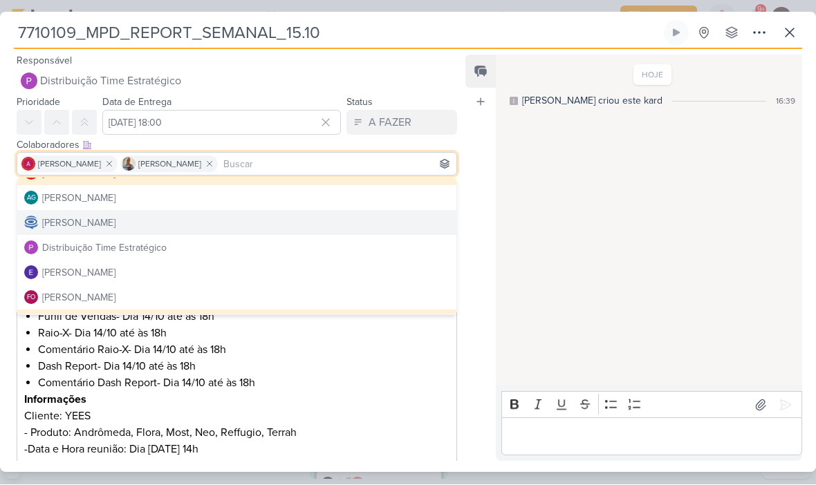
click at [360, 222] on button "[PERSON_NAME]" at bounding box center [236, 223] width 439 height 25
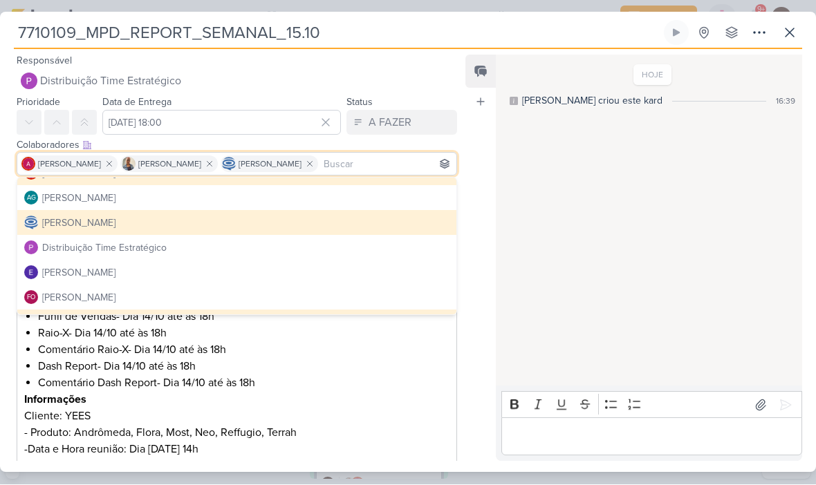
click at [532, 208] on div "HOJE Isabella criou este kard 16:39" at bounding box center [648, 222] width 305 height 330
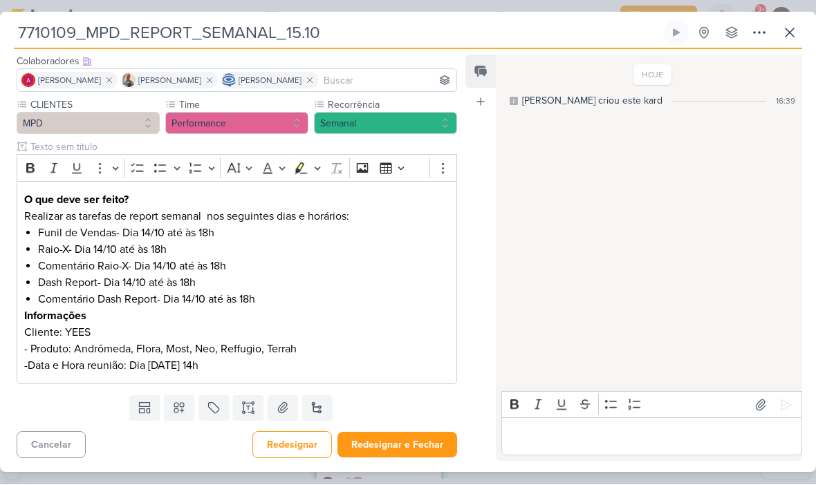
click at [400, 446] on button "Redesignar e Fechar" at bounding box center [397, 446] width 120 height 26
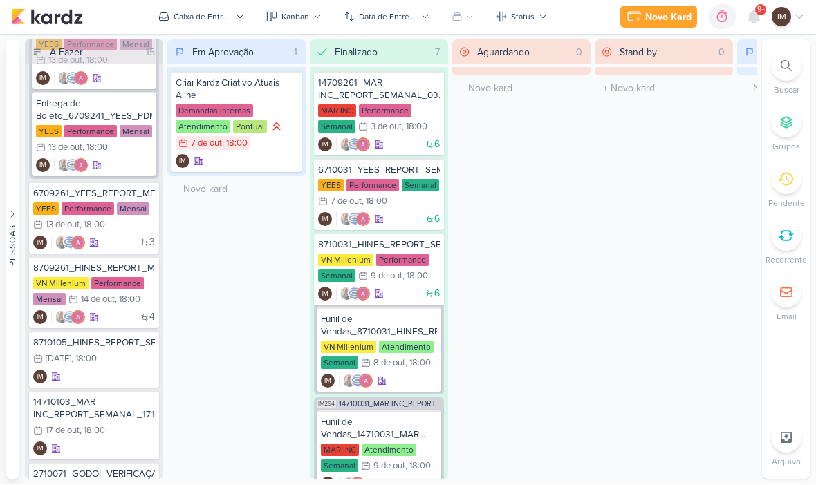
scroll to position [400, 0]
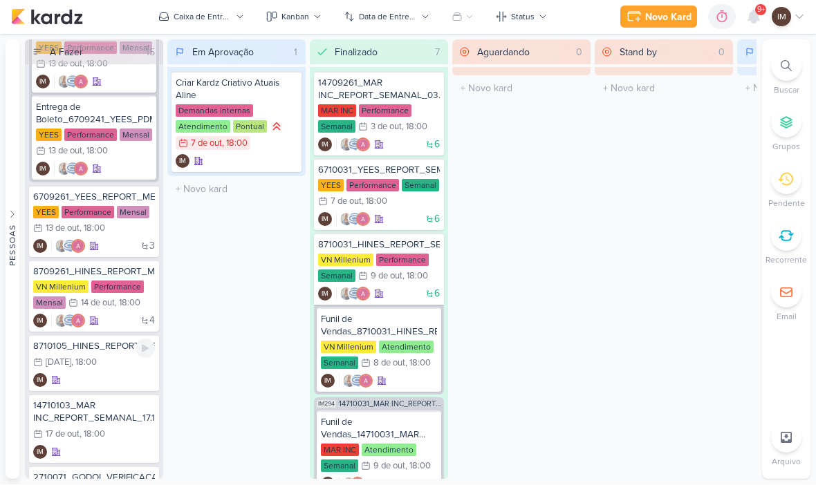
click at [109, 371] on div "8710105_HINES_REPORT_SEMANAL_16.10 16/10 16 de out , 18:00 IM" at bounding box center [94, 363] width 130 height 57
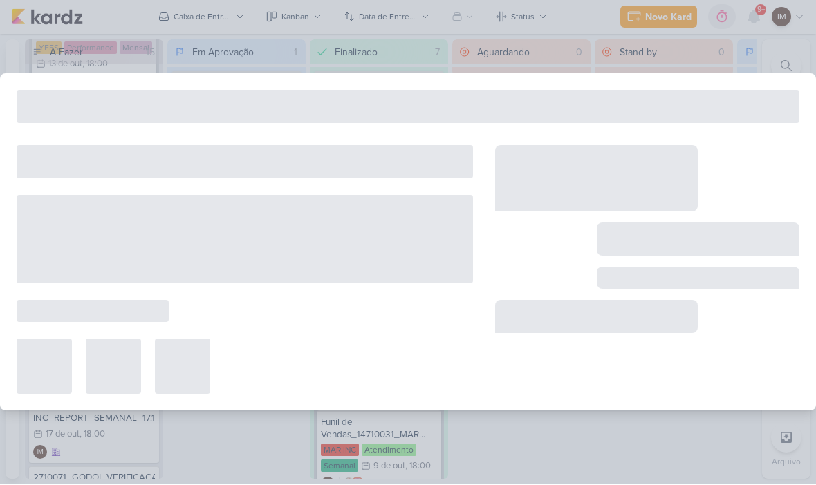
type input "8710105_HINES_REPORT_SEMANAL_16.10"
type input "[DATE] 18:00"
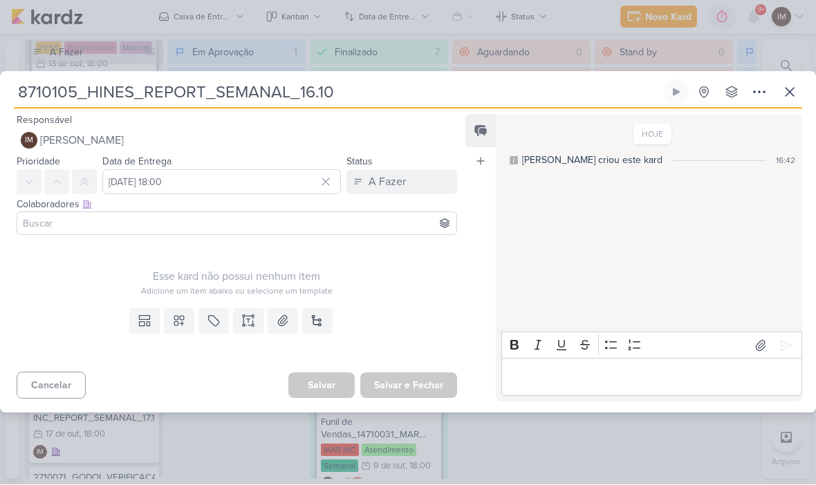
click at [255, 310] on button at bounding box center [248, 321] width 30 height 25
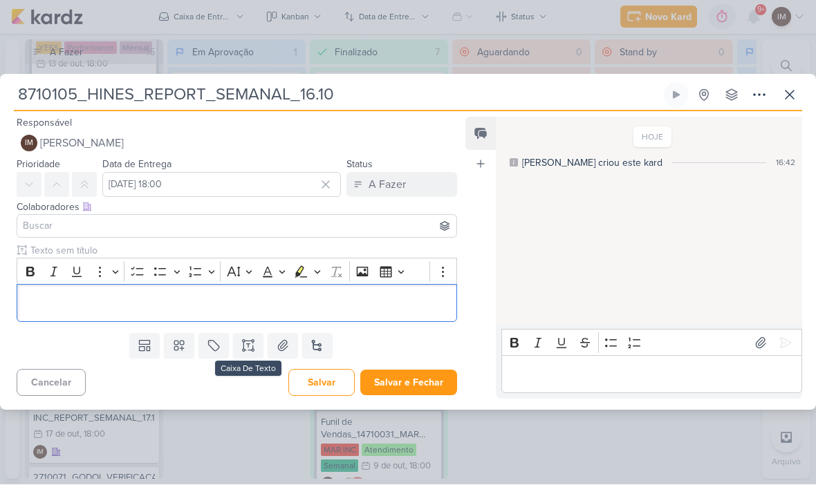
click at [36, 301] on p "Editor editing area: main" at bounding box center [236, 304] width 425 height 17
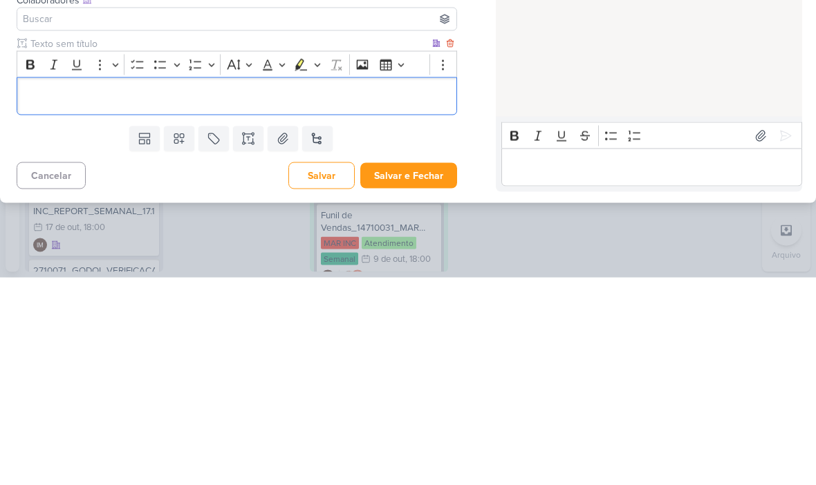
click at [37, 296] on p "Editor editing area: main" at bounding box center [236, 304] width 425 height 17
click at [41, 296] on p "Editor editing area: main" at bounding box center [236, 304] width 425 height 17
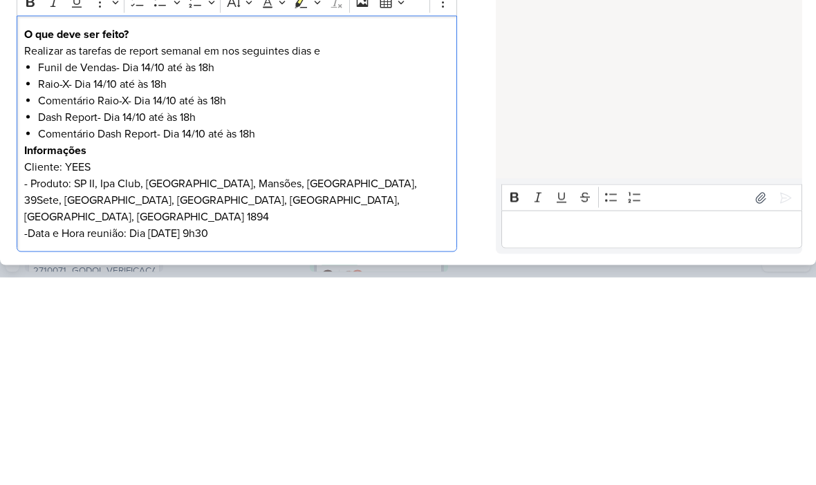
click at [151, 267] on li "Funil de Vendas- Dia 14/10 até às 18h" at bounding box center [243, 275] width 411 height 17
click at [148, 267] on li "Funil de Vendas- Dia 14/10 até às 18h" at bounding box center [243, 275] width 411 height 17
click at [101, 283] on li "Raio-X- Dia 14/10 até às 18h" at bounding box center [243, 291] width 411 height 17
click at [95, 283] on li "Raio-X- Dia 14/10 até às 18h" at bounding box center [243, 291] width 411 height 17
click at [162, 300] on li "Comentário Raio-X- Dia 14/10 até às 18h" at bounding box center [243, 308] width 411 height 17
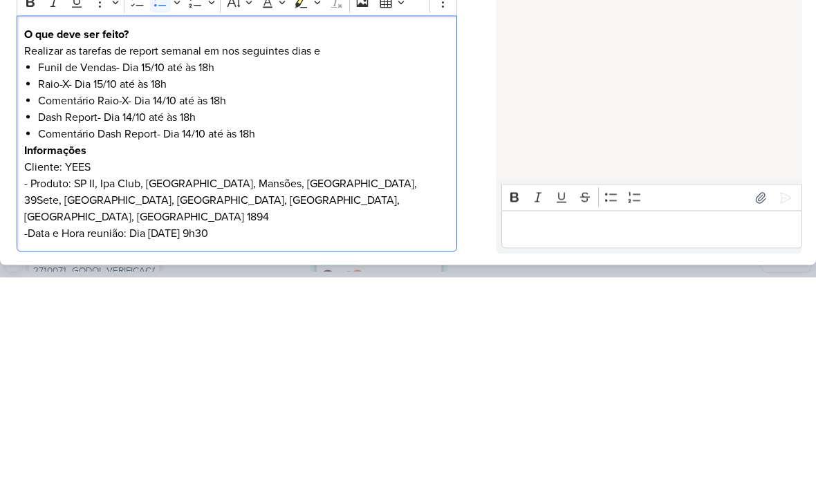
click at [125, 333] on li "Comentário Dash Report- Dia 14/10 até às 18h" at bounding box center [243, 341] width 411 height 17
click at [188, 300] on li "Comentário Raio-X- Dia 14/10 até às 18h" at bounding box center [243, 308] width 411 height 17
click at [145, 317] on li "Dash Report- Dia 14/10 até às 18h" at bounding box center [243, 325] width 411 height 17
click at [192, 333] on li "Comentário Dash Report- Dia 14/10 até às 18h" at bounding box center [243, 341] width 411 height 17
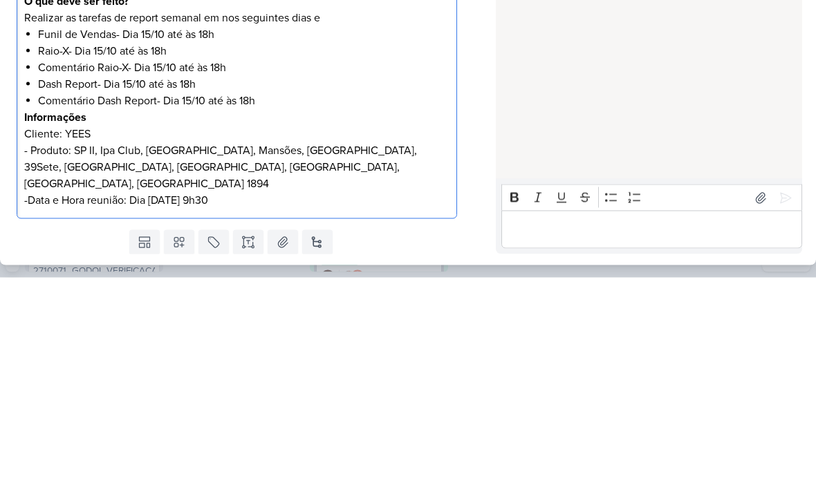
scroll to position [37, 0]
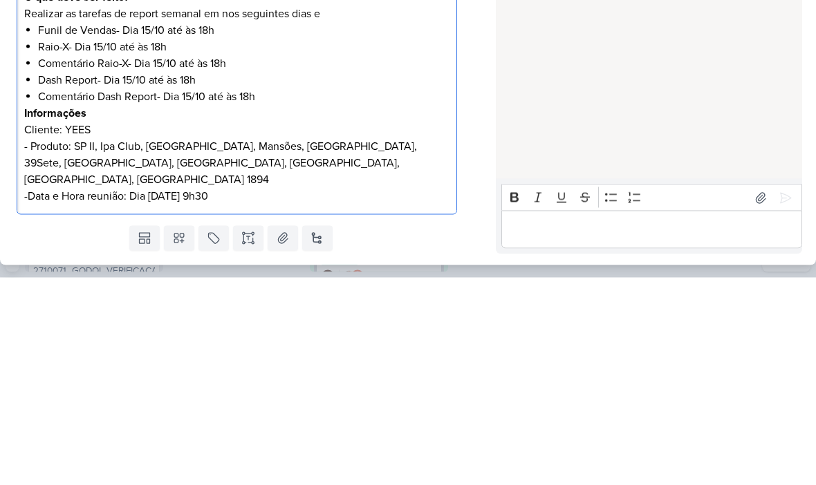
click at [81, 346] on p "- Produto: SP II, Ipa Club, [GEOGRAPHIC_DATA], Mansões, [GEOGRAPHIC_DATA], 39Se…" at bounding box center [236, 371] width 425 height 50
click at [88, 346] on p "- Produto: SP II, Ipa Club, [GEOGRAPHIC_DATA], Mansões, [GEOGRAPHIC_DATA], 39Se…" at bounding box center [236, 371] width 425 height 50
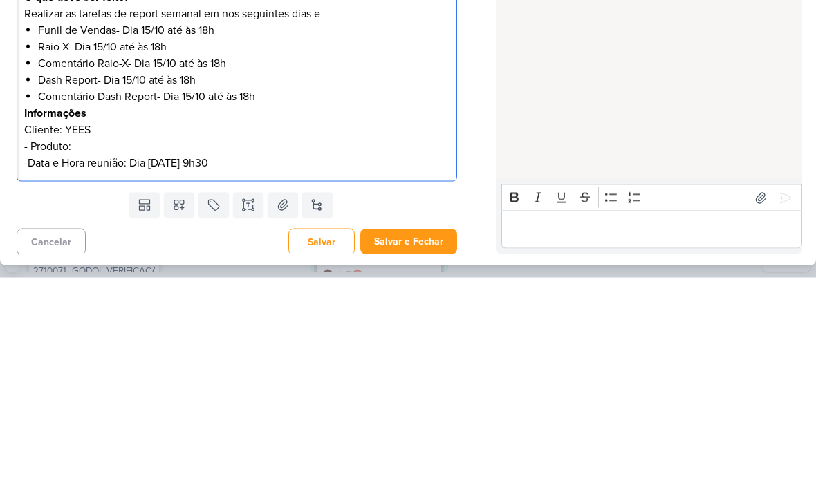
click at [161, 362] on p "-Data e Hora reunião: Dia [DATE] 9h30" at bounding box center [236, 370] width 425 height 17
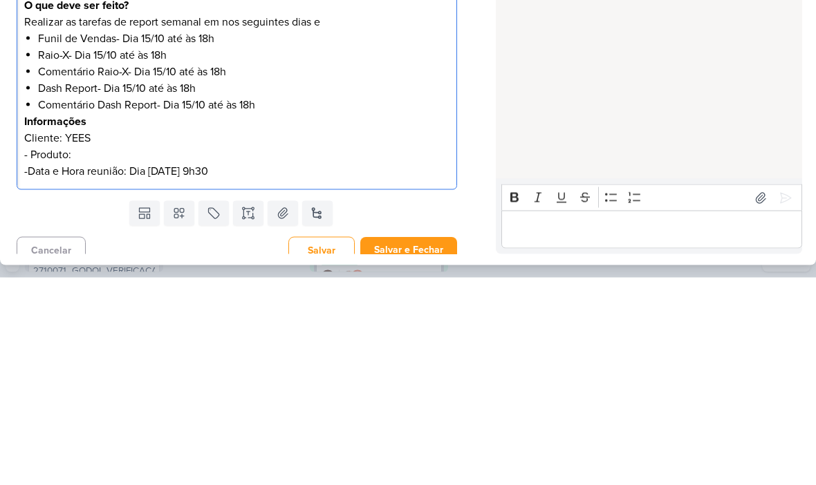
scroll to position [24, 0]
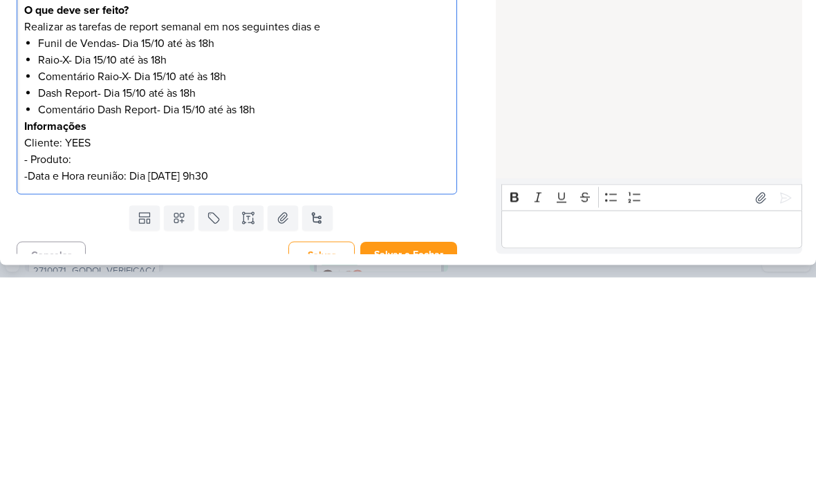
click at [214, 375] on p "-Data e Hora reunião: Dia [DATE] 9h30" at bounding box center [236, 383] width 425 height 17
click at [288, 375] on p "-Data e Hora reunião: Dia [DATE] 9h30" at bounding box center [236, 383] width 425 height 17
click at [339, 226] on p "Realizar as tarefas de report semanal em nos seguintes dias e" at bounding box center [236, 234] width 425 height 17
click at [217, 375] on p "-Data e Hora reunião: Dia [DATE] 9h30" at bounding box center [236, 383] width 425 height 17
click at [123, 359] on p "- Produto:" at bounding box center [236, 367] width 425 height 17
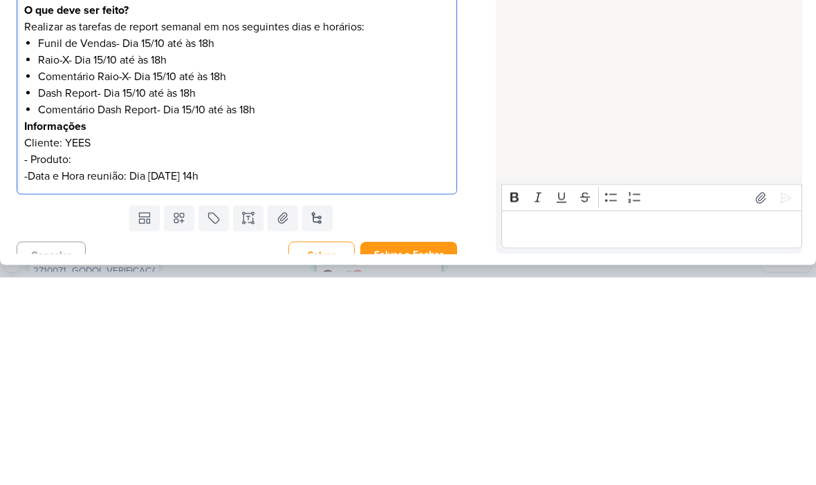
click at [321, 342] on p "Cliente: YEES" at bounding box center [236, 350] width 425 height 17
click at [102, 359] on p "- Produto:" at bounding box center [236, 367] width 425 height 17
click at [78, 359] on p "- Produto:" at bounding box center [236, 367] width 425 height 17
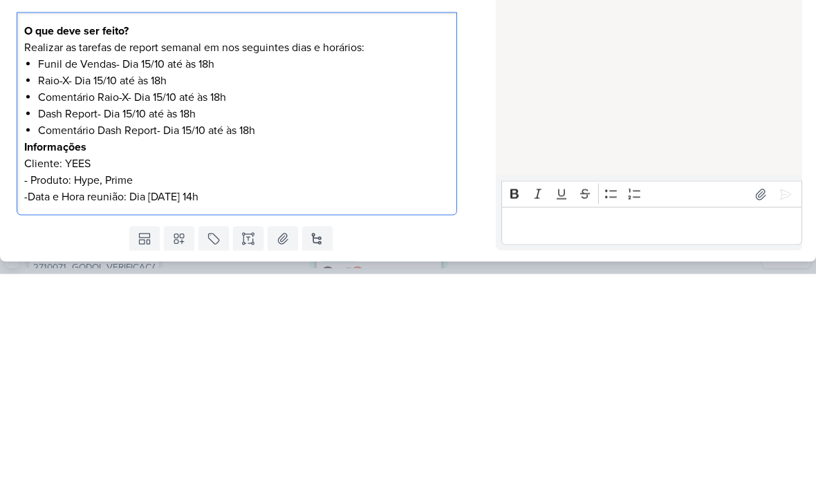
click at [616, 124] on div "HOJE Isabella criou este kard 16:42" at bounding box center [648, 222] width 305 height 330
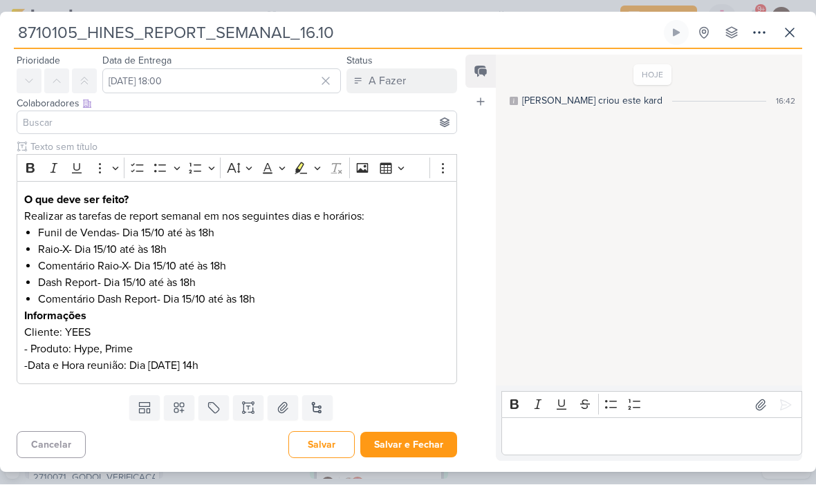
scroll to position [41, 0]
click at [27, 186] on div "O que deve ser feito? Realizar as tarefas de report semanal em nos seguintes di…" at bounding box center [237, 284] width 440 height 204
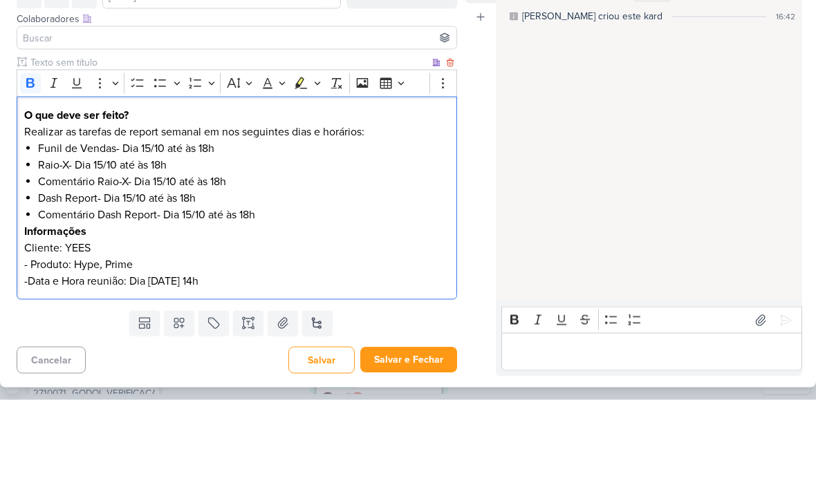
click at [33, 194] on strong "O que deve ser feito?" at bounding box center [76, 201] width 104 height 14
click at [31, 194] on strong "O que deve ser feito?" at bounding box center [76, 201] width 104 height 14
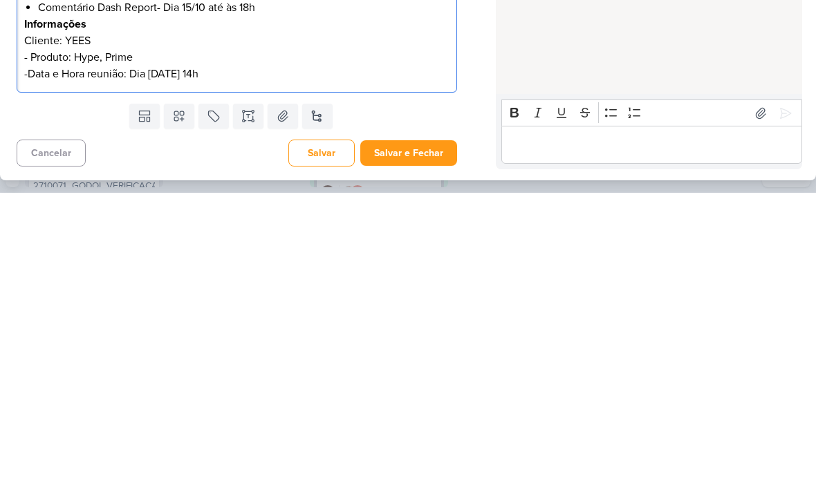
copy div "O que deve ser feito? Realizar as tarefas de report semanal em nos seguintes di…"
click at [586, 57] on div "HOJE Isabella criou este kard 16:42" at bounding box center [648, 222] width 305 height 330
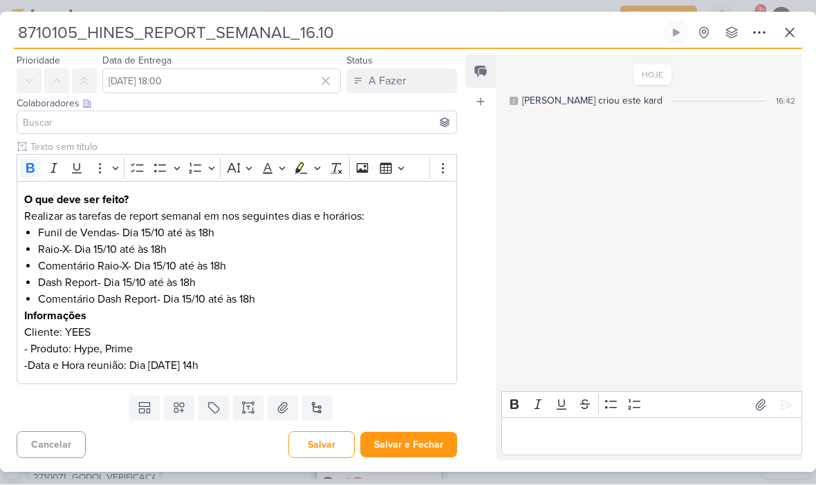
click at [179, 412] on icon at bounding box center [179, 409] width 14 height 14
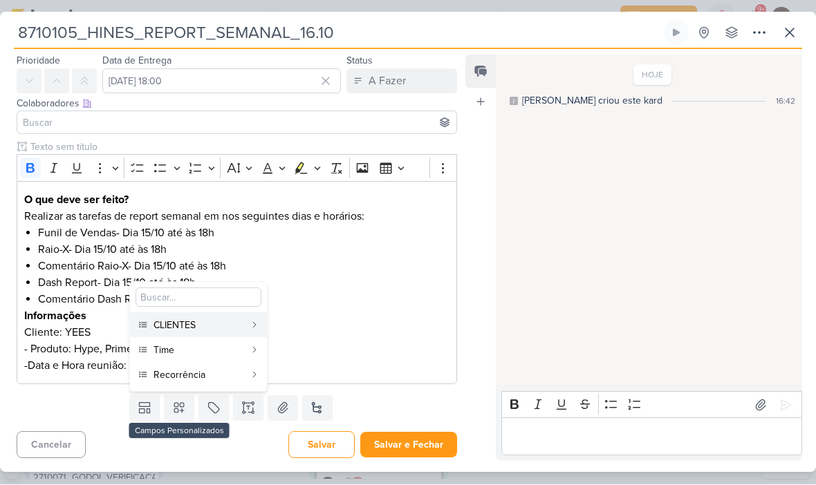
click at [215, 324] on div "CLIENTES" at bounding box center [198, 326] width 91 height 15
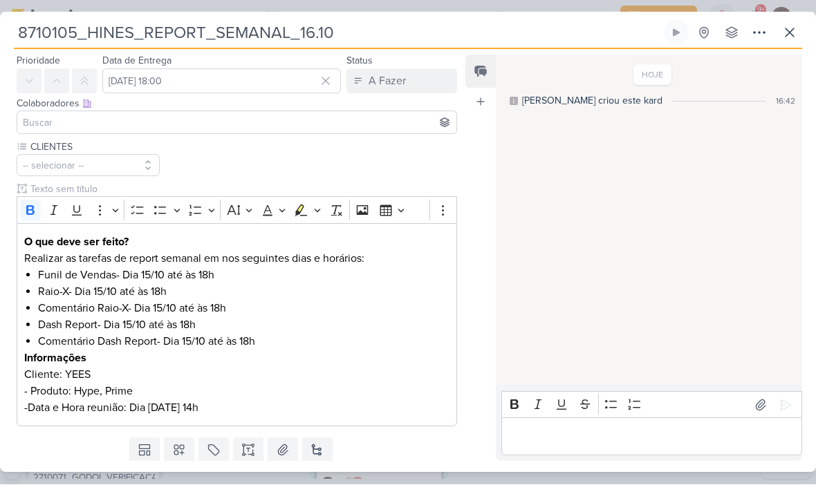
click at [188, 438] on button at bounding box center [179, 450] width 30 height 25
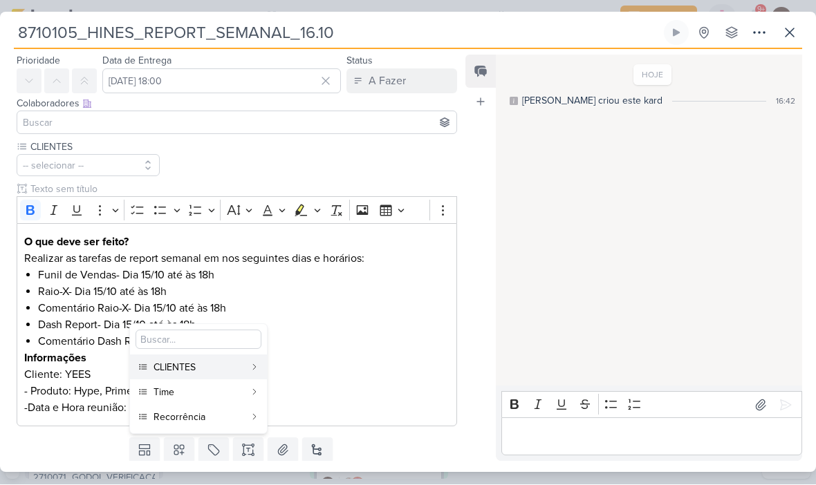
click at [189, 395] on div "Time" at bounding box center [198, 393] width 91 height 15
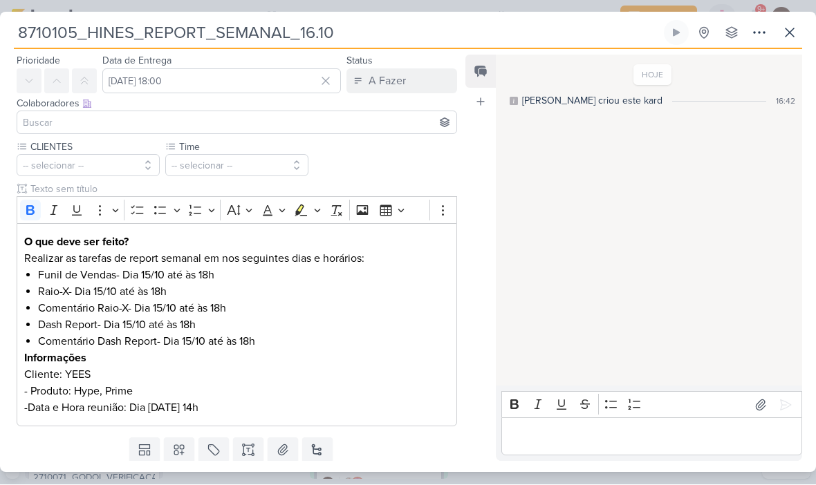
click at [184, 449] on icon at bounding box center [179, 452] width 10 height 10
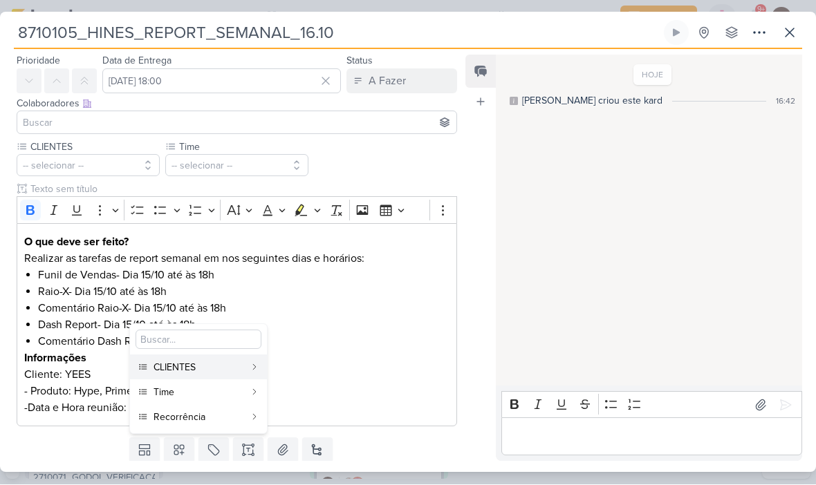
click at [203, 418] on div "Recorrência" at bounding box center [198, 418] width 91 height 15
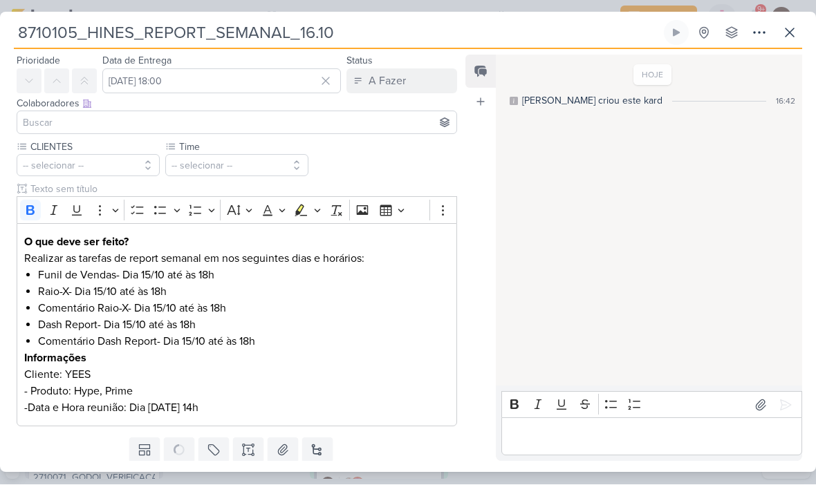
click at [117, 170] on button "-- selecionar --" at bounding box center [88, 166] width 143 height 22
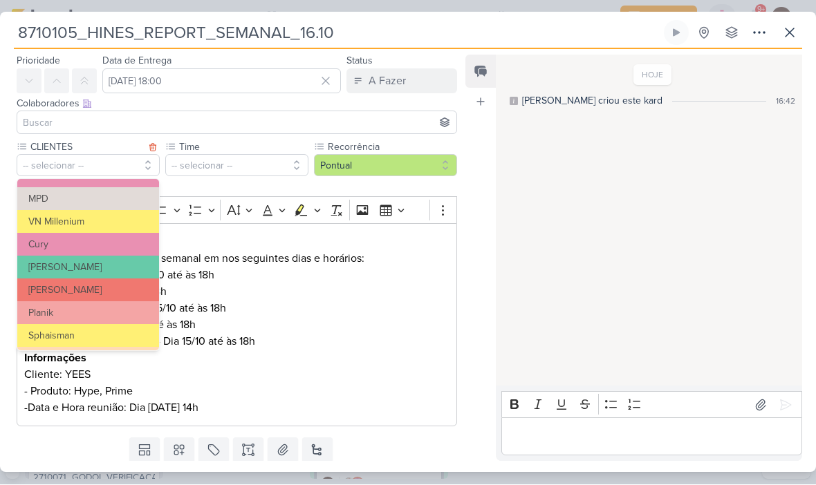
scroll to position [142, 0]
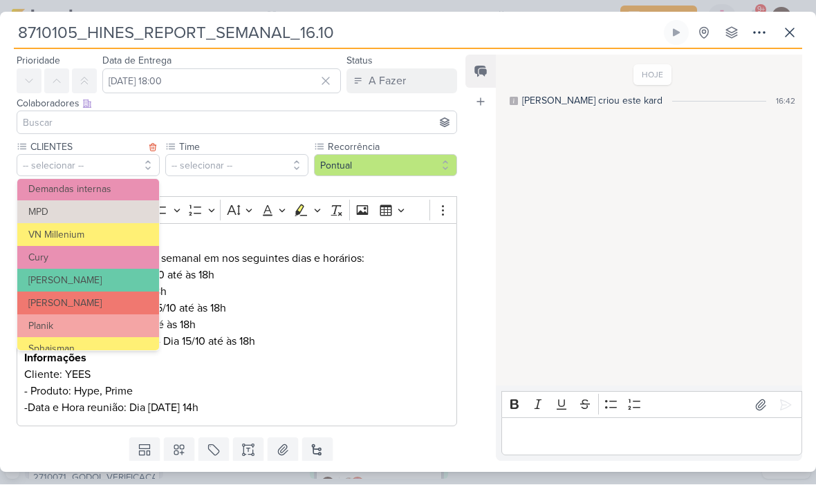
click at [117, 230] on button "VN Millenium" at bounding box center [88, 235] width 142 height 23
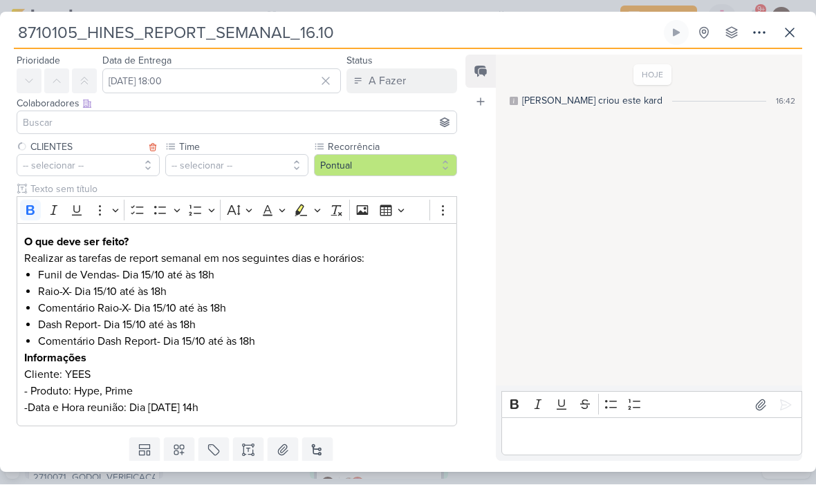
click at [234, 162] on button "-- selecionar --" at bounding box center [236, 166] width 143 height 22
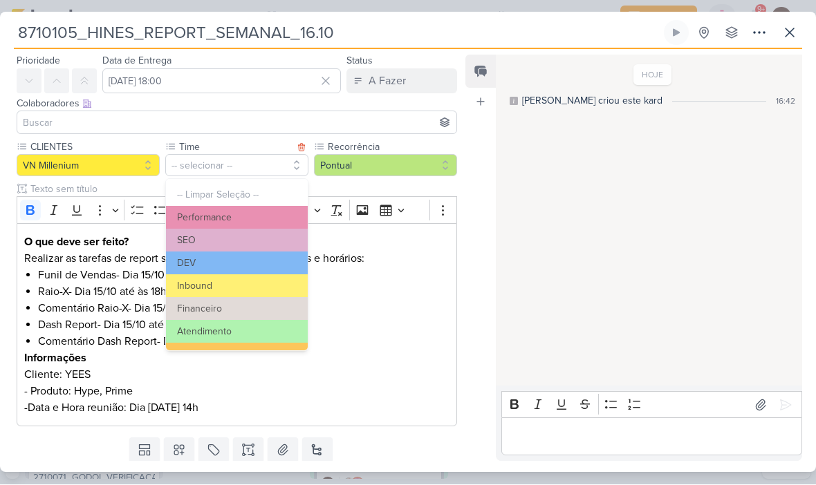
click at [268, 220] on button "Performance" at bounding box center [237, 218] width 142 height 23
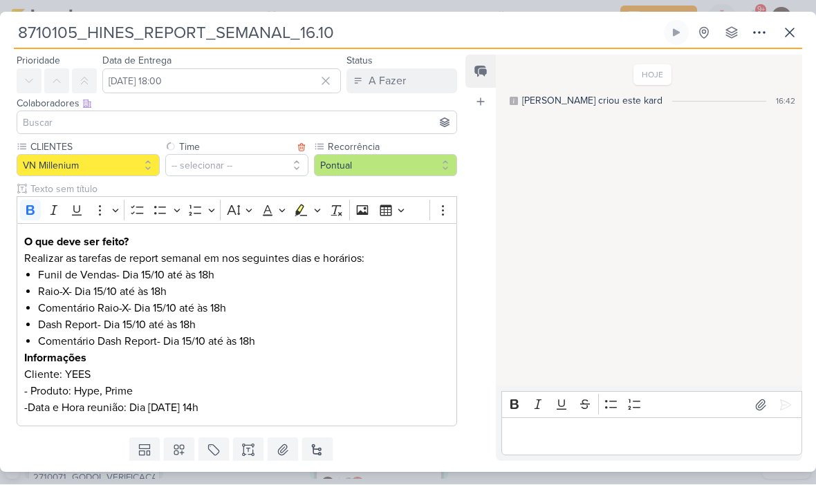
click at [368, 162] on button "Pontual" at bounding box center [385, 166] width 143 height 22
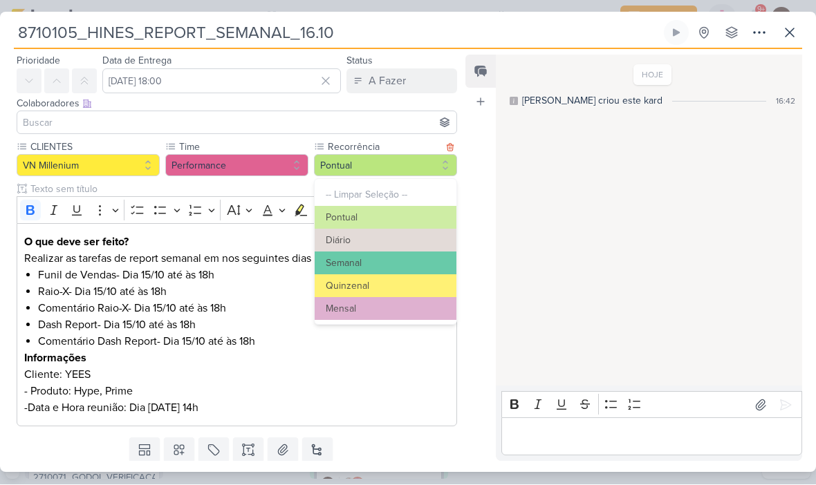
click at [382, 261] on button "Semanal" at bounding box center [386, 263] width 142 height 23
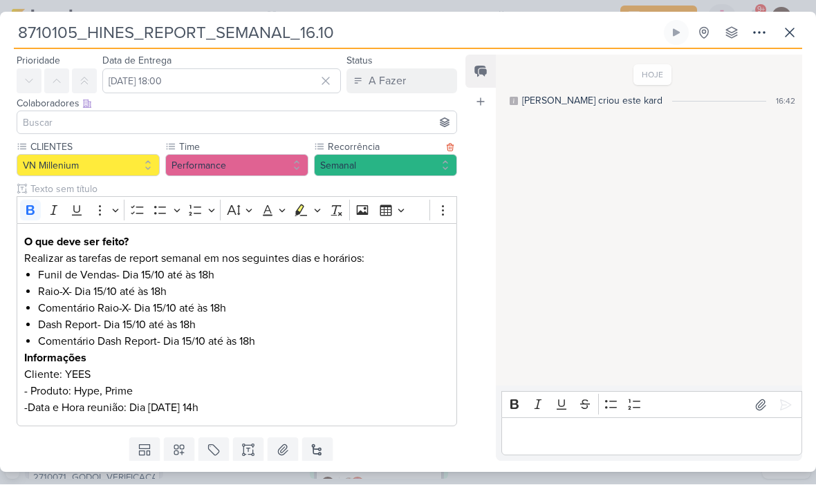
click at [521, 160] on div "HOJE Isabella criou este kard 16:42" at bounding box center [648, 222] width 305 height 330
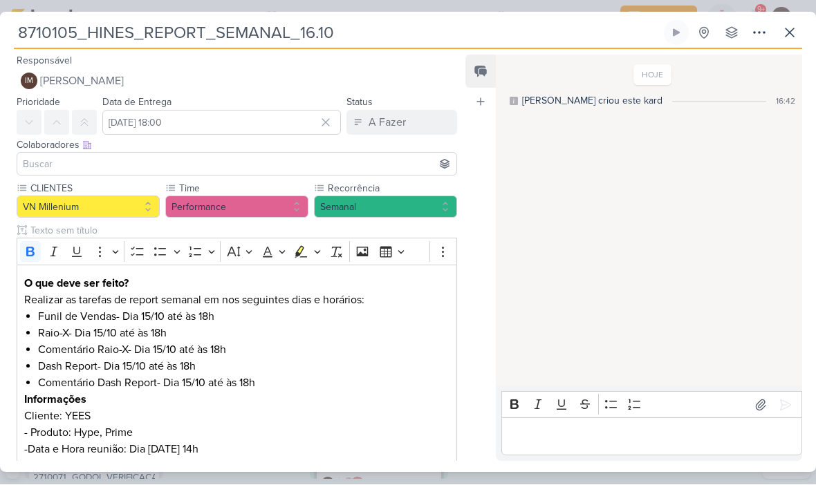
scroll to position [0, 0]
click at [339, 77] on button "IM [PERSON_NAME]" at bounding box center [237, 81] width 440 height 25
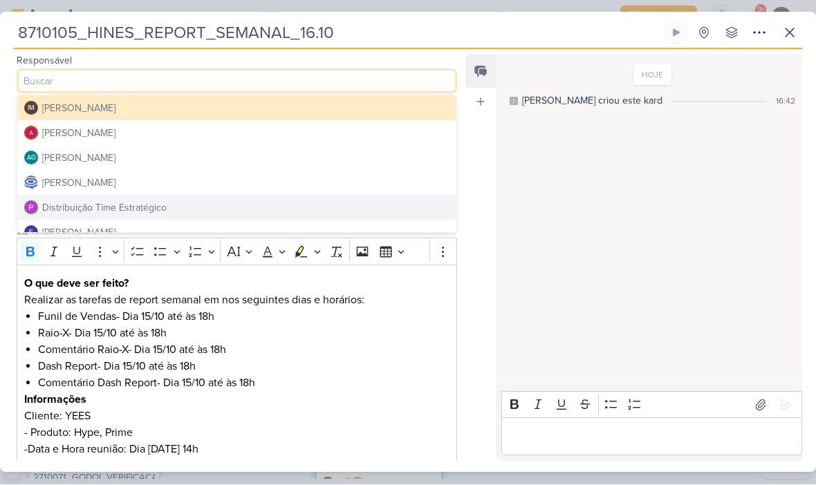
click at [282, 213] on button "Distribuição Time Estratégico" at bounding box center [236, 208] width 439 height 25
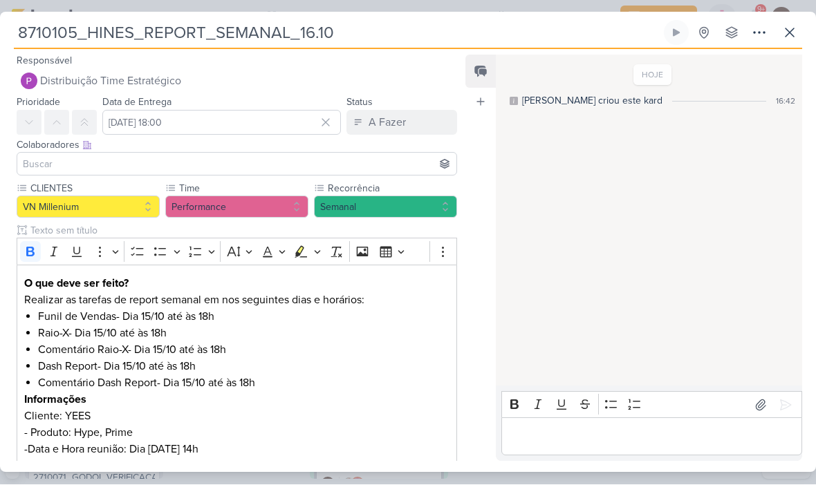
click at [304, 158] on input at bounding box center [237, 164] width 434 height 17
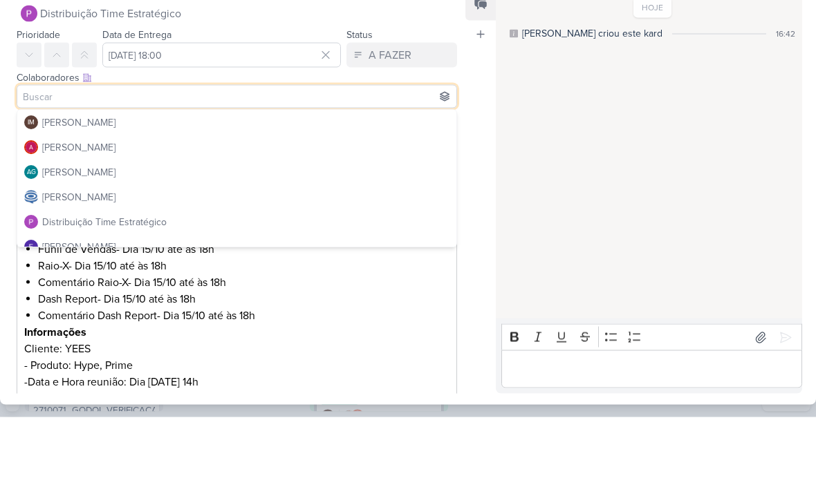
scroll to position [12, 0]
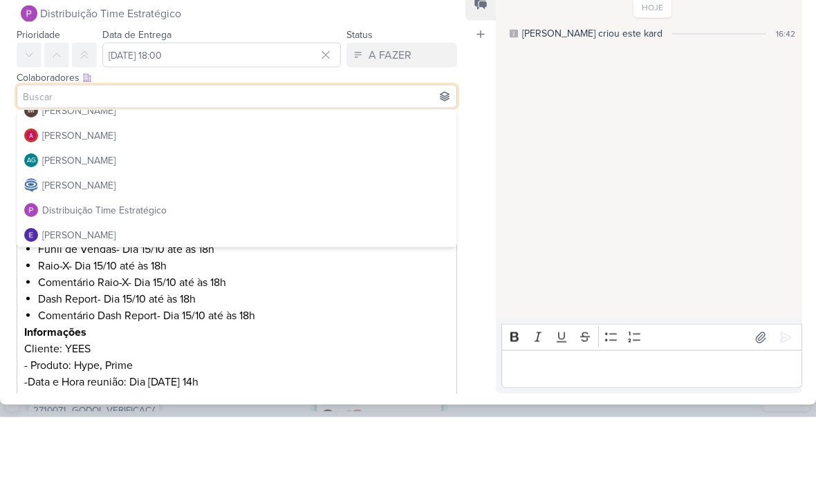
click at [292, 192] on button "[PERSON_NAME]" at bounding box center [236, 204] width 439 height 25
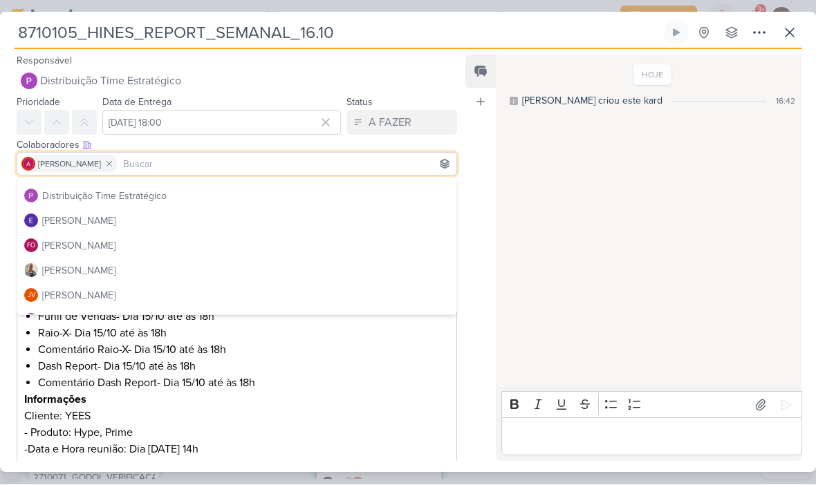
scroll to position [95, 0]
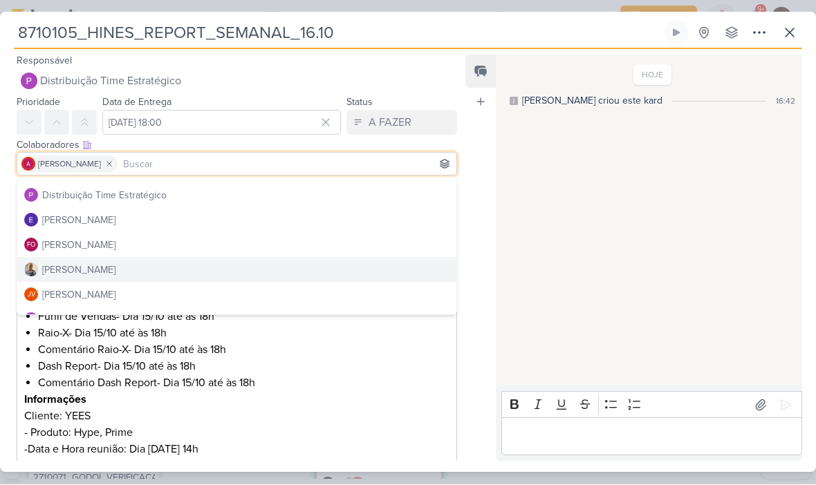
click at [241, 270] on button "[PERSON_NAME]" at bounding box center [236, 270] width 439 height 25
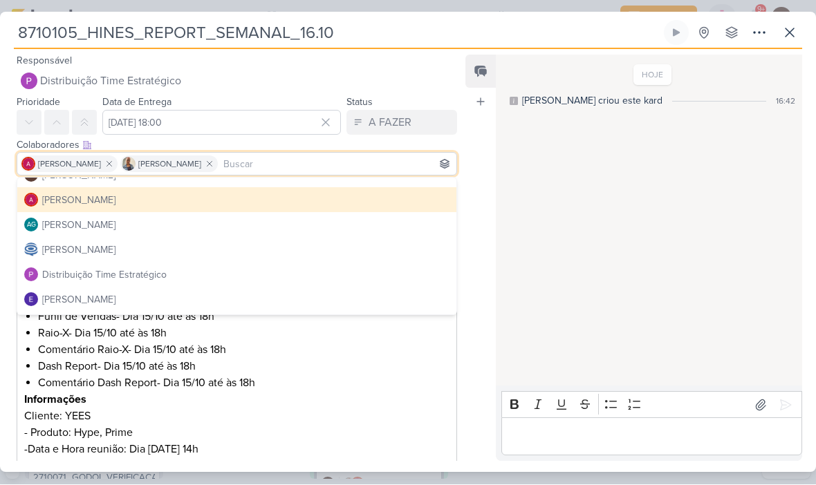
scroll to position [14, 0]
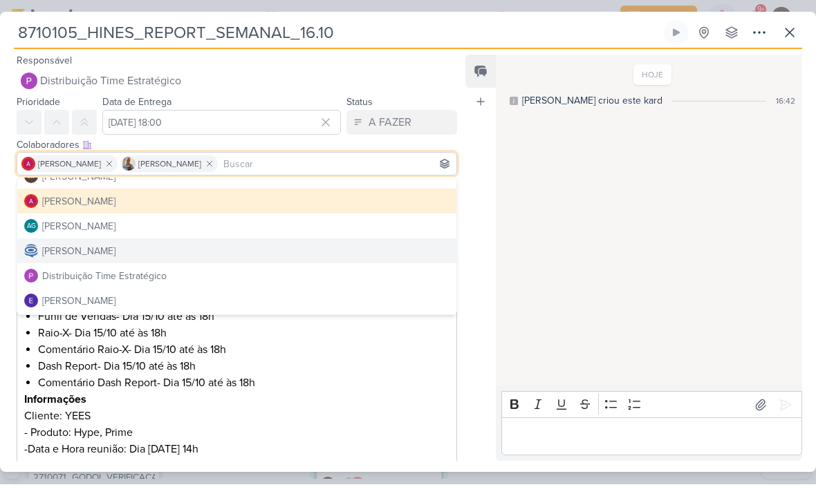
click at [282, 246] on button "[PERSON_NAME]" at bounding box center [236, 251] width 439 height 25
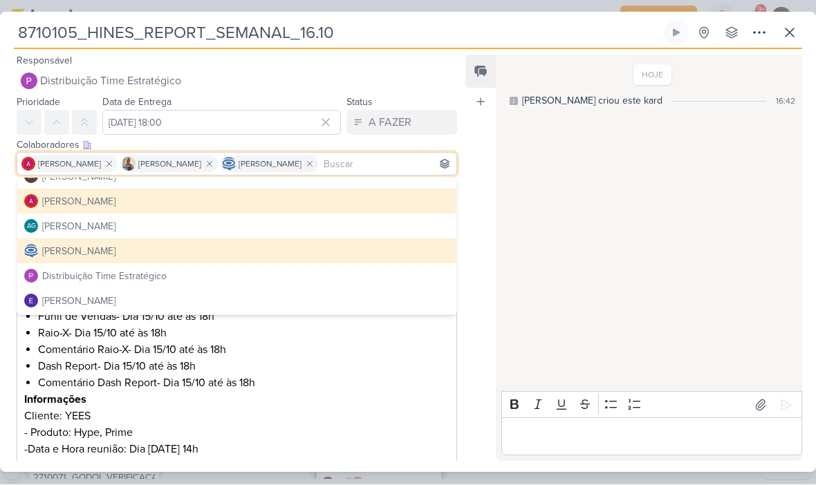
click at [547, 183] on div "HOJE Isabella criou este kard 16:42" at bounding box center [648, 222] width 305 height 330
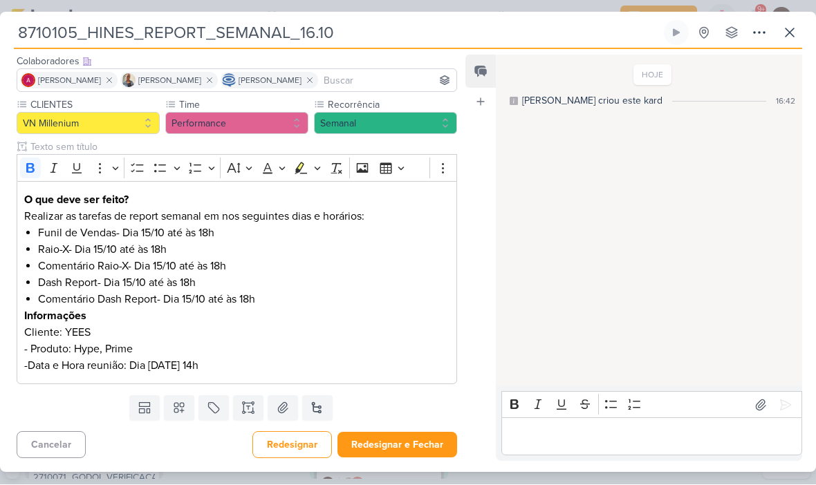
scroll to position [84, 0]
click at [372, 440] on button "Redesignar e Fechar" at bounding box center [397, 446] width 120 height 26
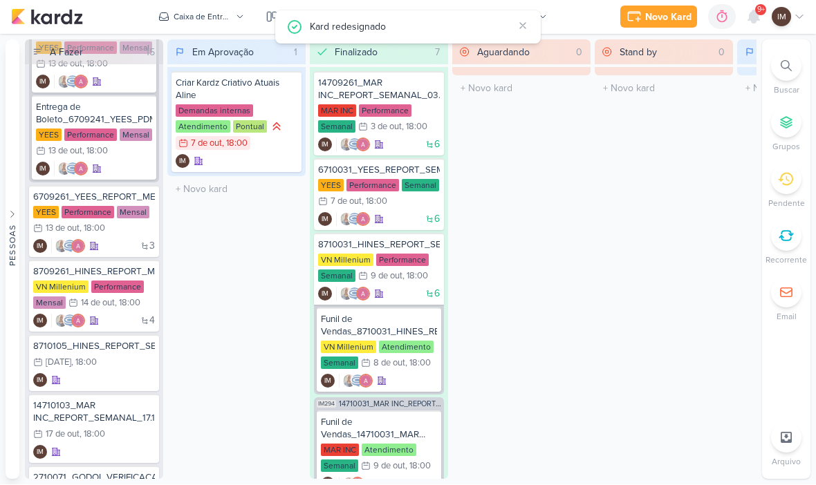
scroll to position [0, 0]
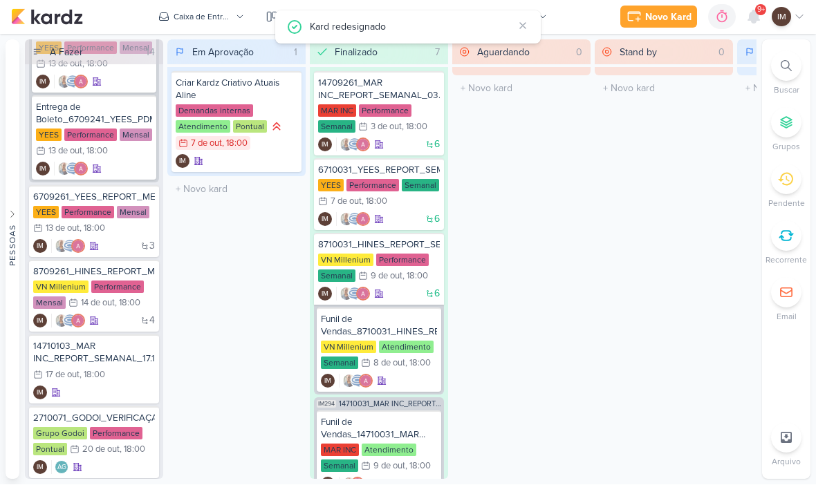
click at [357, 27] on div "Kard redesignado" at bounding box center [411, 26] width 203 height 15
click at [248, 18] on button "Caixa de Entrada" at bounding box center [201, 17] width 102 height 22
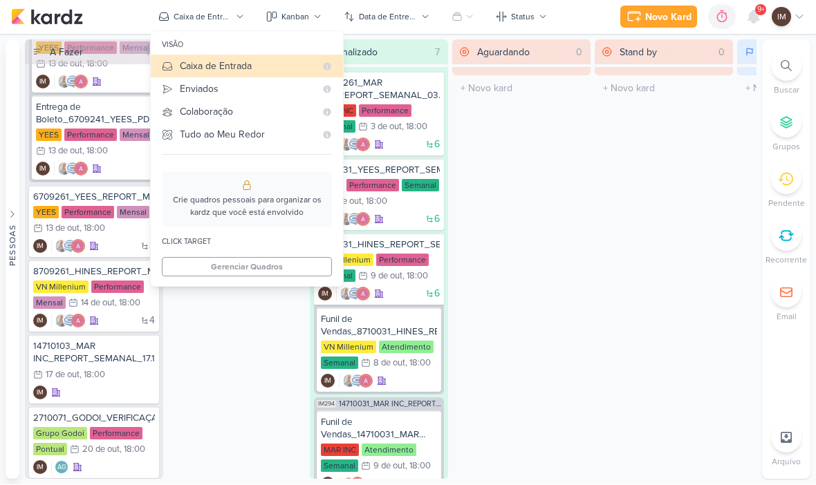
click at [248, 95] on div "Enviados" at bounding box center [248, 89] width 136 height 15
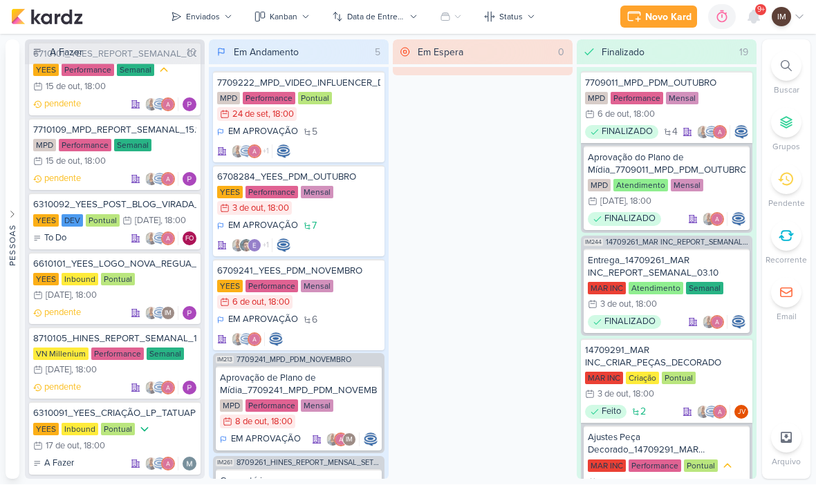
scroll to position [503, 0]
click at [104, 382] on div "pendente" at bounding box center [114, 389] width 163 height 14
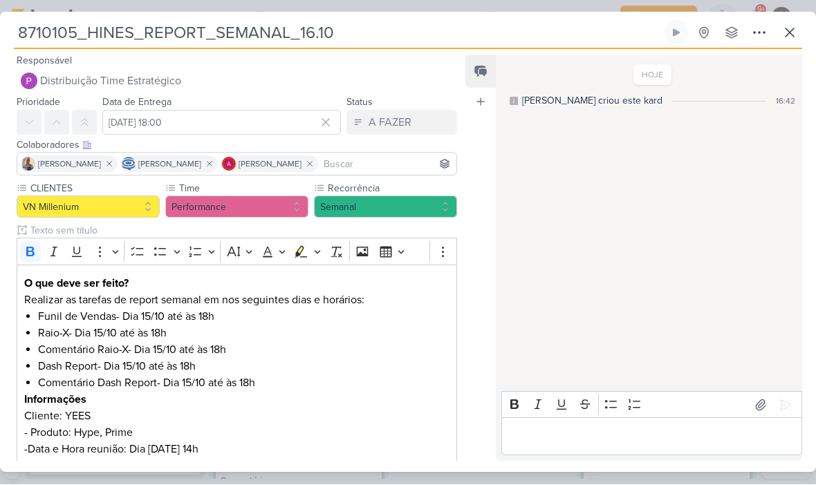
click at [205, 442] on p "-Data e Hora reunião: Dia 16/10 às 14h" at bounding box center [236, 450] width 425 height 17
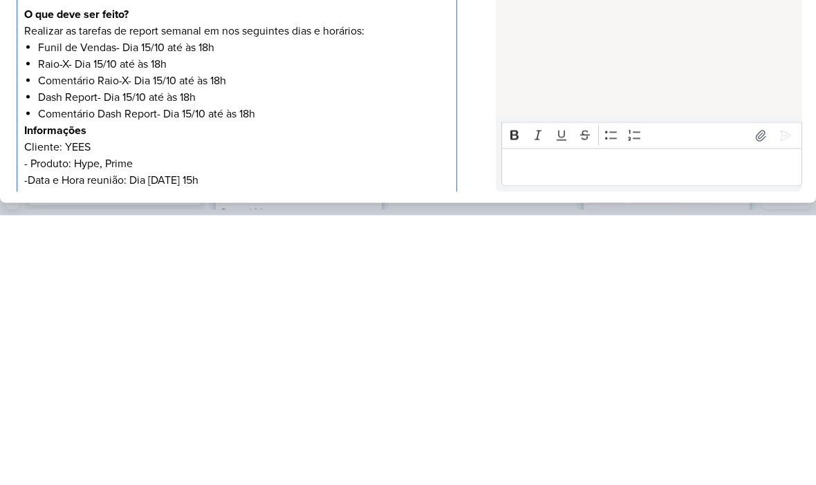
click at [562, 57] on div "HOJE Isabella criou este kard 16:42" at bounding box center [648, 222] width 305 height 330
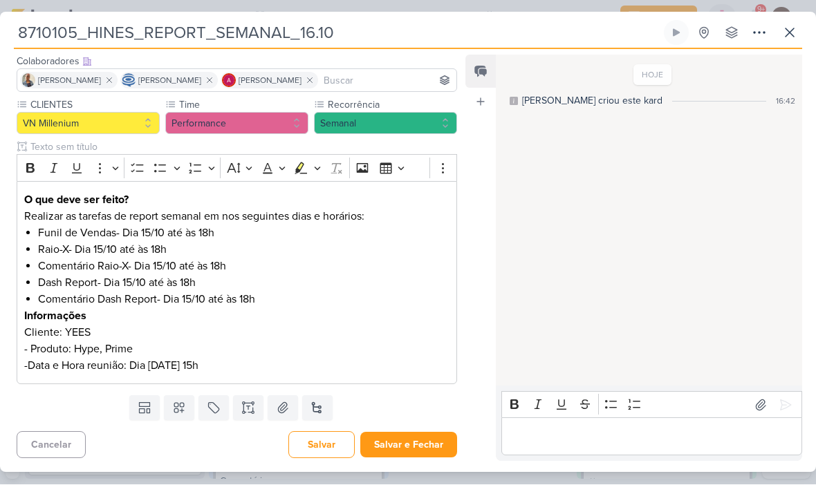
scroll to position [84, 0]
click at [401, 449] on button "Salvar e Fechar" at bounding box center [408, 446] width 97 height 26
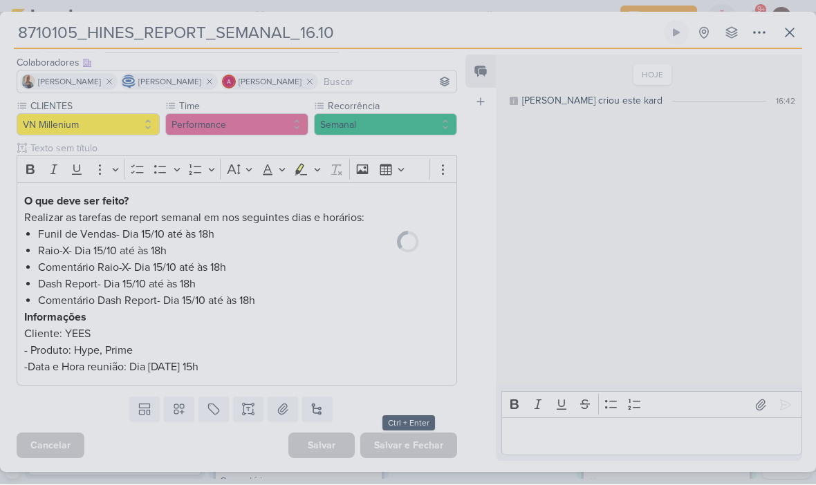
scroll to position [82, 0]
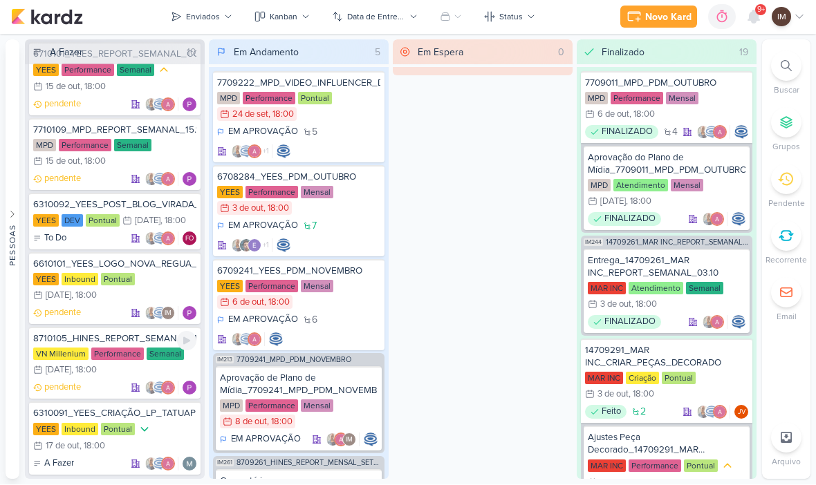
click at [94, 383] on div "pendente" at bounding box center [114, 389] width 163 height 14
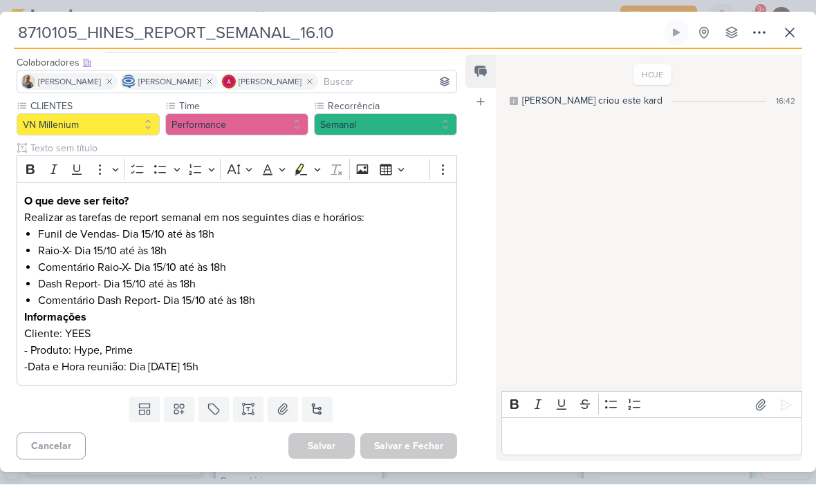
click at [213, 215] on p "Realizar as tarefas de report semanal em nos seguintes dias e horários:" at bounding box center [236, 218] width 425 height 17
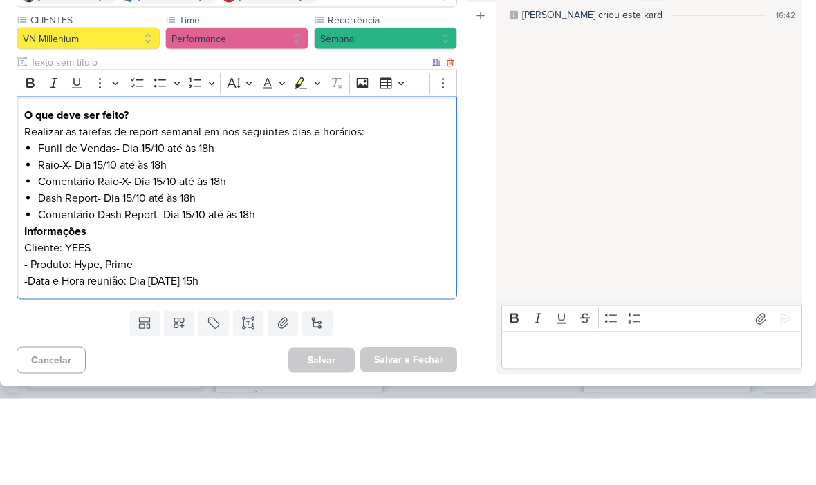
click at [216, 210] on p "Realizar as tarefas de report semanal em nos seguintes dias e horários:" at bounding box center [236, 218] width 425 height 17
click at [221, 210] on p "Realizar as tarefas de report semanal em nos seguintes dias e horários:" at bounding box center [236, 218] width 425 height 17
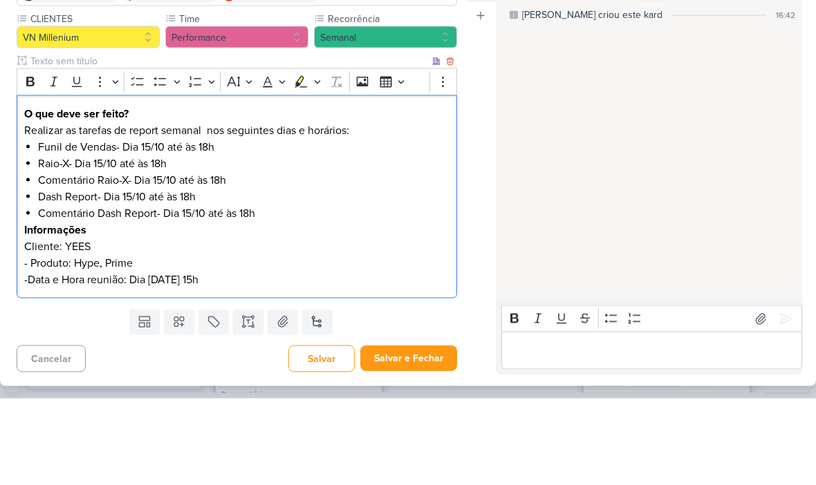
click at [557, 90] on div "HOJE Isabella criou este kard 16:42" at bounding box center [648, 222] width 305 height 330
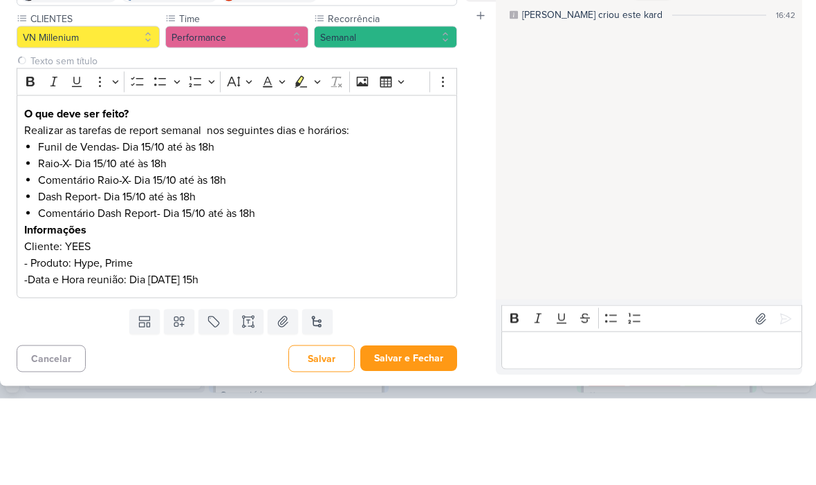
scroll to position [84, 0]
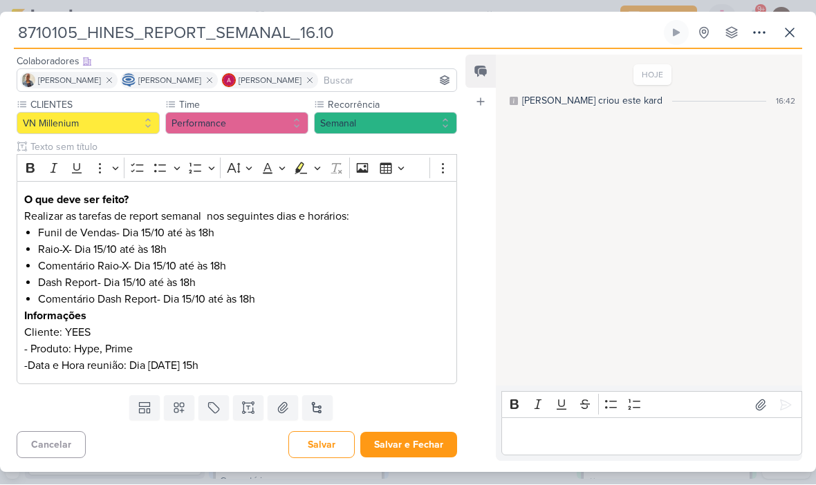
click at [415, 445] on button "Salvar e Fechar" at bounding box center [408, 446] width 97 height 26
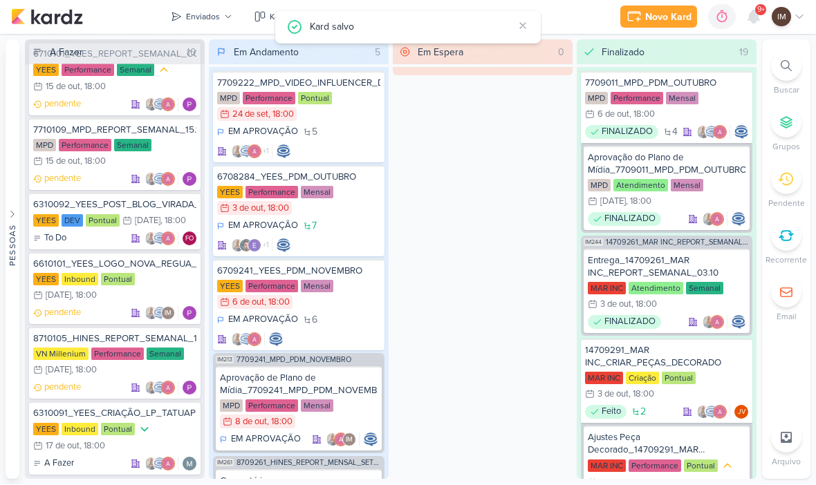
scroll to position [486, 0]
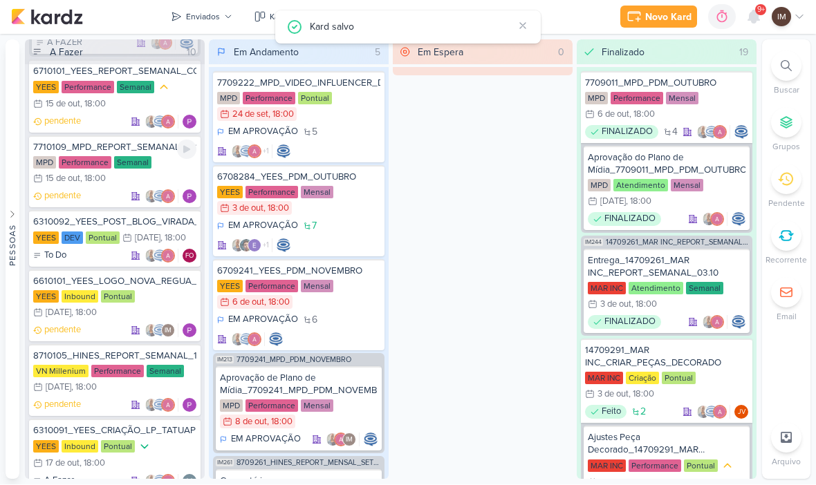
click at [166, 174] on div "MPD Performance Semanal 15/10 15 de out , 18:00" at bounding box center [114, 172] width 163 height 30
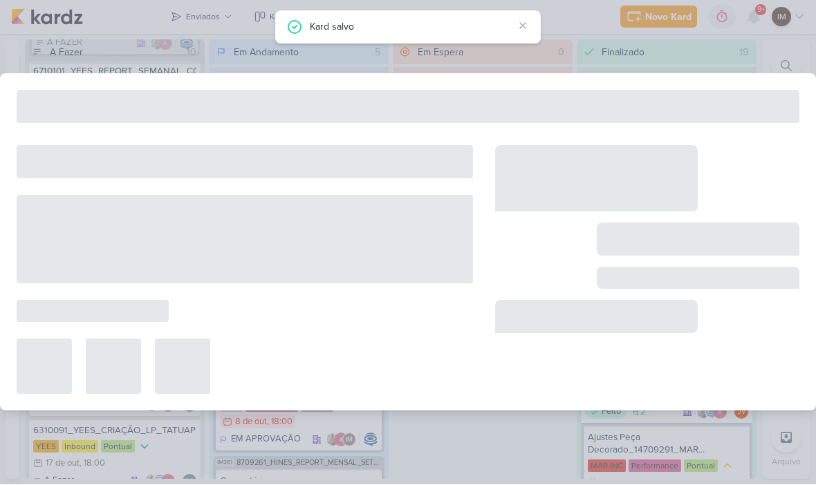
type input "7710109_MPD_REPORT_SEMANAL_15.10"
type input "[DATE] 18:00"
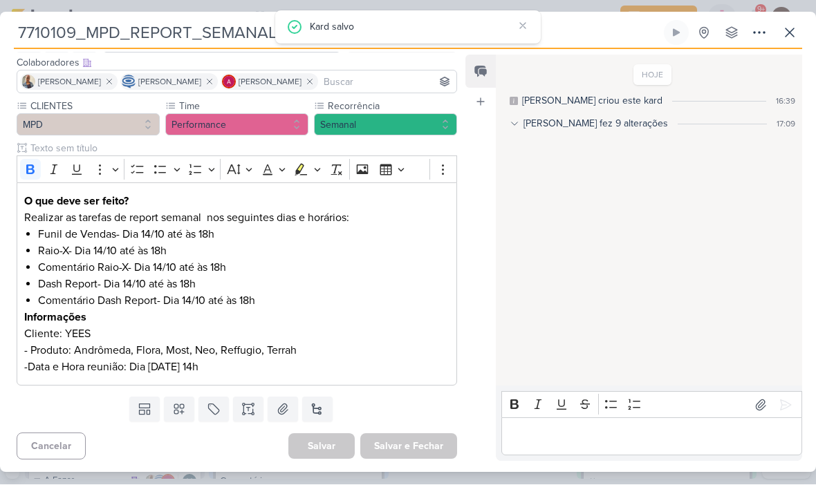
scroll to position [0, 0]
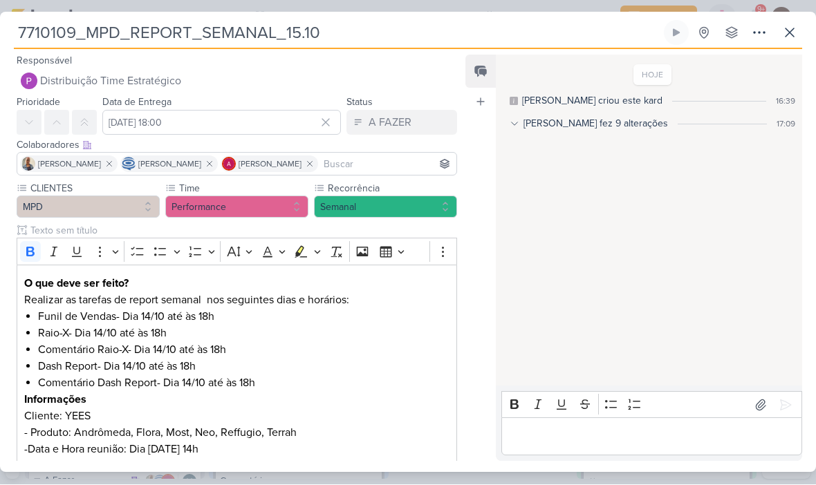
click at [793, 29] on icon at bounding box center [789, 33] width 8 height 8
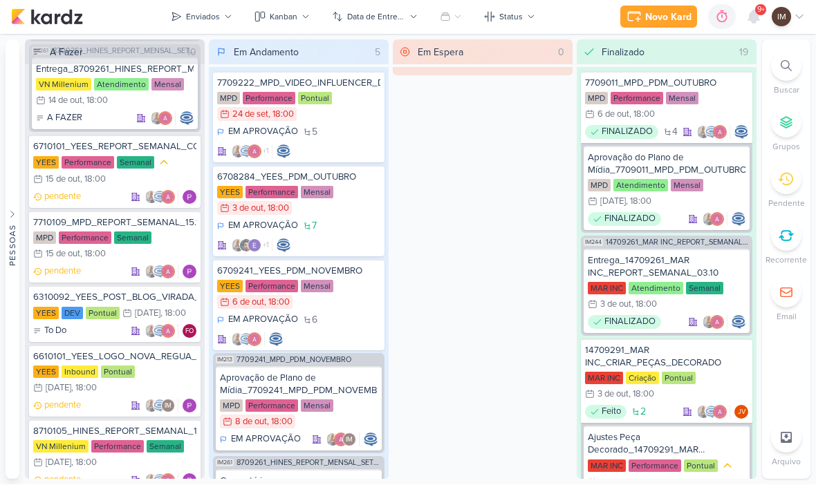
scroll to position [408, 0]
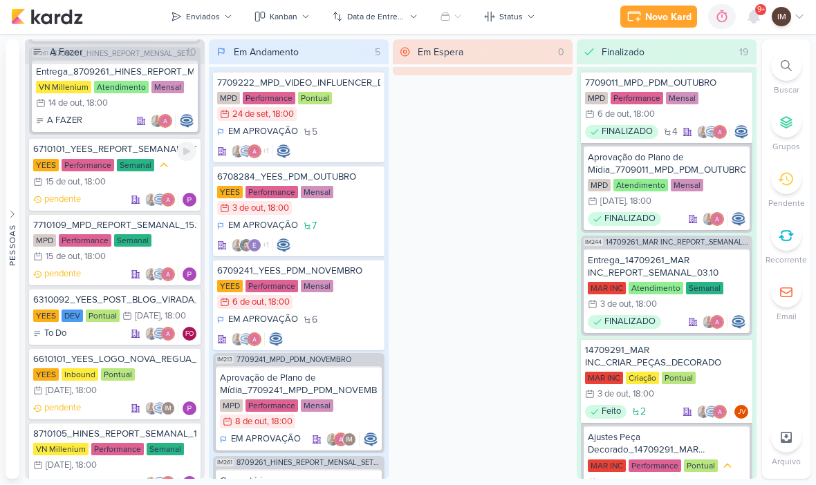
click at [101, 192] on div "6710101_YEES_REPORT_SEMANAL_COMERCIAL_15.10 YEES Performance Semanal 15/10 15 d…" at bounding box center [114, 174] width 171 height 73
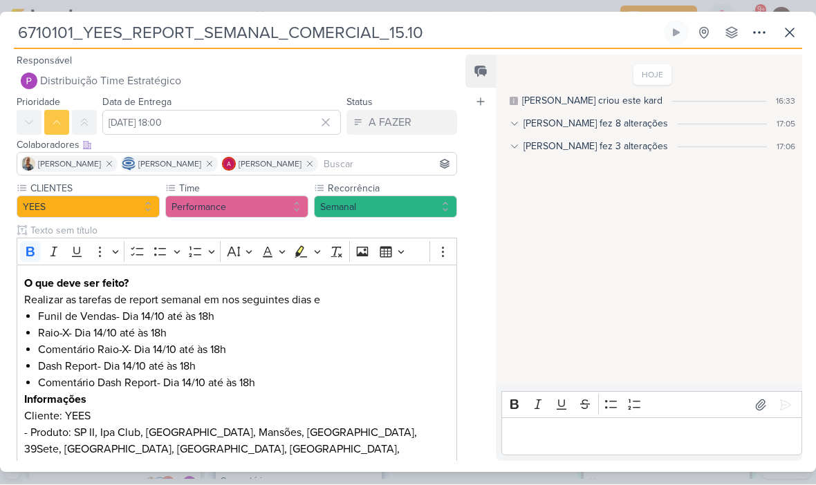
click at [214, 296] on p "Realizar as tarefas de report semanal em nos seguintes dias e" at bounding box center [236, 300] width 425 height 17
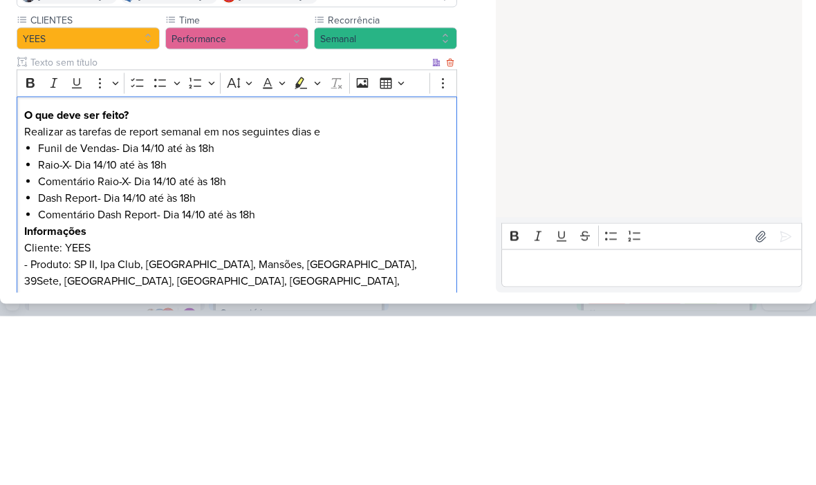
click at [221, 292] on p "Realizar as tarefas de report semanal em nos seguintes dias e" at bounding box center [236, 300] width 425 height 17
click at [216, 292] on p "Realizar as tarefas de report semanal em nos seguintes dias e" at bounding box center [236, 300] width 425 height 17
click at [353, 292] on p "Realizar as tarefas de report semanal nos seguintes dias e" at bounding box center [236, 300] width 425 height 17
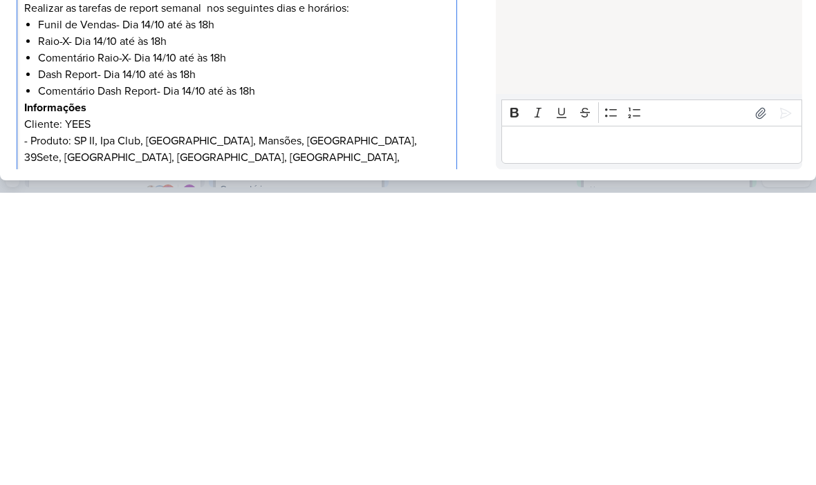
scroll to position [1, 0]
click at [598, 64] on div "HOJE Isabella criou este kard 16:33 Isabella fez 8 alterações 17:05 Isabella al…" at bounding box center [648, 222] width 305 height 330
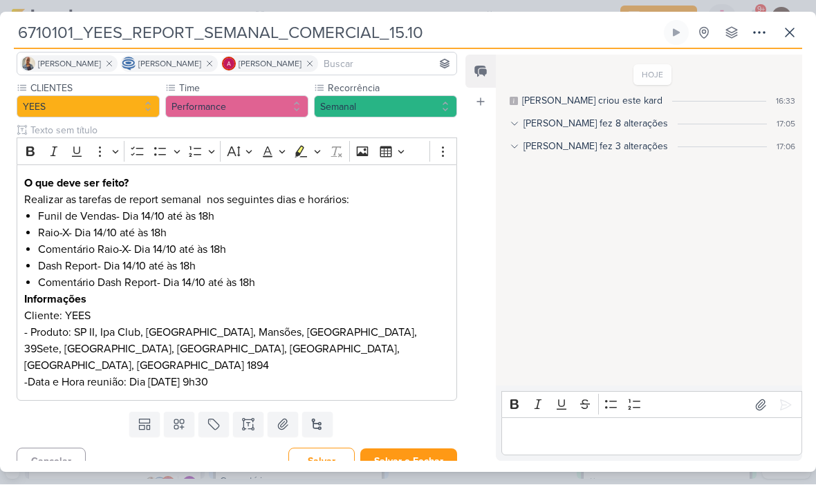
click at [402, 449] on button "Salvar e Fechar" at bounding box center [408, 462] width 97 height 26
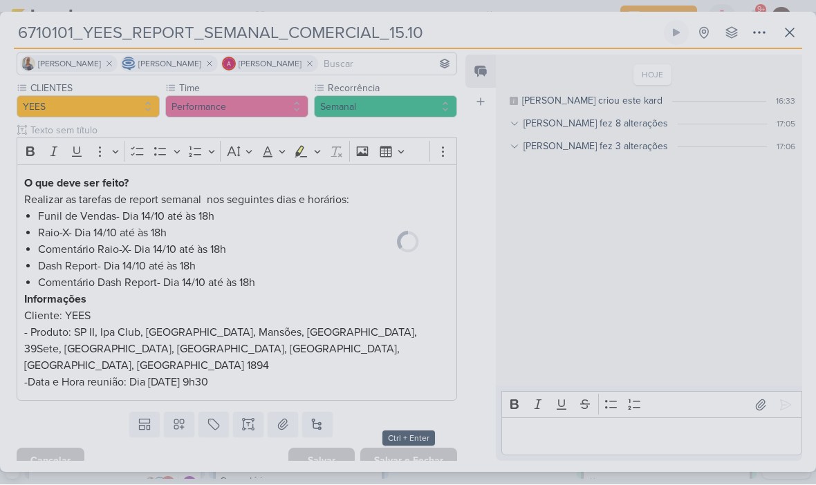
scroll to position [99, 0]
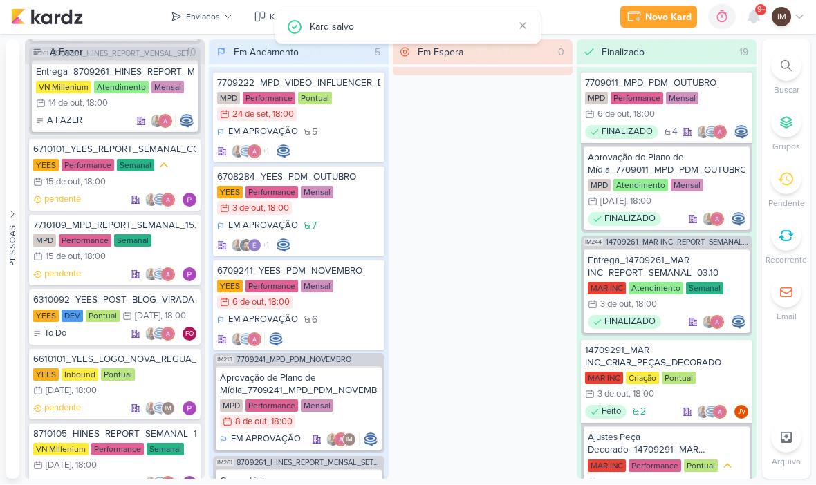
click at [195, 20] on div "Enviados" at bounding box center [203, 17] width 34 height 12
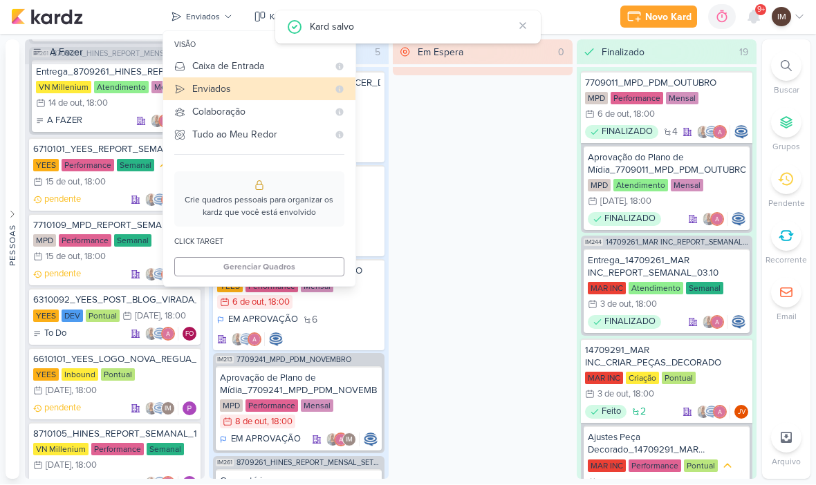
click at [185, 68] on icon at bounding box center [179, 67] width 11 height 11
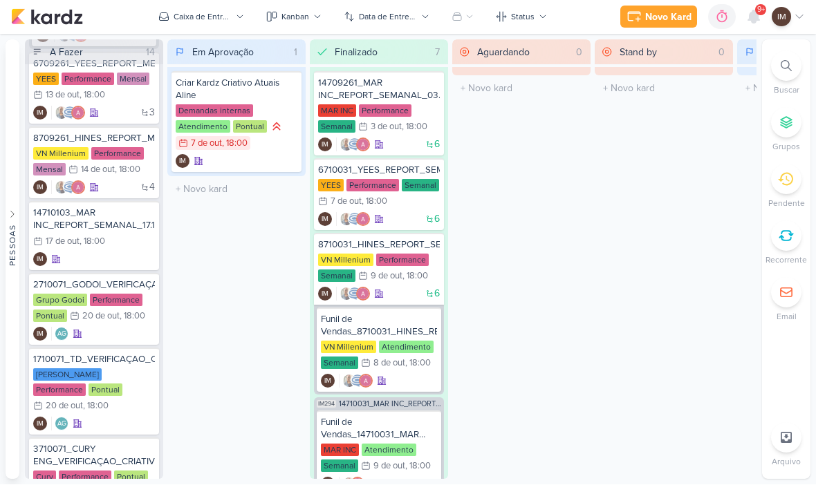
scroll to position [532, 0]
click at [117, 248] on div "17/10 17 de out , 18:00" at bounding box center [94, 243] width 122 height 15
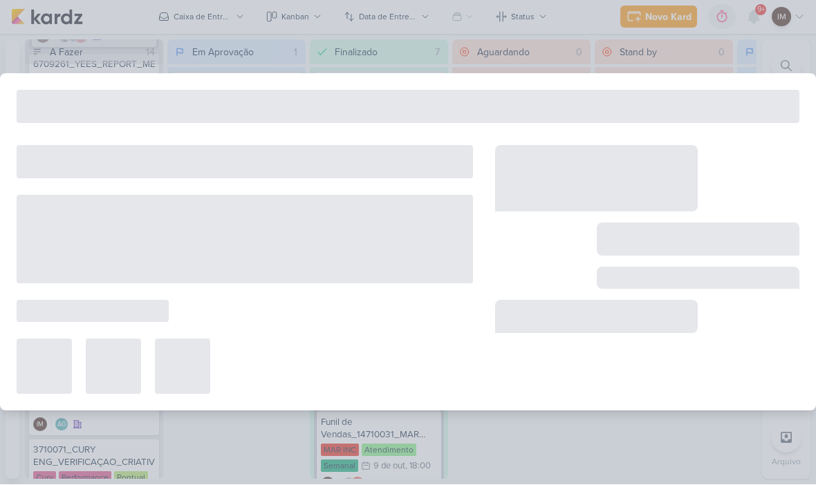
type input "14710103_MAR INC_REPORT_SEMANAL_17.10"
type input "[DATE] 18:00"
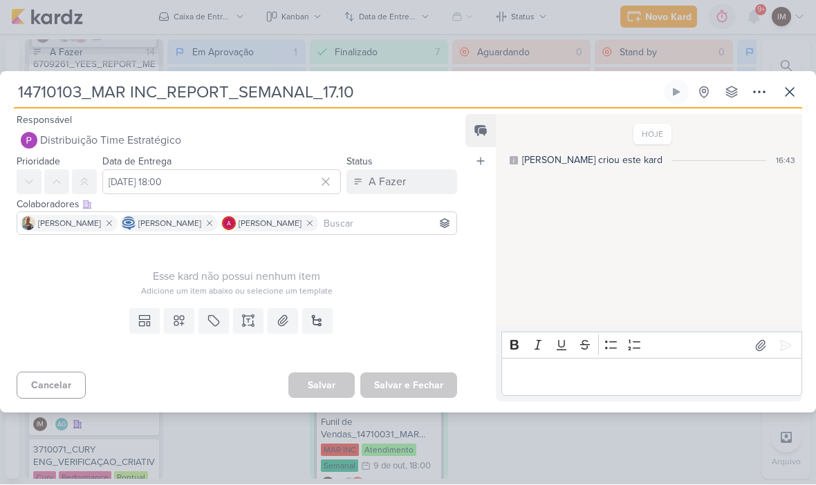
scroll to position [0, 0]
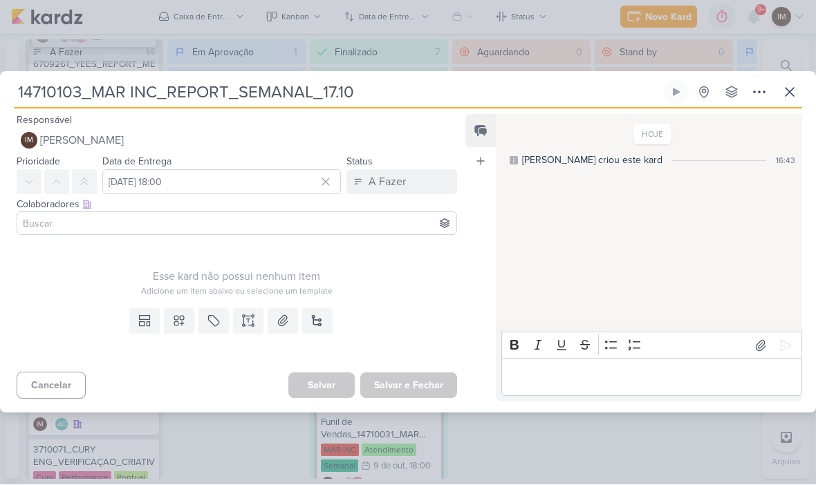
click at [174, 317] on icon at bounding box center [179, 322] width 14 height 14
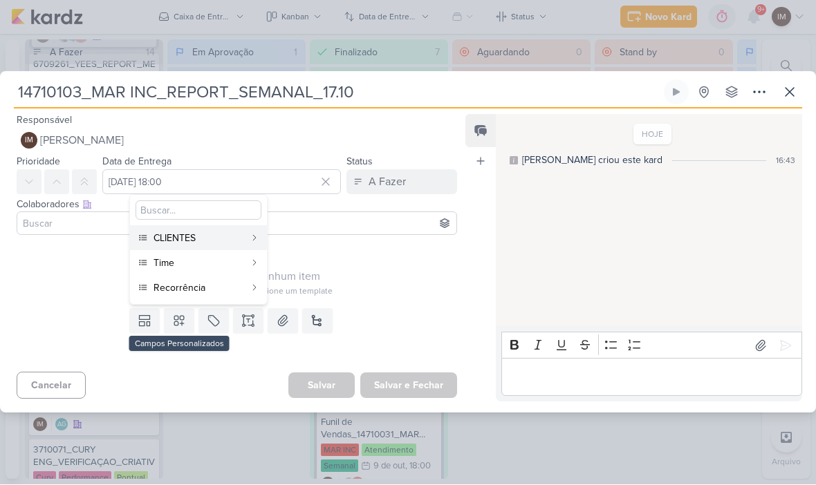
click at [222, 249] on button "CLIENTES" at bounding box center [198, 238] width 137 height 25
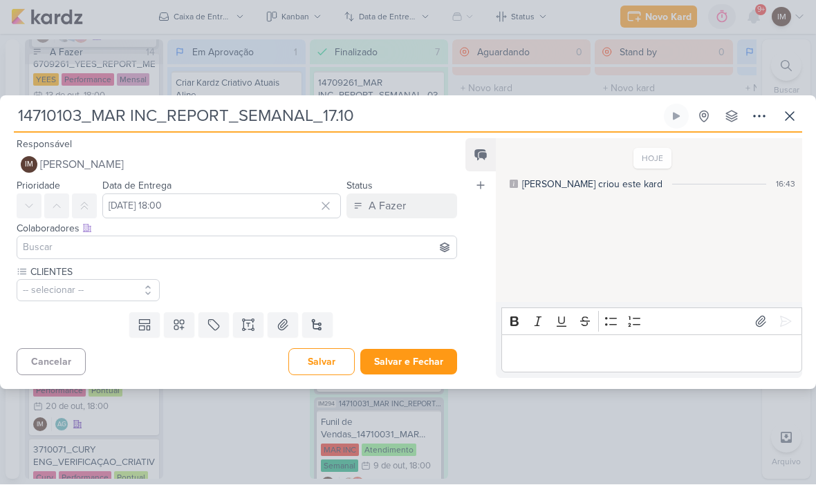
click at [185, 328] on icon at bounding box center [179, 326] width 14 height 14
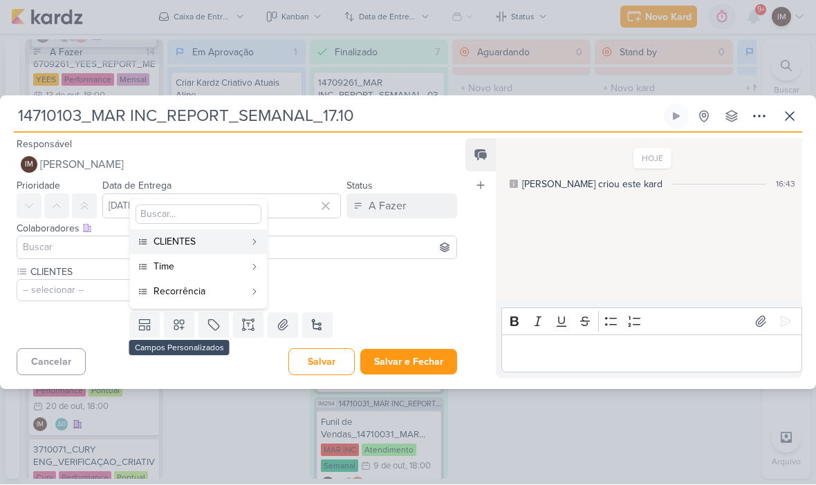
click at [204, 264] on div "Time" at bounding box center [198, 267] width 91 height 15
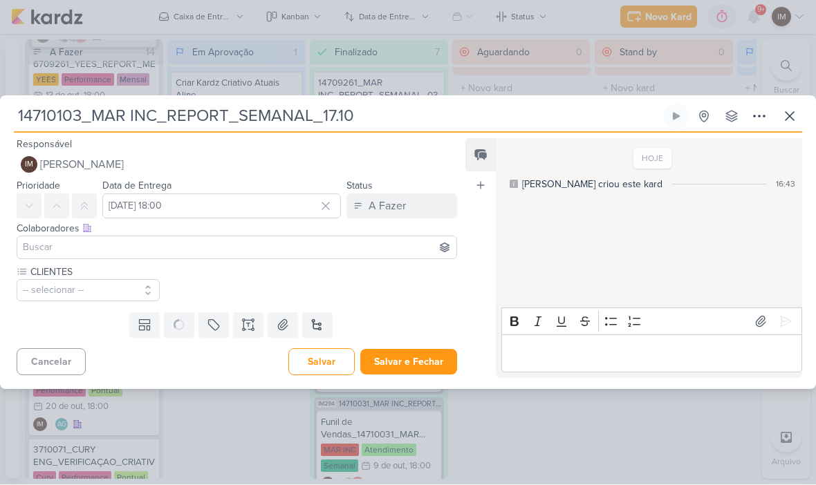
click at [187, 329] on button at bounding box center [179, 325] width 30 height 25
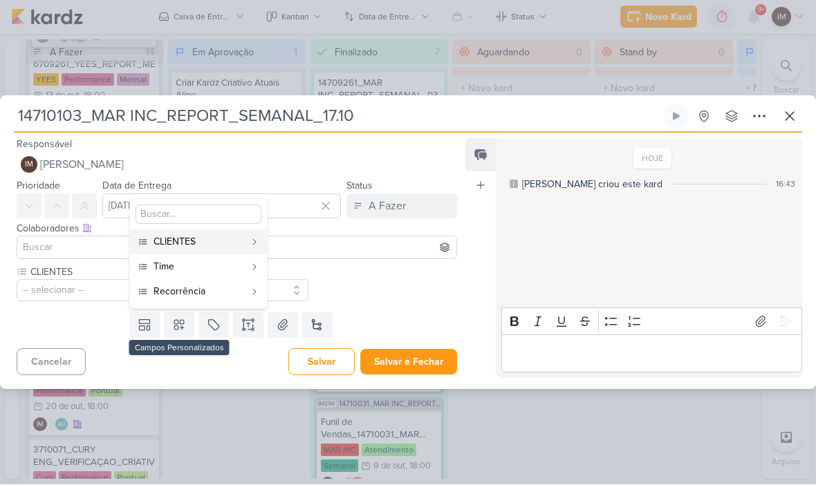
click at [199, 295] on div "Recorrência" at bounding box center [198, 292] width 91 height 15
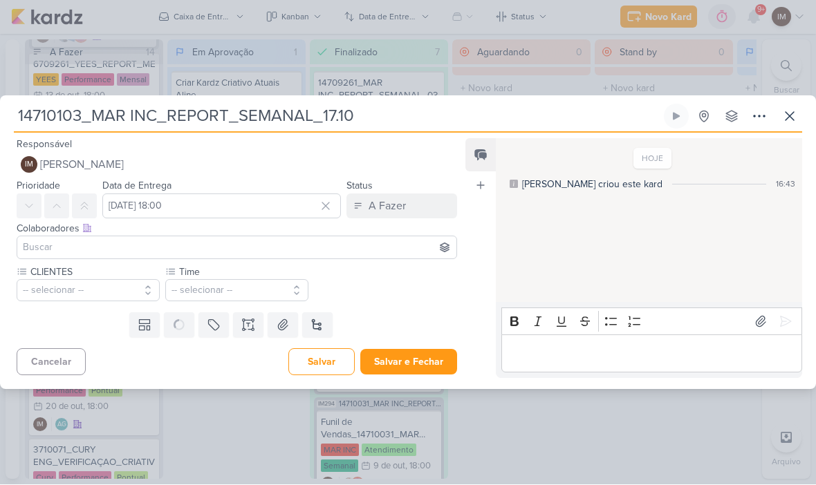
click at [118, 286] on button "-- selecionar --" at bounding box center [88, 291] width 143 height 22
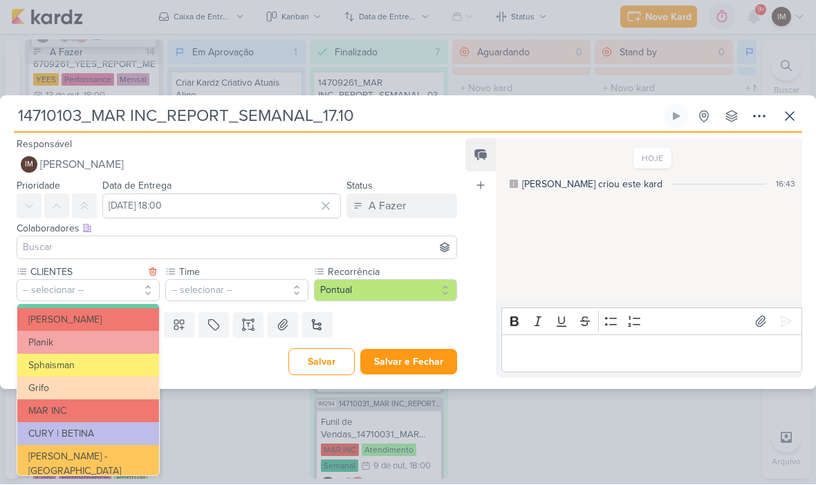
scroll to position [259, 0]
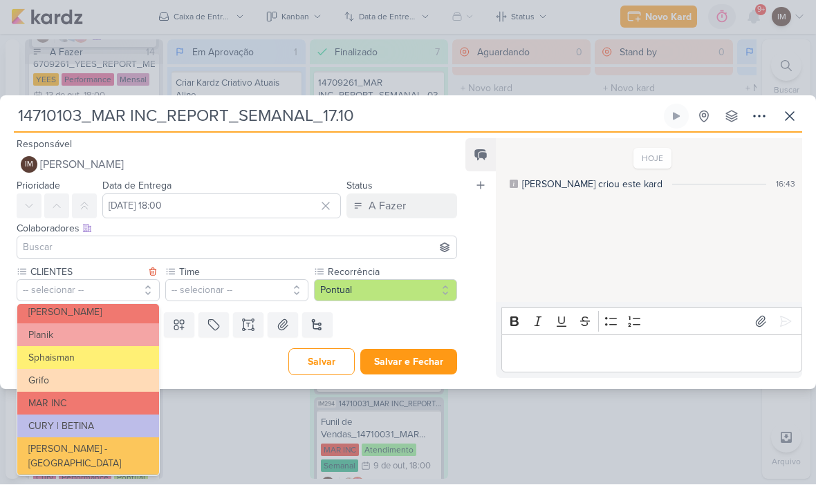
click at [111, 399] on button "MAR INC" at bounding box center [88, 404] width 142 height 23
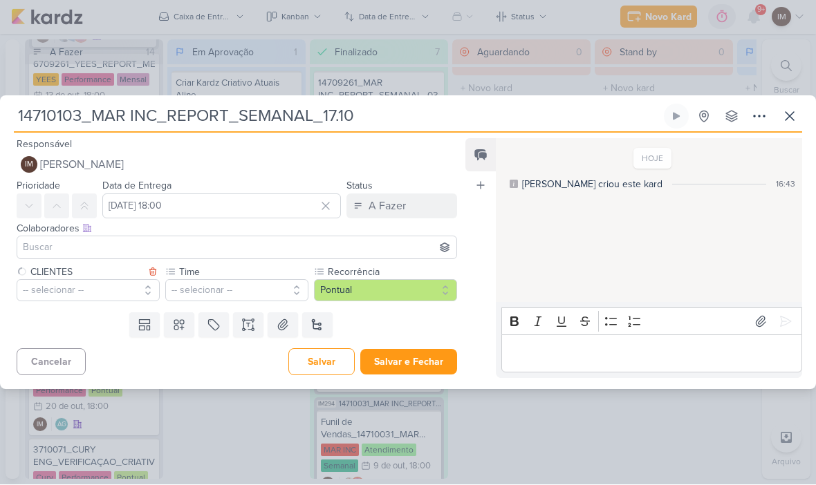
click at [203, 287] on button "-- selecionar --" at bounding box center [236, 291] width 143 height 22
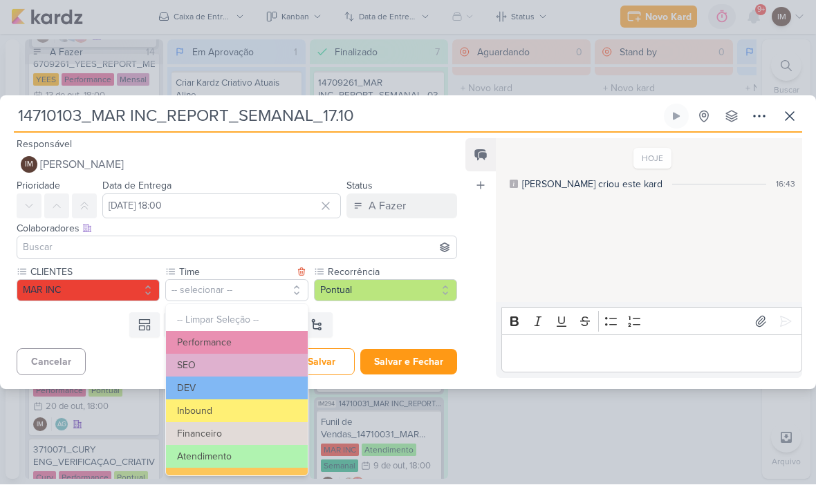
click at [245, 341] on button "Performance" at bounding box center [237, 343] width 142 height 23
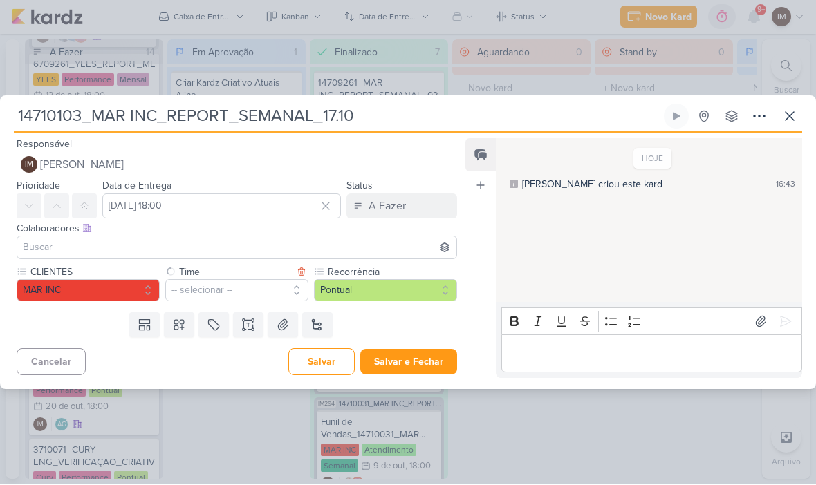
click at [360, 288] on button "Pontual" at bounding box center [385, 291] width 143 height 22
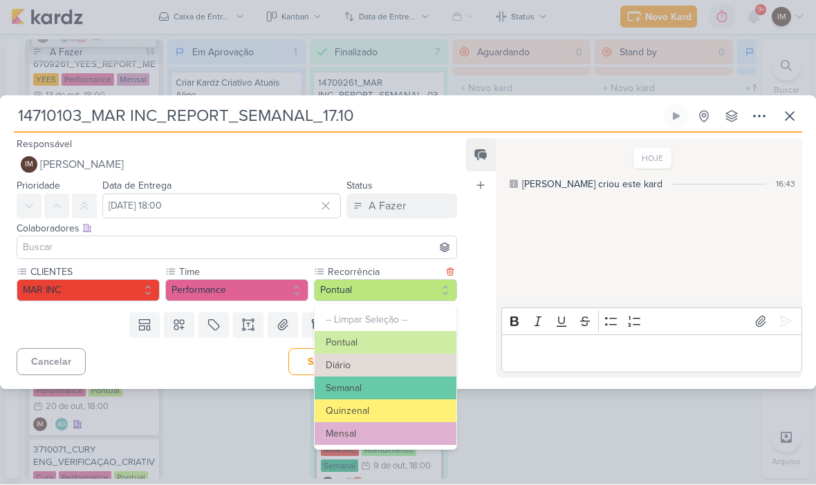
click at [376, 381] on button "Semanal" at bounding box center [386, 388] width 142 height 23
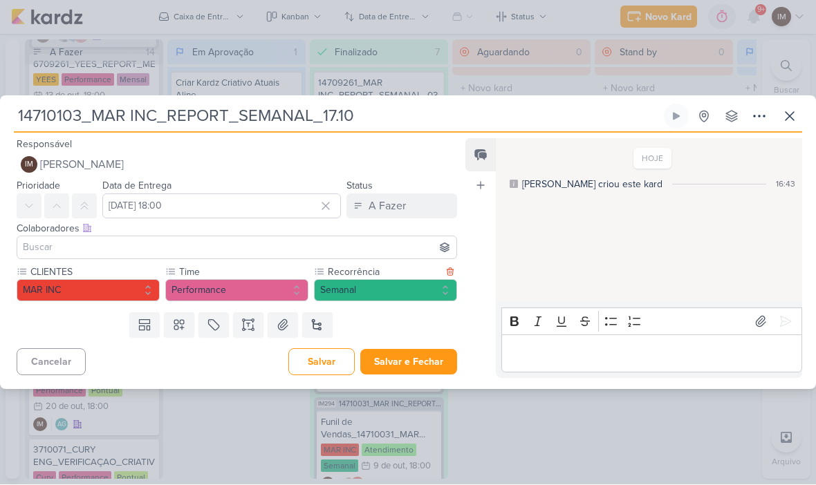
click at [250, 326] on icon at bounding box center [248, 326] width 14 height 14
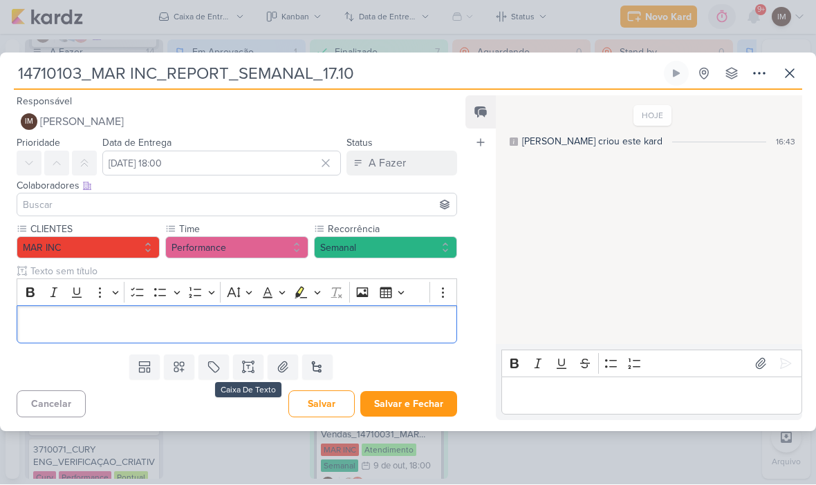
click at [195, 326] on p "Editor editing area: main" at bounding box center [236, 325] width 425 height 17
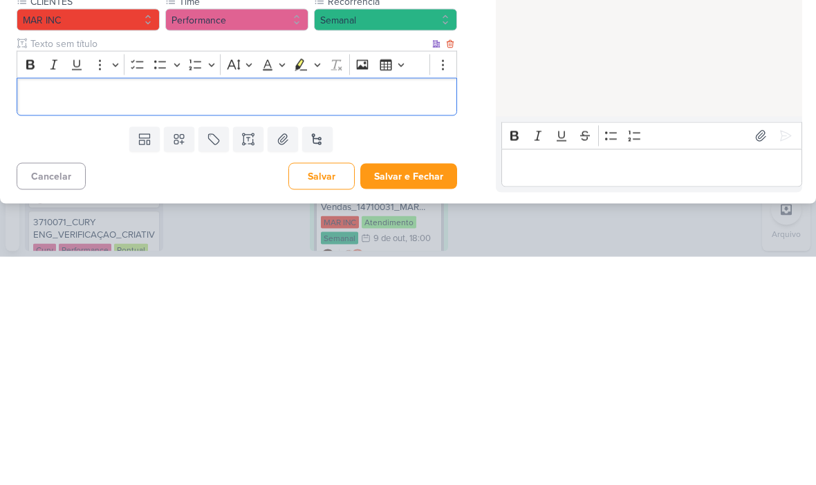
click at [46, 317] on p "Editor editing area: main" at bounding box center [236, 325] width 425 height 17
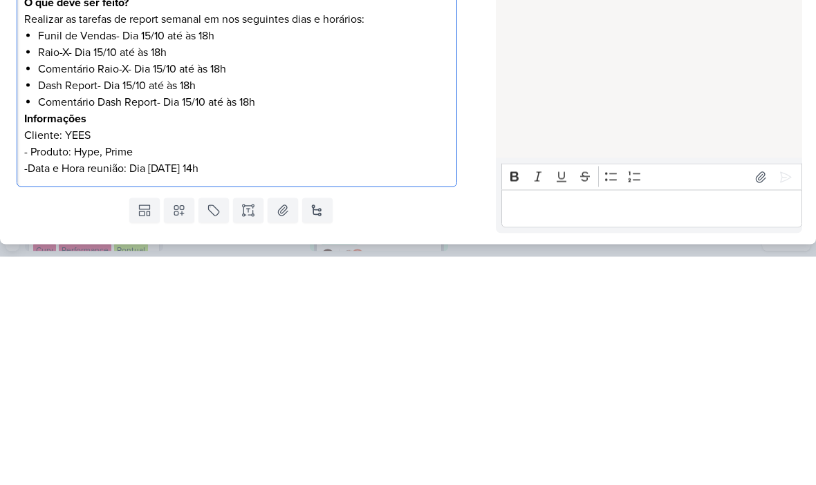
scroll to position [53, 0]
click at [122, 373] on p "- Produto: Hype, Prime" at bounding box center [236, 381] width 425 height 17
click at [120, 373] on p "- Produto: Hype, Prime" at bounding box center [236, 381] width 425 height 17
click at [171, 389] on p "-Data e Hora reunião: Dia 16/10 às 14h" at bounding box center [236, 397] width 425 height 17
click at [178, 389] on p "-Data e Hora reunião: Dia 16/10 às 14h" at bounding box center [236, 397] width 425 height 17
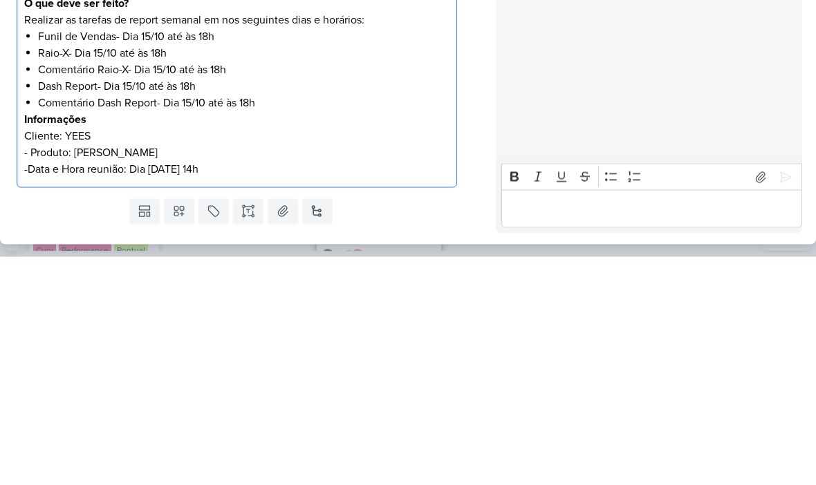
click at [198, 323] on li "Comentário Dash Report- Dia 15/10 até às 18h" at bounding box center [243, 331] width 411 height 17
click at [158, 290] on li "Comentário Raio-X- Dia 15/10 até às 18h" at bounding box center [243, 298] width 411 height 17
click at [604, 88] on div "HOJE Isabella criou este kard 16:43" at bounding box center [648, 222] width 305 height 330
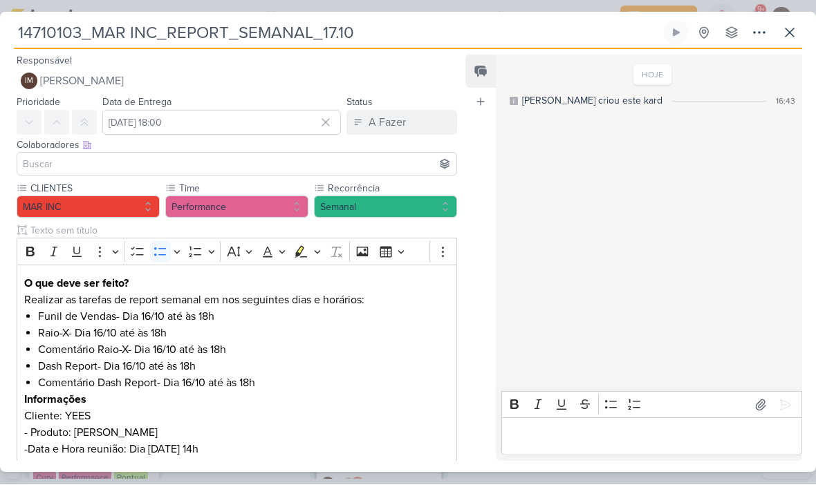
scroll to position [0, 0]
click at [284, 87] on button "IM [PERSON_NAME]" at bounding box center [237, 81] width 440 height 25
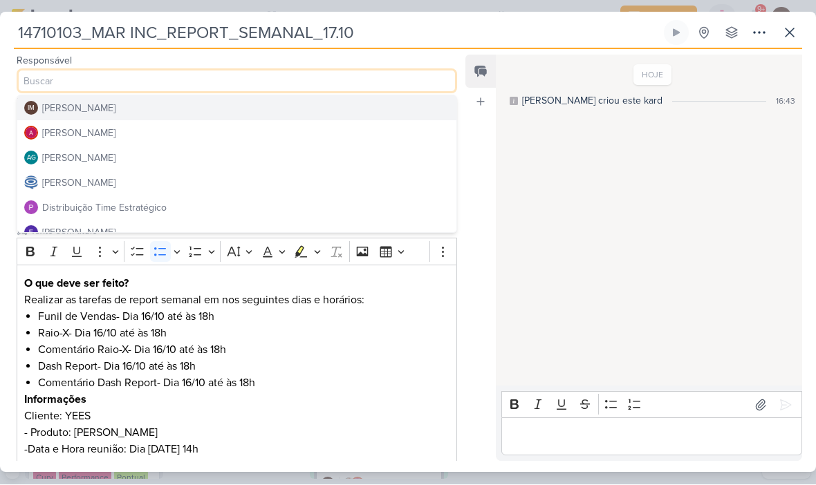
click at [169, 203] on button "Distribuição Time Estratégico" at bounding box center [236, 208] width 439 height 25
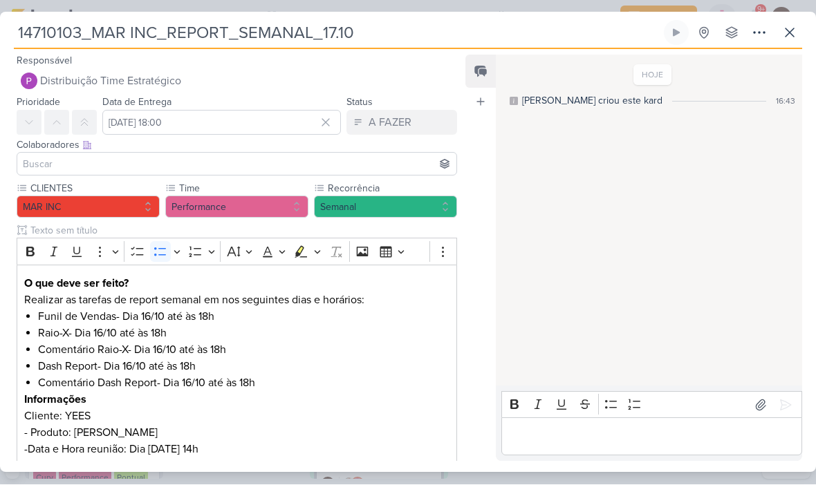
click at [198, 156] on input at bounding box center [237, 164] width 434 height 17
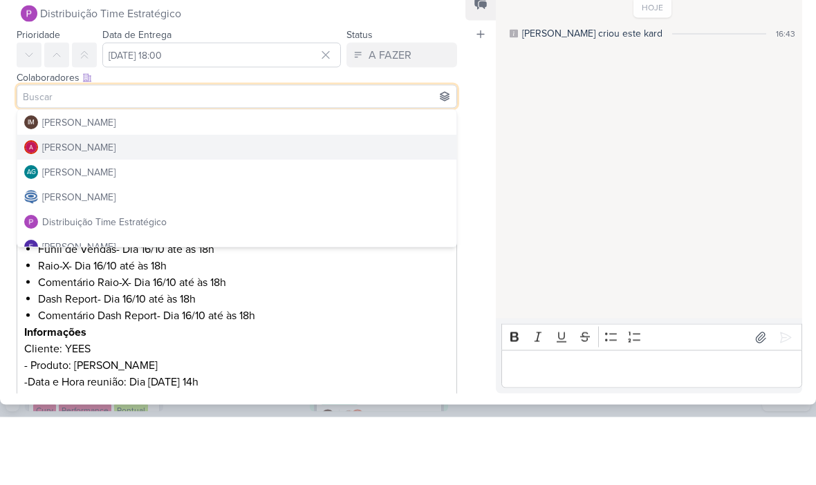
click at [177, 203] on button "[PERSON_NAME]" at bounding box center [236, 215] width 439 height 25
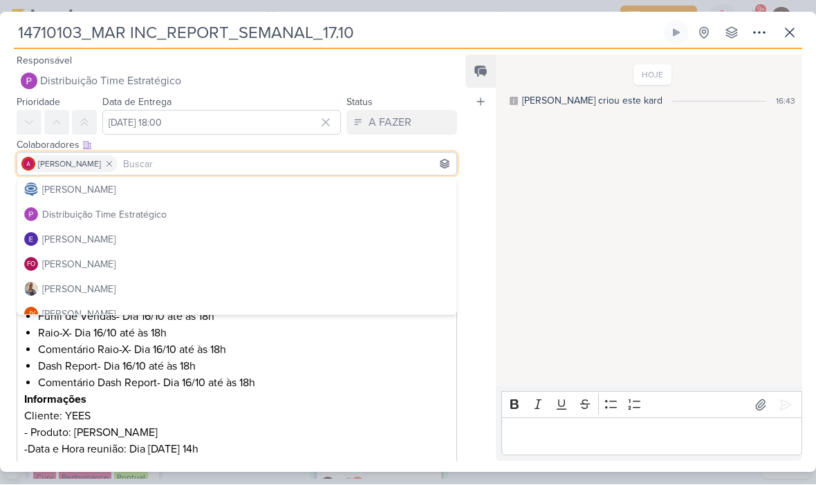
scroll to position [101, 0]
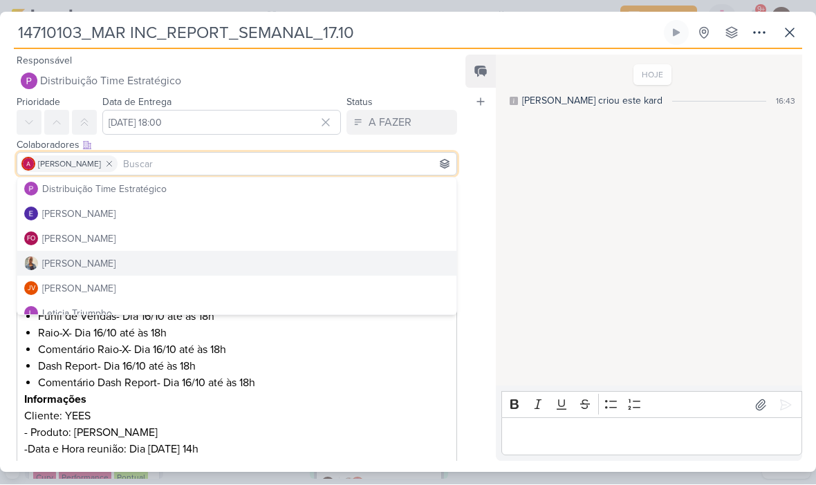
click at [183, 263] on button "[PERSON_NAME]" at bounding box center [236, 264] width 439 height 25
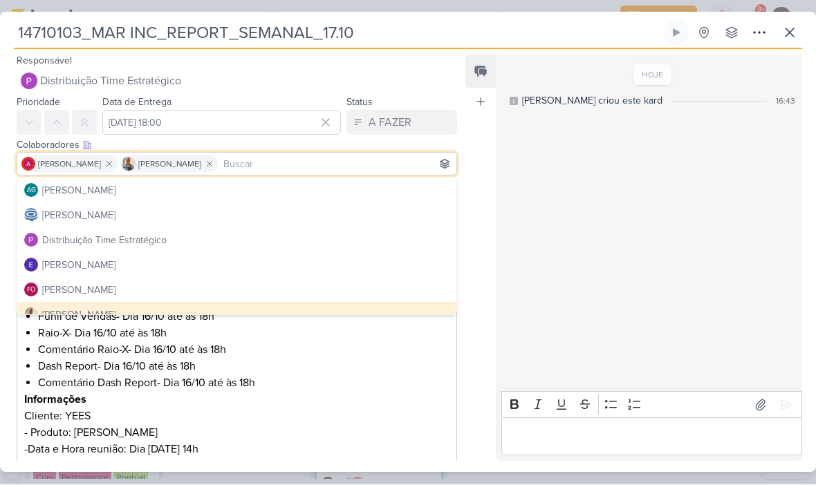
scroll to position [48, 0]
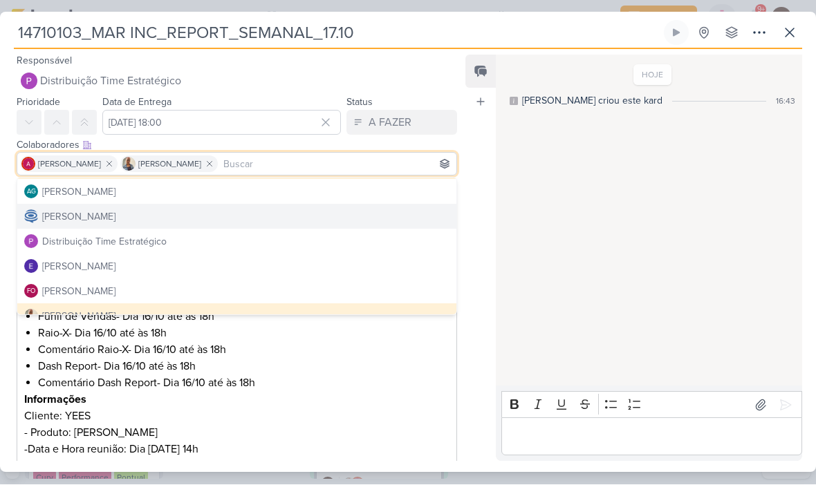
click at [292, 212] on button "[PERSON_NAME]" at bounding box center [236, 217] width 439 height 25
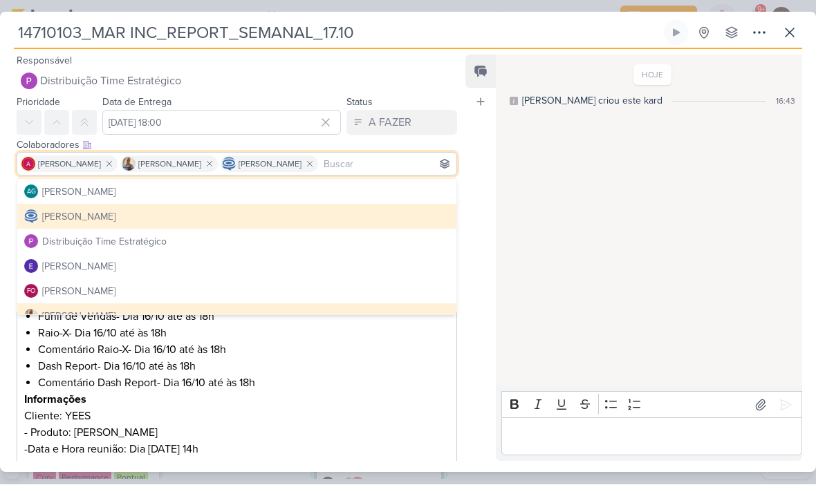
click at [575, 246] on div "HOJE Isabella criou este kard 16:43" at bounding box center [648, 222] width 305 height 330
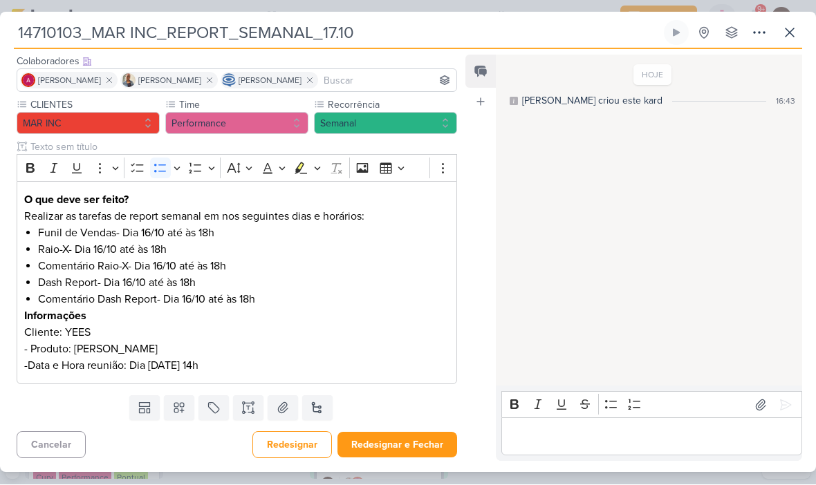
click at [401, 454] on button "Redesignar e Fechar" at bounding box center [397, 446] width 120 height 26
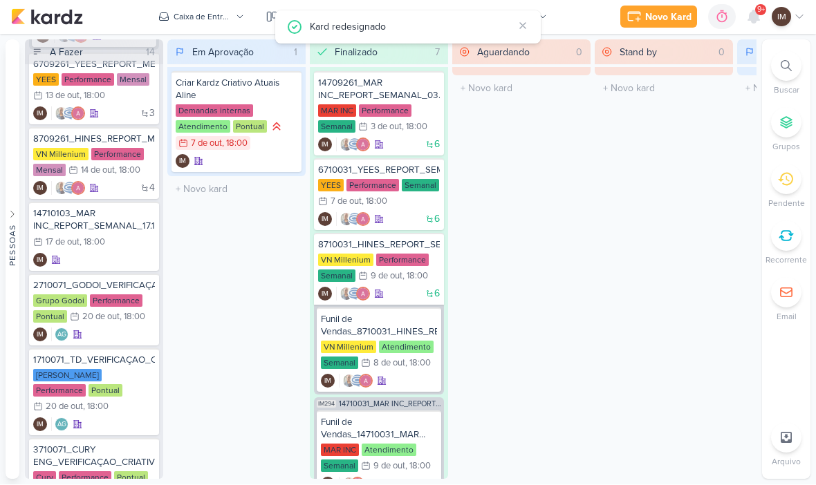
scroll to position [0, 0]
